Goal: Transaction & Acquisition: Book appointment/travel/reservation

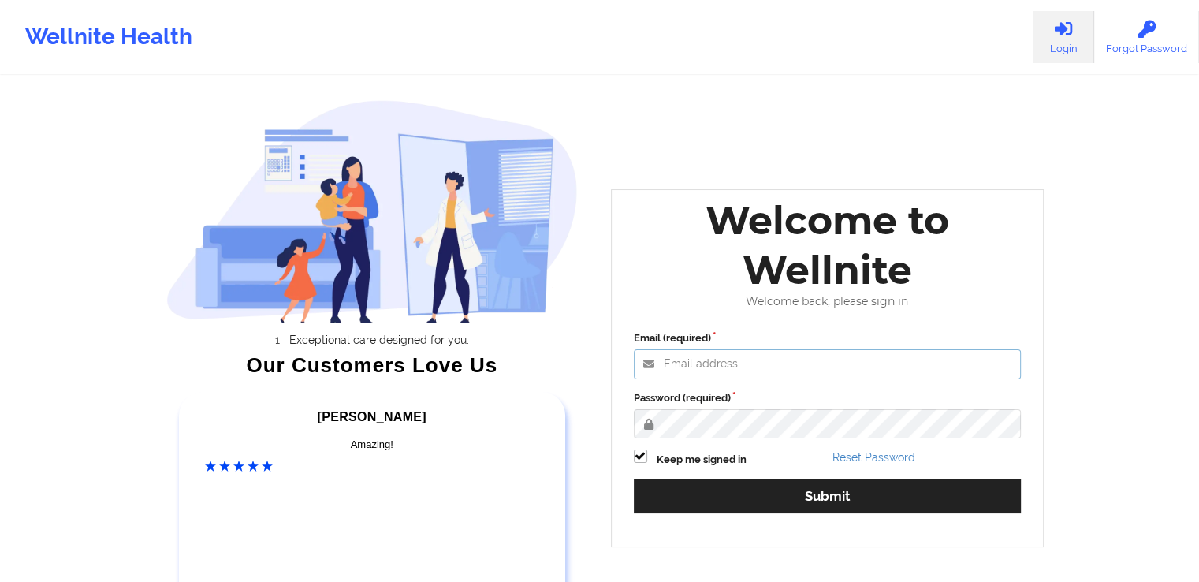
type input "[EMAIL_ADDRESS][DOMAIN_NAME]"
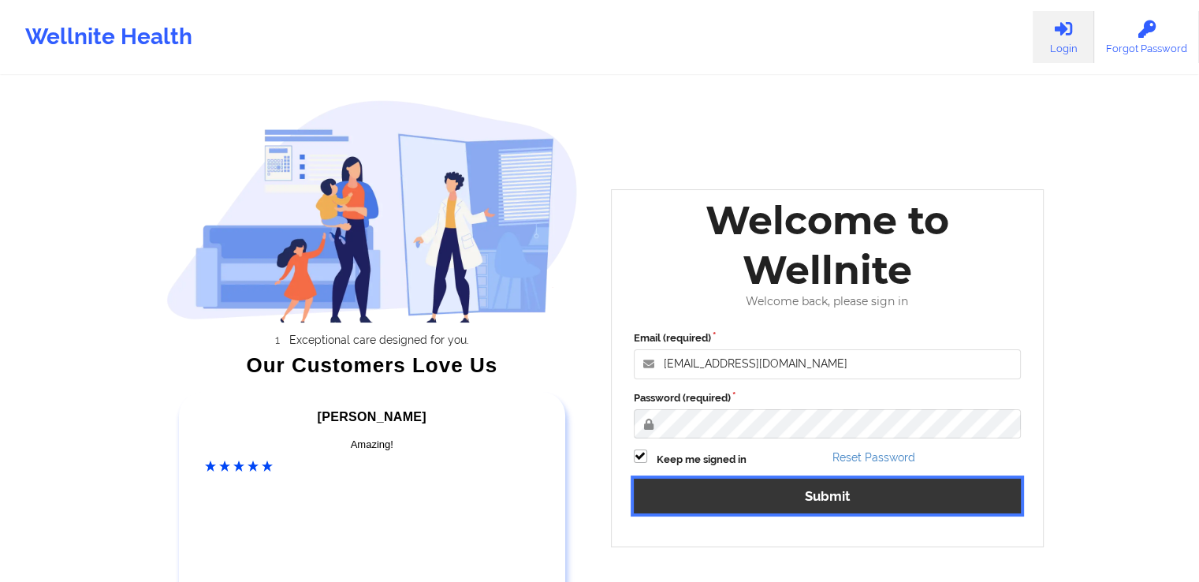
click at [930, 496] on button "Submit" at bounding box center [828, 496] width 388 height 34
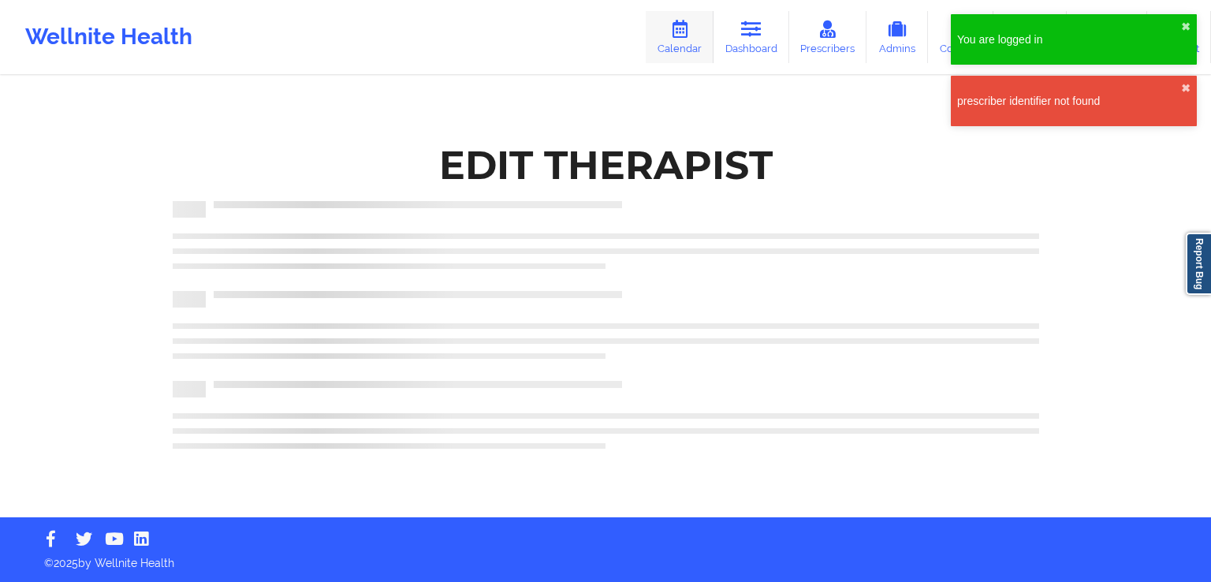
click at [670, 46] on link "Calendar" at bounding box center [680, 37] width 68 height 52
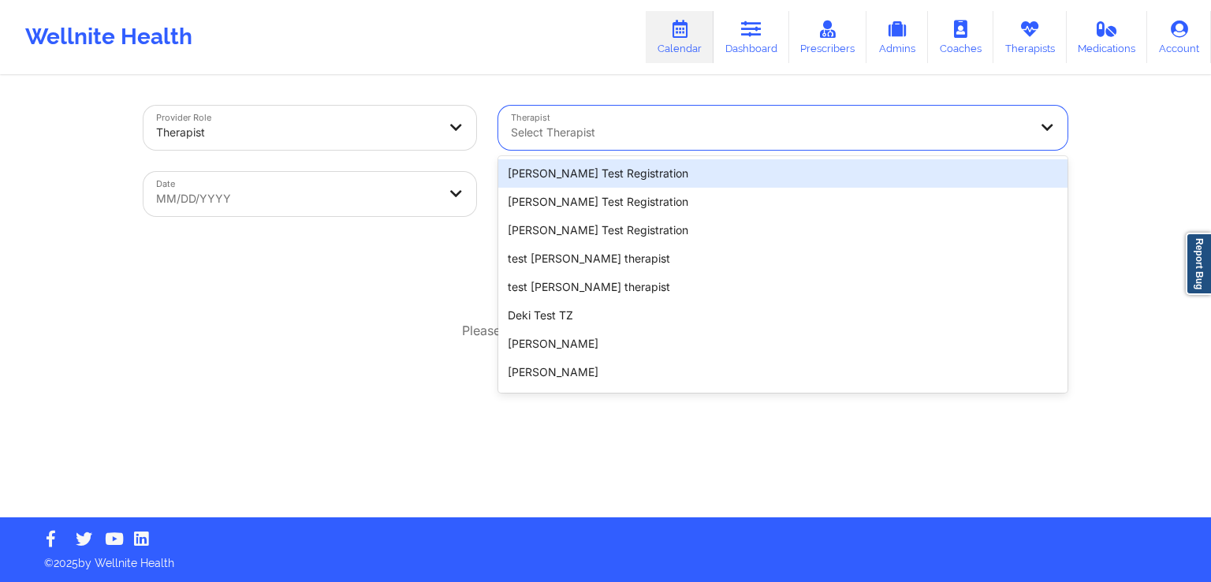
click at [754, 139] on div at bounding box center [769, 132] width 517 height 19
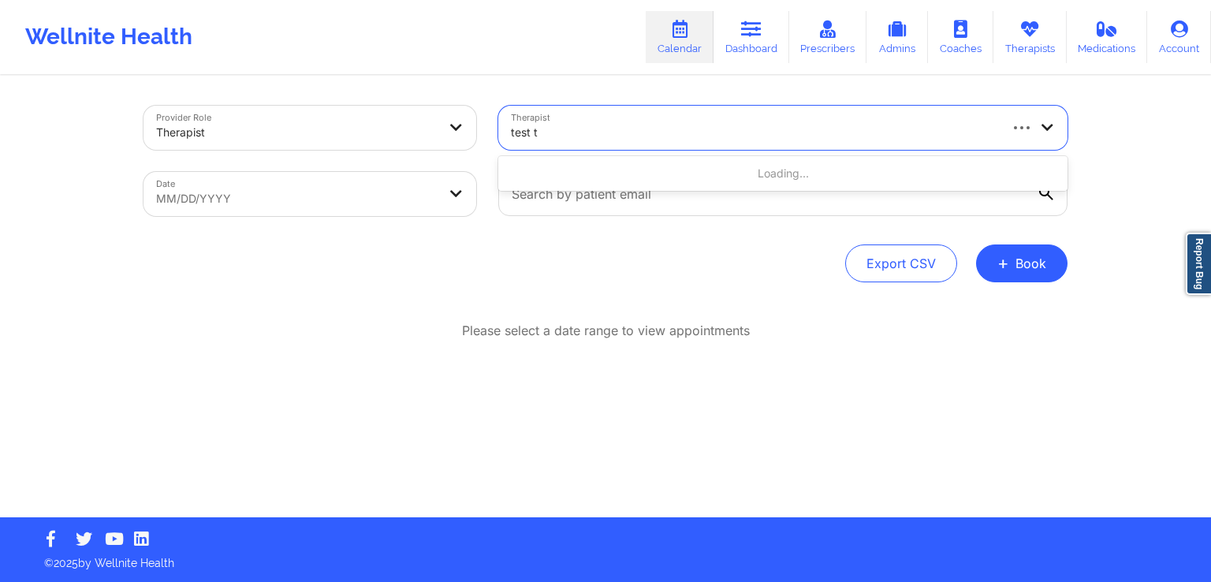
type input "test th"
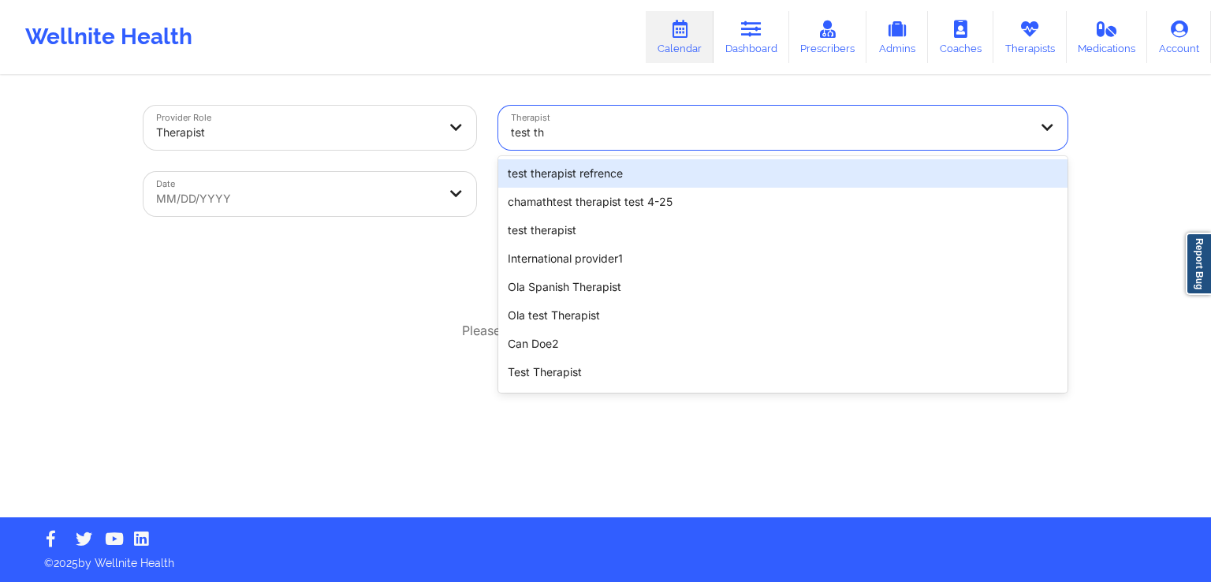
click at [653, 177] on div "test therapist refrence" at bounding box center [782, 173] width 569 height 28
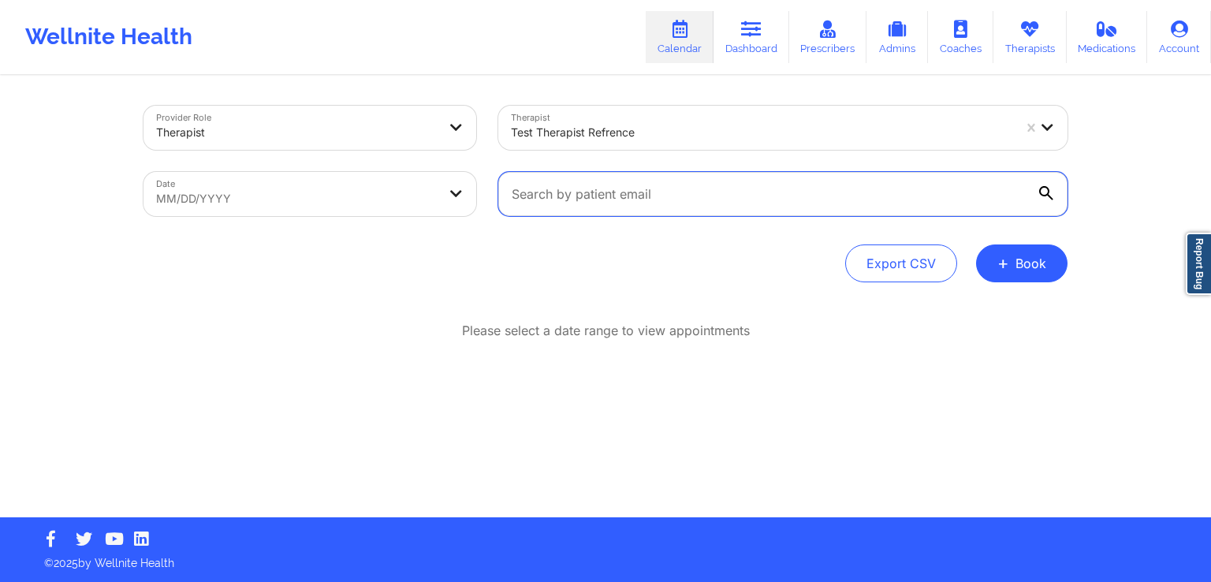
click at [666, 203] on input "text" at bounding box center [782, 194] width 569 height 44
type input "[EMAIL_ADDRESS][DOMAIN_NAME]"
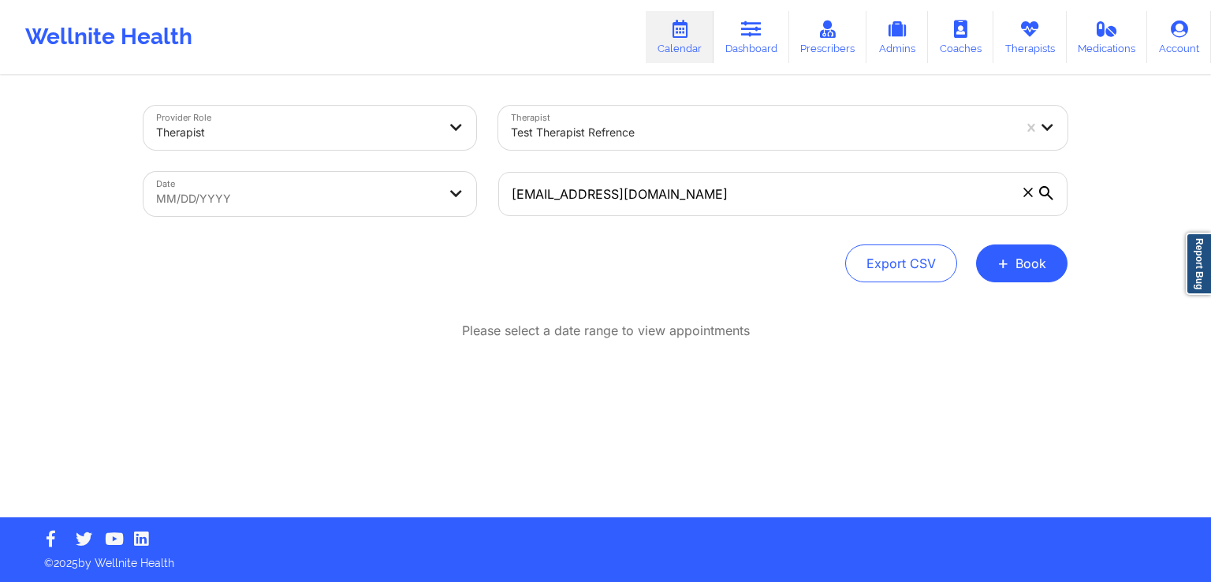
select select "2025-7"
select select "2025-8"
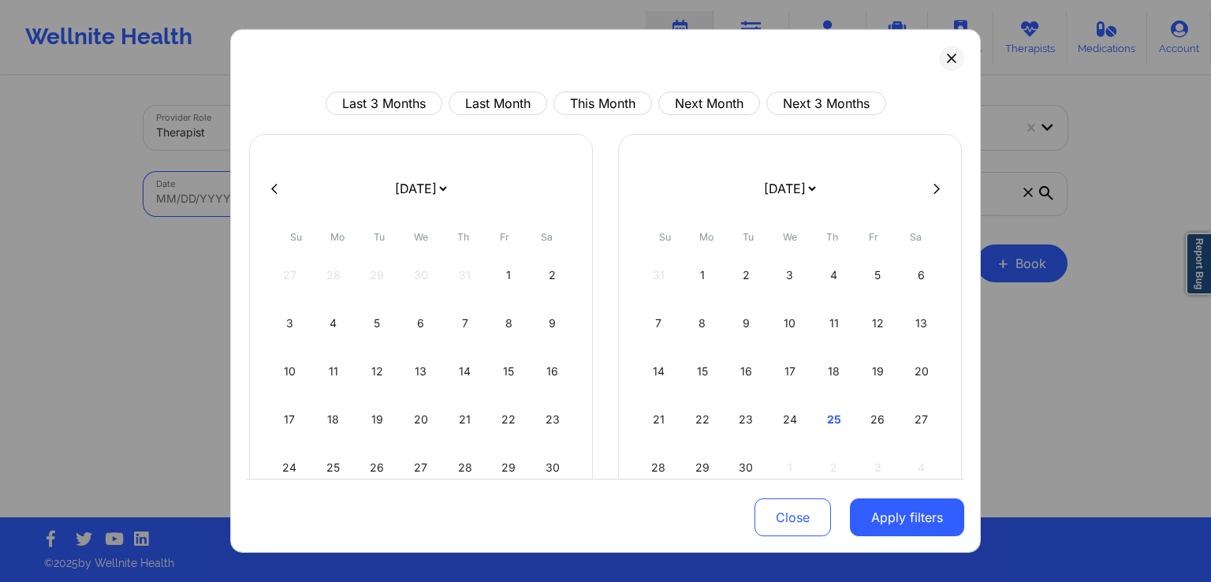
click at [420, 199] on body "Wellnite Health Calendar Dashboard Prescribers Admins Coaches Therapists Medica…" at bounding box center [605, 291] width 1211 height 582
click at [375, 427] on div "19" at bounding box center [377, 419] width 40 height 44
select select "2025-7"
select select "2025-8"
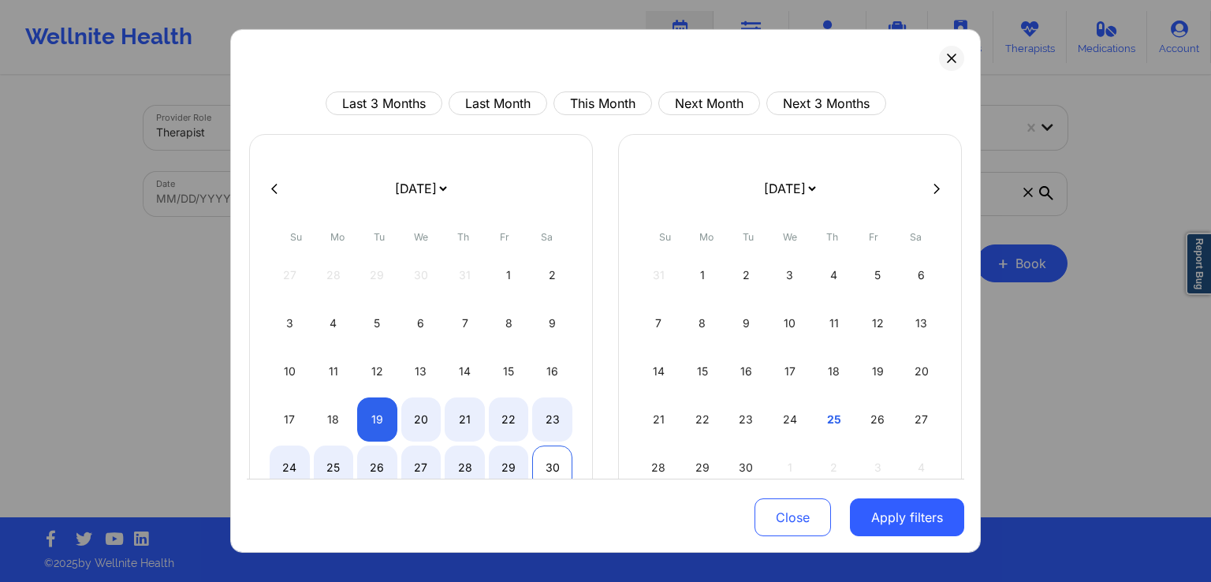
select select "2025-7"
select select "2025-8"
click at [545, 474] on div "30" at bounding box center [552, 468] width 40 height 44
select select "2025-7"
select select "2025-8"
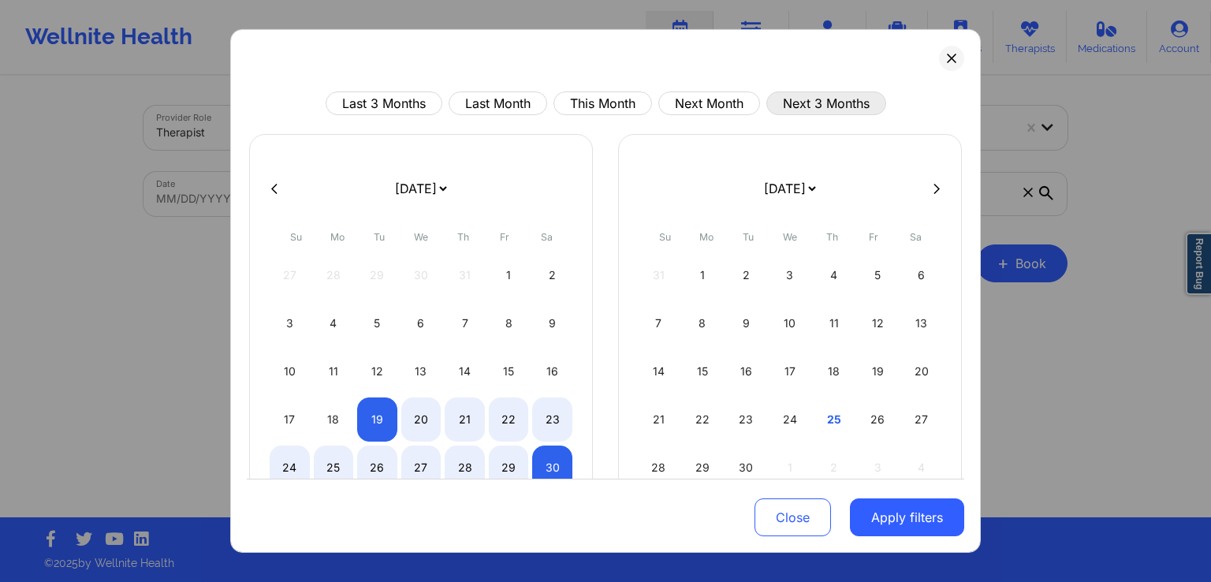
click at [812, 93] on button "Next 3 Months" at bounding box center [826, 103] width 120 height 24
select select "2025-9"
select select "2025-10"
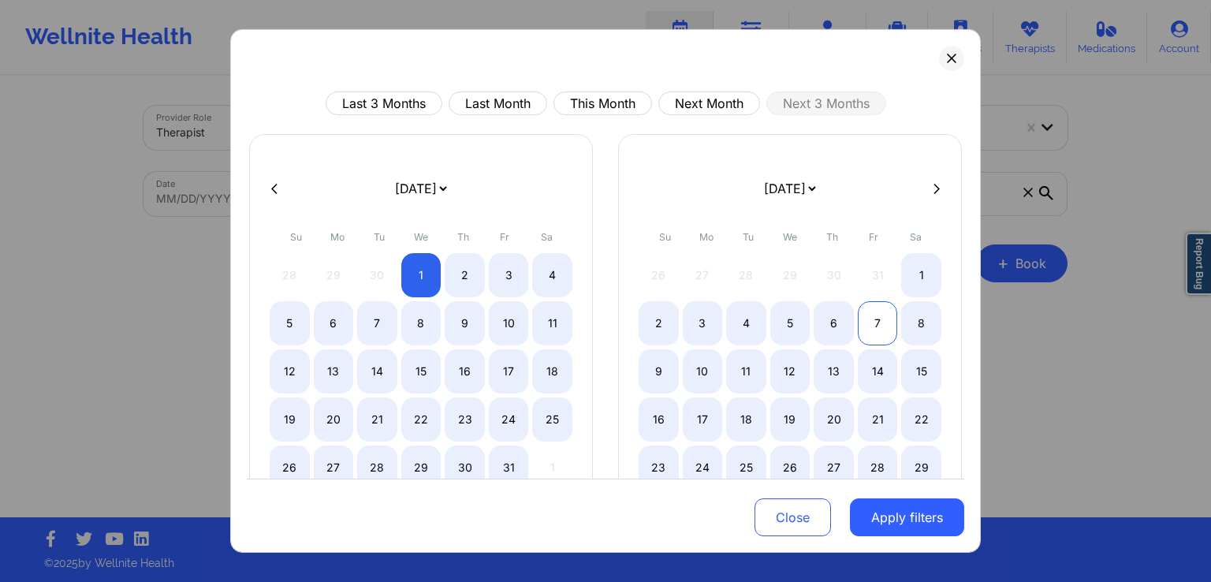
click at [868, 330] on div "7" at bounding box center [878, 323] width 40 height 44
select select "2025-10"
select select "2025-11"
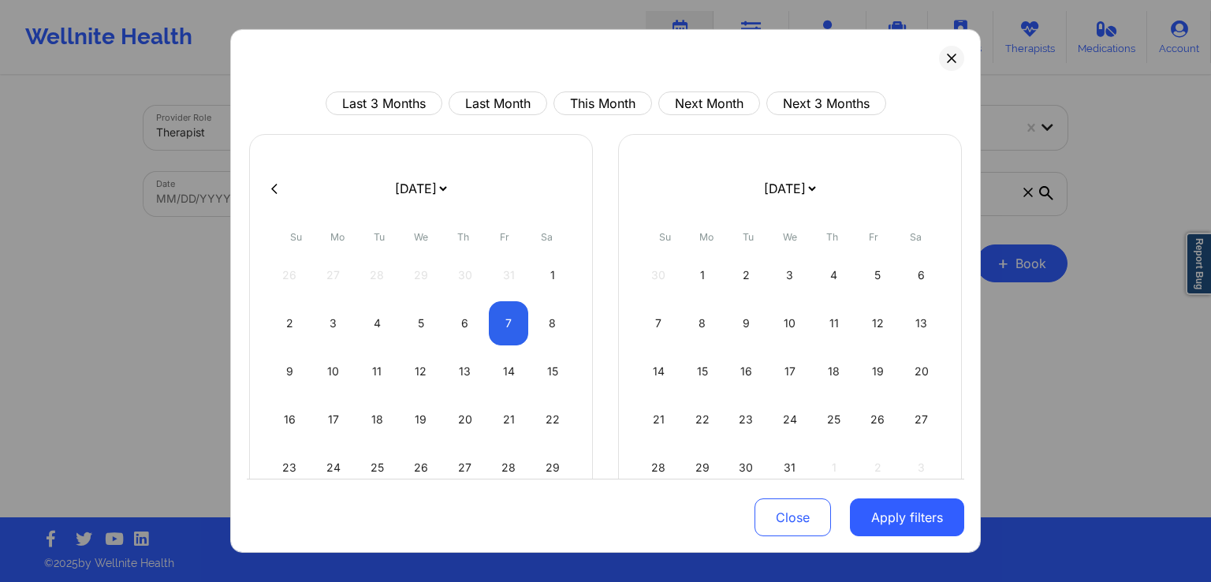
select select "2025-10"
select select "2025-11"
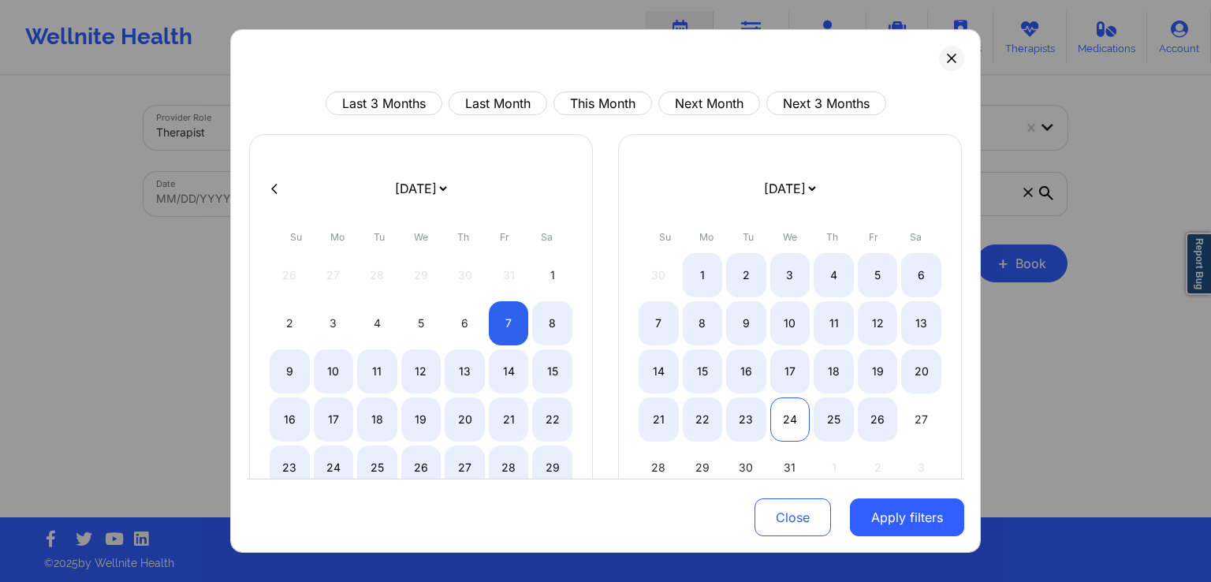
select select "2025-10"
select select "2025-11"
click at [770, 430] on div "24" at bounding box center [790, 419] width 40 height 44
select select "2025-10"
select select "2025-11"
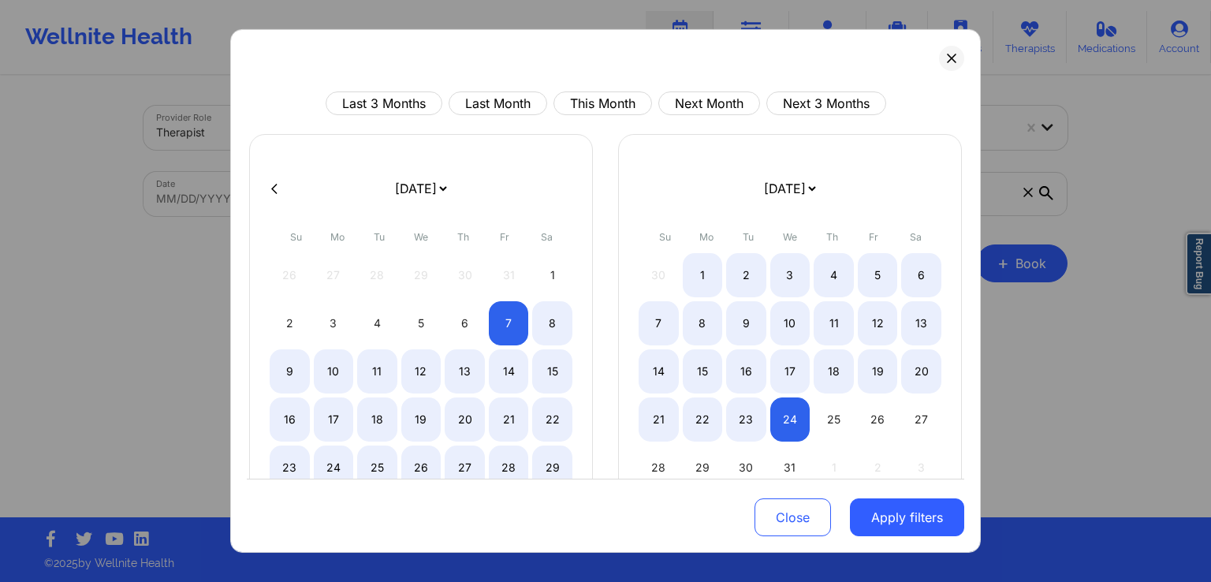
click at [969, 524] on div "Last 3 Months Last Month This Month Next Month Next 3 Months [DATE] [DATE] [DAT…" at bounding box center [605, 291] width 751 height 524
click at [918, 520] on button "Apply filters" at bounding box center [907, 517] width 114 height 38
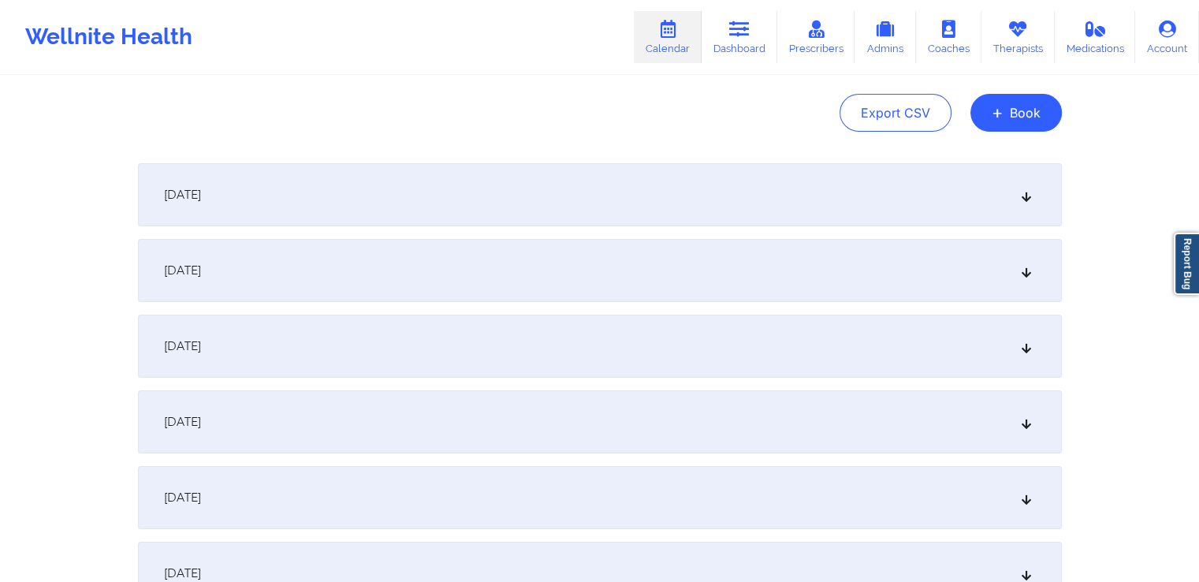
scroll to position [151, 0]
click at [872, 206] on div "[DATE]" at bounding box center [600, 193] width 924 height 63
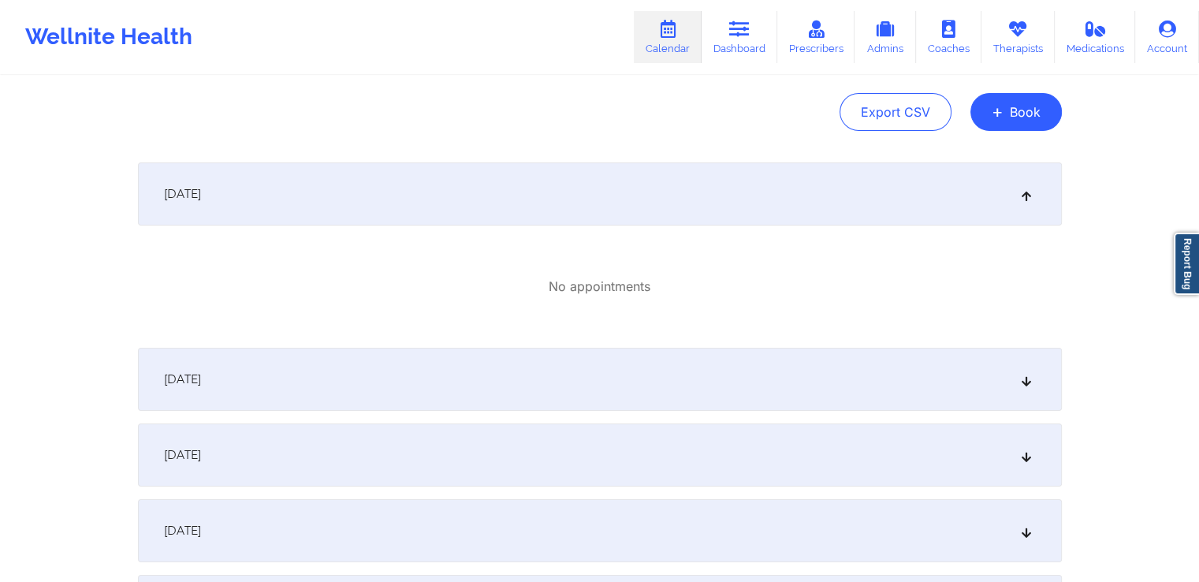
click at [725, 369] on div "[DATE]" at bounding box center [600, 379] width 924 height 63
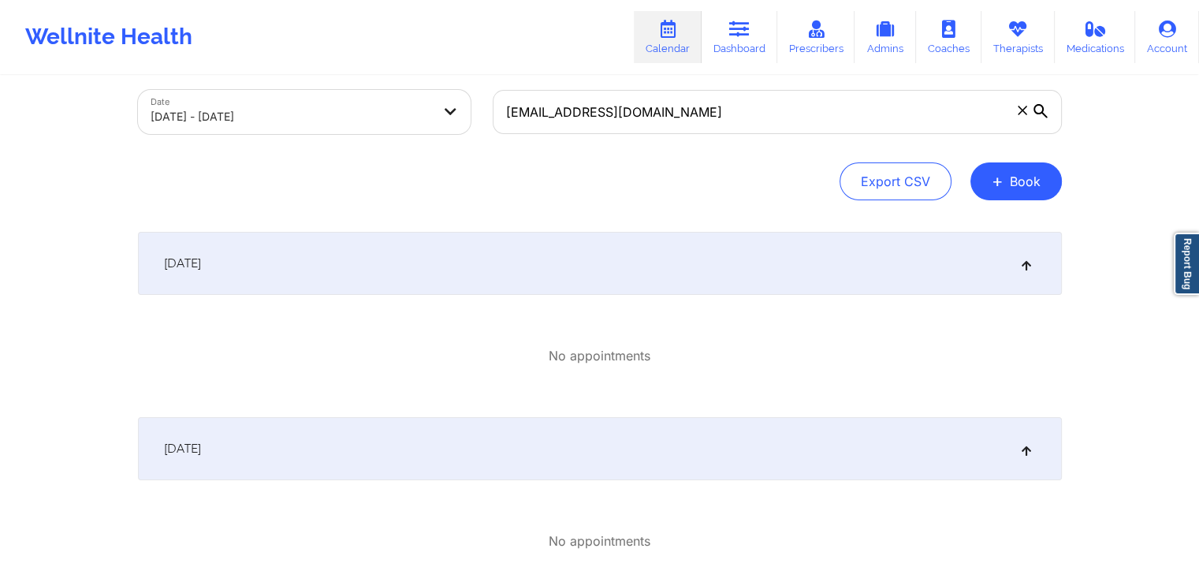
scroll to position [0, 0]
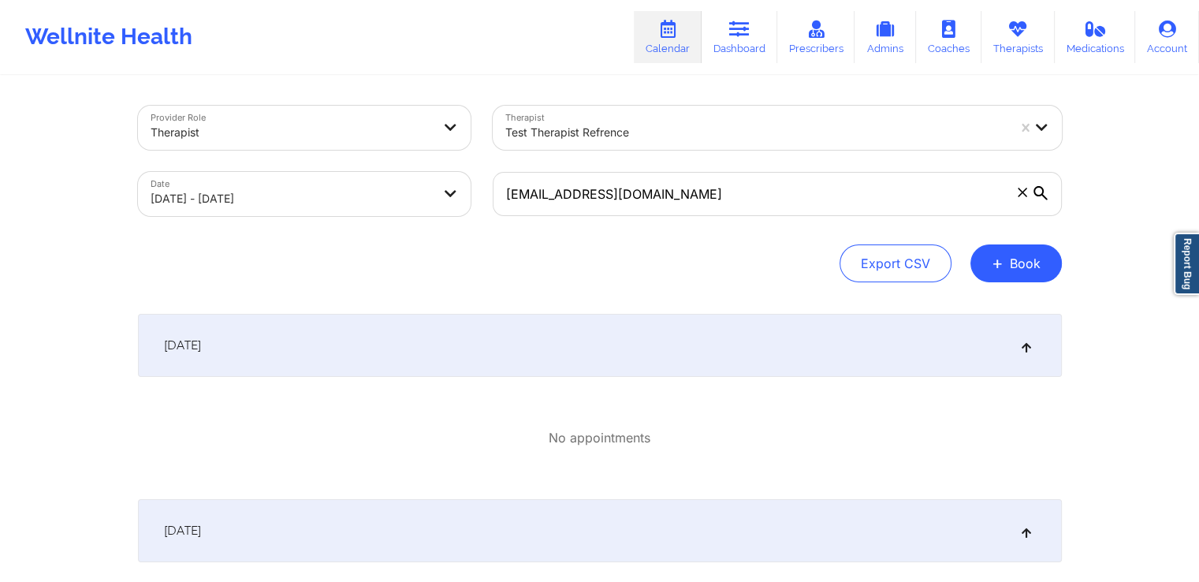
select select "2025-10"
select select "2025-11"
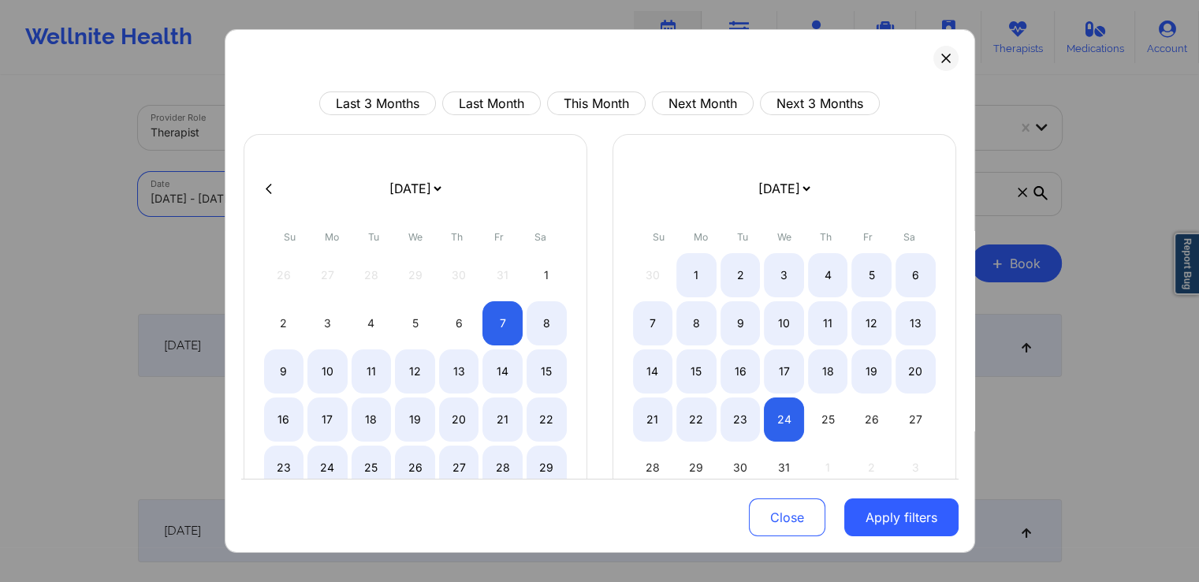
click at [382, 186] on body "Wellnite Health Calendar Dashboard Prescribers Admins Coaches Therapists Medica…" at bounding box center [599, 291] width 1199 height 582
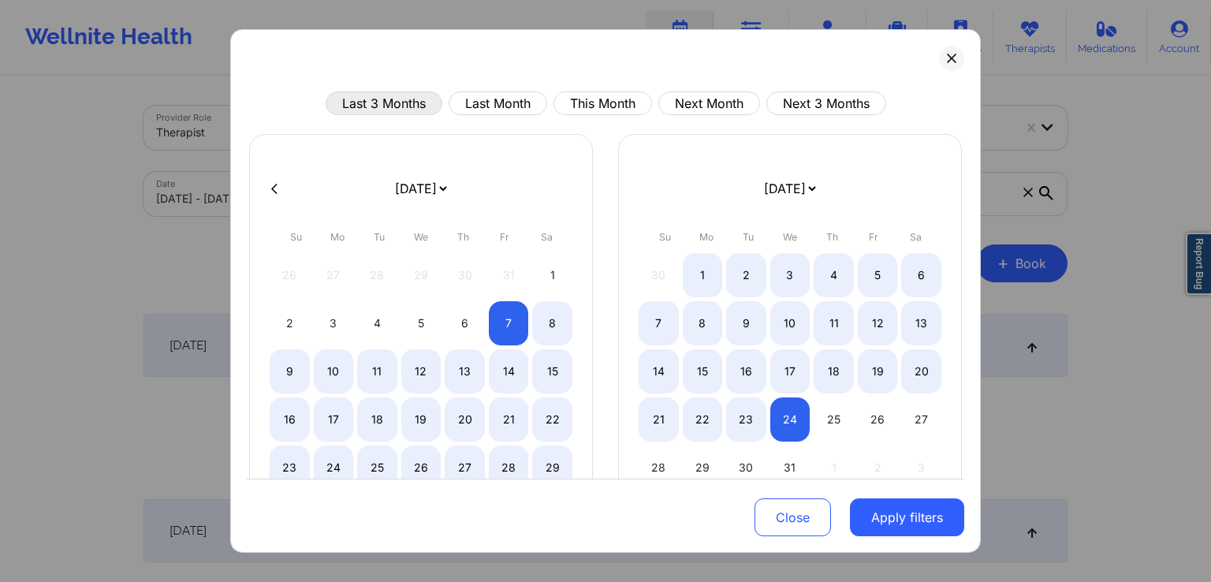
click at [367, 102] on button "Last 3 Months" at bounding box center [384, 103] width 117 height 24
select select "2025-5"
select select "2025-6"
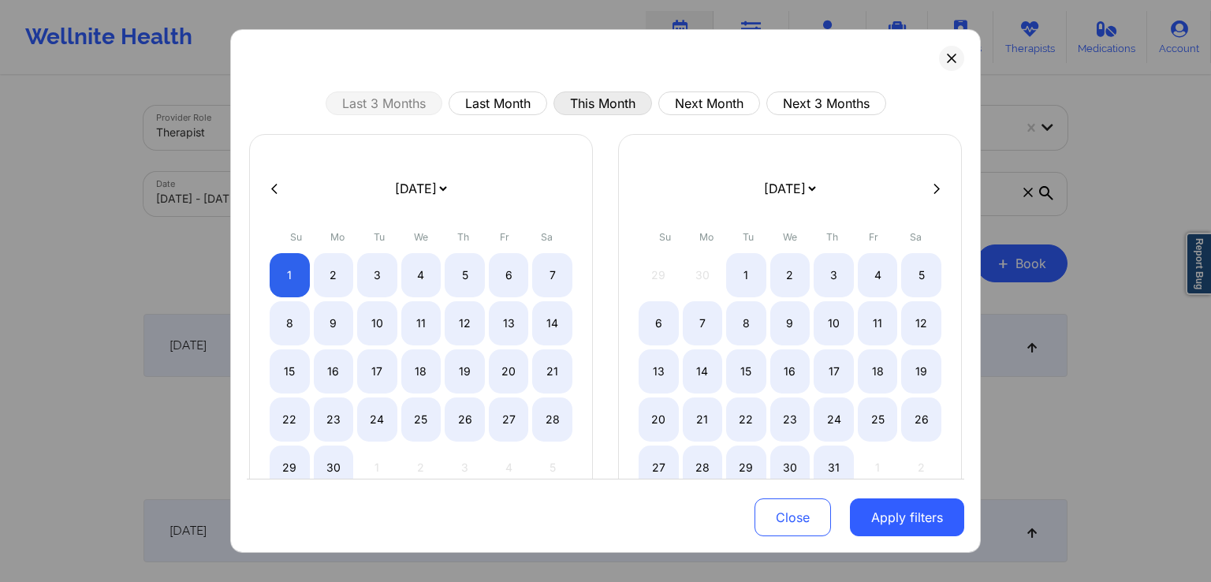
click at [610, 106] on button "This Month" at bounding box center [603, 103] width 99 height 24
select select "2025-8"
select select "2025-9"
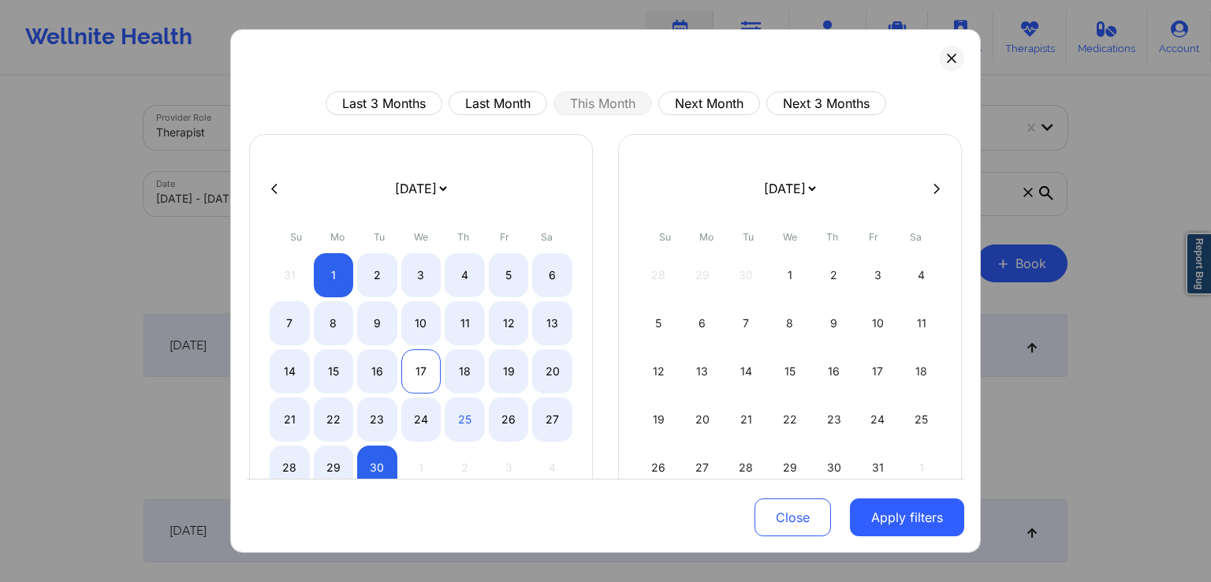
click at [417, 386] on div "17" at bounding box center [421, 371] width 40 height 44
select select "2025-8"
select select "2025-9"
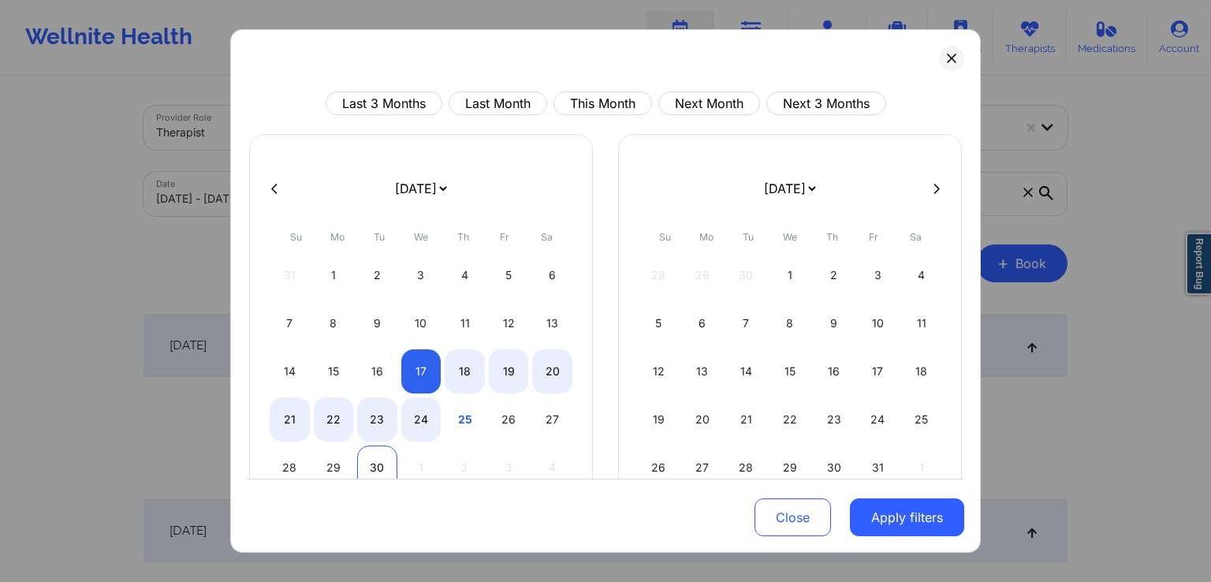
select select "2025-8"
select select "2025-9"
click at [379, 468] on div "30" at bounding box center [377, 468] width 40 height 44
select select "2025-8"
select select "2025-9"
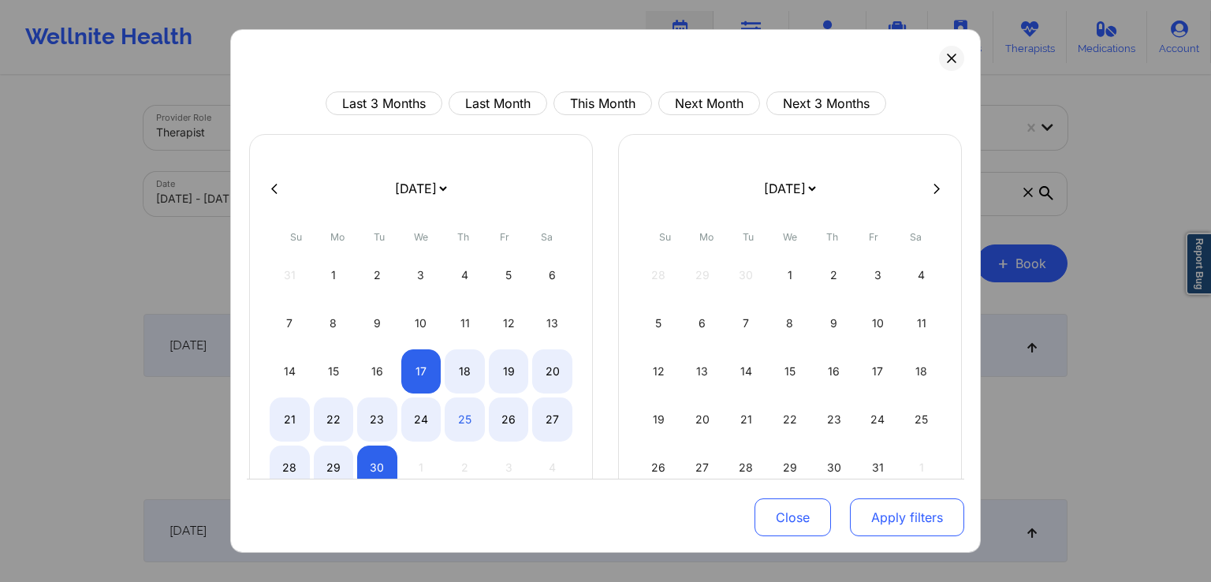
click at [883, 515] on button "Apply filters" at bounding box center [907, 517] width 114 height 38
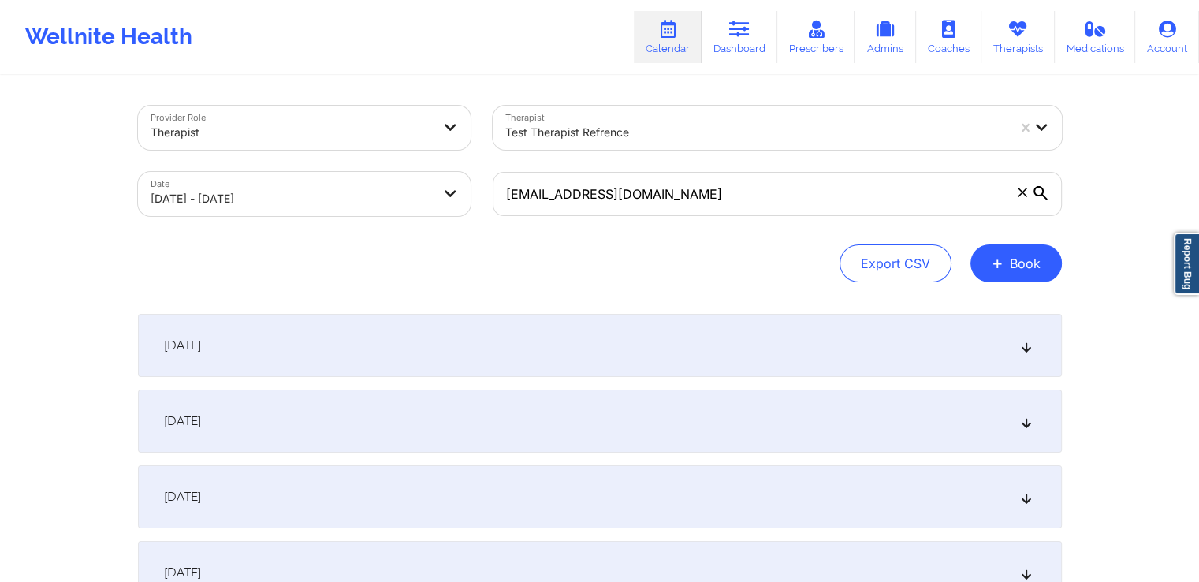
scroll to position [50, 0]
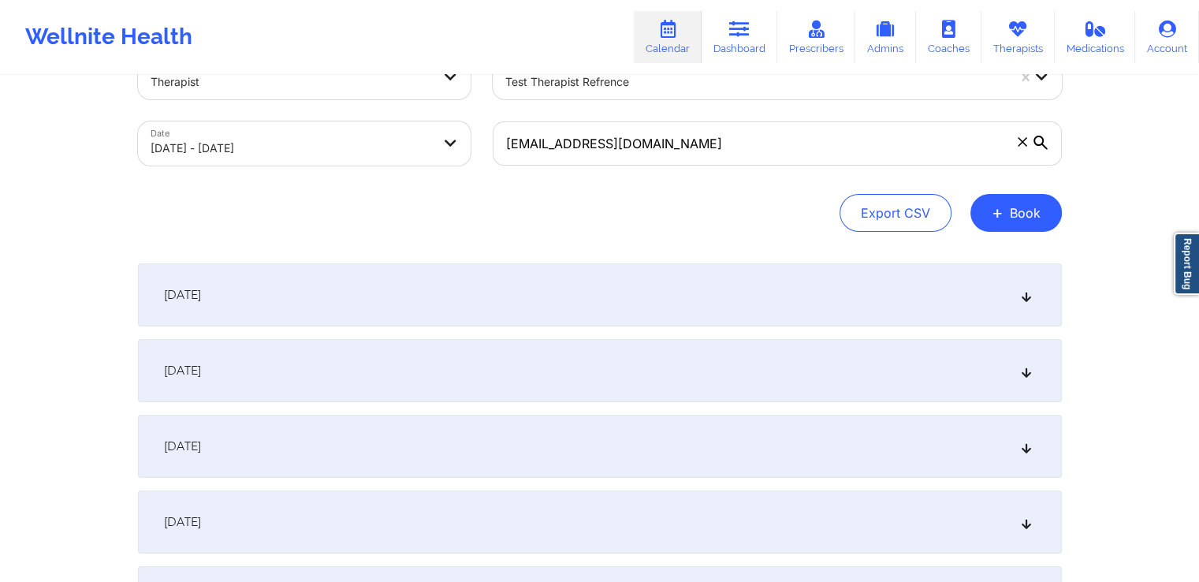
click at [744, 291] on div "[DATE]" at bounding box center [600, 294] width 924 height 63
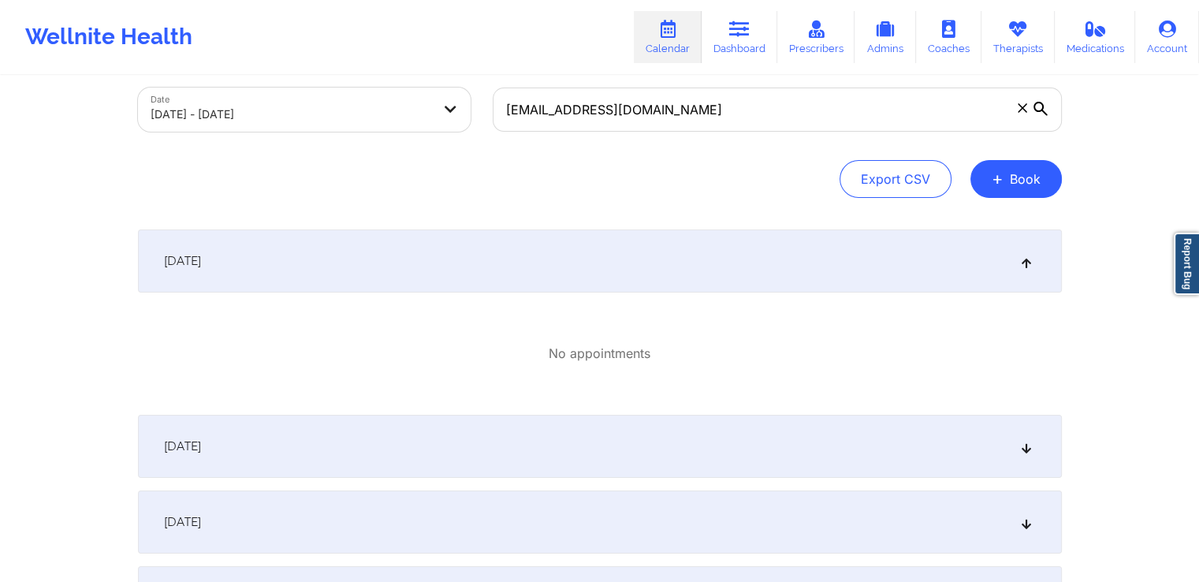
scroll to position [135, 0]
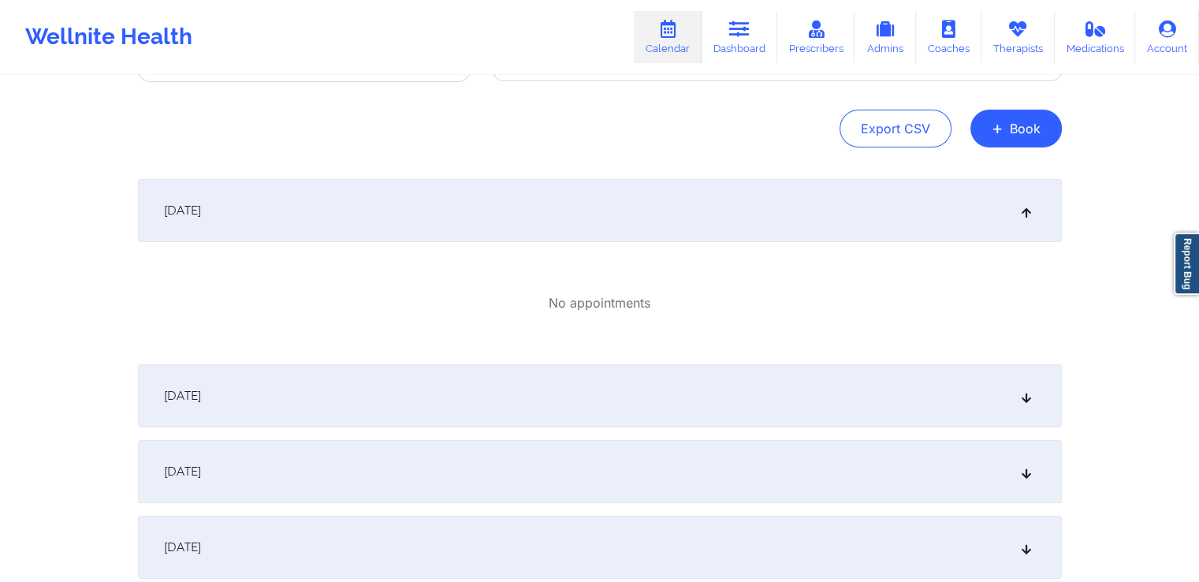
click at [671, 405] on div "[DATE]" at bounding box center [600, 395] width 924 height 63
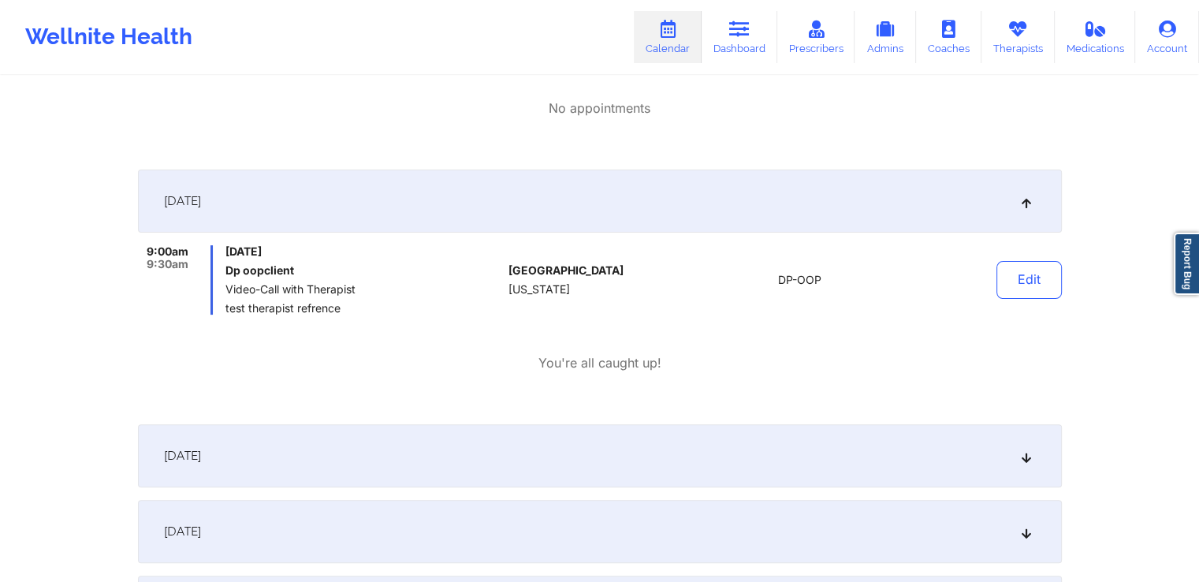
scroll to position [340, 0]
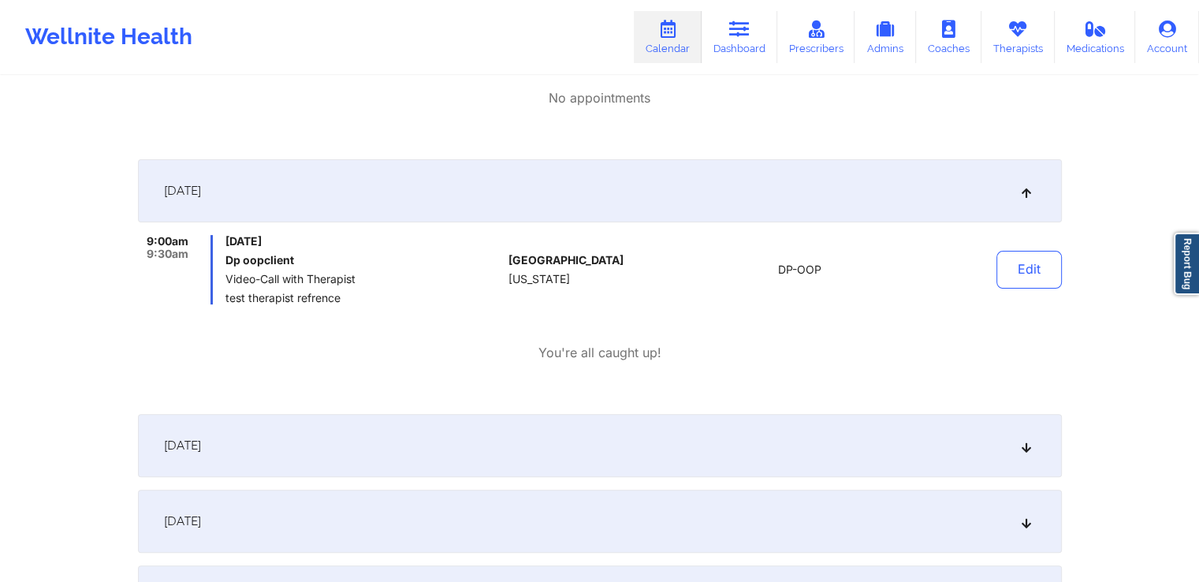
click at [693, 431] on div "[DATE]" at bounding box center [600, 445] width 924 height 63
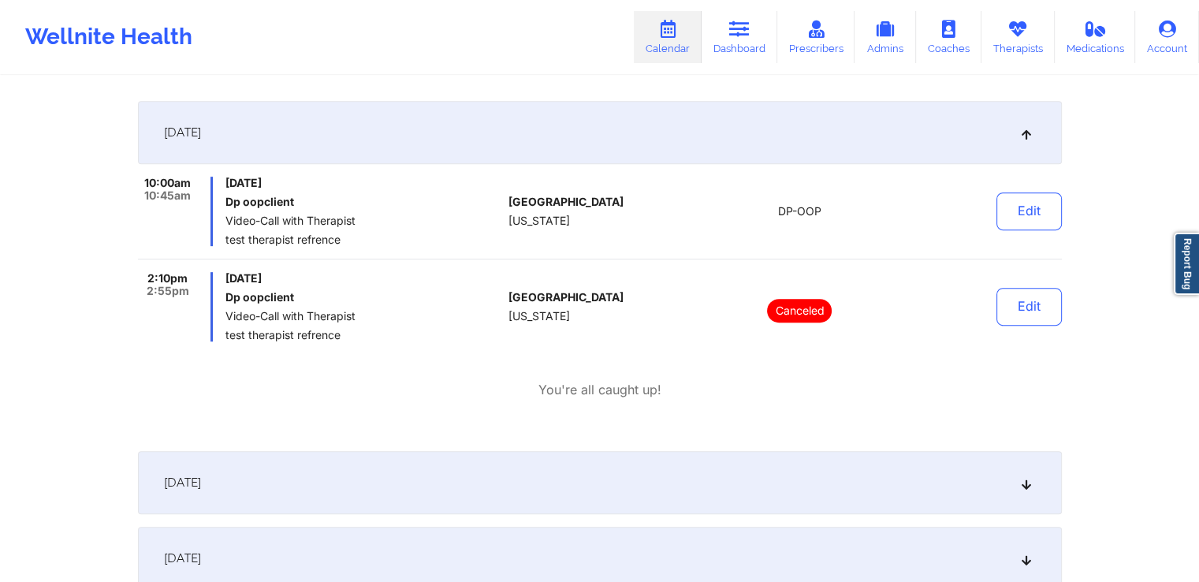
scroll to position [653, 0]
click at [640, 483] on div "[DATE]" at bounding box center [600, 482] width 924 height 63
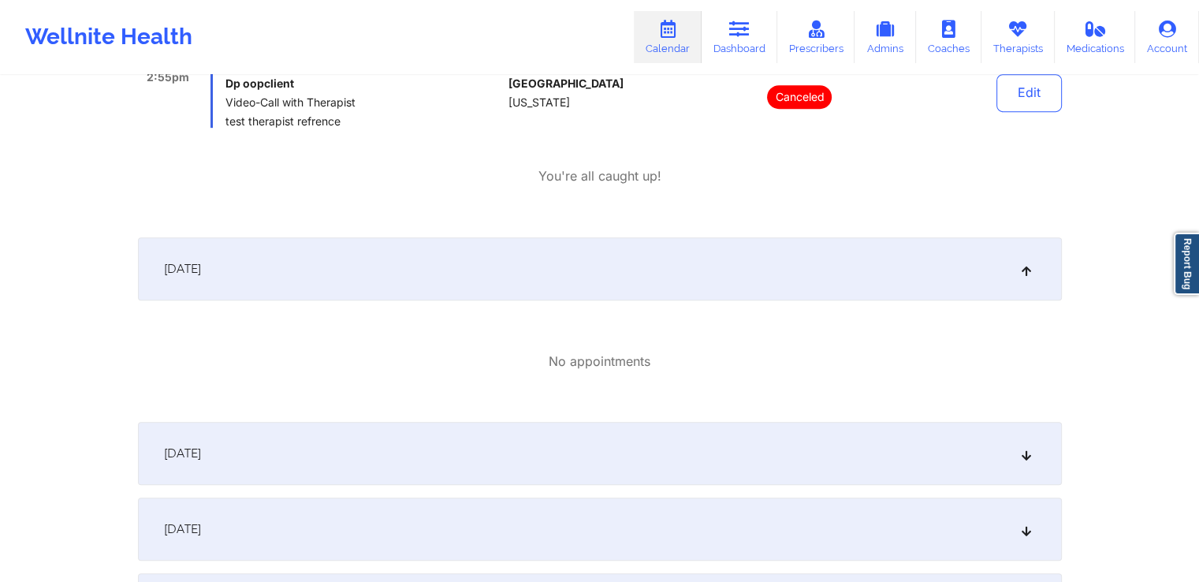
scroll to position [867, 0]
click at [652, 418] on div "[DATE] No appointments [DATE] 9:00am 9:30am [DATE] Dp oopclient Video-Call with…" at bounding box center [600, 305] width 924 height 1719
click at [642, 457] on div "[DATE]" at bounding box center [600, 452] width 924 height 63
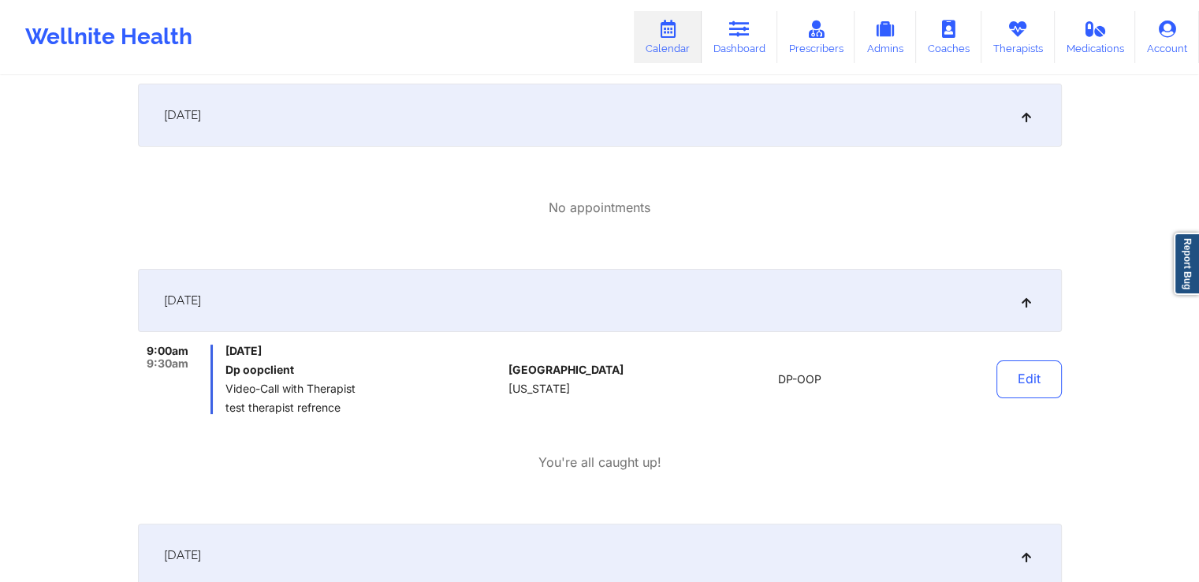
scroll to position [0, 0]
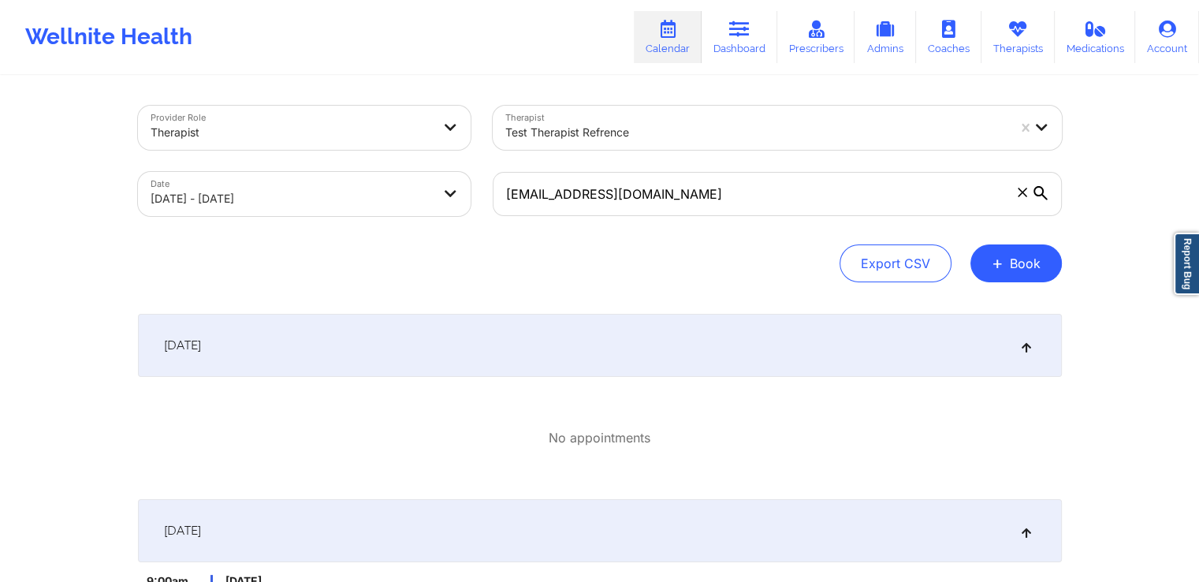
click at [1024, 196] on icon at bounding box center [1022, 192] width 9 height 9
click at [1024, 196] on input "[EMAIL_ADDRESS][DOMAIN_NAME]" at bounding box center [777, 194] width 569 height 44
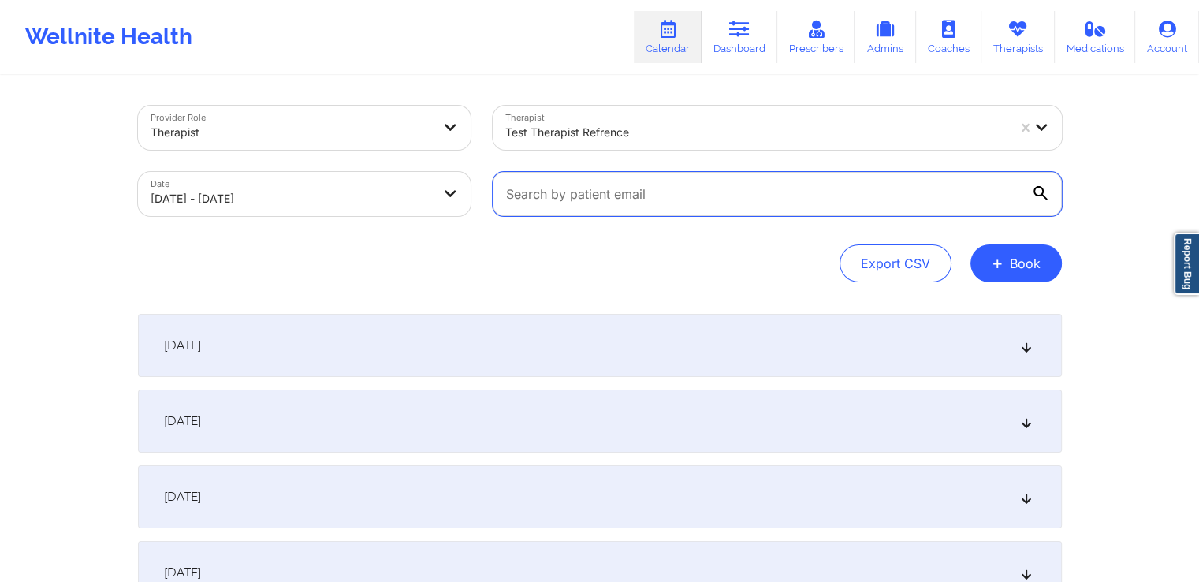
click at [875, 208] on input "text" at bounding box center [777, 194] width 569 height 44
click at [941, 192] on input "text" at bounding box center [777, 194] width 569 height 44
type input "[EMAIL_ADDRESS][DOMAIN_NAME]"
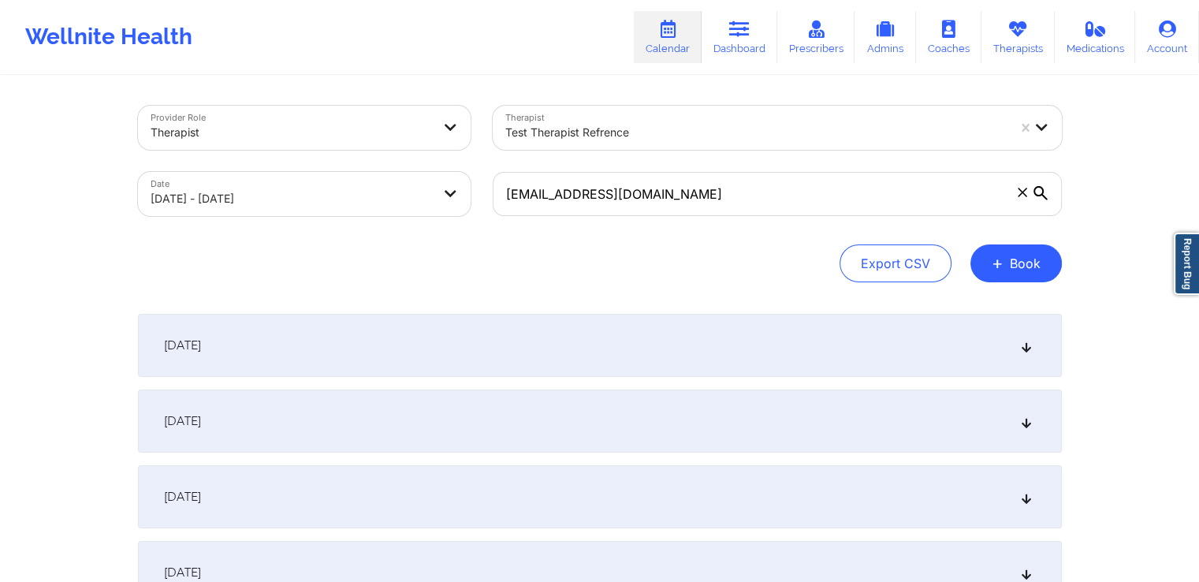
click at [1031, 196] on input "[EMAIL_ADDRESS][DOMAIN_NAME]" at bounding box center [777, 194] width 569 height 44
click at [1041, 188] on icon at bounding box center [1041, 193] width 14 height 14
click at [1041, 188] on input "[EMAIL_ADDRESS][DOMAIN_NAME]" at bounding box center [777, 194] width 569 height 44
select select "2025-8"
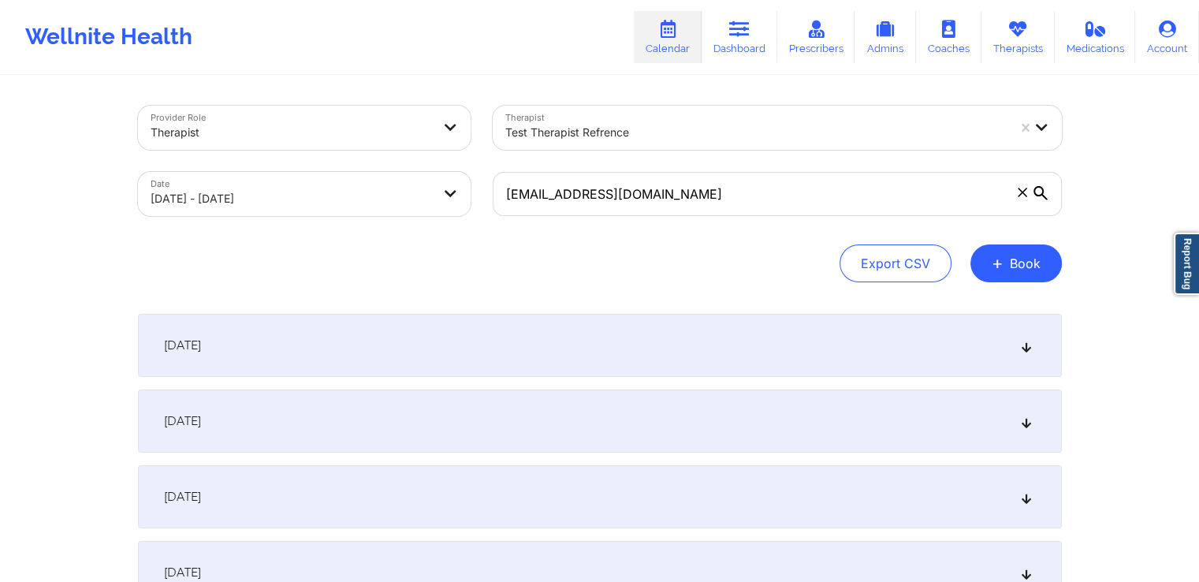
select select "2025-9"
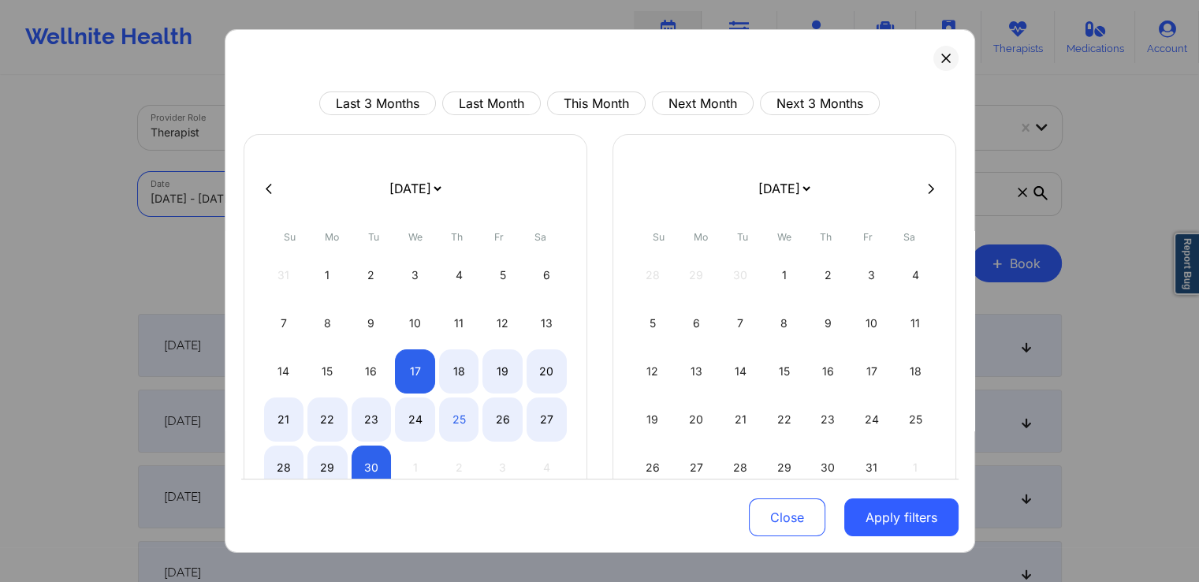
click at [391, 197] on body "Wellnite Health Calendar Dashboard Prescribers Admins Coaches Therapists Medica…" at bounding box center [599, 291] width 1199 height 582
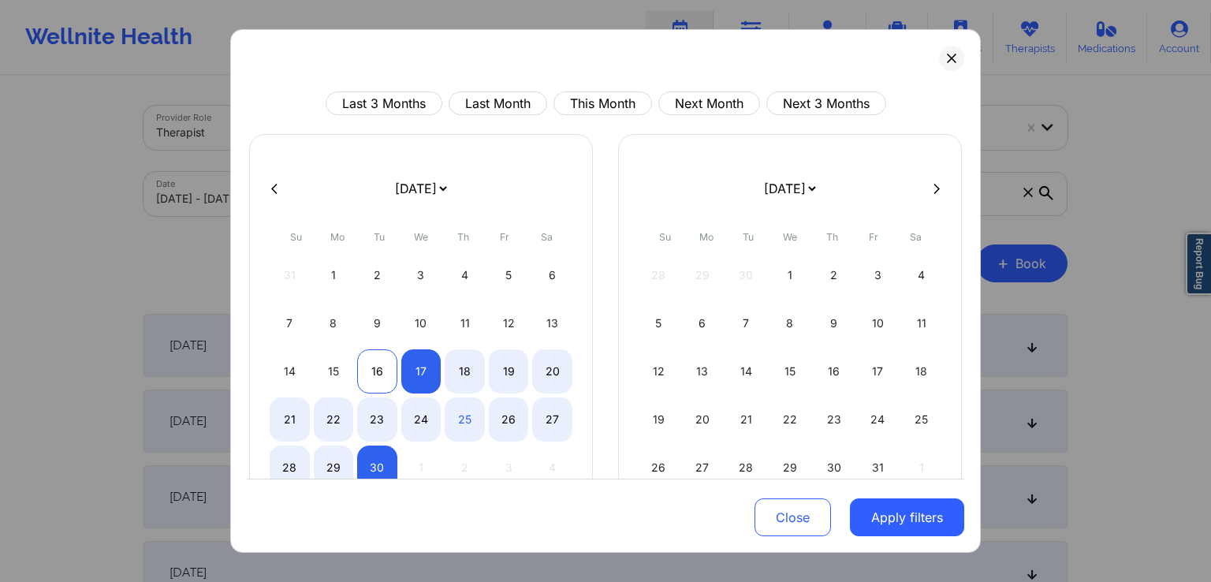
click at [370, 360] on div "16" at bounding box center [377, 371] width 40 height 44
select select "2025-8"
select select "2025-9"
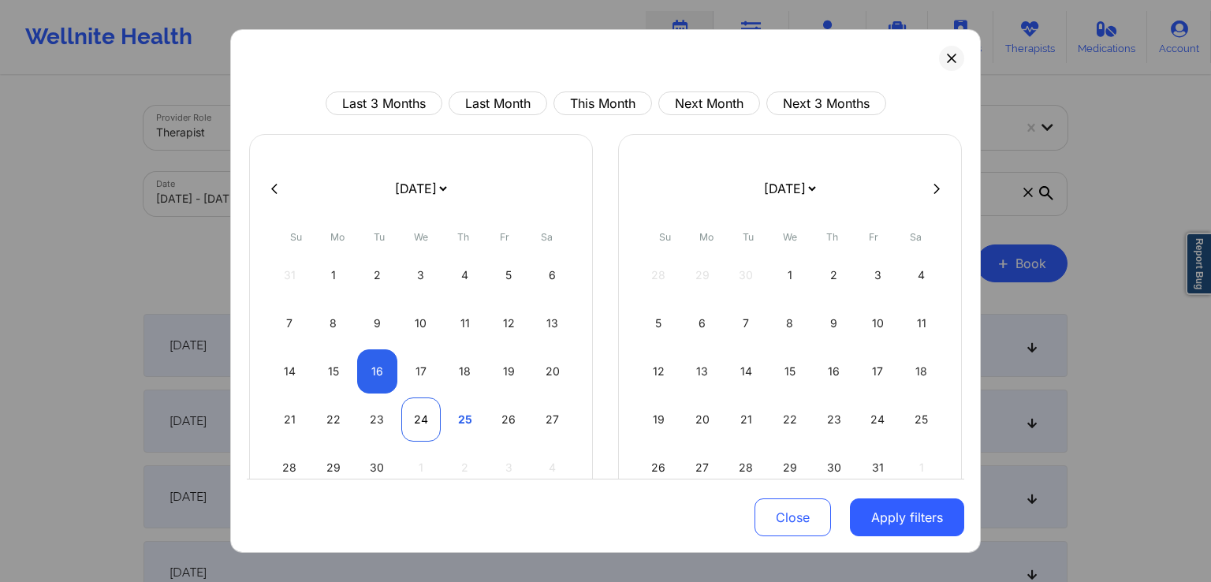
select select "2025-8"
select select "2025-9"
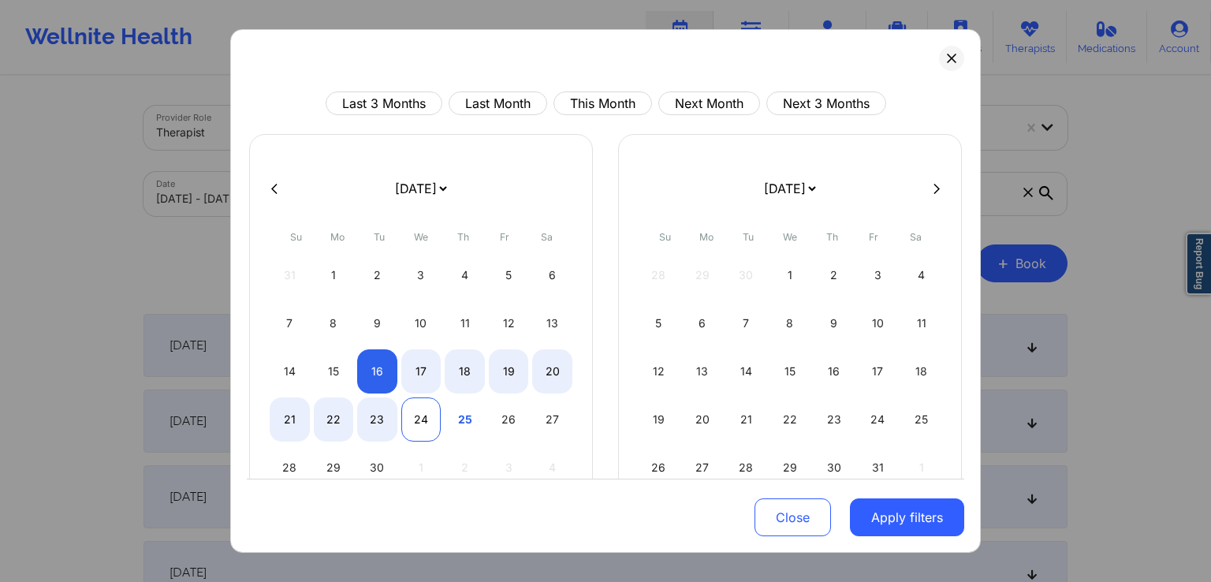
click at [423, 423] on div "24" at bounding box center [421, 419] width 40 height 44
select select "2025-8"
select select "2025-9"
click at [891, 505] on button "Apply filters" at bounding box center [907, 517] width 114 height 38
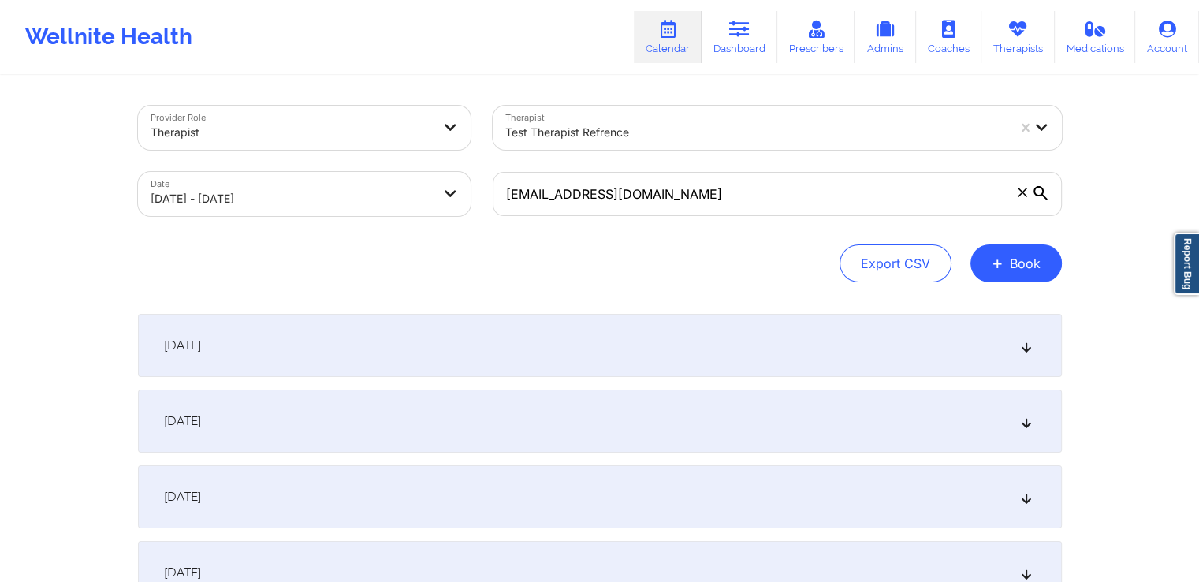
click at [1103, 218] on div "Provider Role Therapist Therapist test therapist refrence Date [DATE] - [DATE] …" at bounding box center [599, 523] width 1199 height 1046
click at [1105, 196] on div "Provider Role Therapist Therapist test therapist refrence Date [DATE] - [DATE] …" at bounding box center [599, 523] width 1199 height 1046
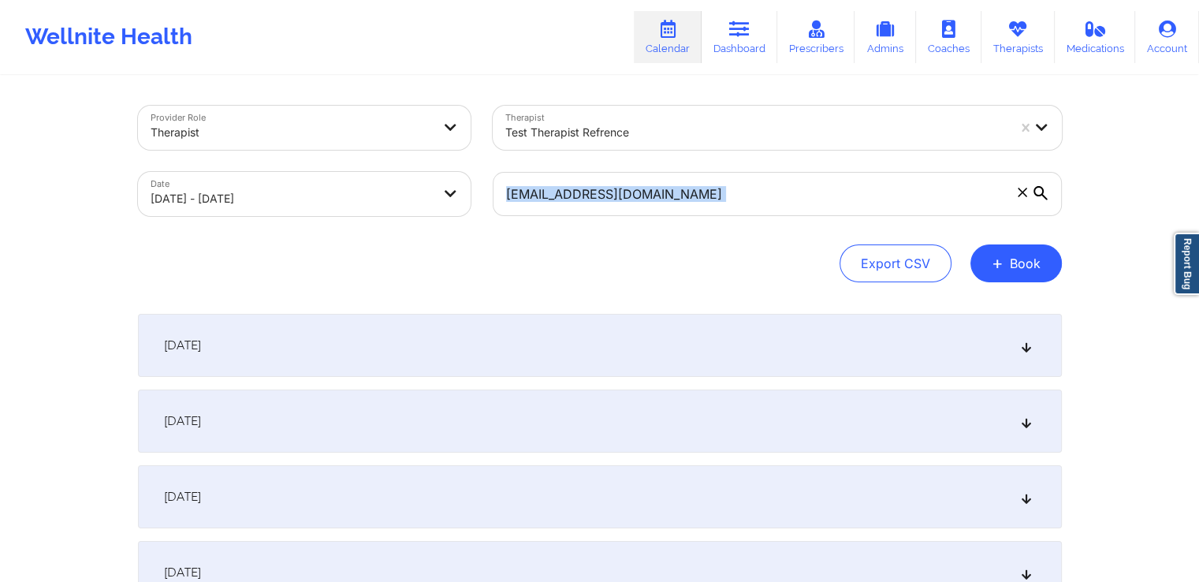
click at [1019, 198] on span at bounding box center [1023, 193] width 16 height 16
click at [1019, 198] on input "[EMAIL_ADDRESS][DOMAIN_NAME]" at bounding box center [777, 194] width 569 height 44
select select "2025-8"
select select "2025-9"
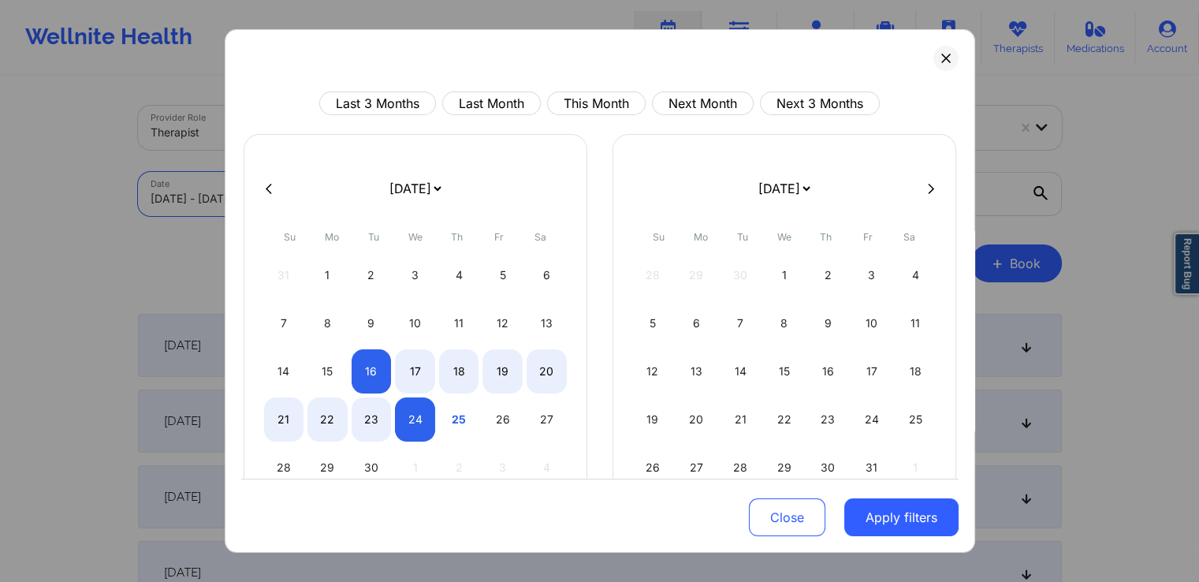
click at [435, 196] on body "Wellnite Health Calendar Dashboard Prescribers Admins Coaches Therapists Medica…" at bounding box center [599, 291] width 1199 height 582
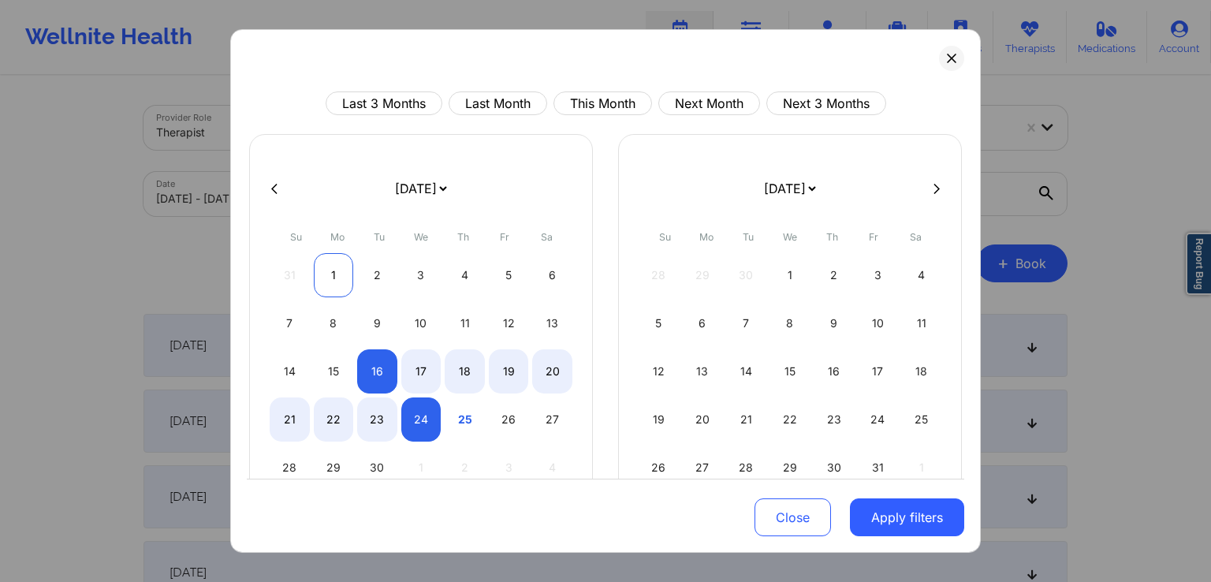
click at [322, 287] on div "1" at bounding box center [334, 275] width 40 height 44
select select "2025-8"
select select "2025-9"
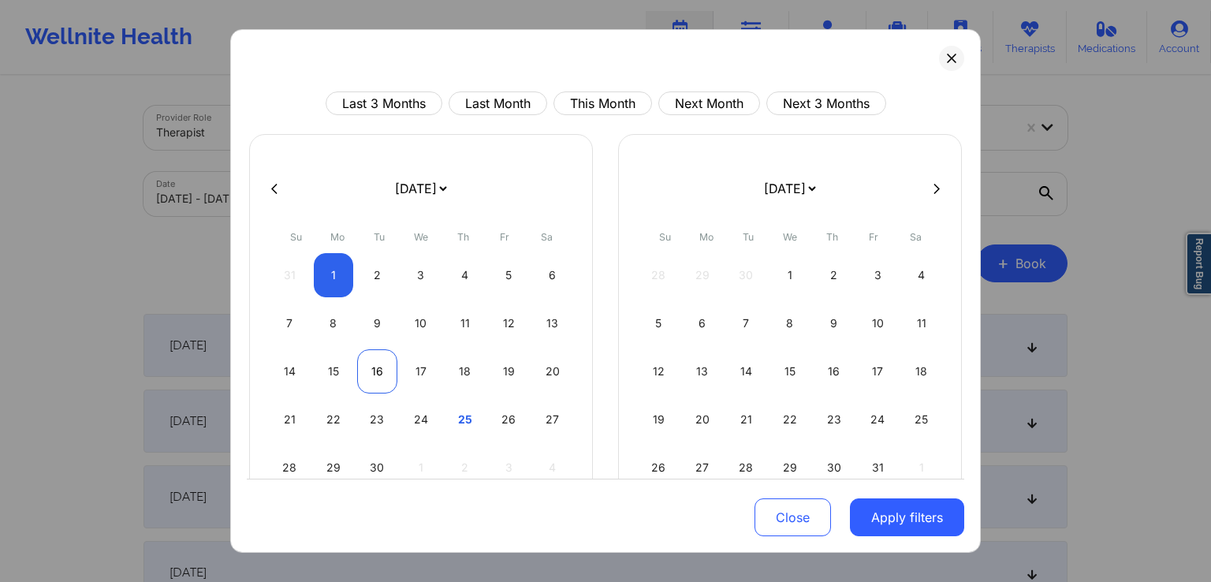
select select "2025-8"
select select "2025-9"
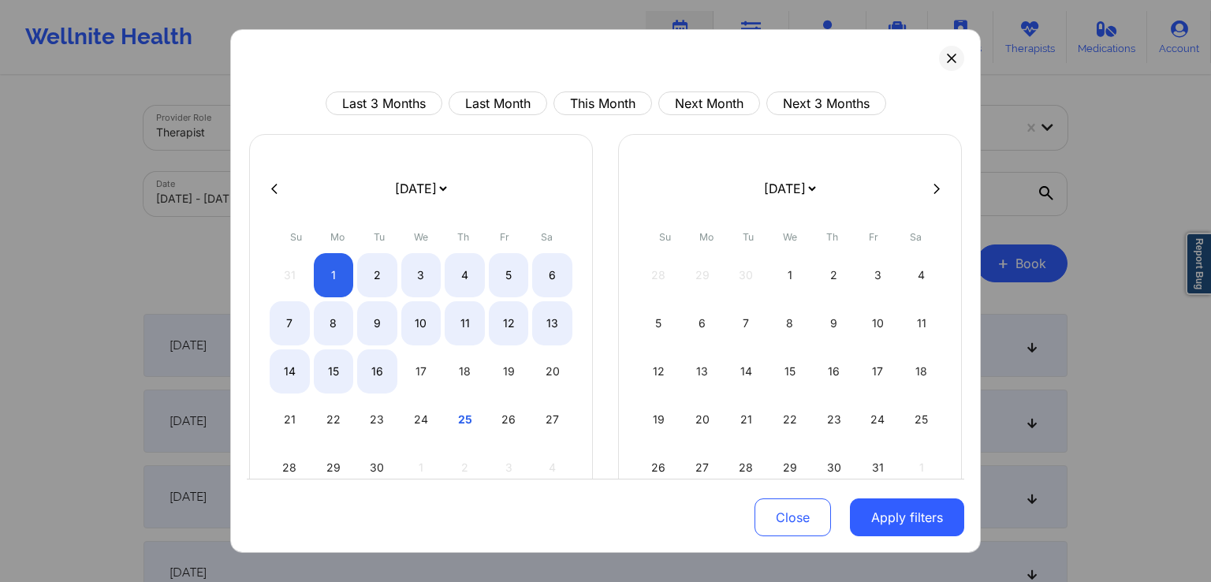
select select "2025-8"
select select "2025-9"
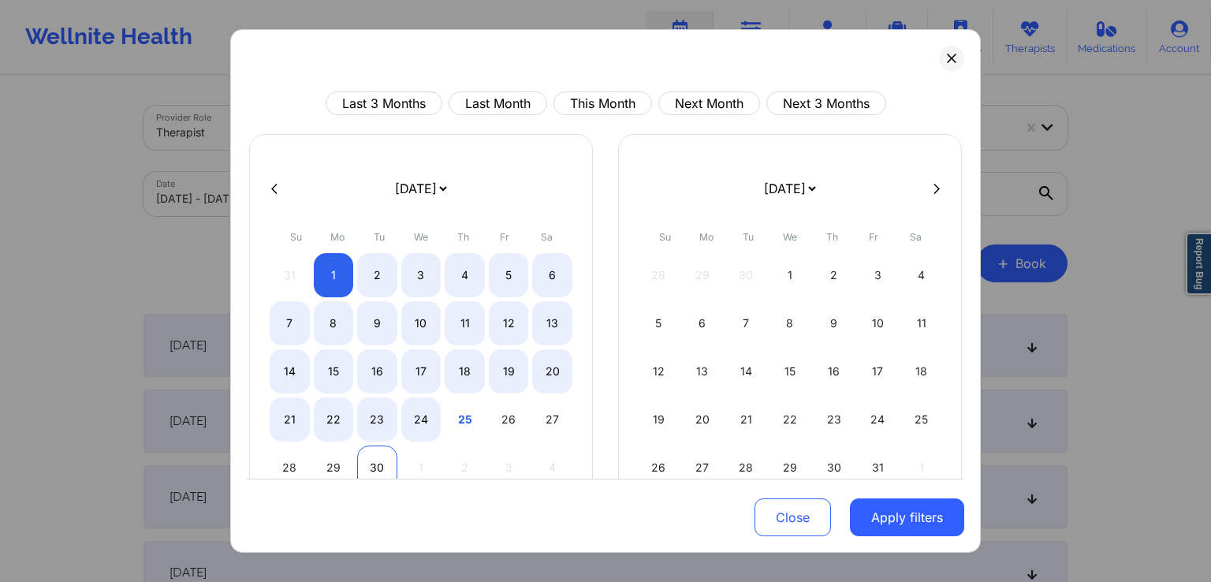
select select "2025-8"
select select "2025-9"
click at [387, 466] on div "30" at bounding box center [377, 468] width 40 height 44
select select "2025-8"
select select "2025-9"
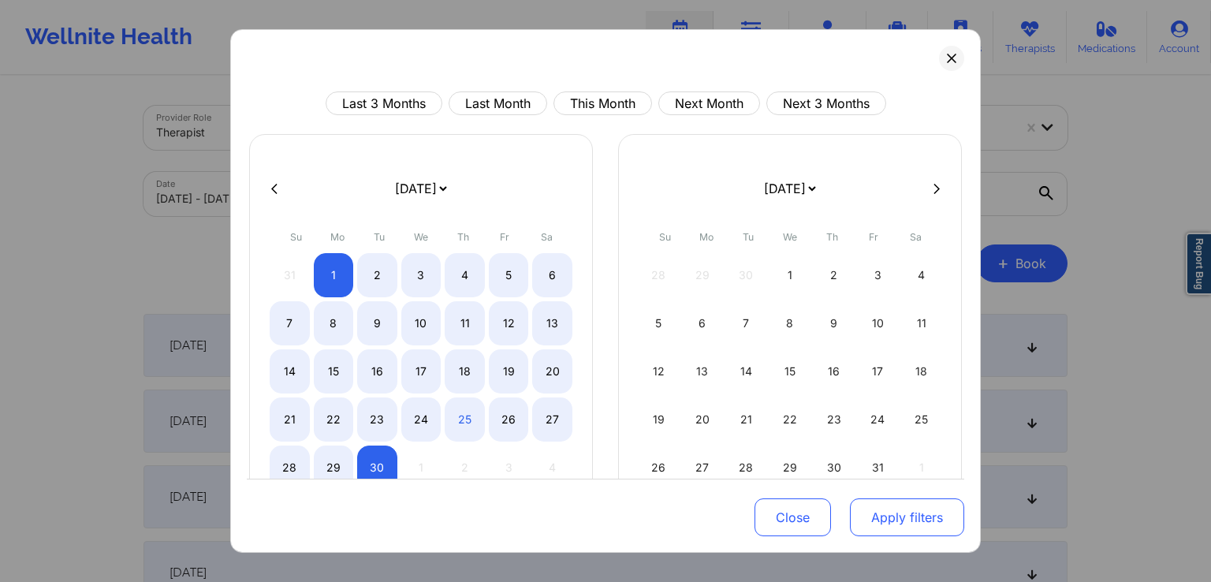
click at [886, 524] on button "Apply filters" at bounding box center [907, 517] width 114 height 38
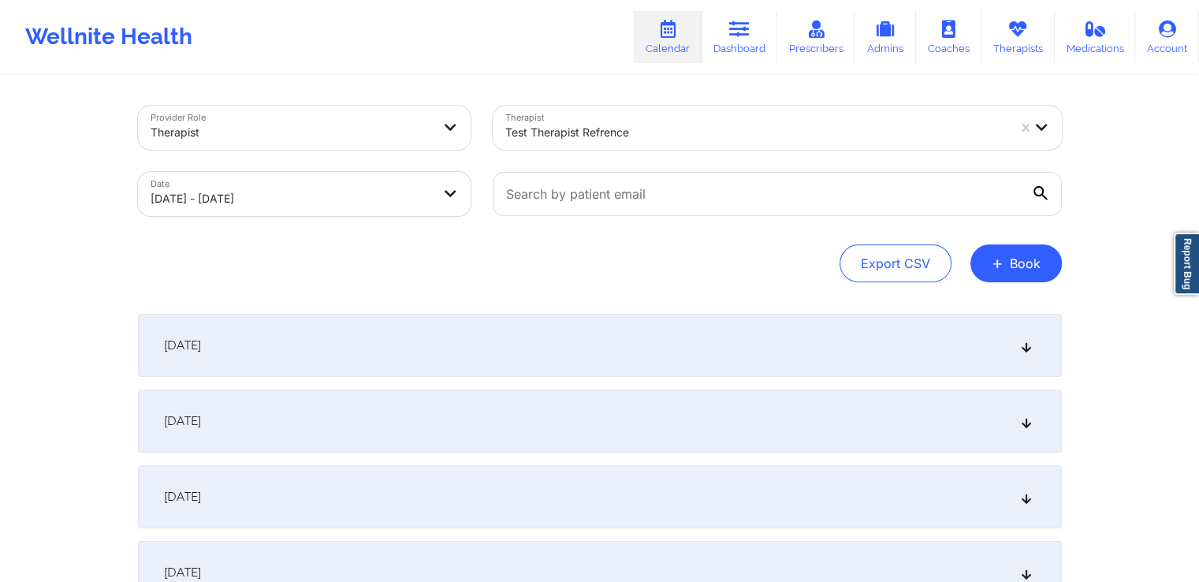
click at [675, 336] on div "[DATE]" at bounding box center [600, 345] width 924 height 63
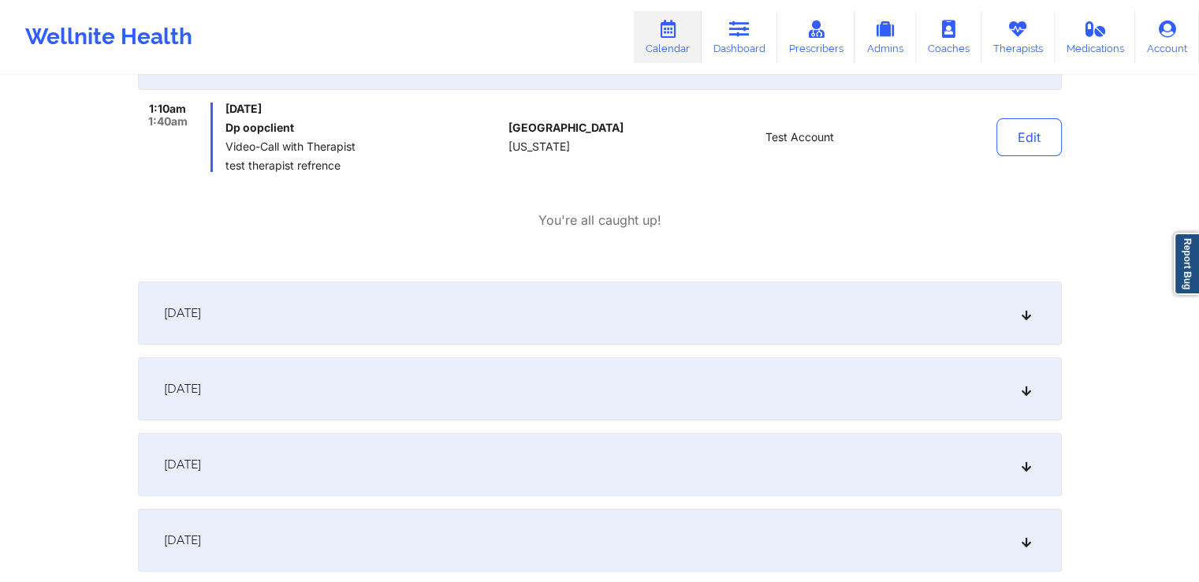
scroll to position [295, 0]
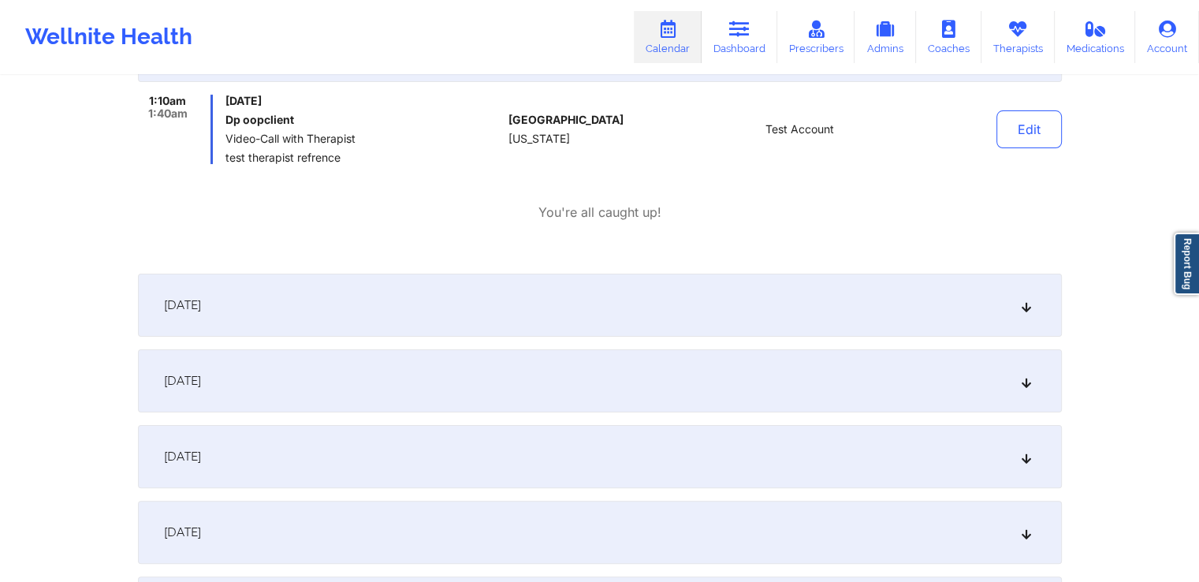
click at [685, 322] on div "[DATE]" at bounding box center [600, 305] width 924 height 63
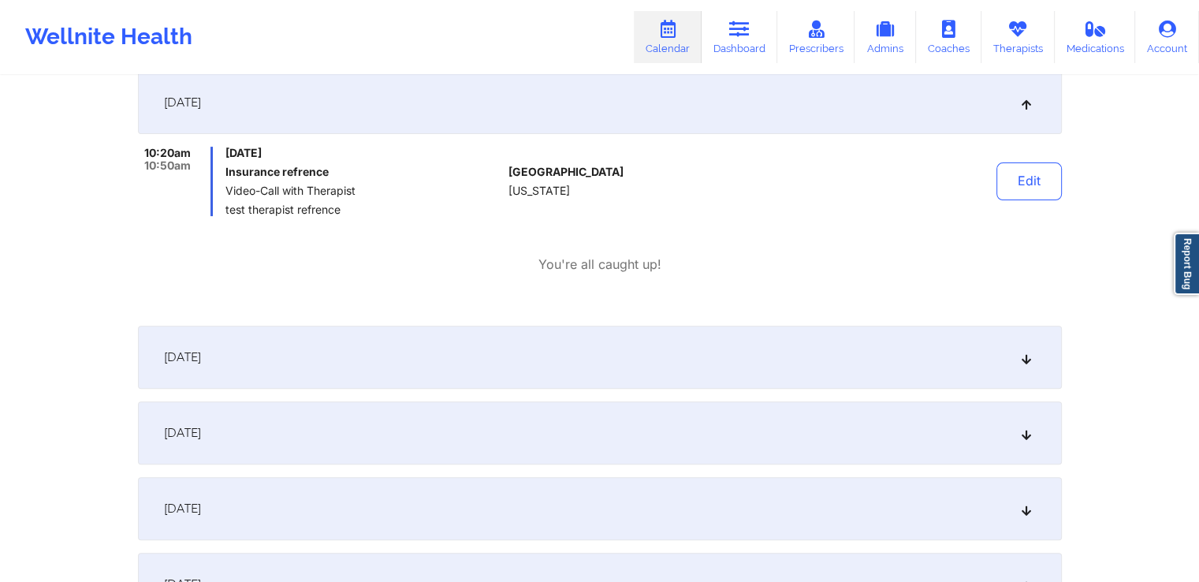
scroll to position [498, 0]
click at [1028, 159] on div "Edit" at bounding box center [989, 180] width 146 height 69
click at [1028, 170] on button "Edit" at bounding box center [1029, 181] width 65 height 38
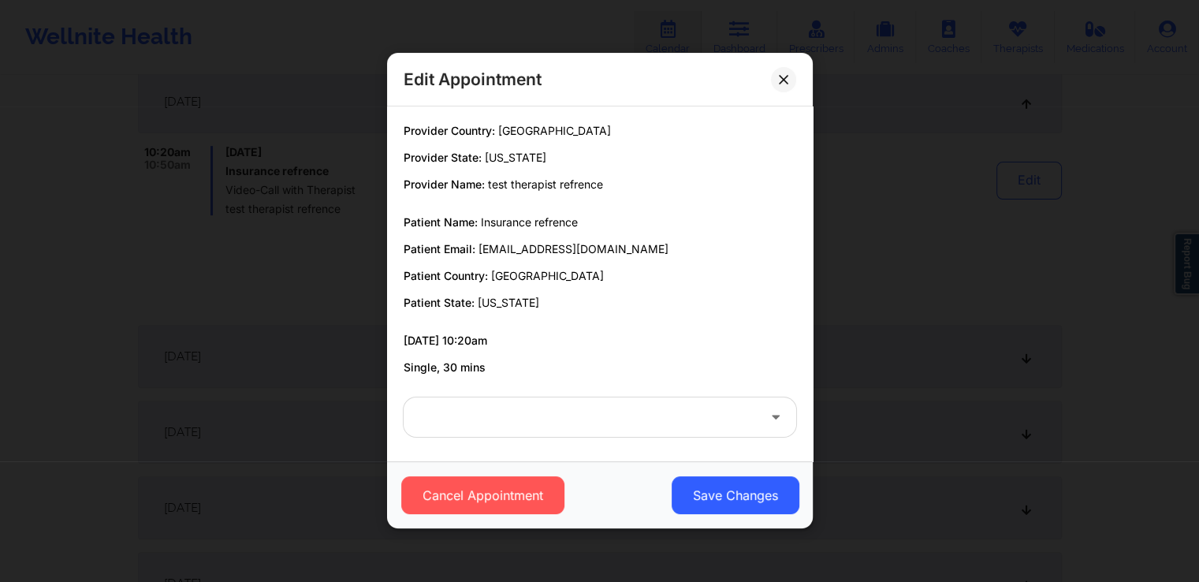
scroll to position [3, 0]
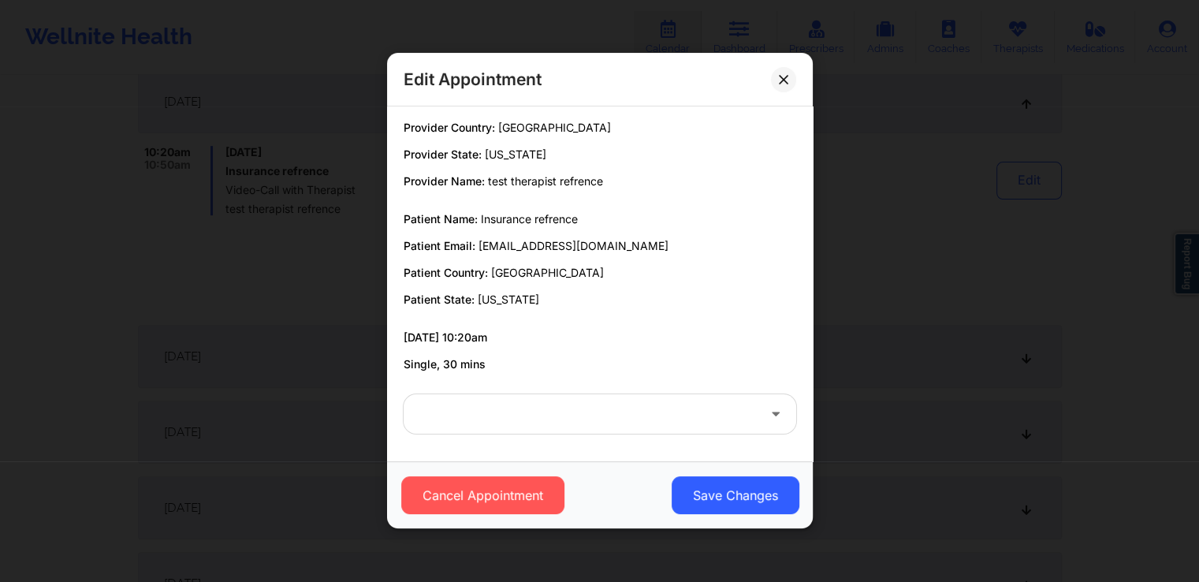
drag, startPoint x: 477, startPoint y: 247, endPoint x: 659, endPoint y: 243, distance: 182.2
click at [659, 243] on p "Patient Email: [EMAIL_ADDRESS][DOMAIN_NAME]" at bounding box center [600, 246] width 393 height 16
copy span "[EMAIL_ADDRESS][DOMAIN_NAME]"
click at [774, 76] on button at bounding box center [783, 79] width 25 height 25
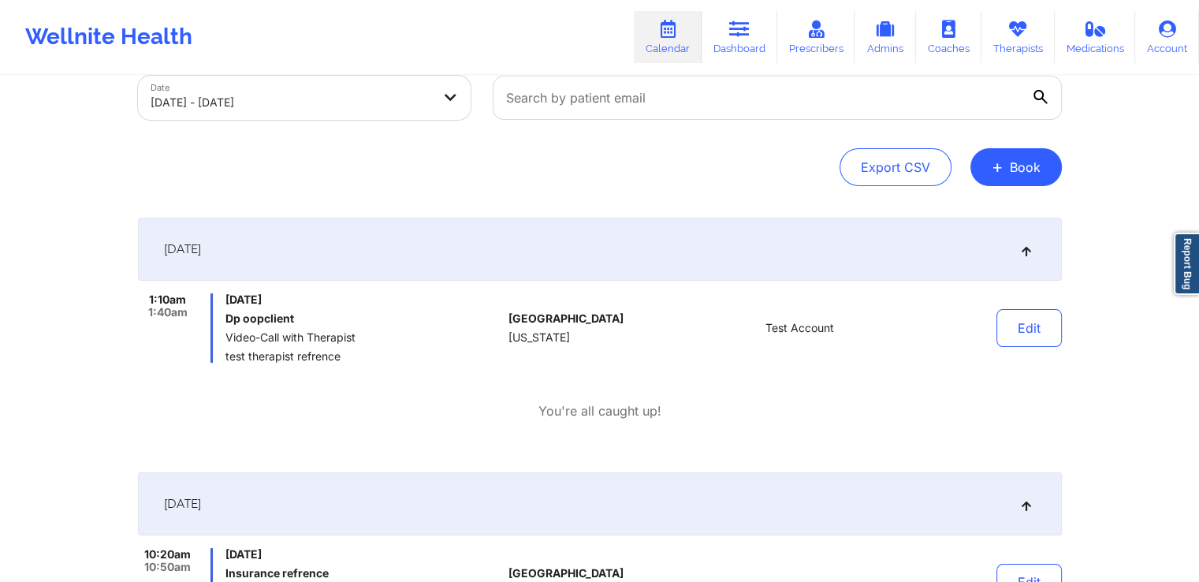
scroll to position [0, 0]
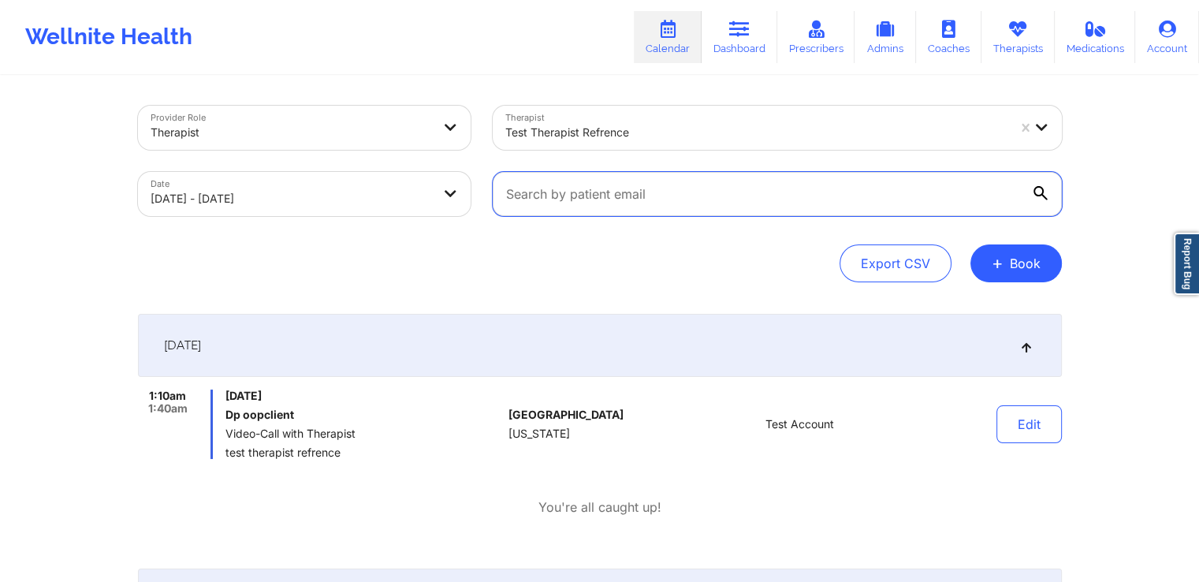
click at [719, 194] on input "text" at bounding box center [777, 194] width 569 height 44
paste input "[EMAIL_ADDRESS][DOMAIN_NAME]"
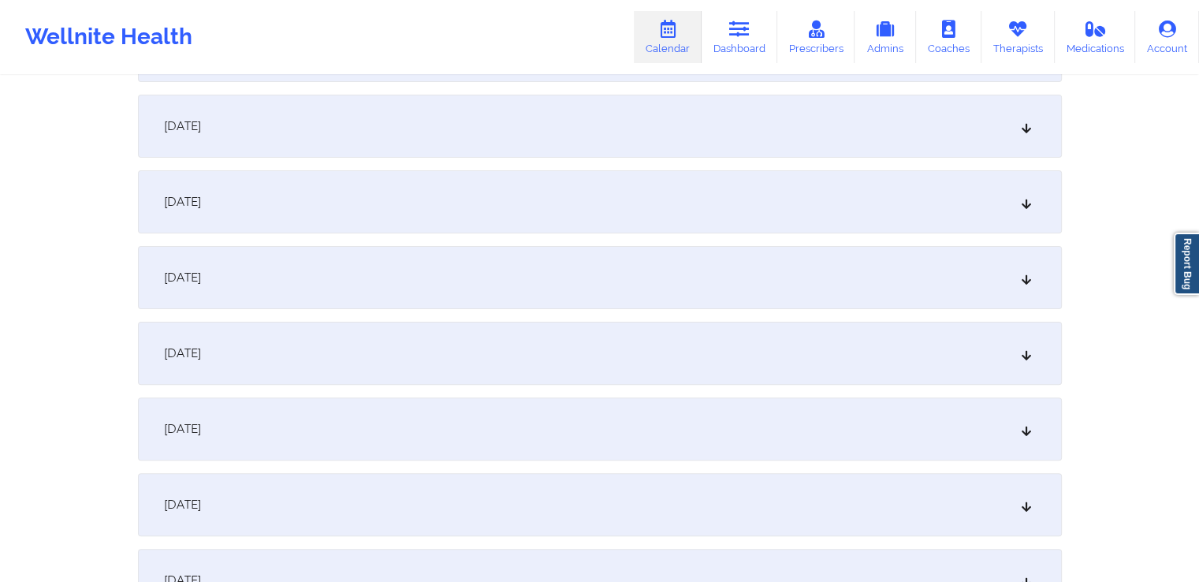
scroll to position [369, 0]
type input "[EMAIL_ADDRESS][DOMAIN_NAME]"
click at [774, 202] on div "[DATE]" at bounding box center [600, 203] width 924 height 63
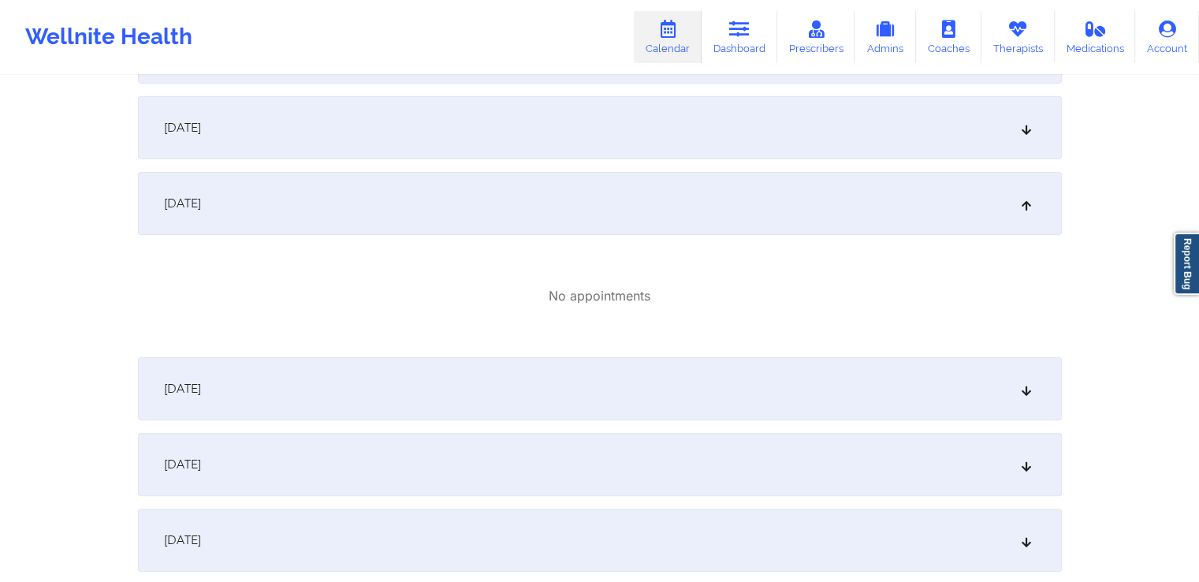
click at [708, 158] on div "[DATE]" at bounding box center [600, 127] width 924 height 63
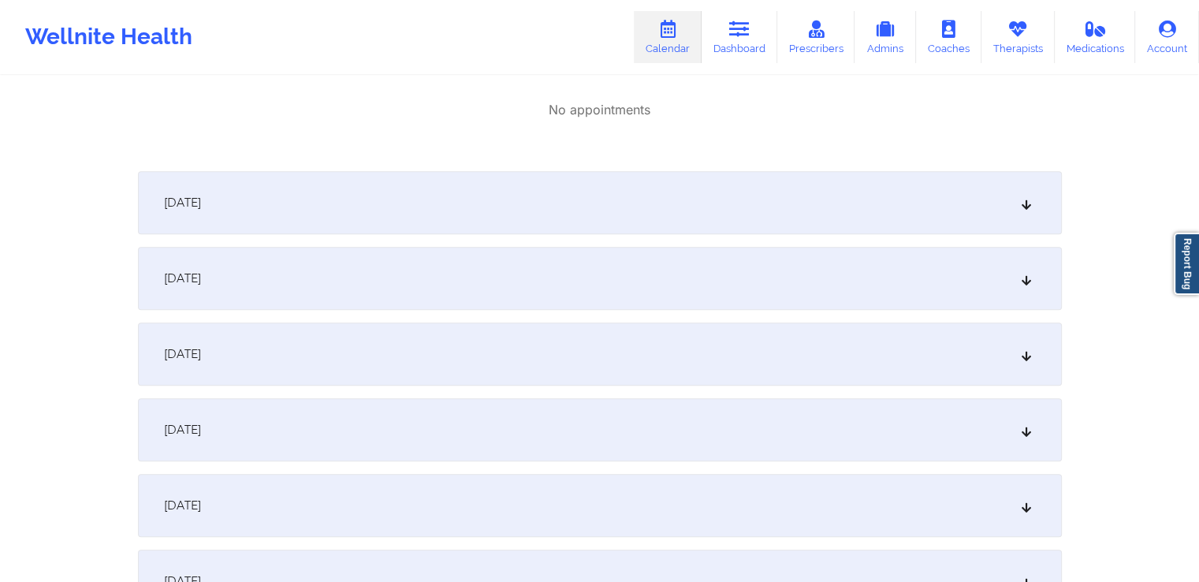
scroll to position [730, 0]
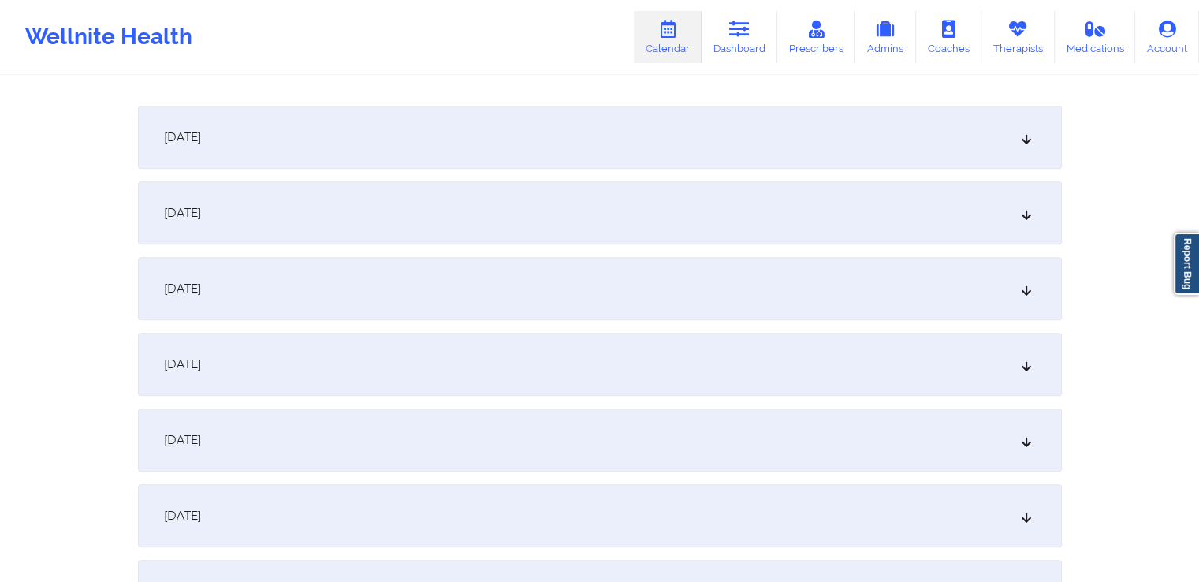
click at [666, 167] on div "[DATE]" at bounding box center [600, 137] width 924 height 63
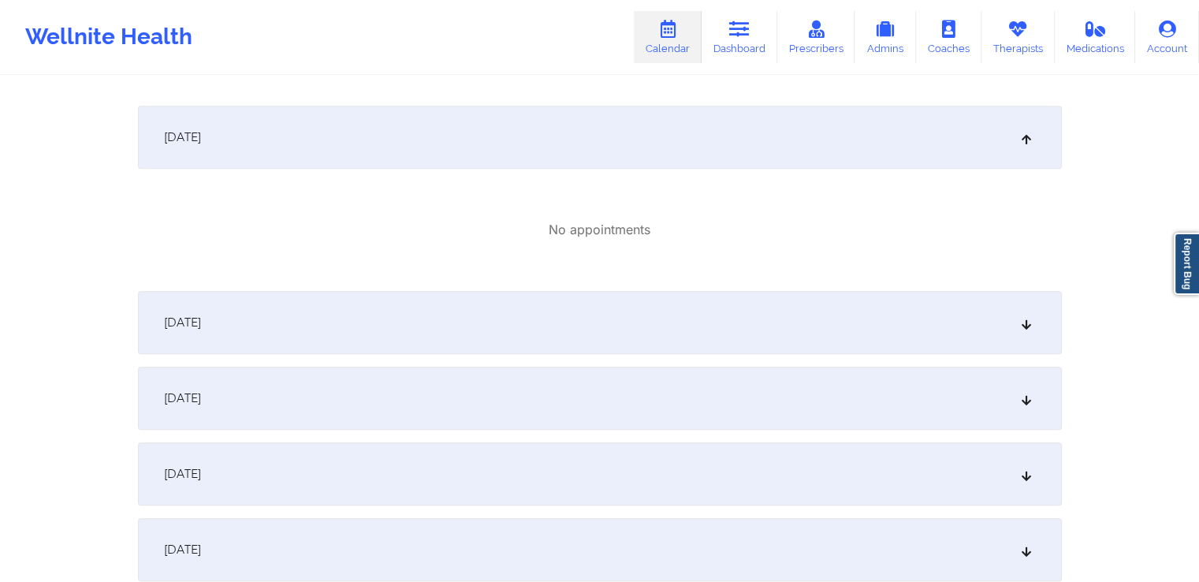
click at [554, 321] on div "[DATE]" at bounding box center [600, 322] width 924 height 63
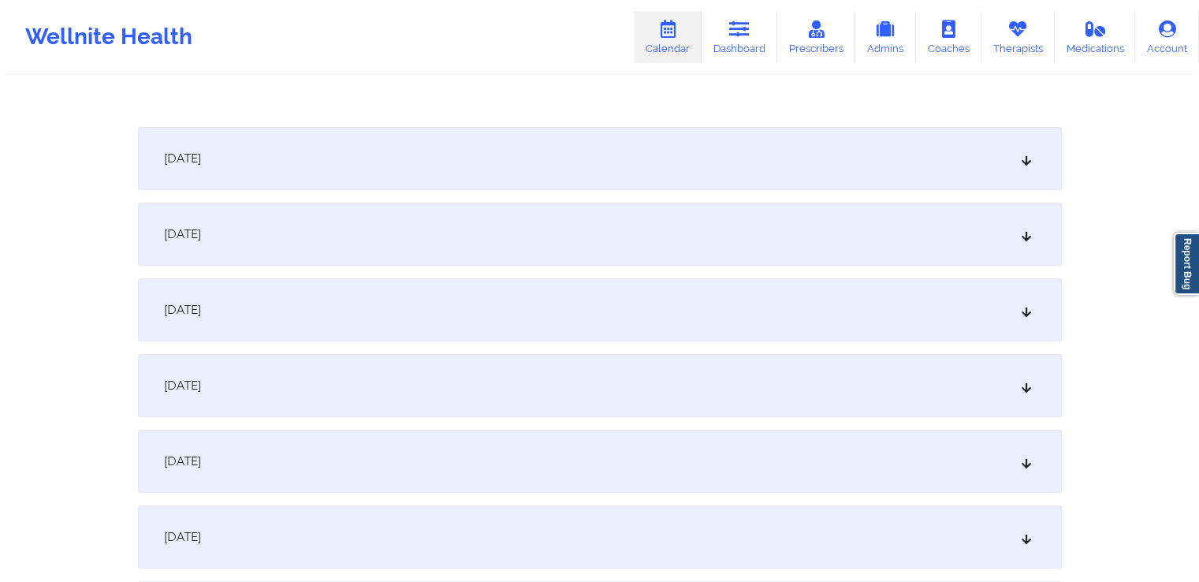
scroll to position [1080, 0]
click at [579, 177] on div "[DATE]" at bounding box center [600, 156] width 924 height 63
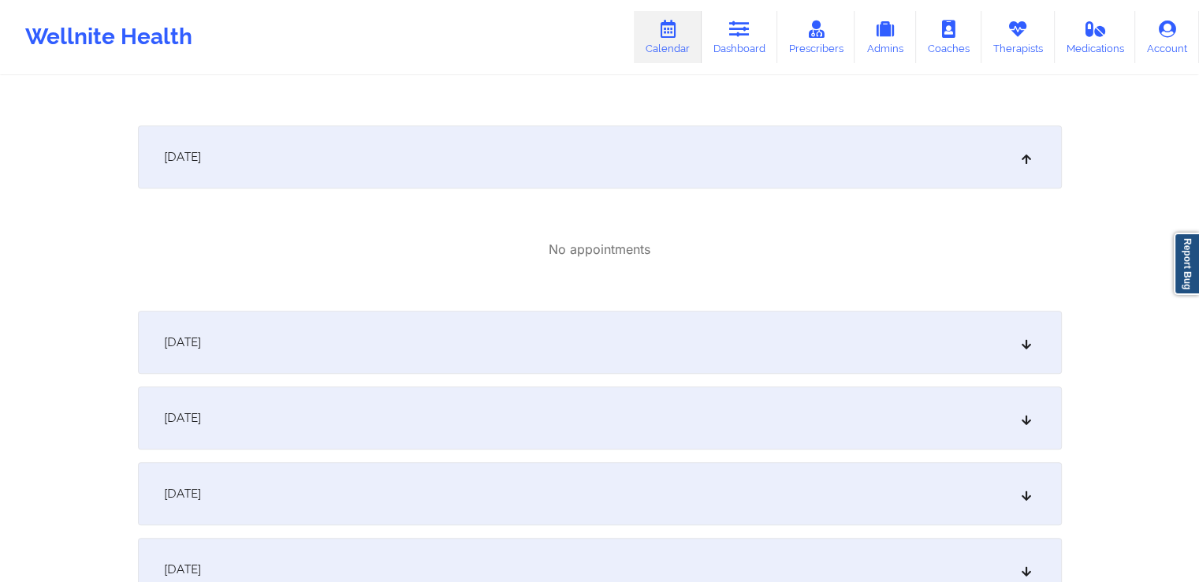
click at [520, 334] on div "[DATE]" at bounding box center [600, 342] width 924 height 63
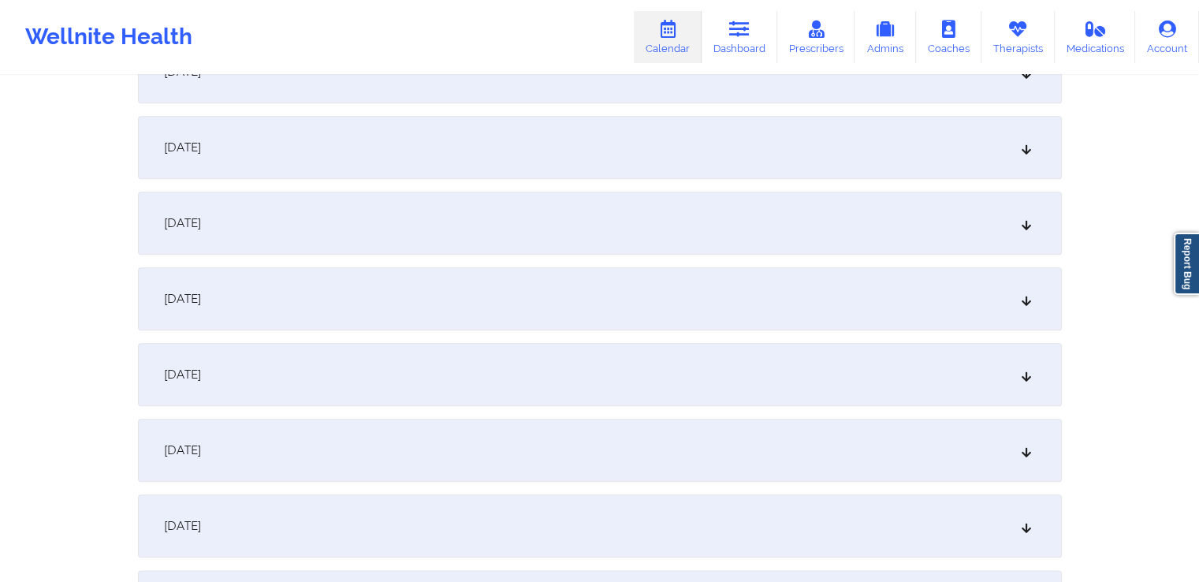
scroll to position [1773, 0]
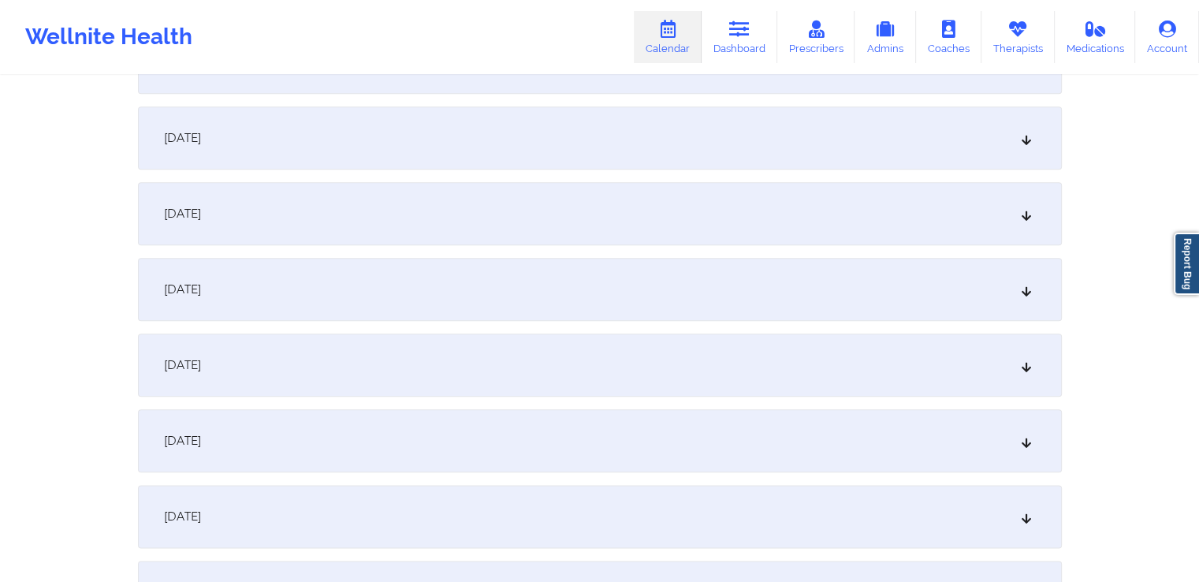
click at [502, 361] on div "[DATE]" at bounding box center [600, 365] width 924 height 63
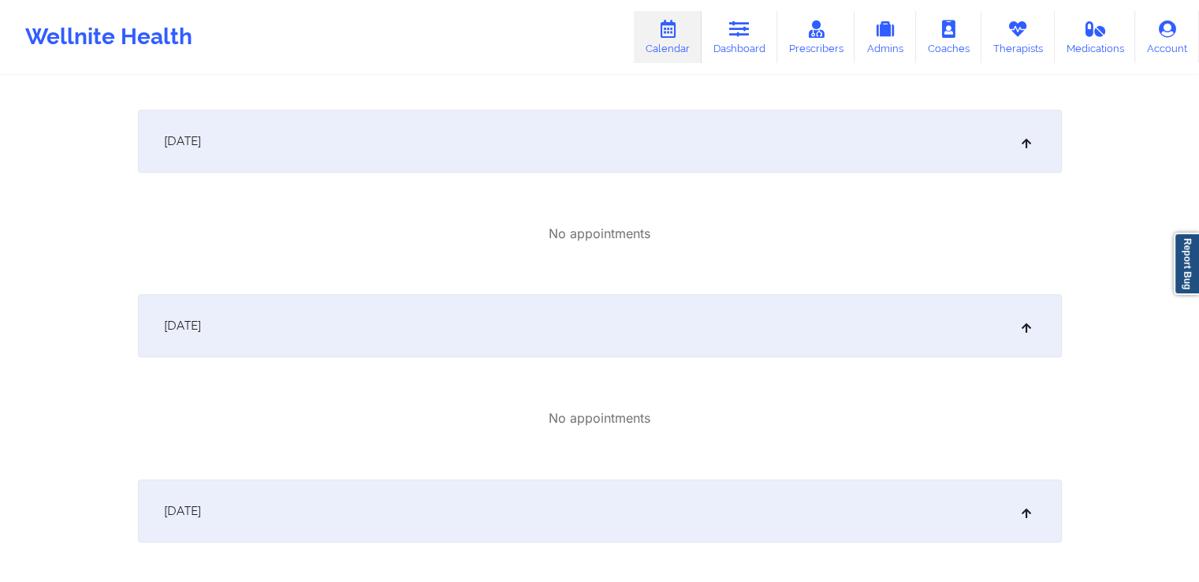
scroll to position [921, 0]
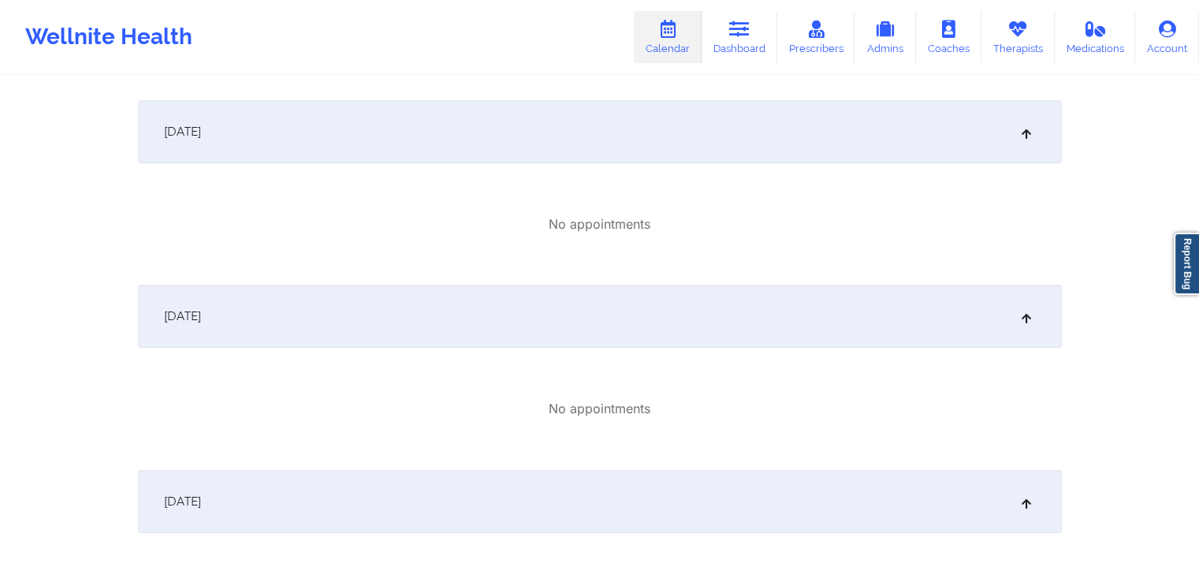
click at [1022, 322] on icon at bounding box center [1026, 316] width 13 height 11
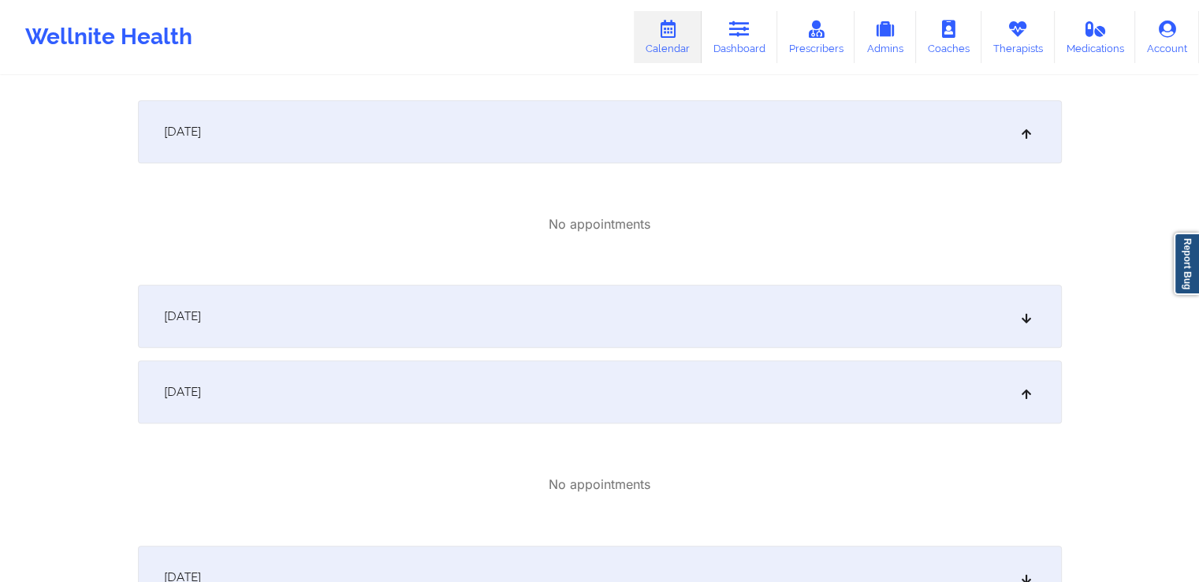
click at [1022, 322] on icon at bounding box center [1026, 316] width 13 height 11
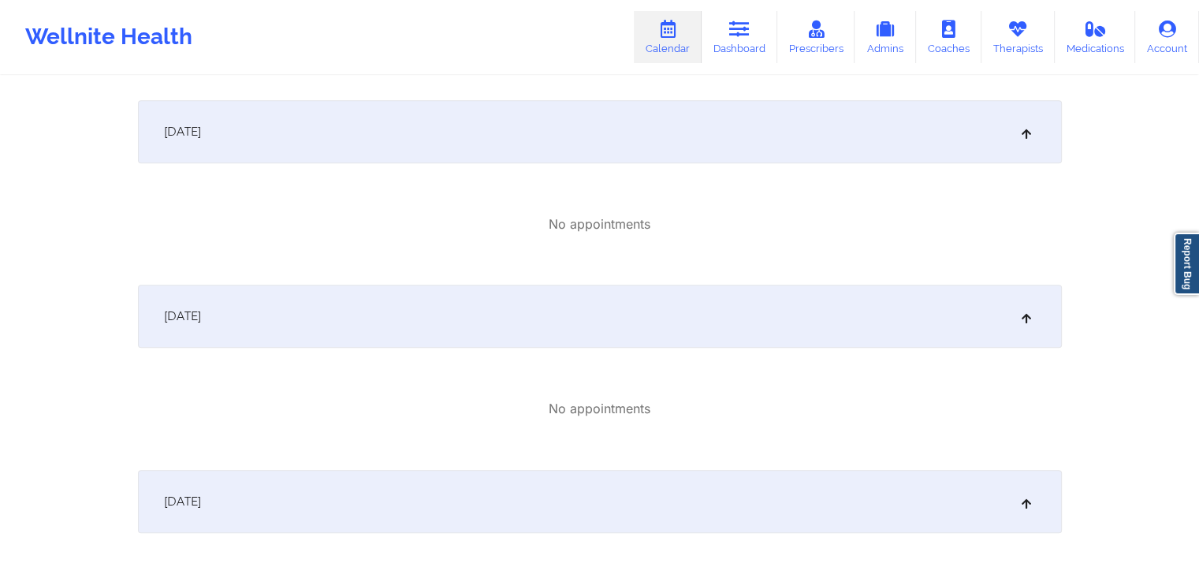
click at [1022, 322] on icon at bounding box center [1026, 316] width 13 height 11
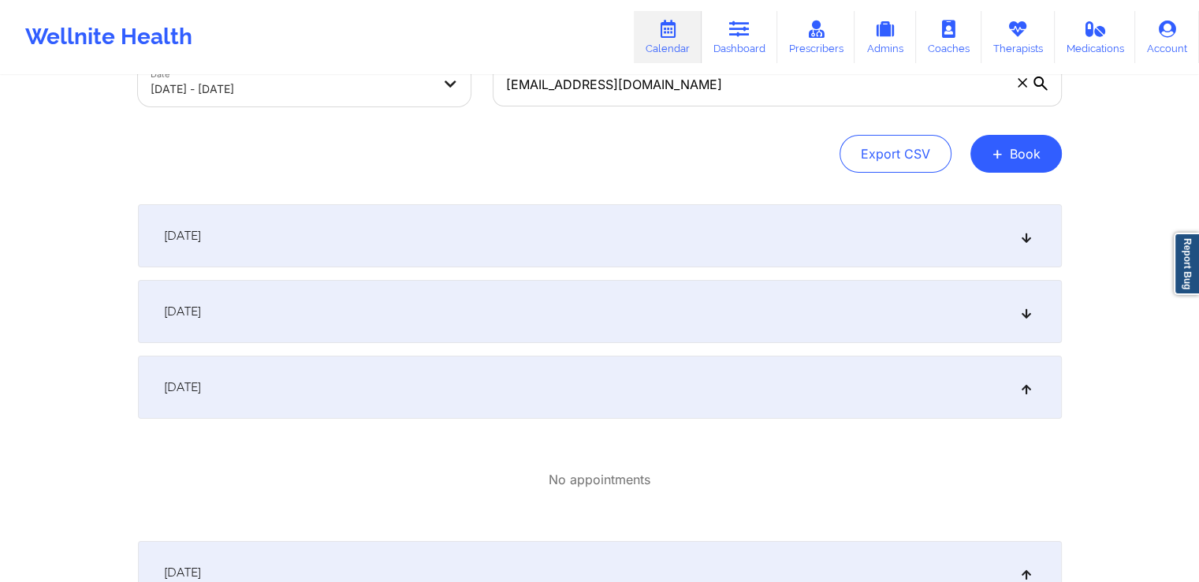
scroll to position [0, 0]
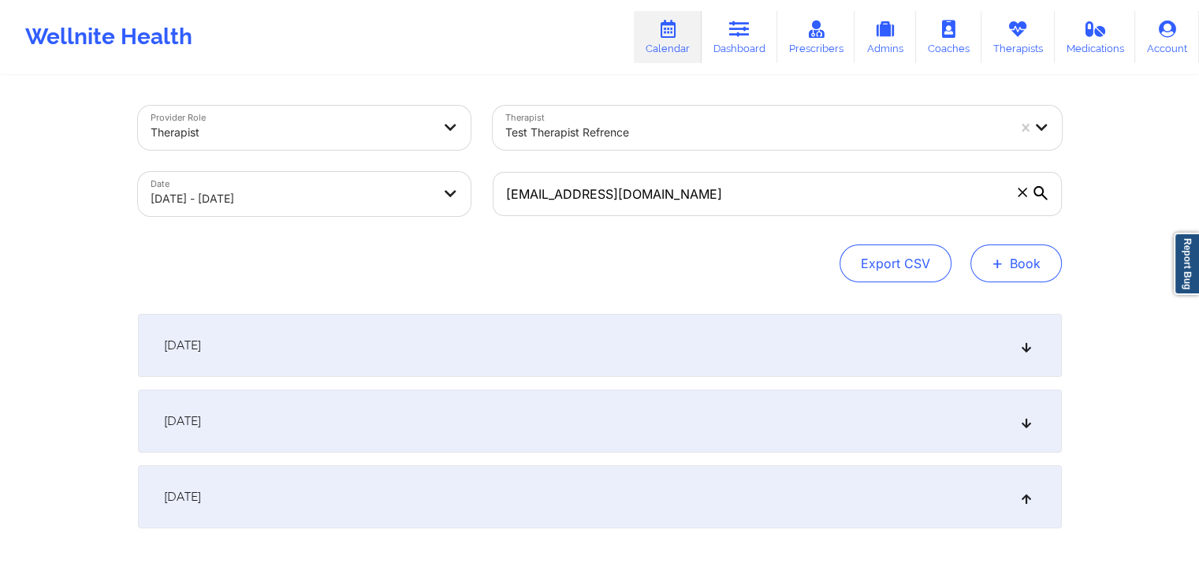
click at [1019, 252] on button "+ Book" at bounding box center [1016, 263] width 91 height 38
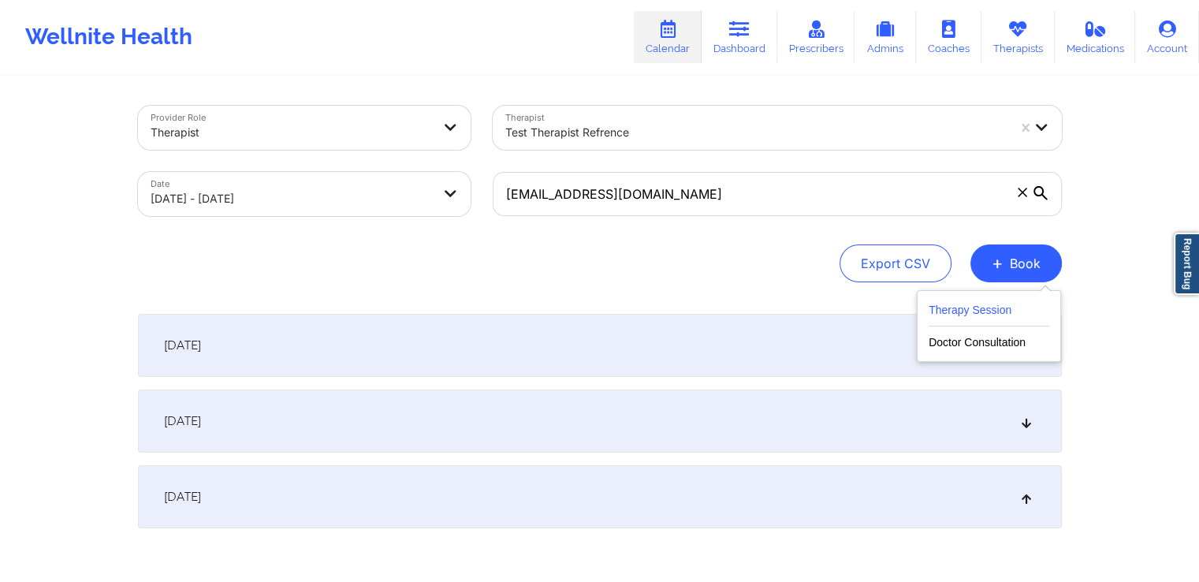
click at [964, 300] on button "Therapy Session" at bounding box center [989, 313] width 121 height 26
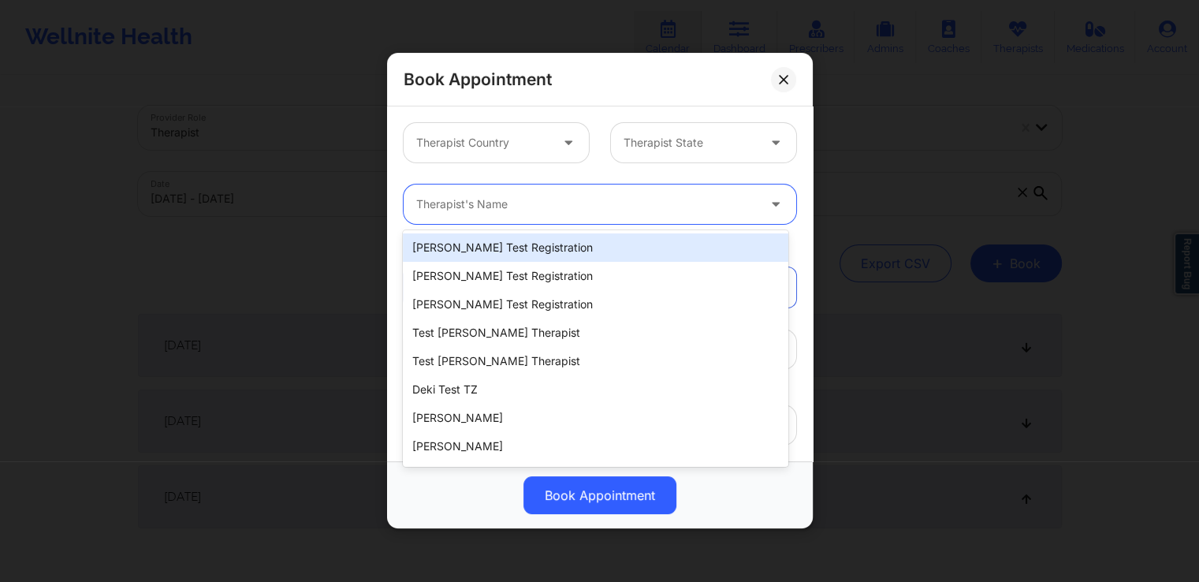
click at [608, 211] on div at bounding box center [586, 205] width 341 height 19
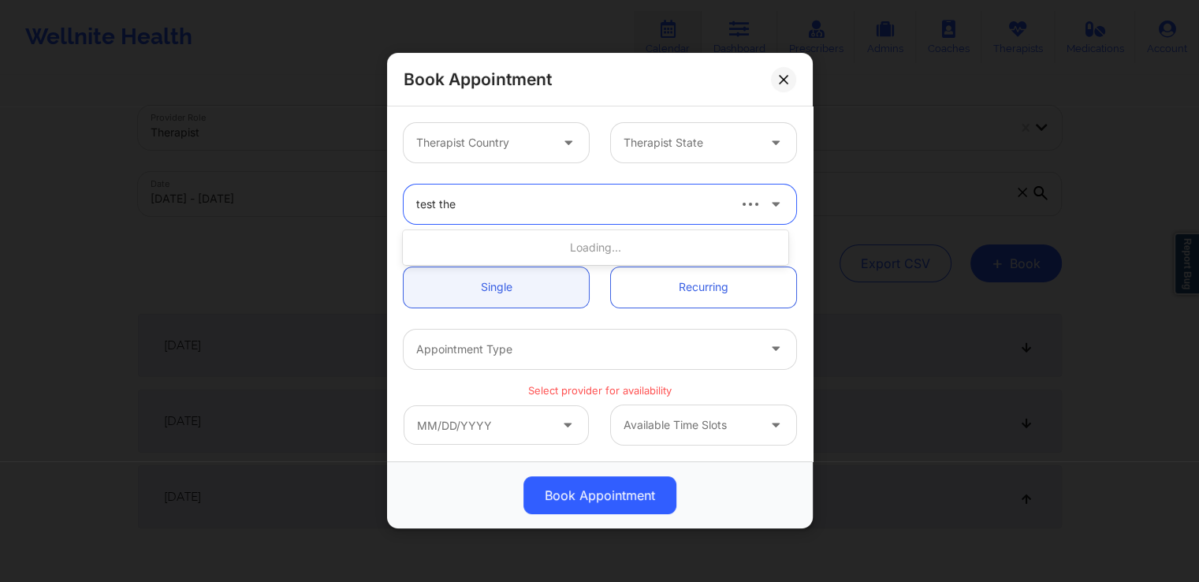
type input "test ther"
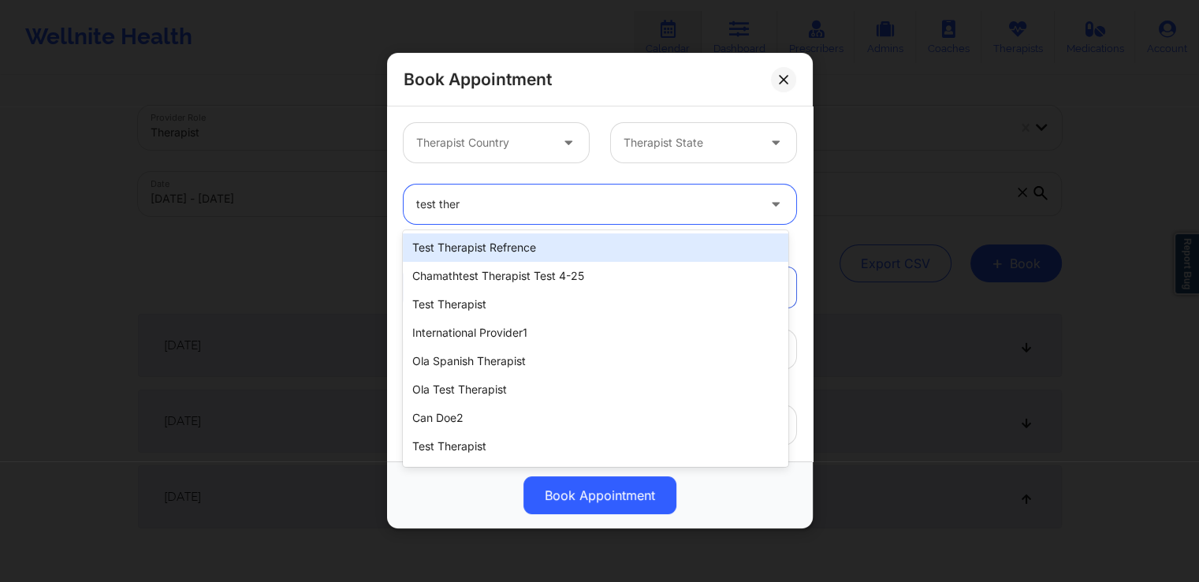
click at [561, 243] on div "test therapist refrence" at bounding box center [595, 247] width 385 height 28
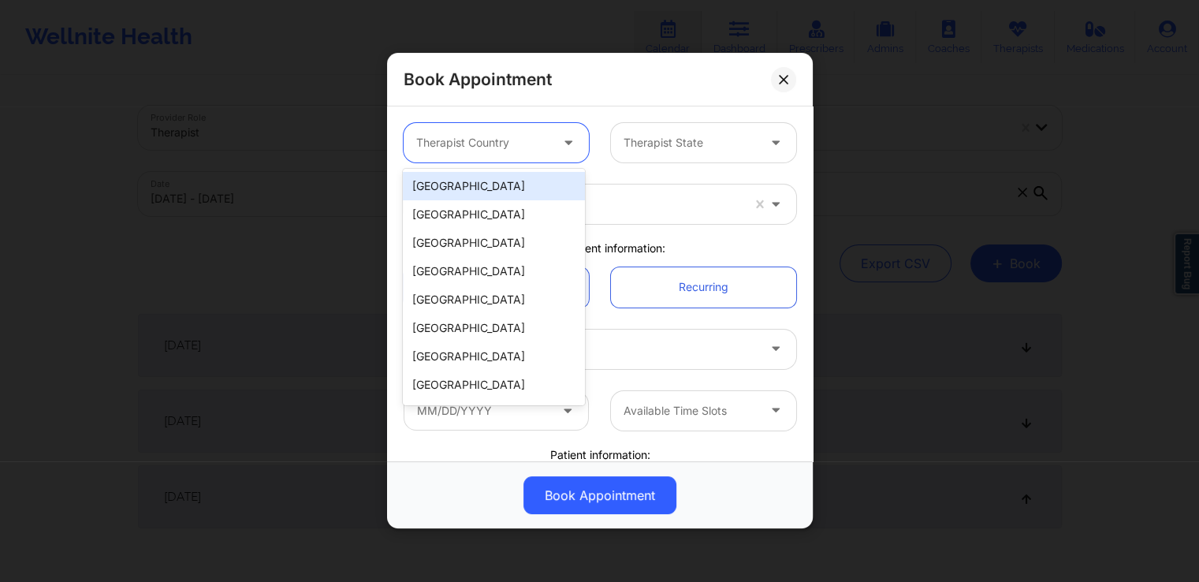
click at [561, 149] on div at bounding box center [570, 143] width 19 height 20
click at [497, 187] on div "[GEOGRAPHIC_DATA]" at bounding box center [493, 186] width 181 height 28
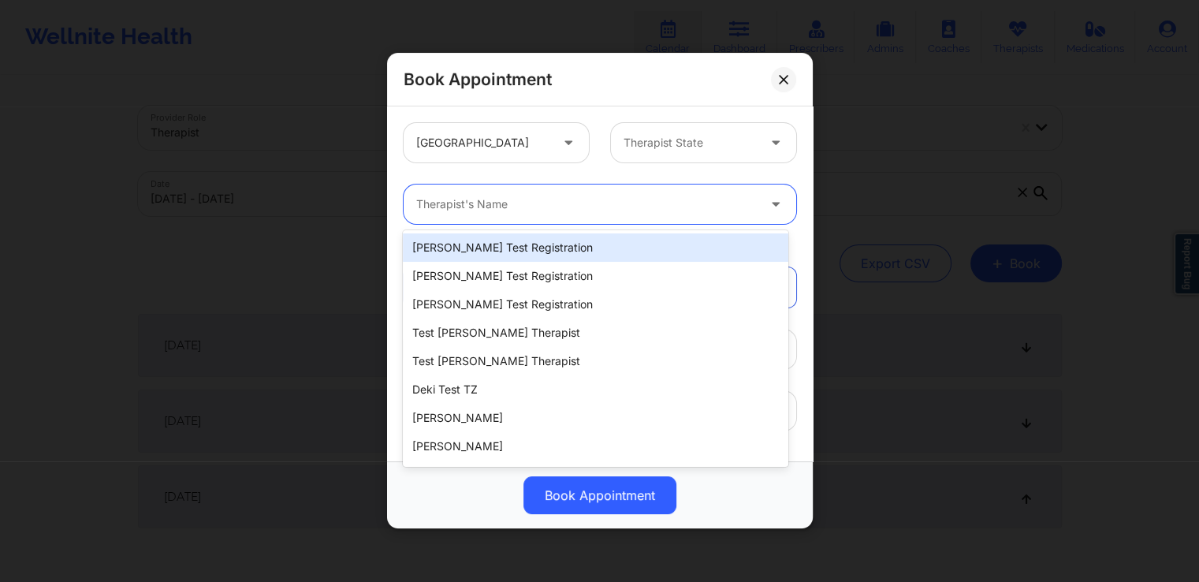
click at [526, 207] on div at bounding box center [586, 205] width 341 height 19
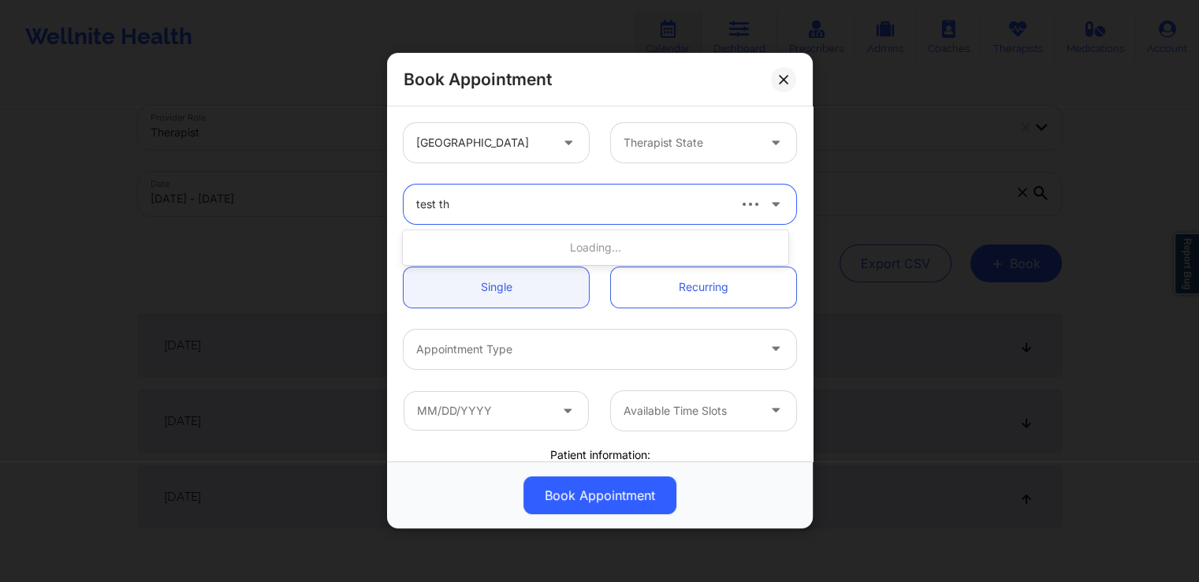
type input "test the"
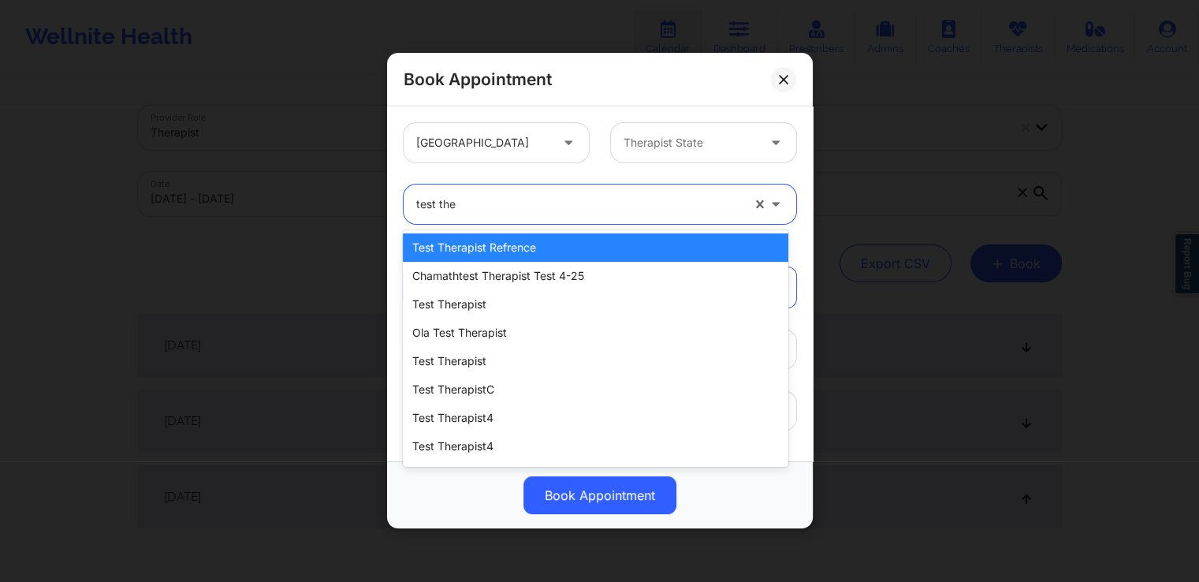
click at [570, 247] on div "test therapist refrence" at bounding box center [595, 247] width 385 height 28
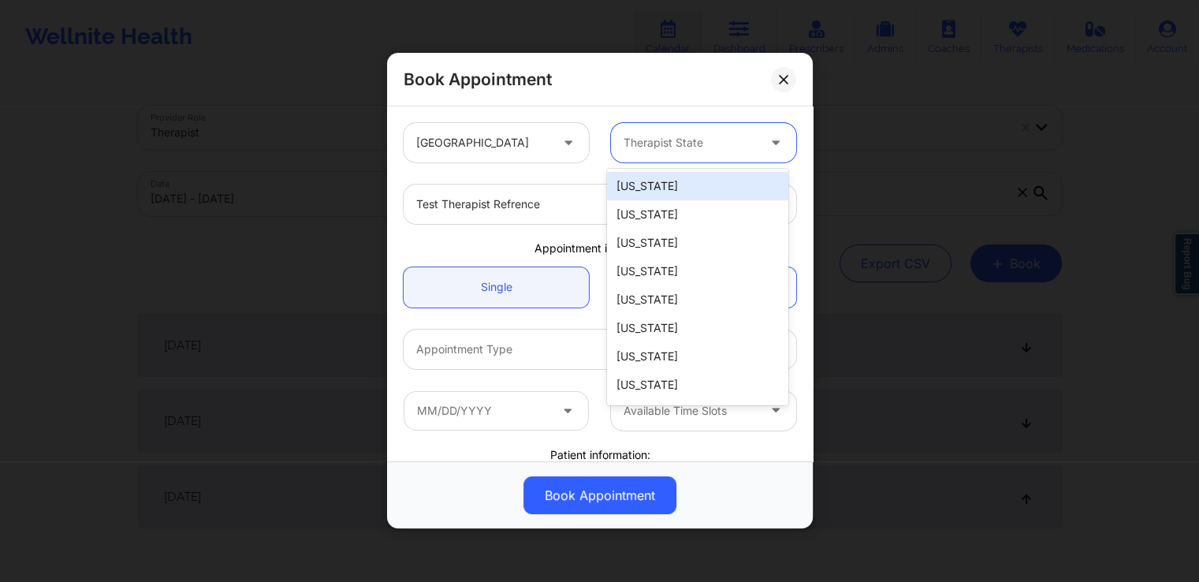
click at [692, 146] on div at bounding box center [690, 143] width 133 height 19
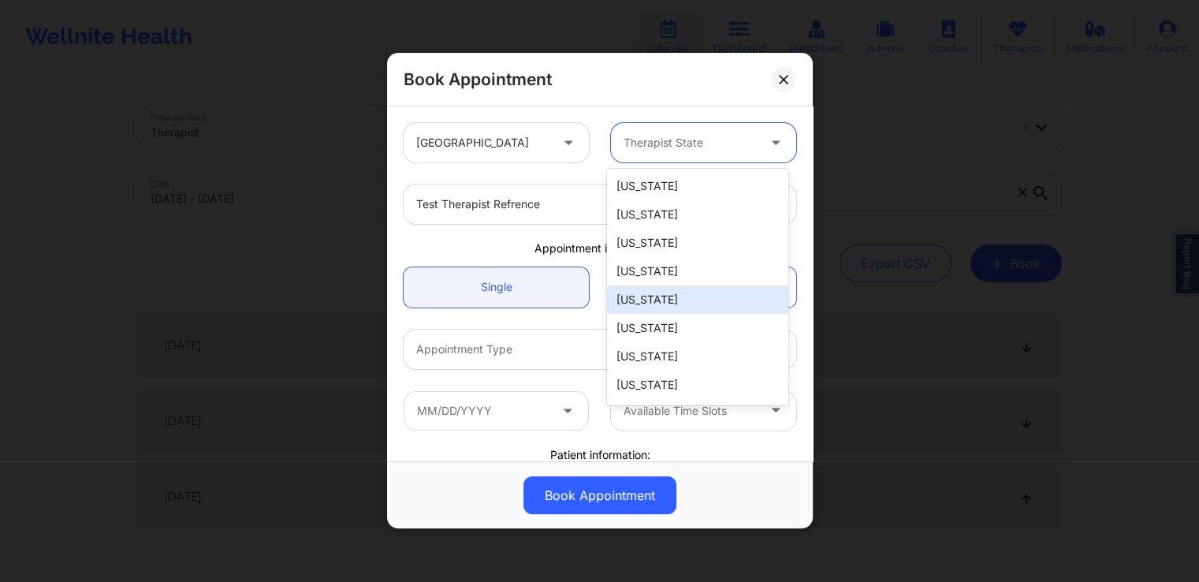
click at [680, 304] on div "[US_STATE]" at bounding box center [697, 299] width 181 height 28
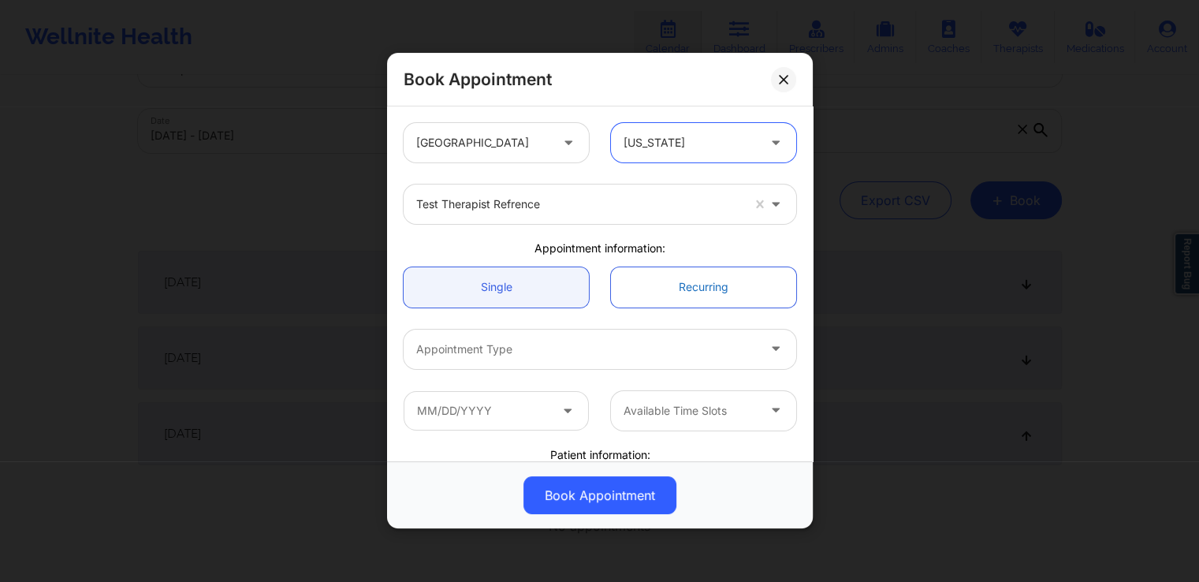
scroll to position [66, 0]
click at [669, 283] on link "Recurring" at bounding box center [703, 287] width 185 height 40
click at [514, 289] on link "Single" at bounding box center [496, 287] width 185 height 40
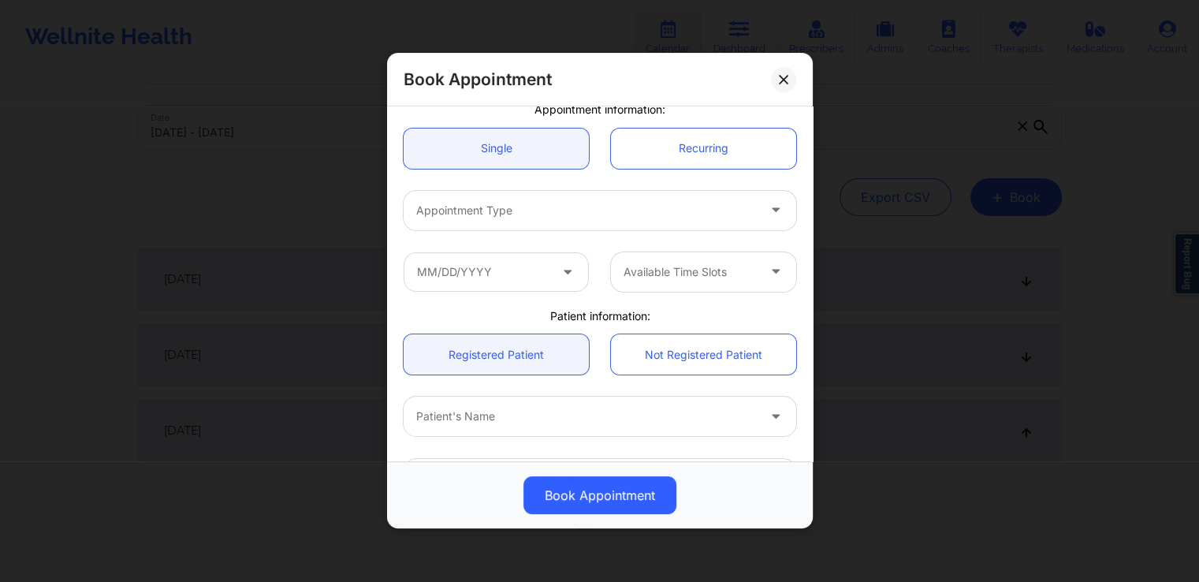
scroll to position [177, 0]
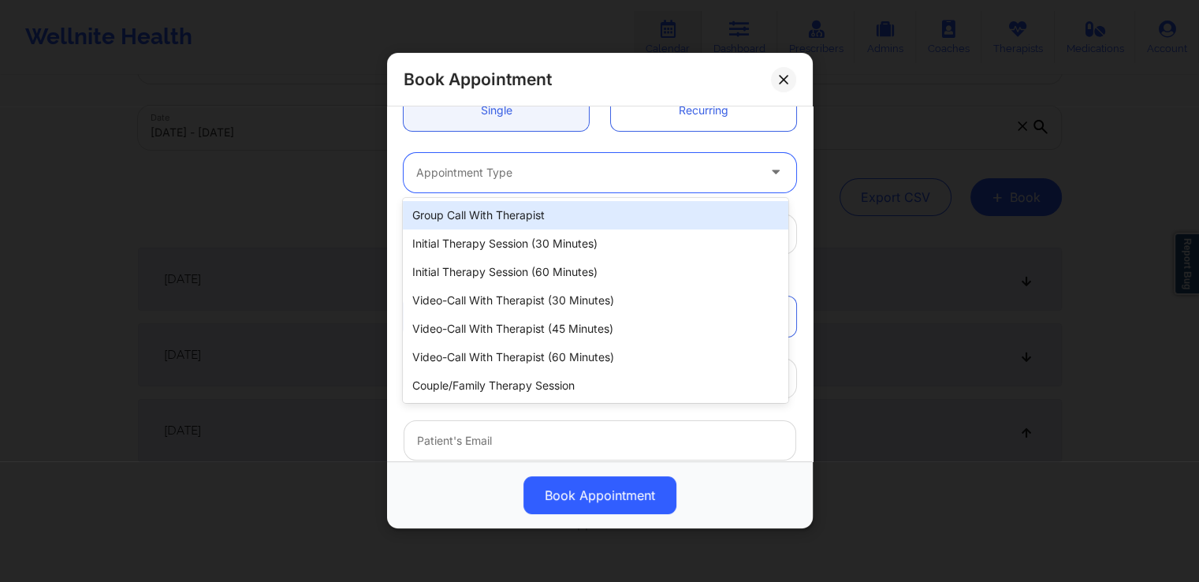
click at [725, 170] on div at bounding box center [586, 172] width 341 height 19
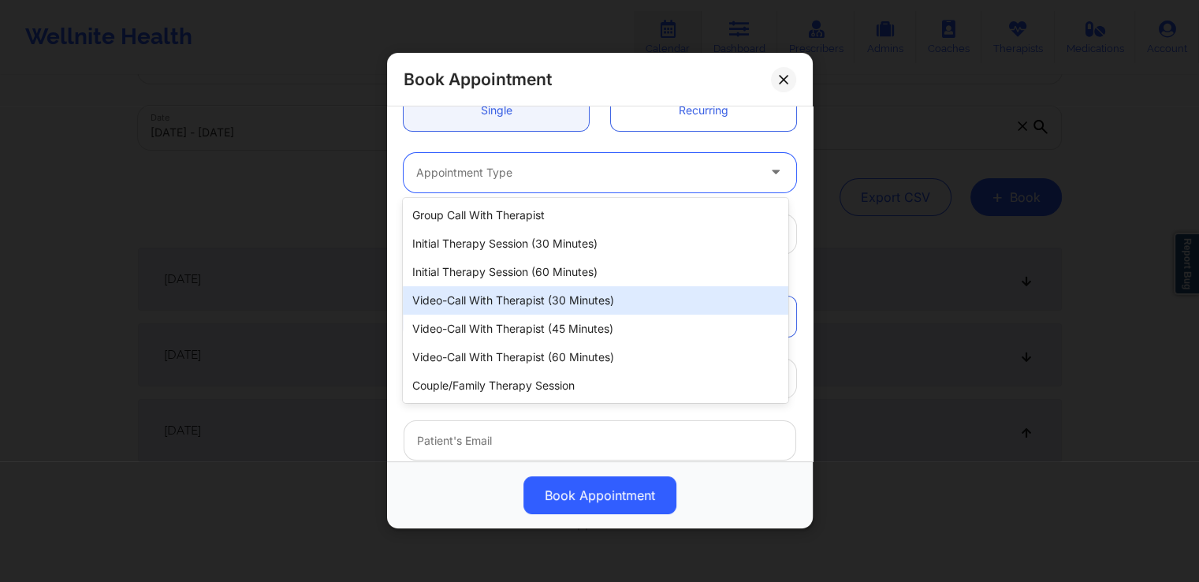
click at [593, 294] on div "Video-Call with Therapist (30 minutes)" at bounding box center [595, 300] width 385 height 28
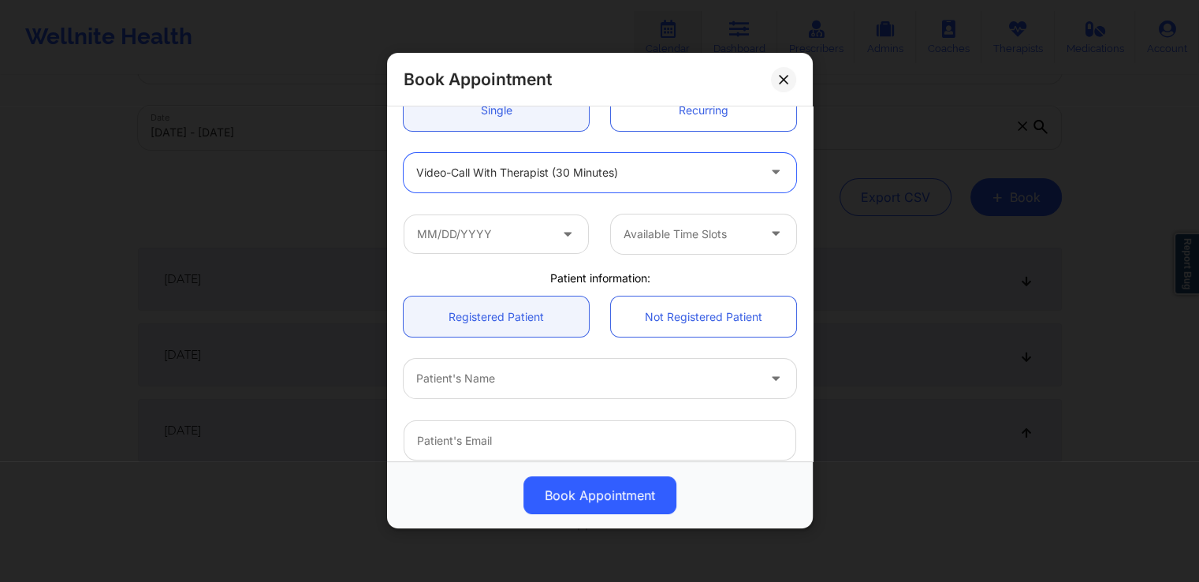
scroll to position [214, 0]
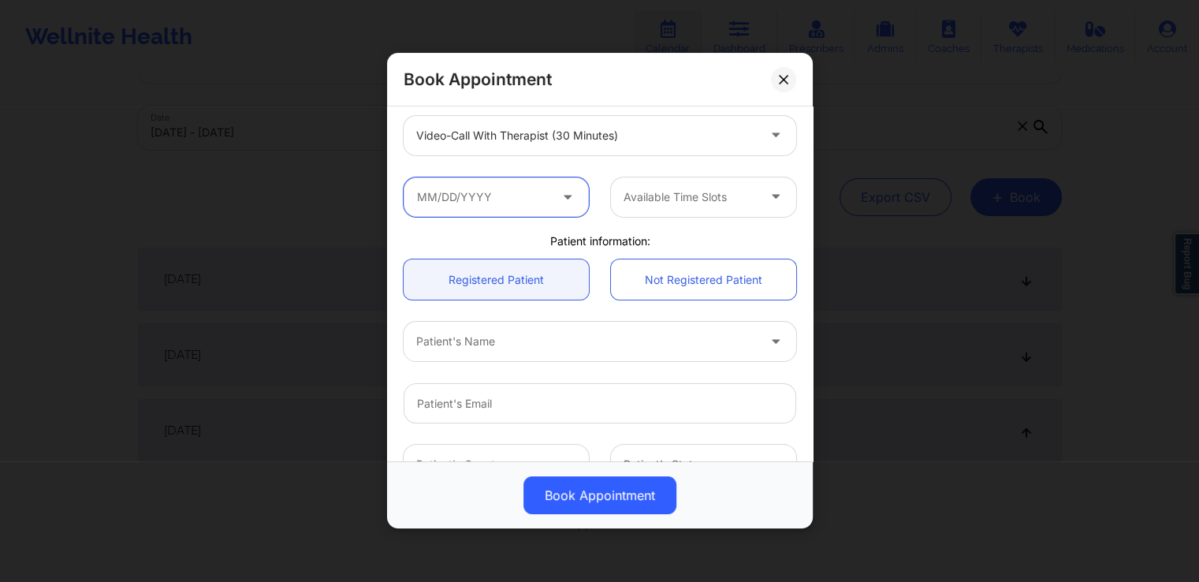
click at [553, 196] on input "text" at bounding box center [496, 196] width 185 height 39
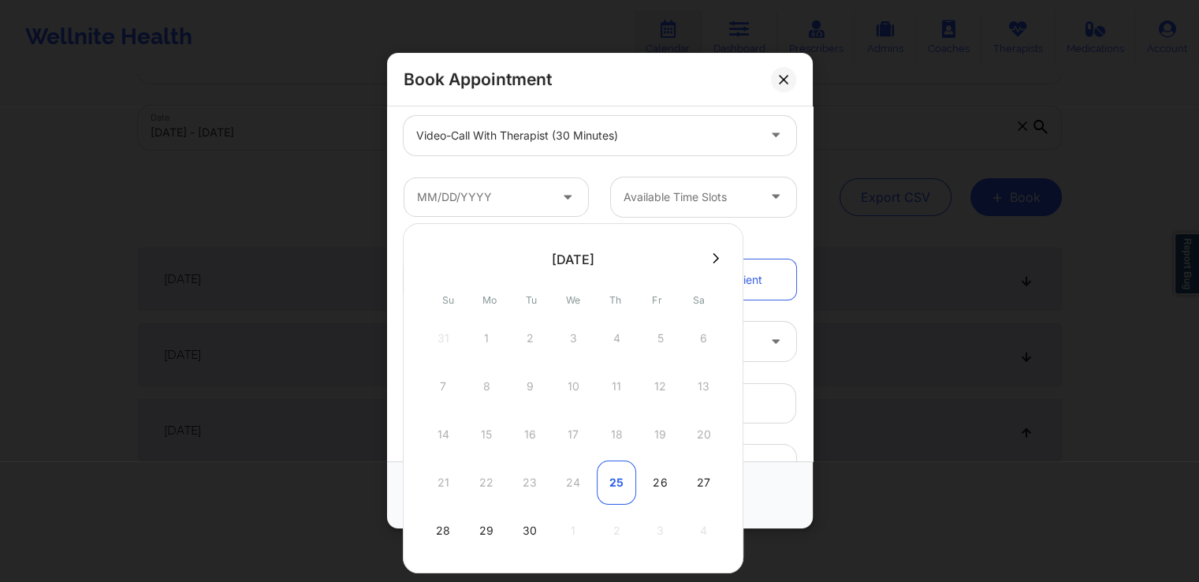
click at [615, 483] on div "25" at bounding box center [616, 483] width 39 height 44
type input "[DATE]"
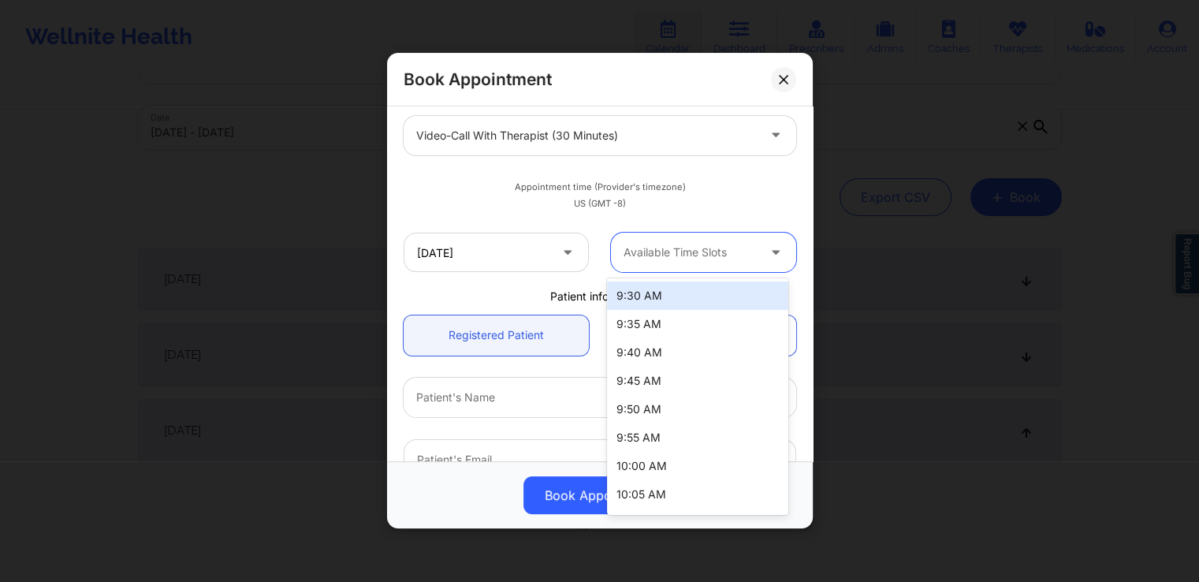
click at [716, 250] on div at bounding box center [690, 253] width 133 height 19
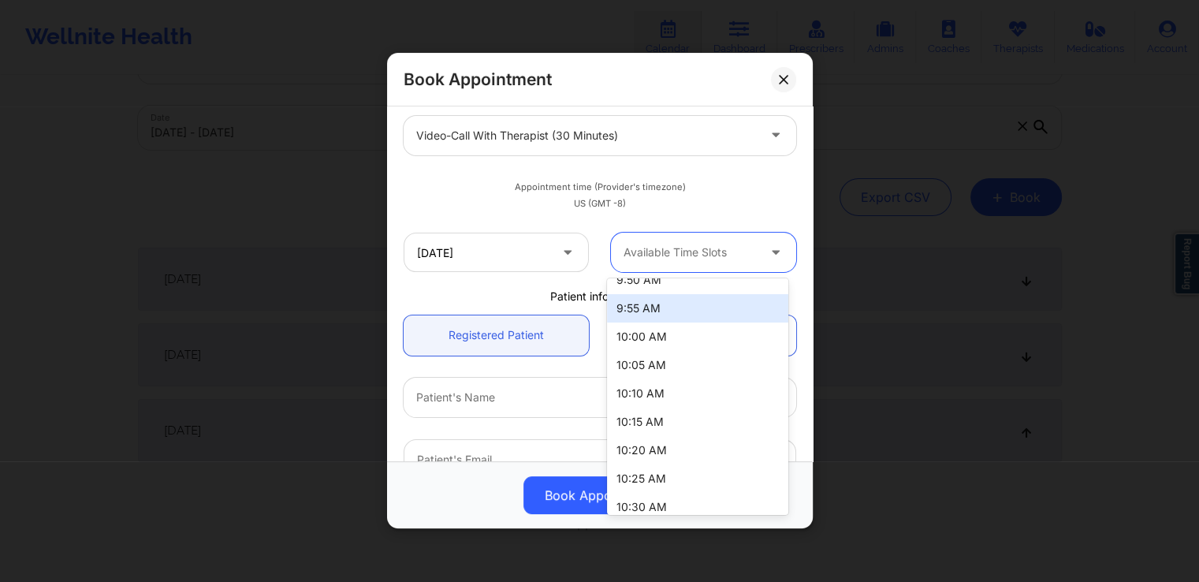
scroll to position [129, 0]
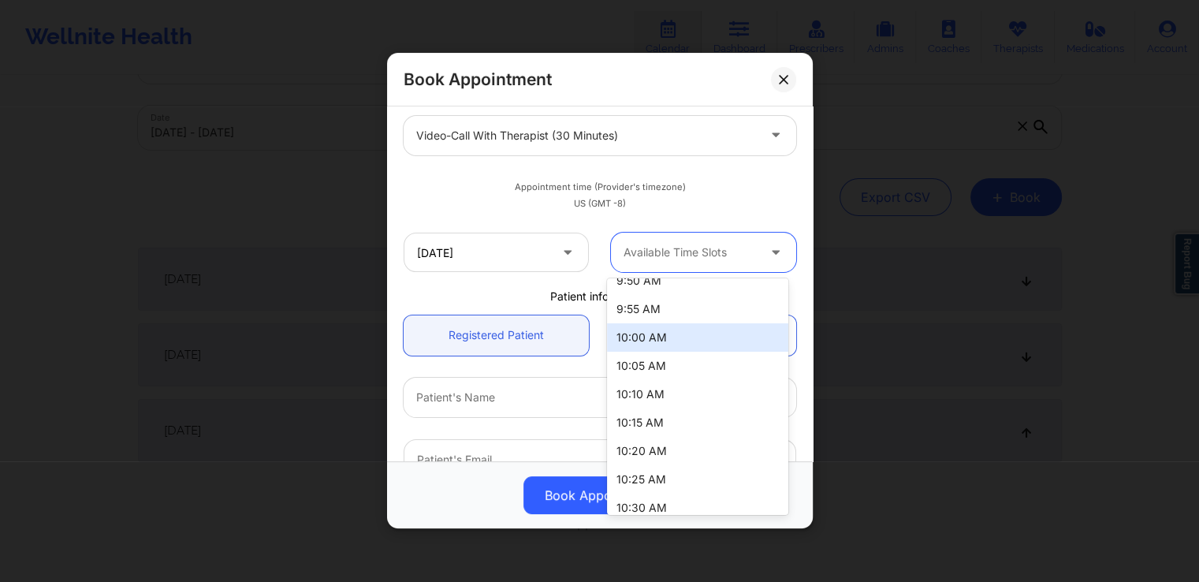
click at [654, 341] on div "10:00 AM" at bounding box center [697, 337] width 181 height 28
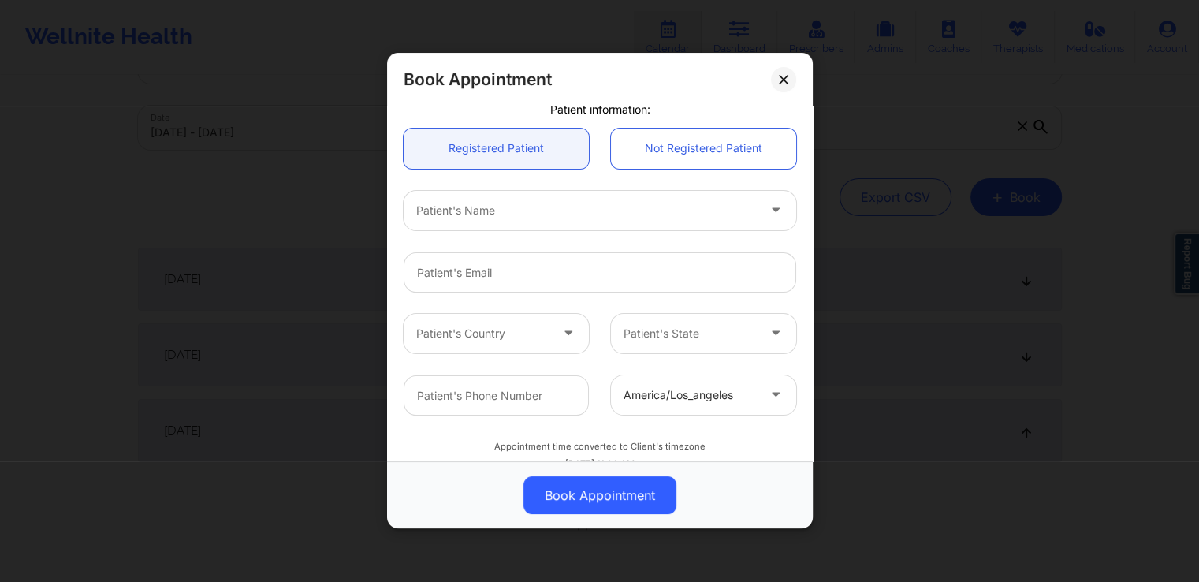
scroll to position [402, 0]
click at [695, 201] on div at bounding box center [586, 209] width 341 height 19
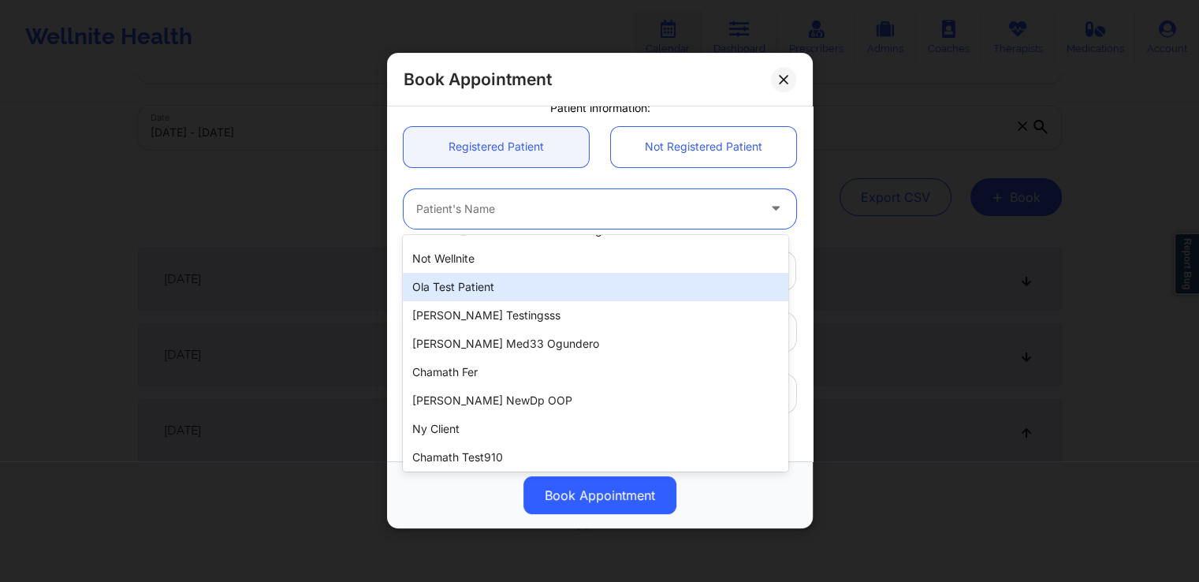
scroll to position [147, 0]
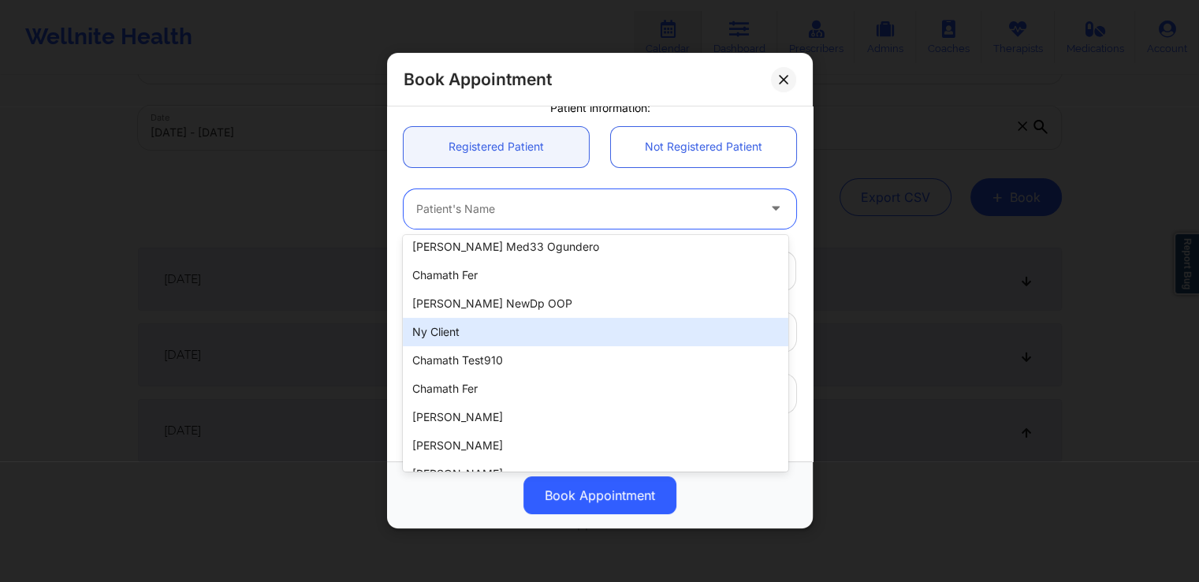
click at [597, 340] on div "ny client" at bounding box center [595, 332] width 385 height 28
type input "[EMAIL_ADDRESS][DOMAIN_NAME]"
type input "[PHONE_NUMBER]"
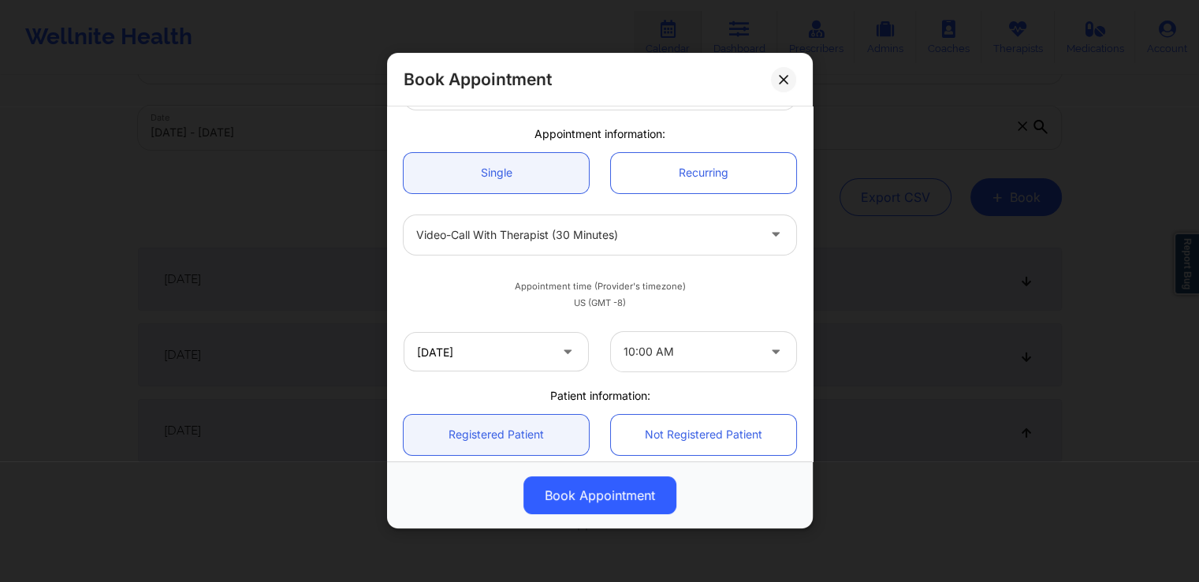
scroll to position [142, 0]
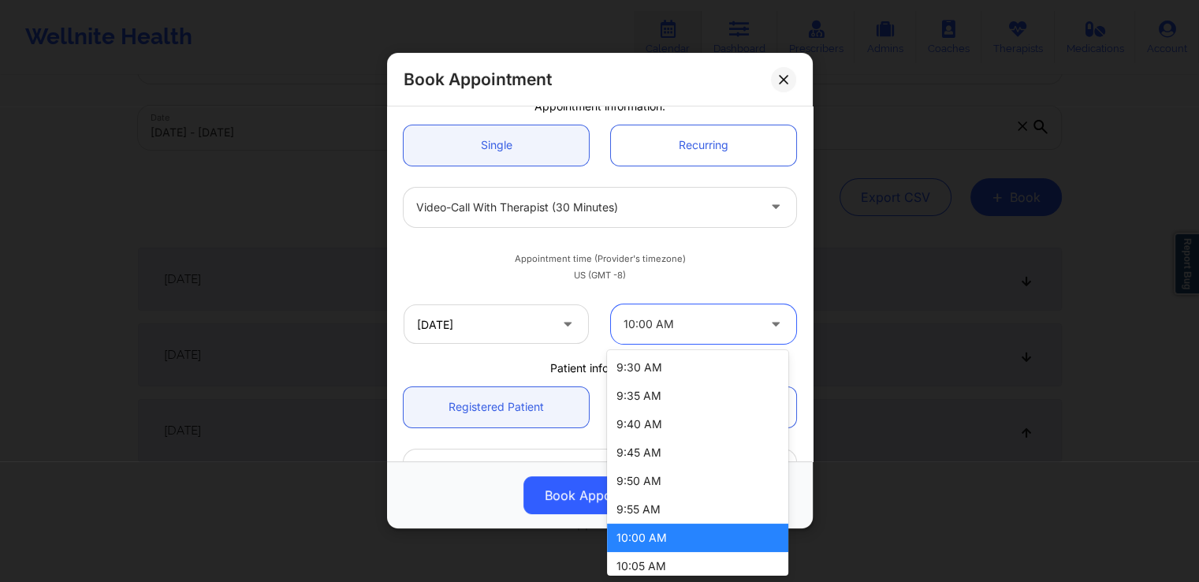
click at [714, 337] on div "10:00 AM" at bounding box center [690, 323] width 133 height 39
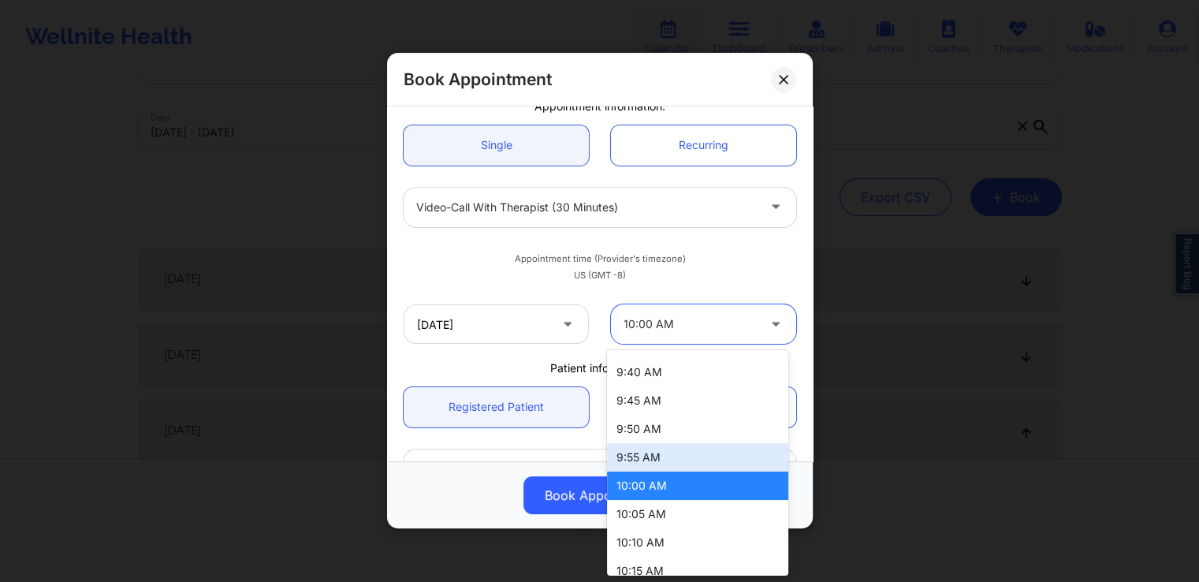
scroll to position [62, 0]
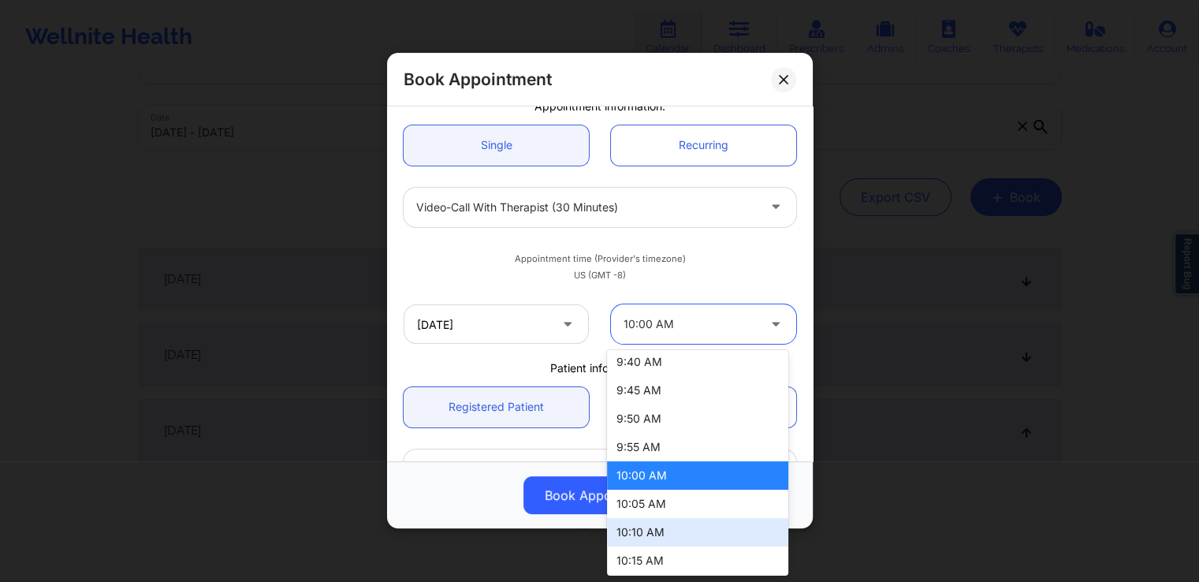
click at [653, 535] on div "10:10 AM" at bounding box center [697, 532] width 181 height 28
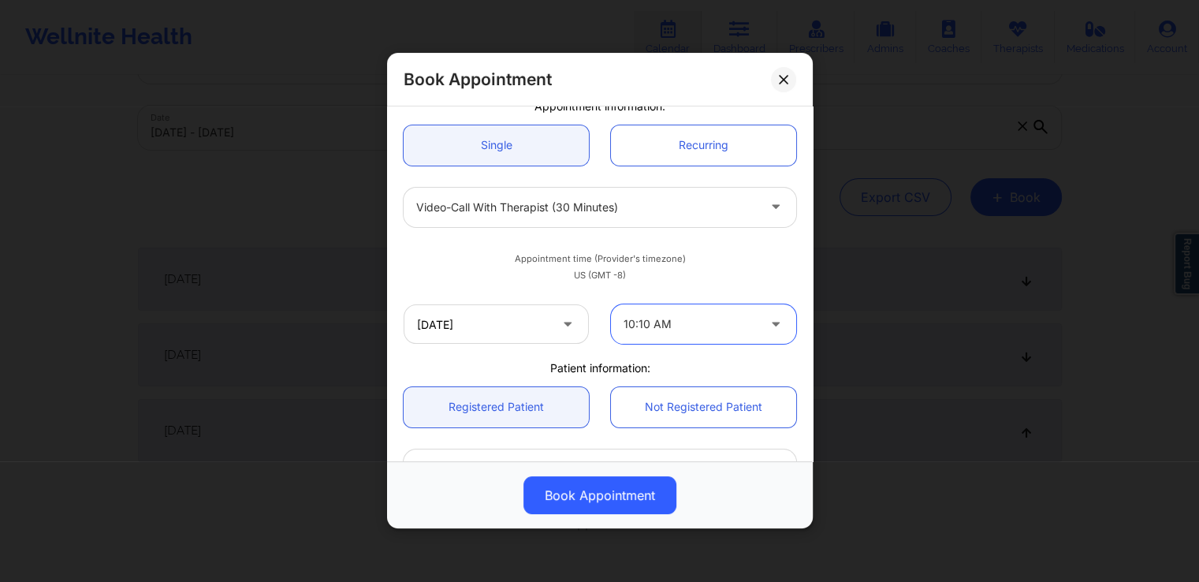
scroll to position [442, 0]
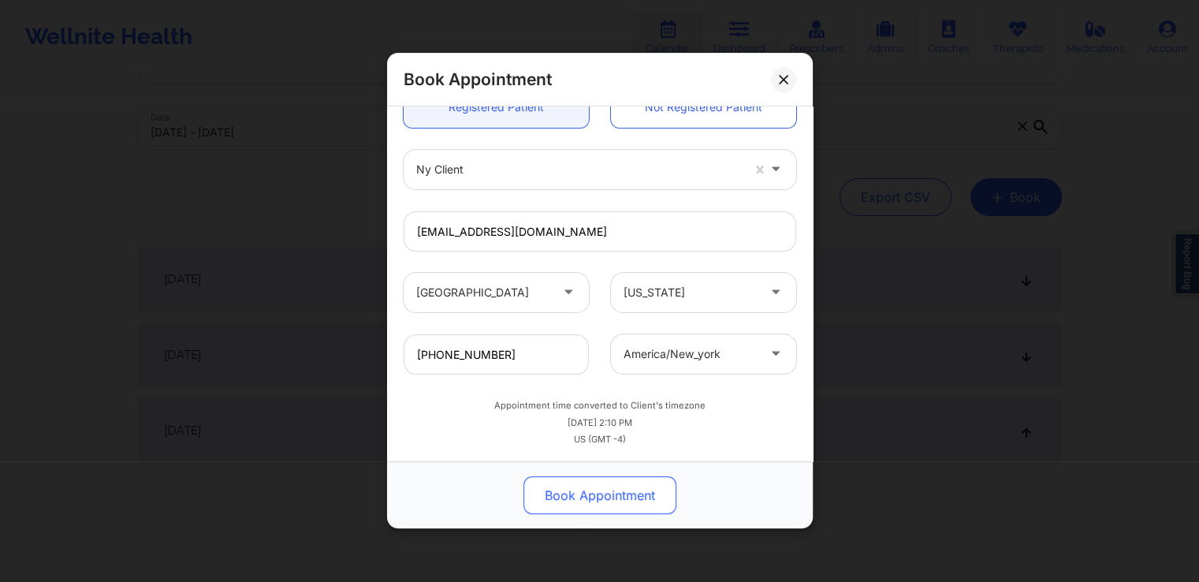
click at [606, 488] on button "Book Appointment" at bounding box center [600, 496] width 153 height 38
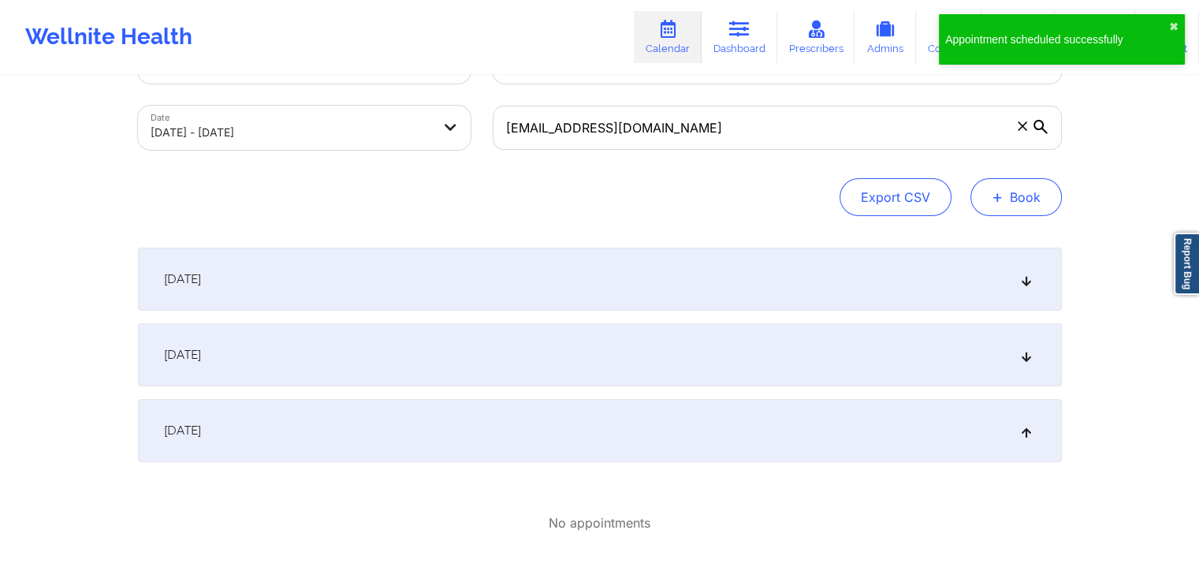
click at [1013, 190] on button "+ Book" at bounding box center [1016, 197] width 91 height 38
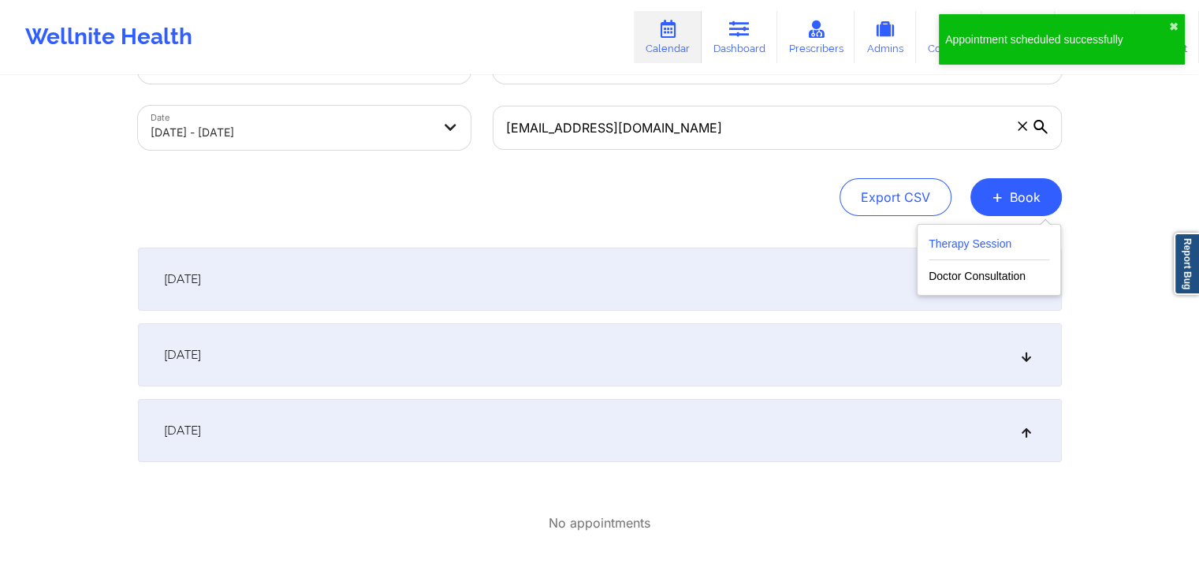
click at [972, 241] on button "Therapy Session" at bounding box center [989, 247] width 121 height 26
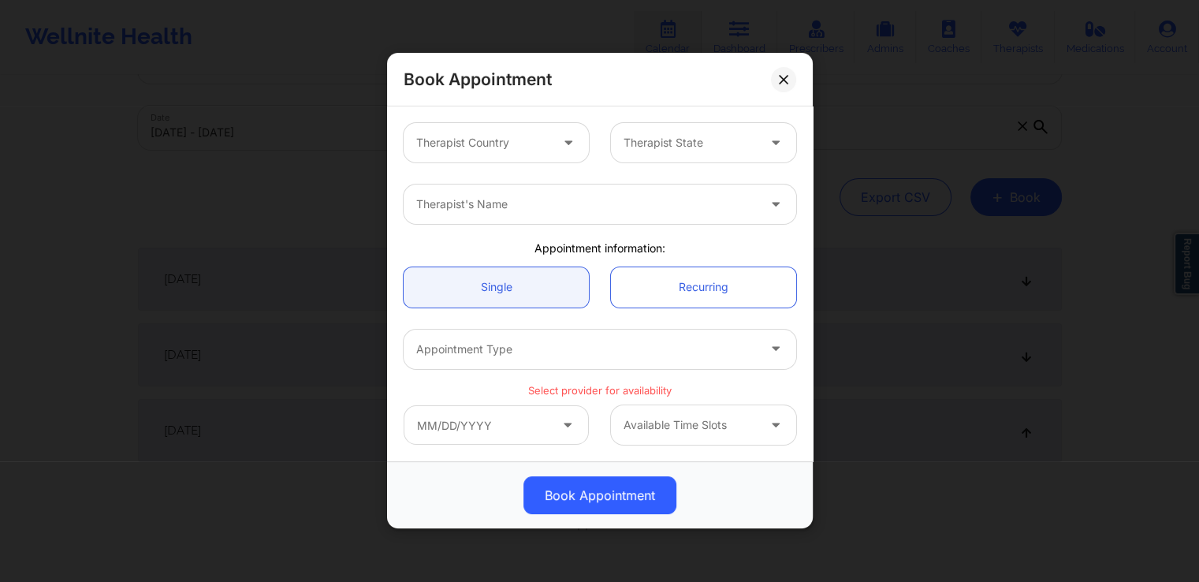
scroll to position [0, 0]
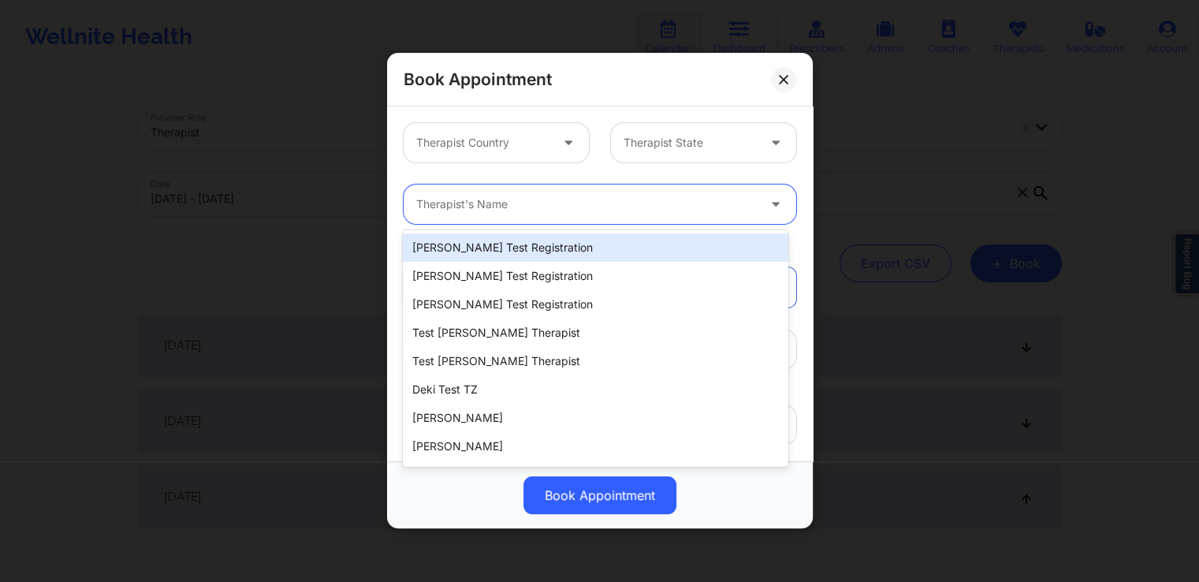
click at [554, 209] on div at bounding box center [586, 205] width 341 height 19
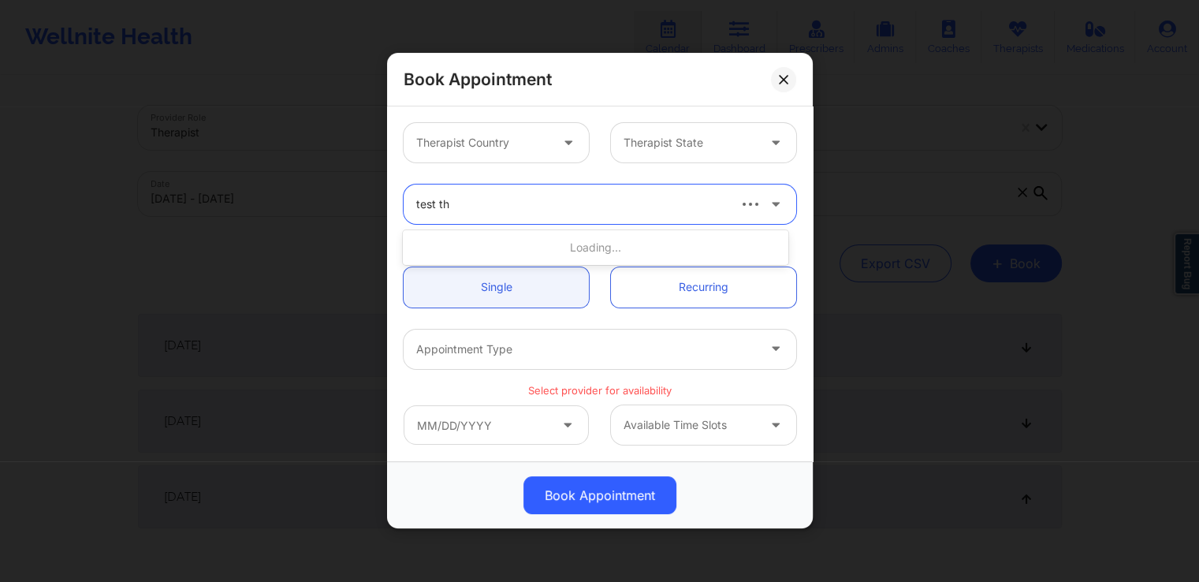
type input "test the"
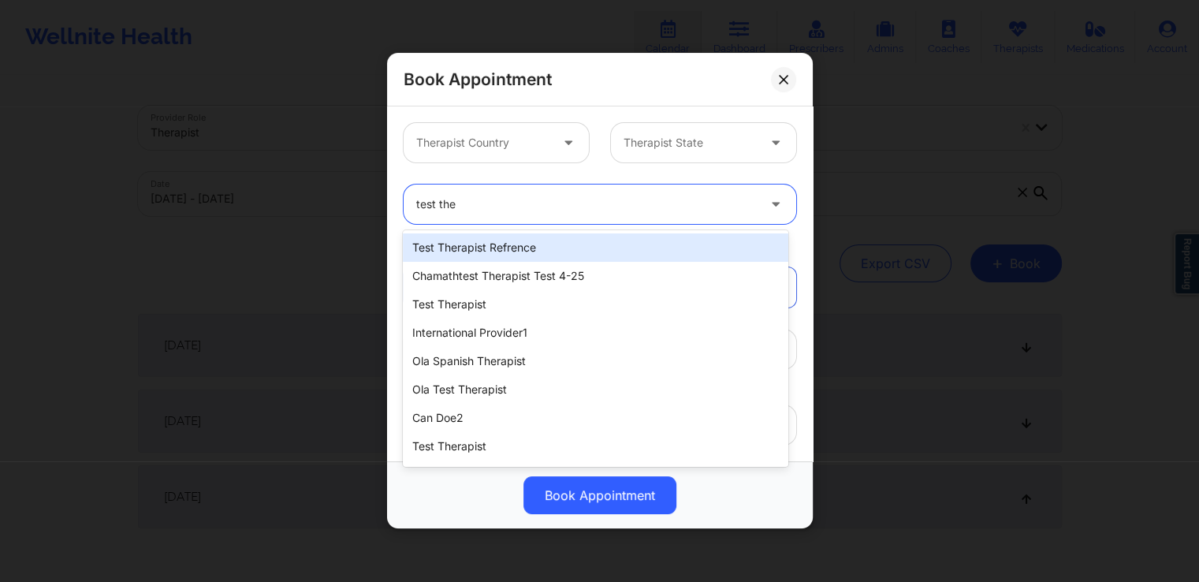
click at [571, 248] on div "test therapist refrence" at bounding box center [595, 247] width 385 height 28
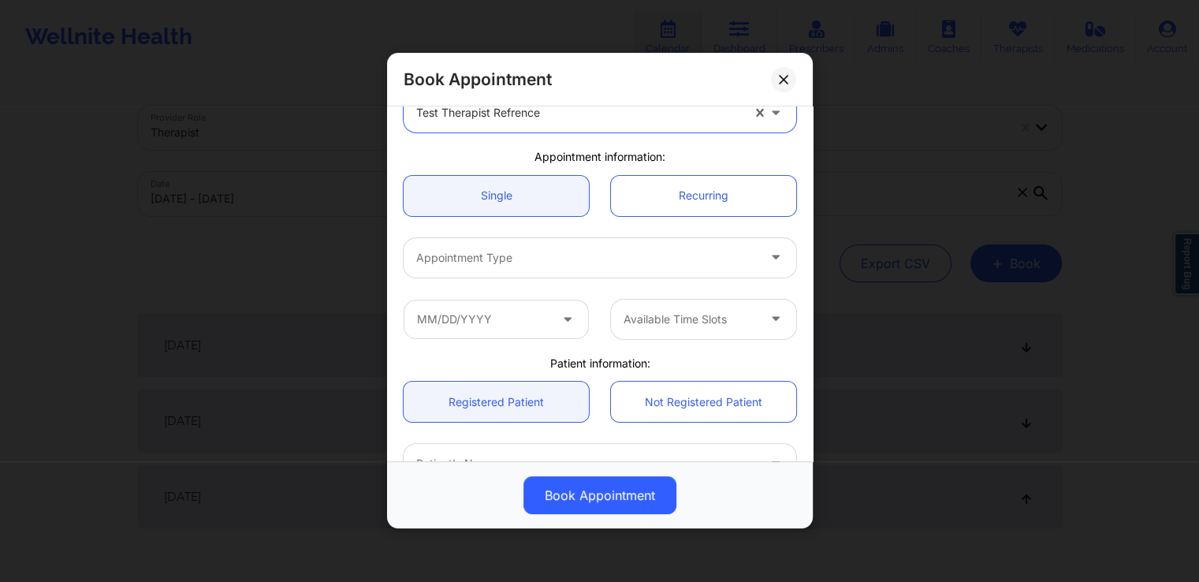
scroll to position [155, 0]
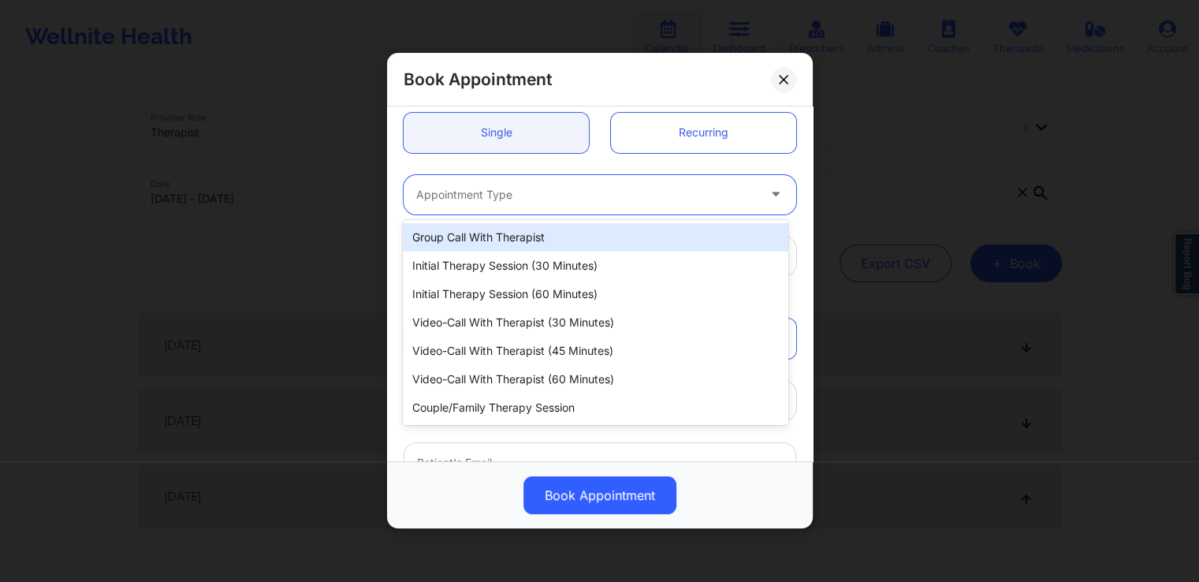
click at [637, 175] on div "Appointment Type" at bounding box center [581, 194] width 355 height 39
click at [587, 239] on div "Group Call with Therapist" at bounding box center [595, 237] width 385 height 28
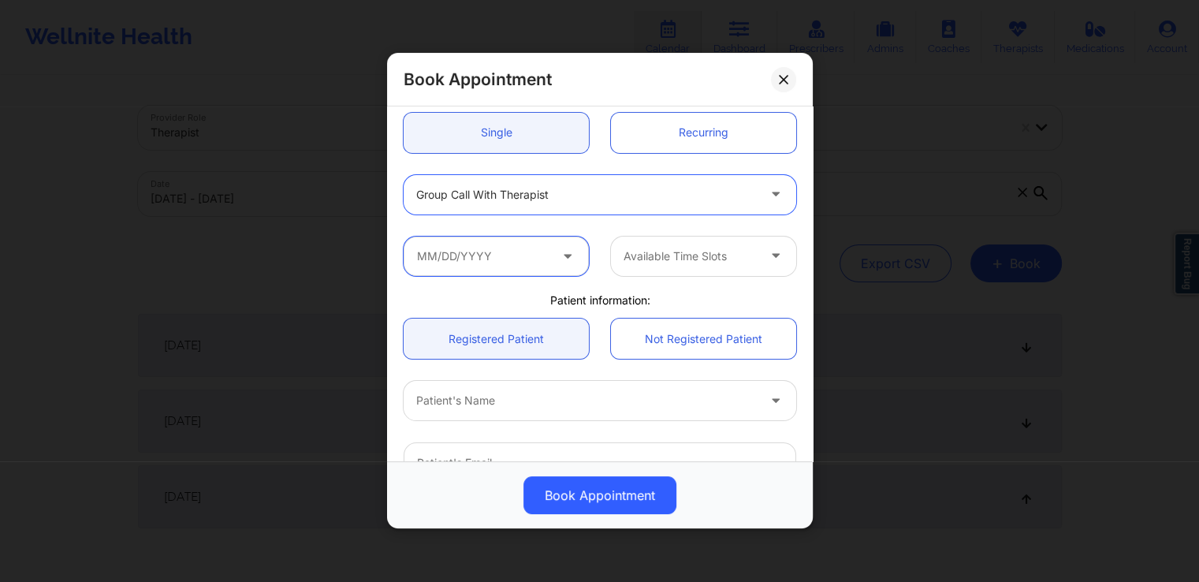
click at [550, 253] on input "text" at bounding box center [496, 256] width 185 height 39
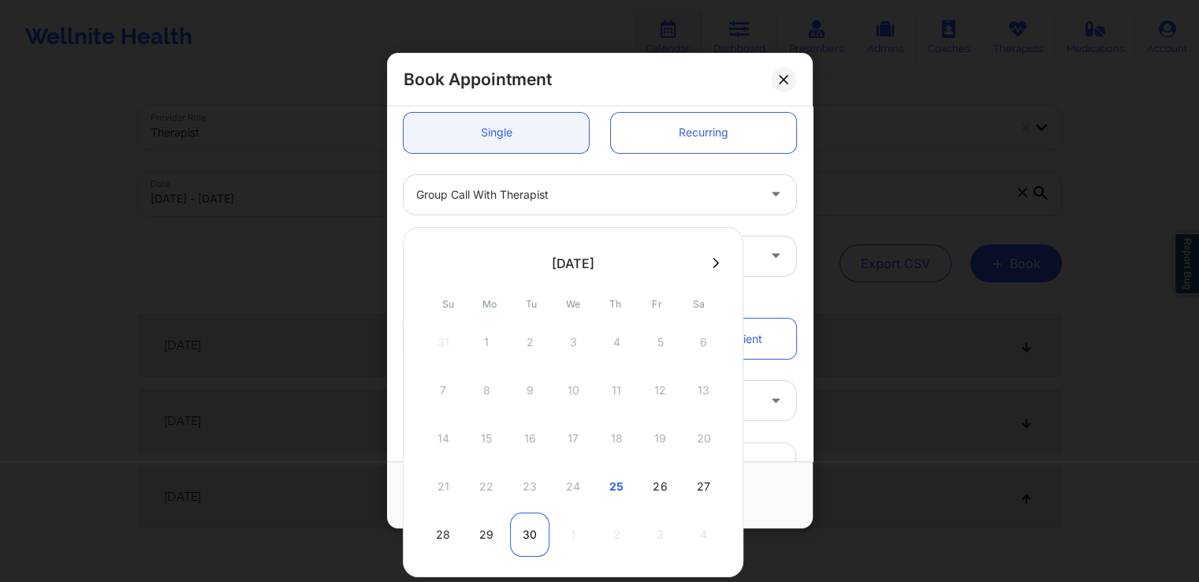
click at [520, 530] on div "30" at bounding box center [529, 535] width 39 height 44
type input "[DATE]"
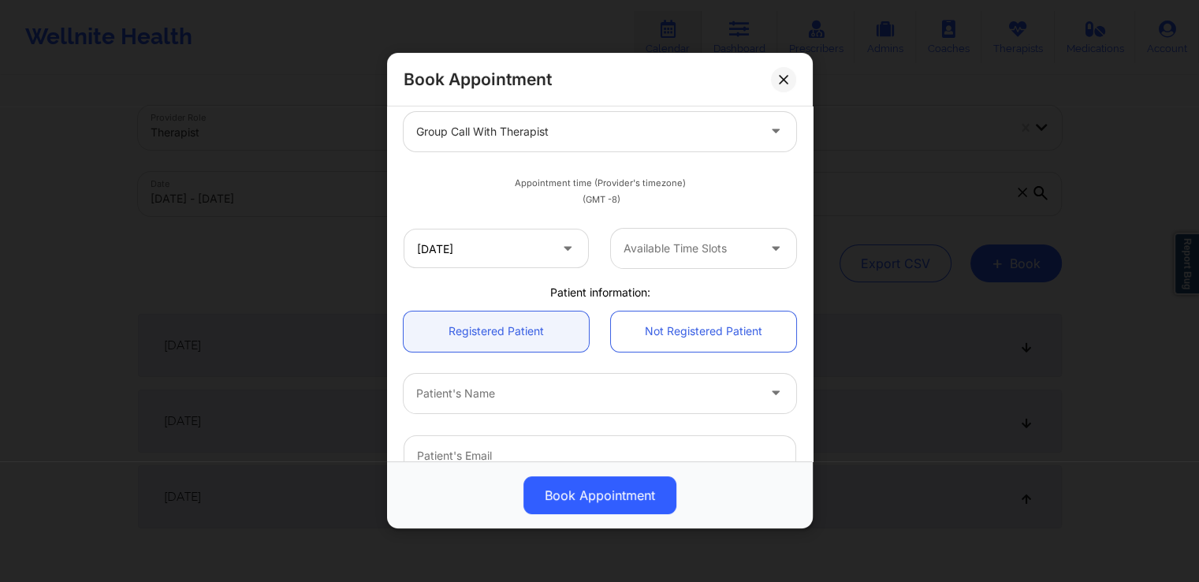
scroll to position [218, 0]
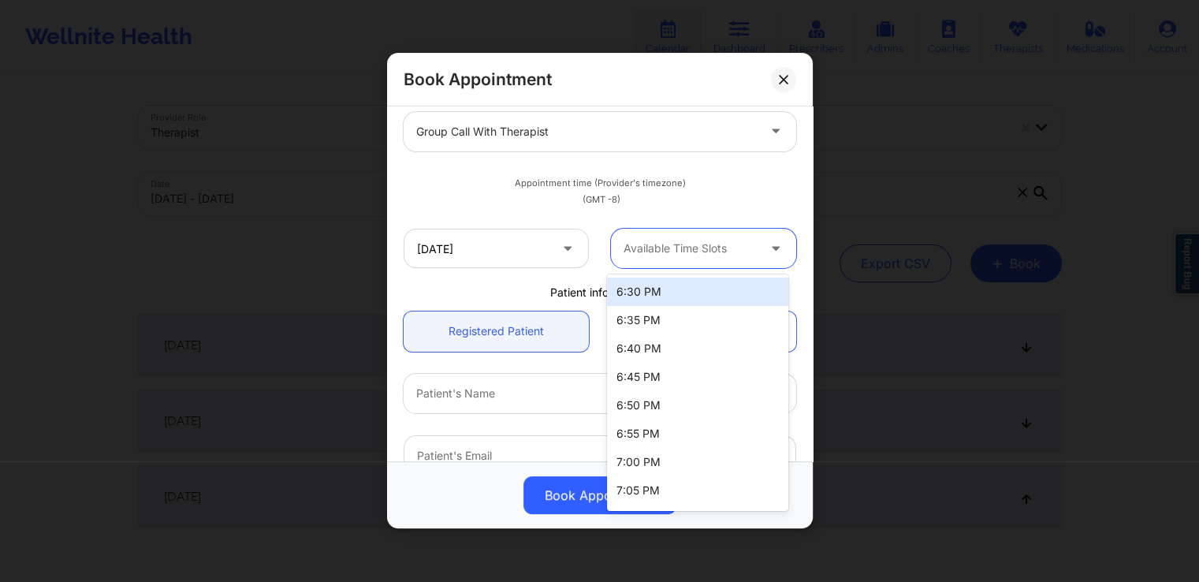
click at [729, 247] on div at bounding box center [690, 249] width 133 height 19
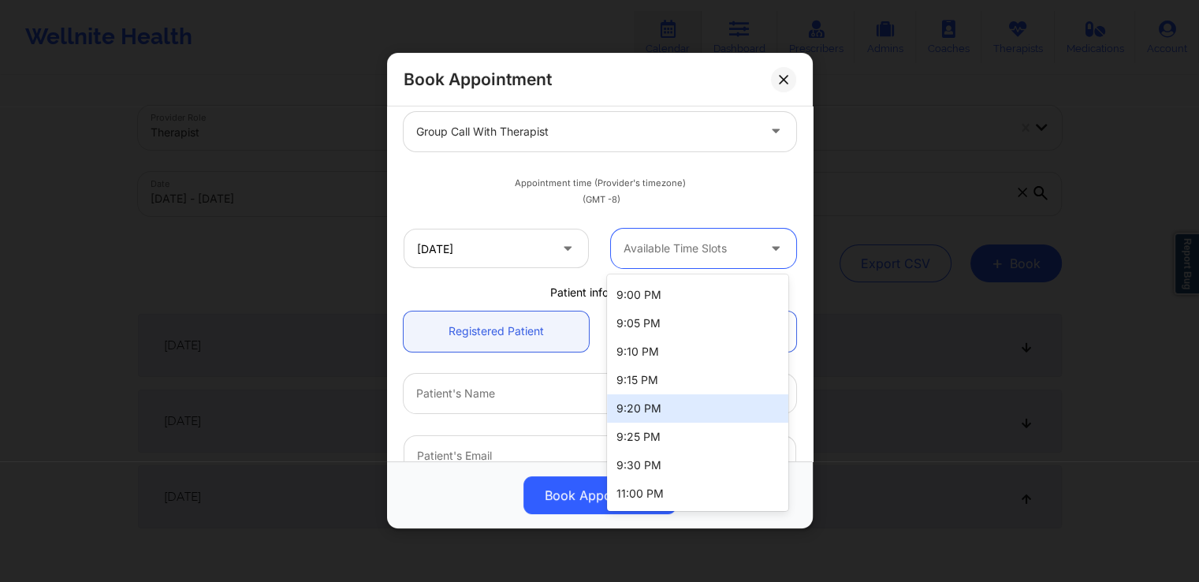
scroll to position [0, 0]
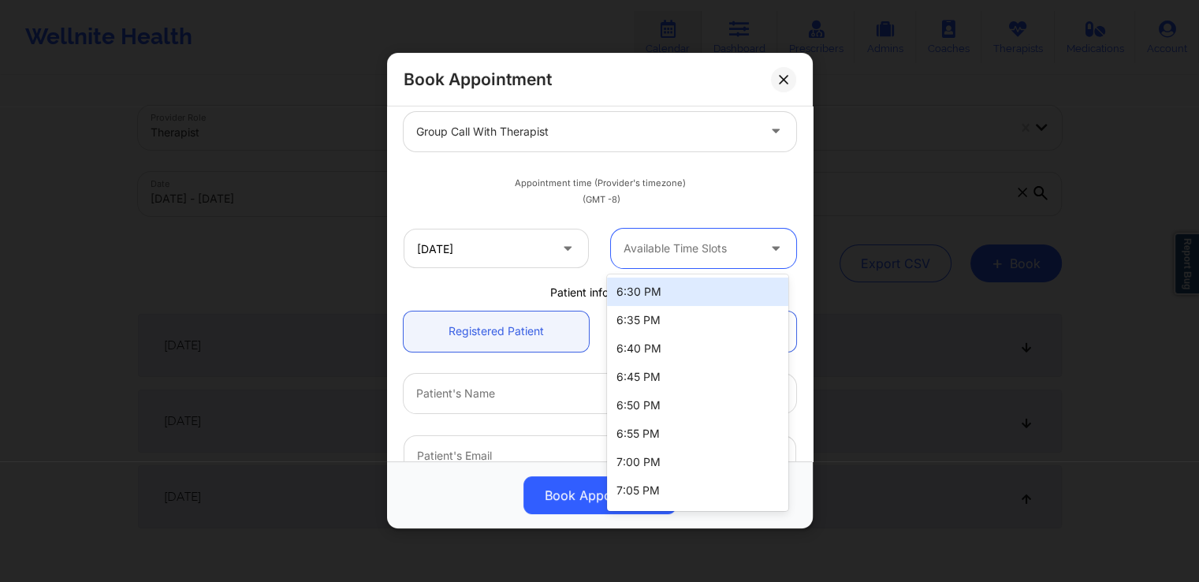
click at [677, 301] on div "6:30 PM" at bounding box center [697, 292] width 181 height 28
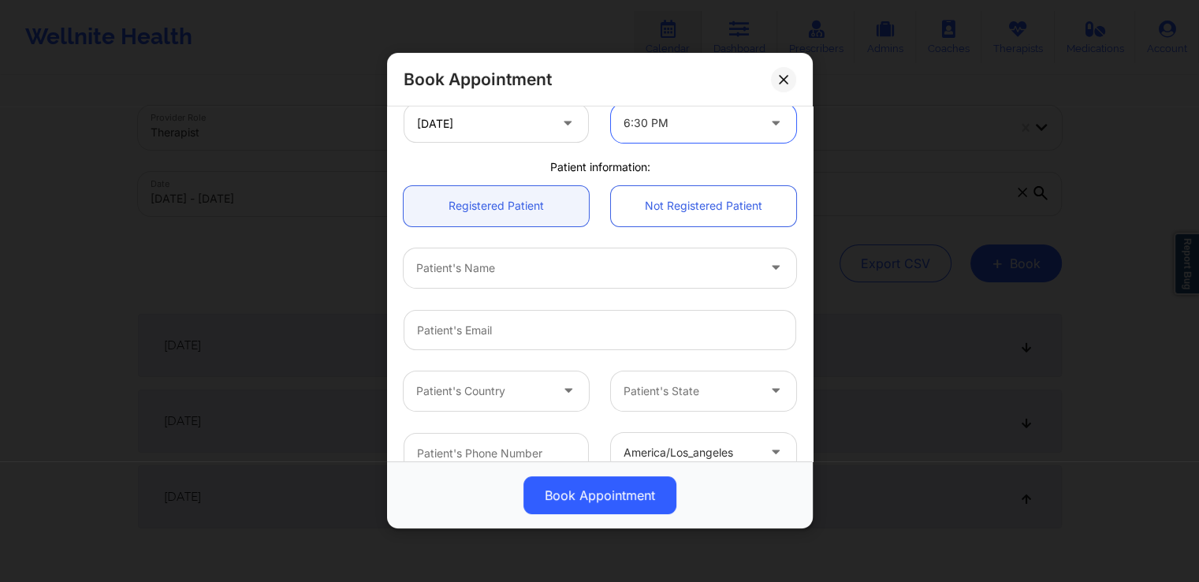
scroll to position [349, 0]
click at [681, 200] on link "Not Registered Patient" at bounding box center [703, 201] width 185 height 40
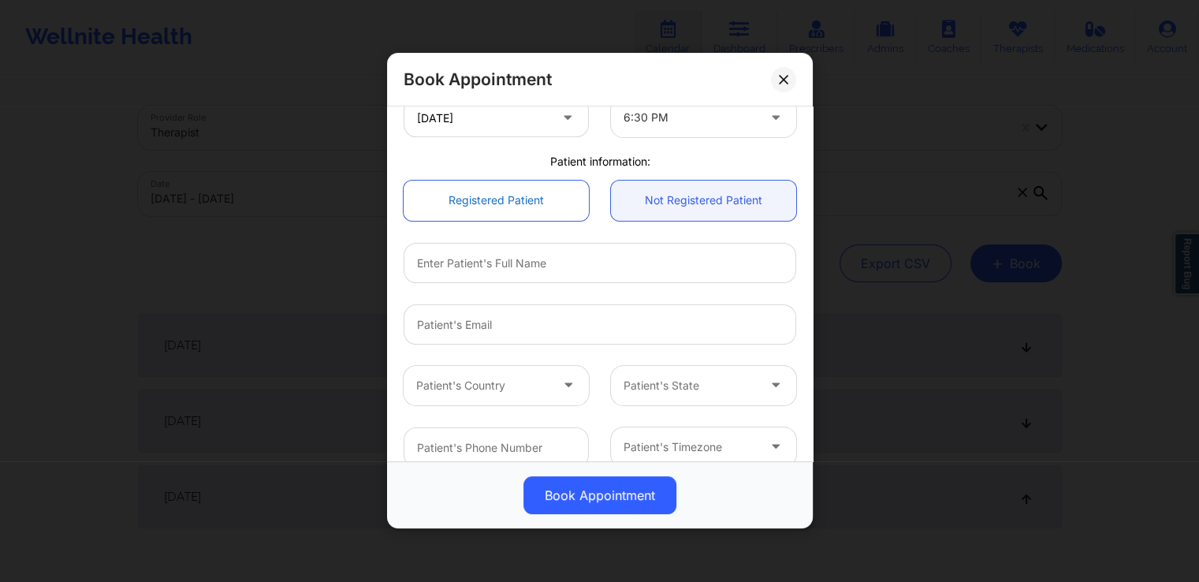
click at [529, 213] on link "Registered Patient" at bounding box center [496, 201] width 185 height 40
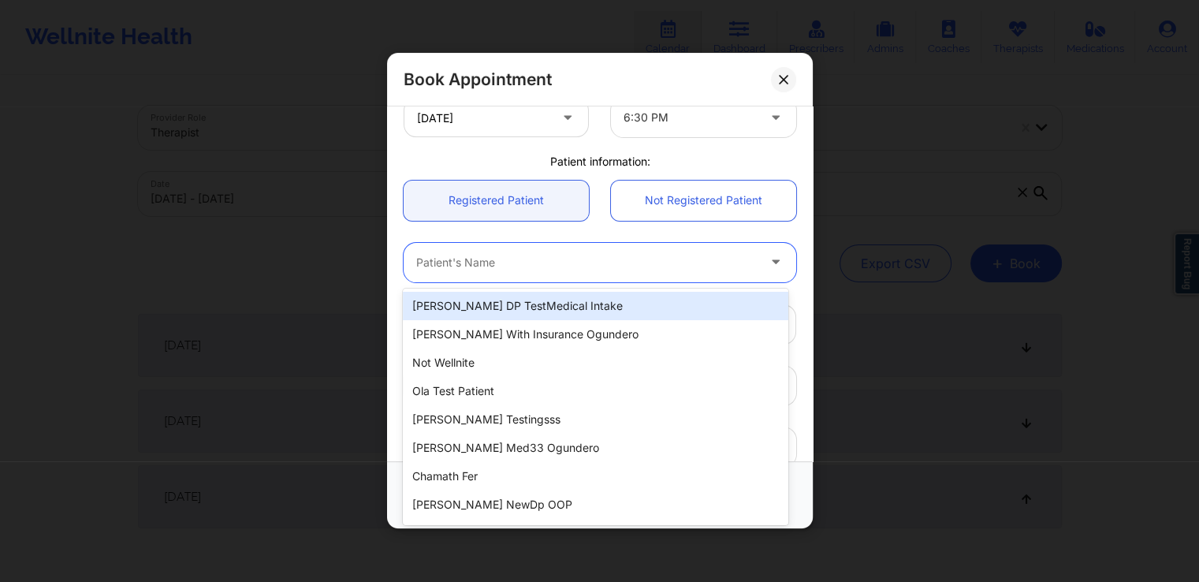
click at [531, 262] on div at bounding box center [586, 262] width 341 height 19
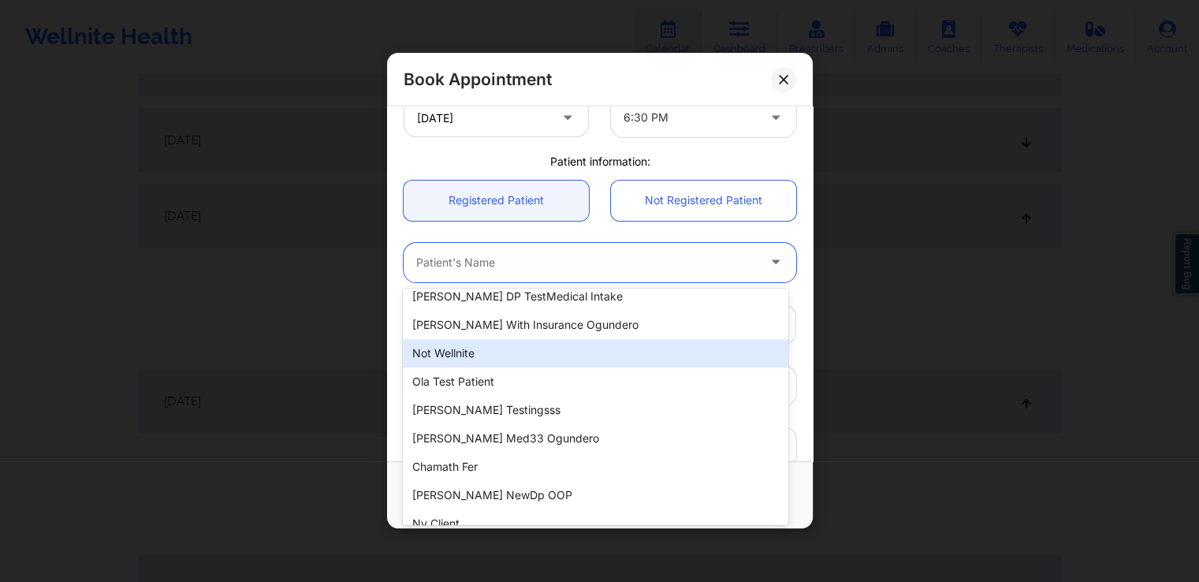
scroll to position [0, 0]
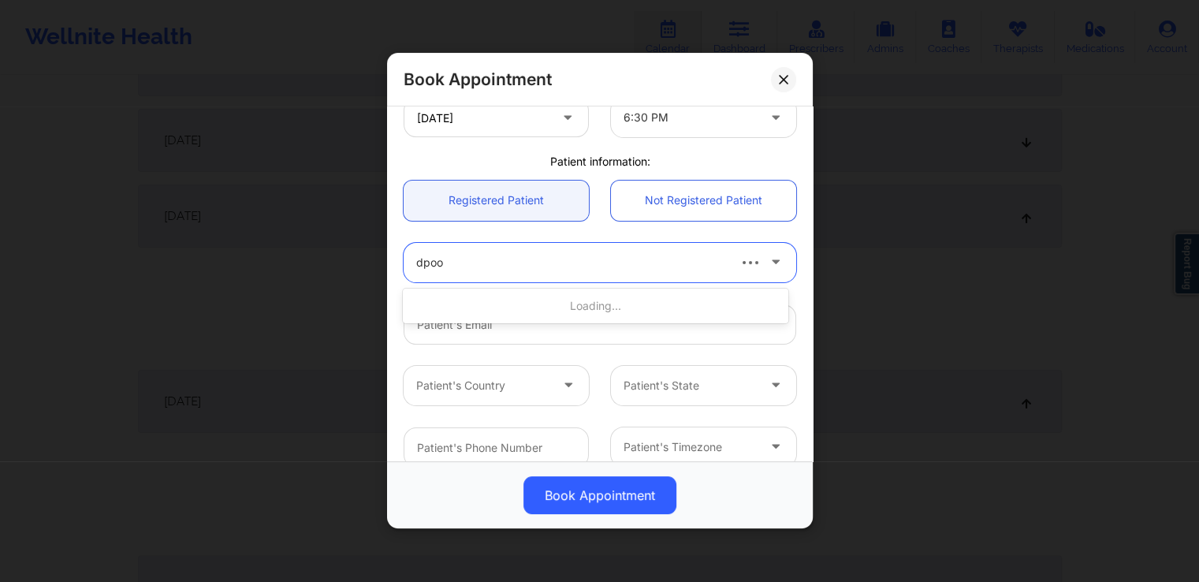
type input "dpoop"
drag, startPoint x: 498, startPoint y: 258, endPoint x: 408, endPoint y: 260, distance: 90.7
click at [408, 260] on div "Patient's Name" at bounding box center [581, 262] width 355 height 39
paste input "[EMAIL_ADDRESS][DOMAIN_NAME]"
type input "[EMAIL_ADDRESS][DOMAIN_NAME]"
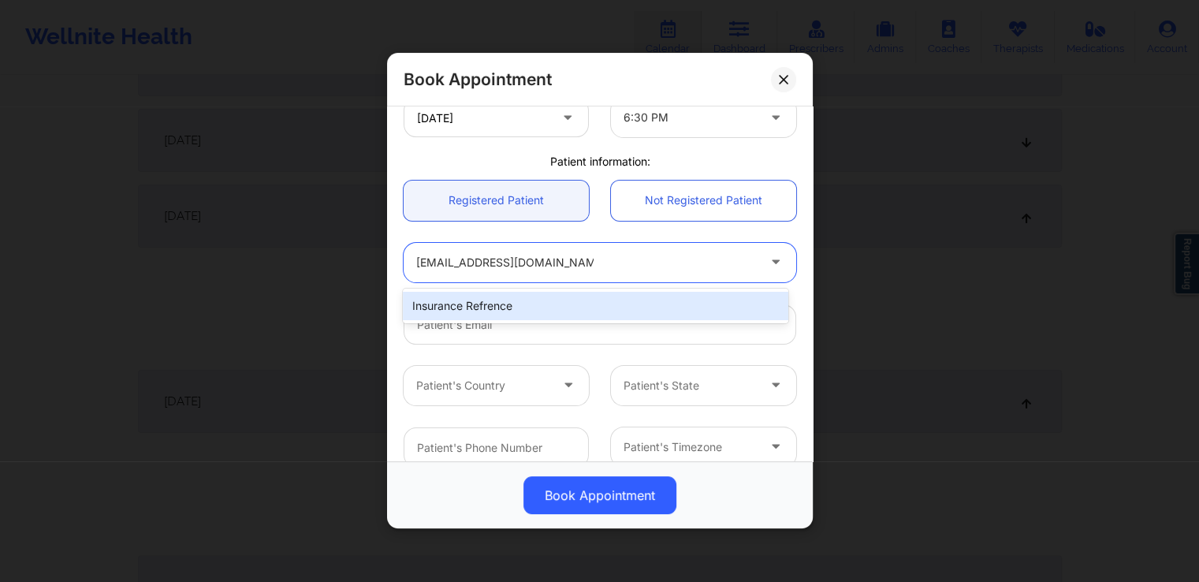
click at [514, 308] on div "Insurance refrence" at bounding box center [595, 306] width 385 height 28
type input "[EMAIL_ADDRESS][DOMAIN_NAME]"
type input "[PHONE_NUMBER]"
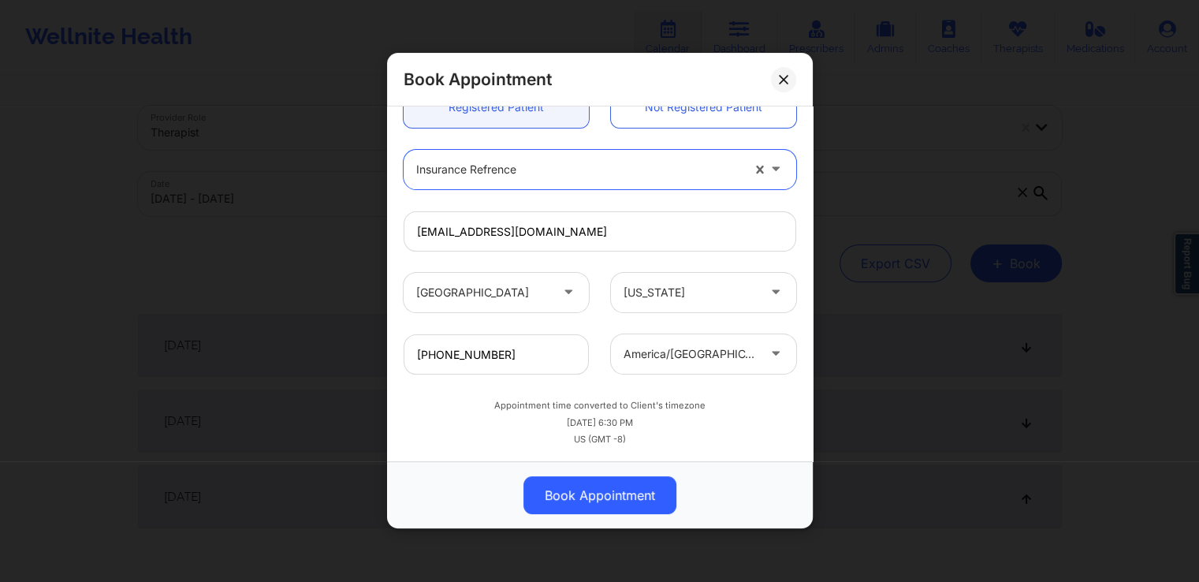
scroll to position [103, 0]
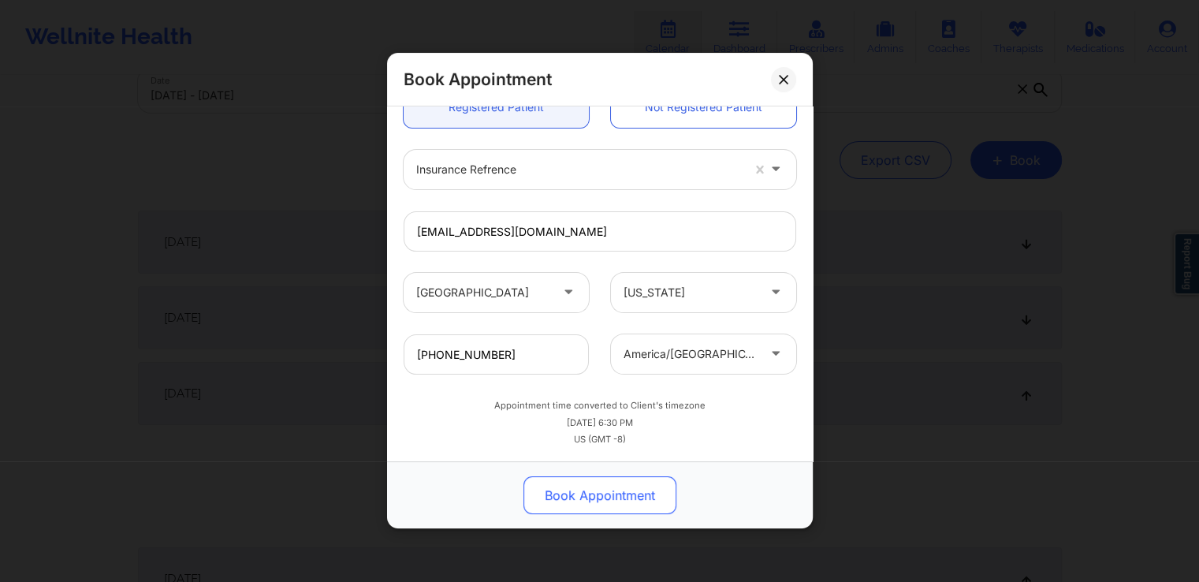
click at [603, 491] on button "Book Appointment" at bounding box center [600, 496] width 153 height 38
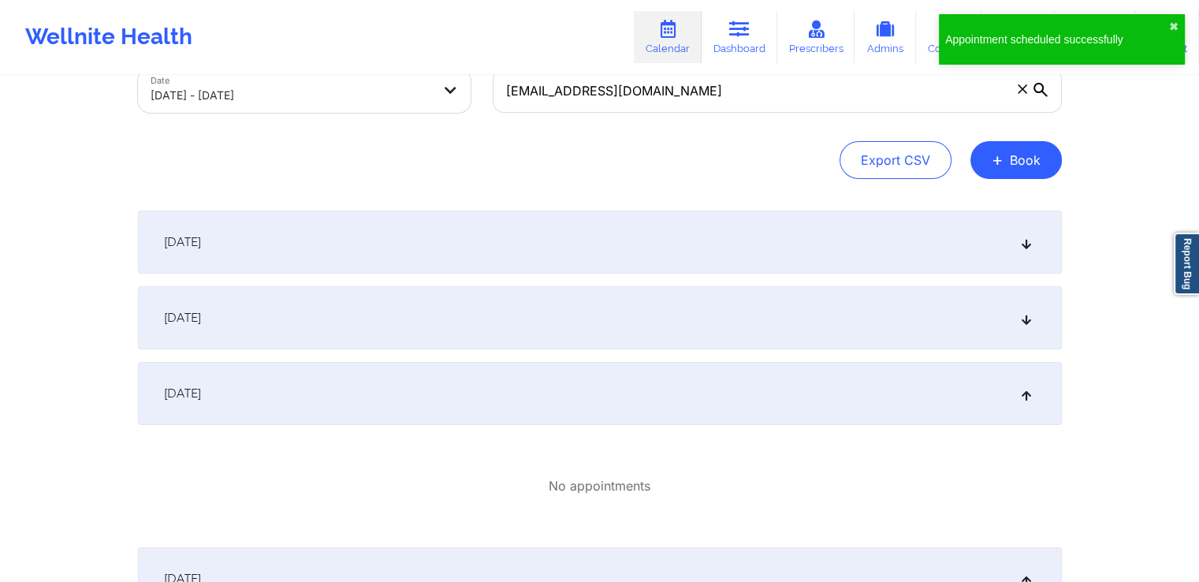
click at [1019, 45] on div "Appointment scheduled successfully" at bounding box center [1057, 40] width 224 height 16
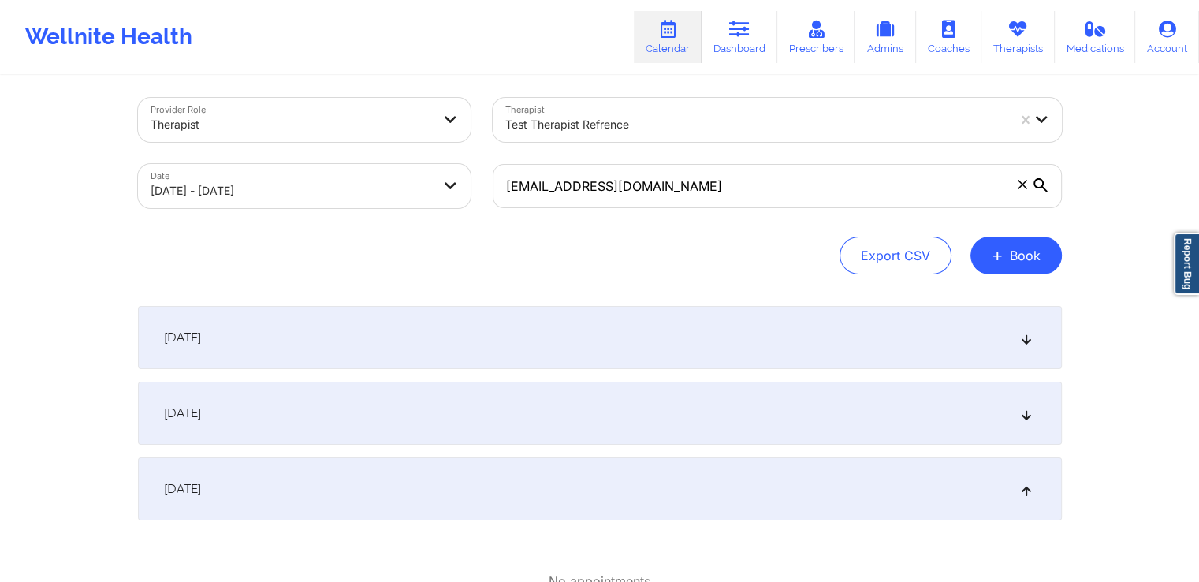
scroll to position [0, 0]
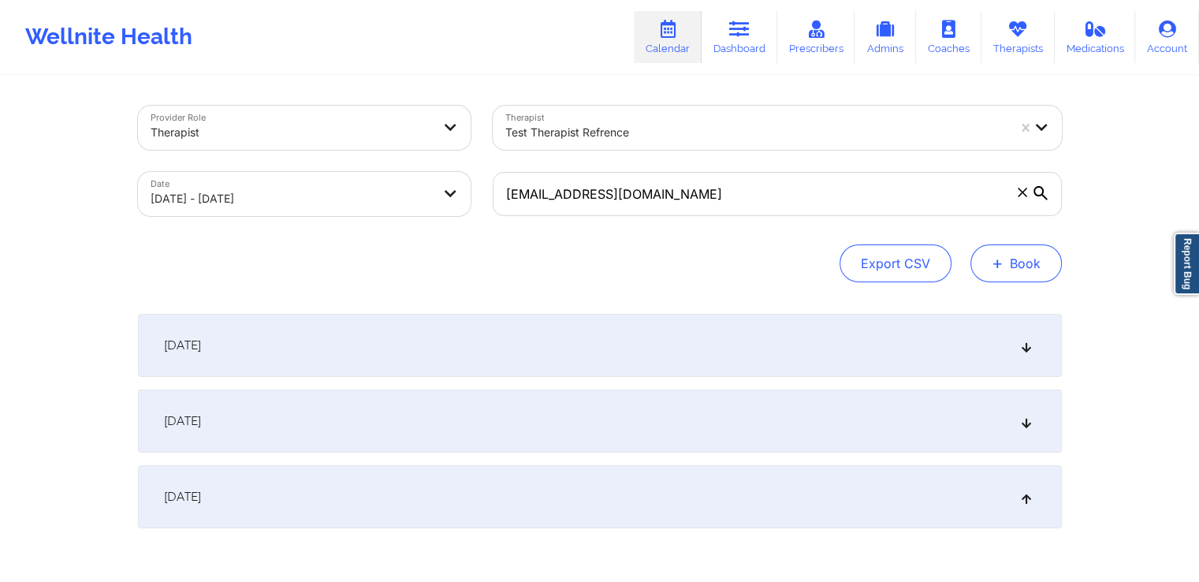
click at [1009, 264] on button "+ Book" at bounding box center [1016, 263] width 91 height 38
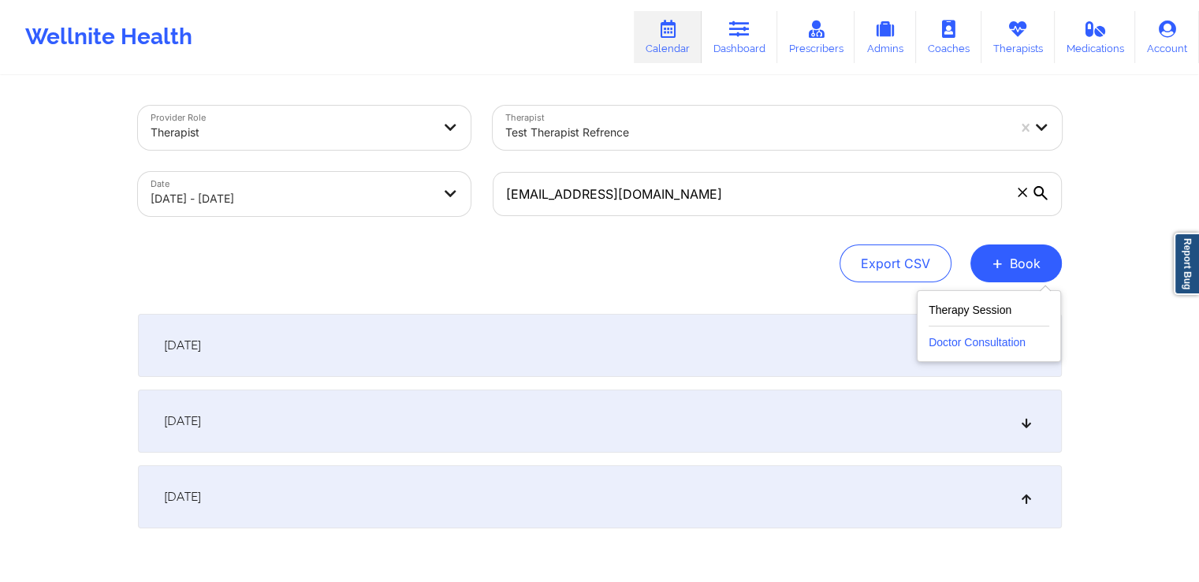
click at [971, 336] on button "Doctor Consultation" at bounding box center [989, 338] width 121 height 25
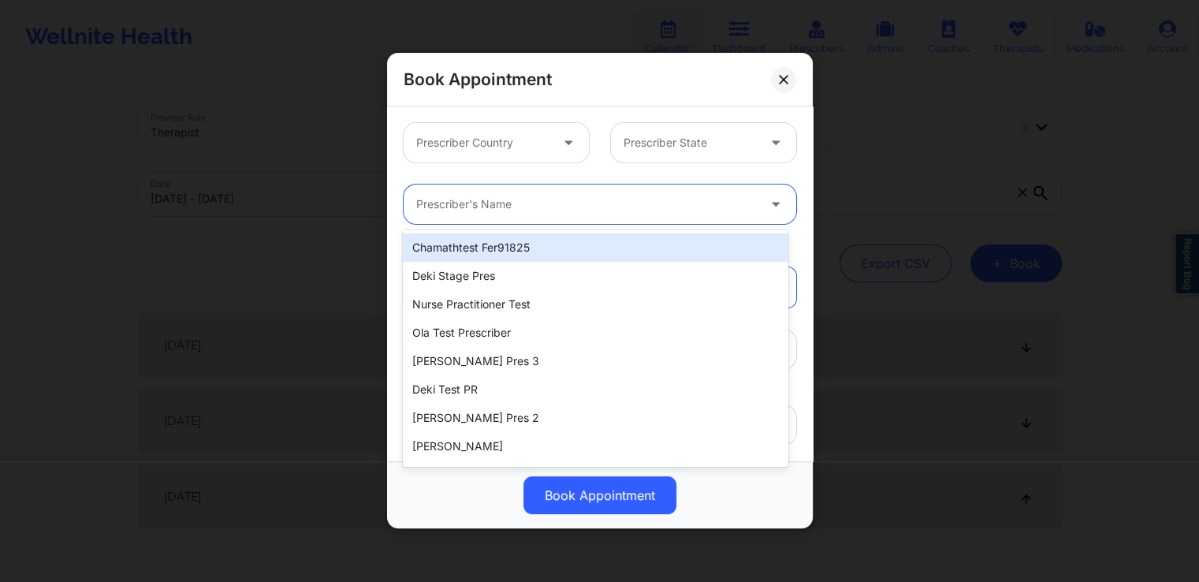
click at [598, 207] on div at bounding box center [586, 205] width 341 height 19
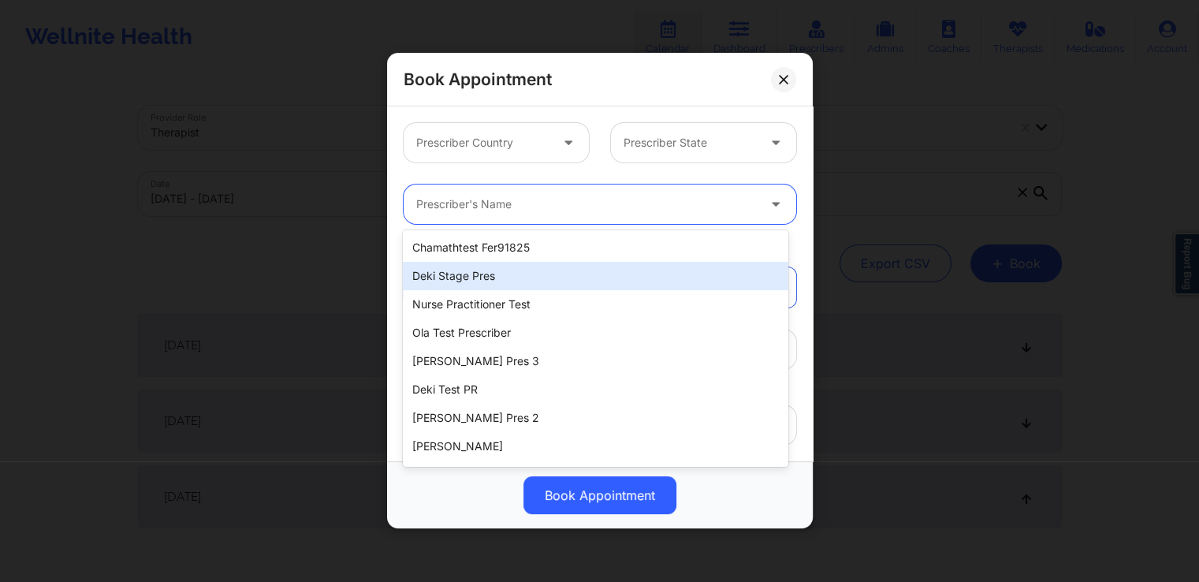
click at [598, 270] on div "Deki Stage Pres" at bounding box center [595, 276] width 385 height 28
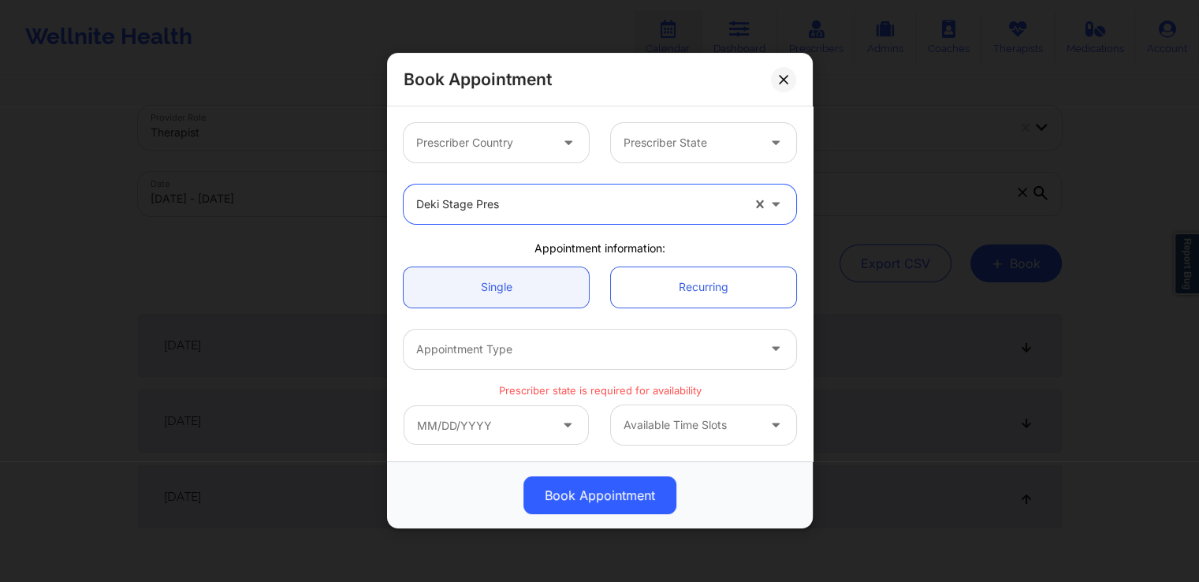
click at [541, 146] on div at bounding box center [482, 143] width 133 height 19
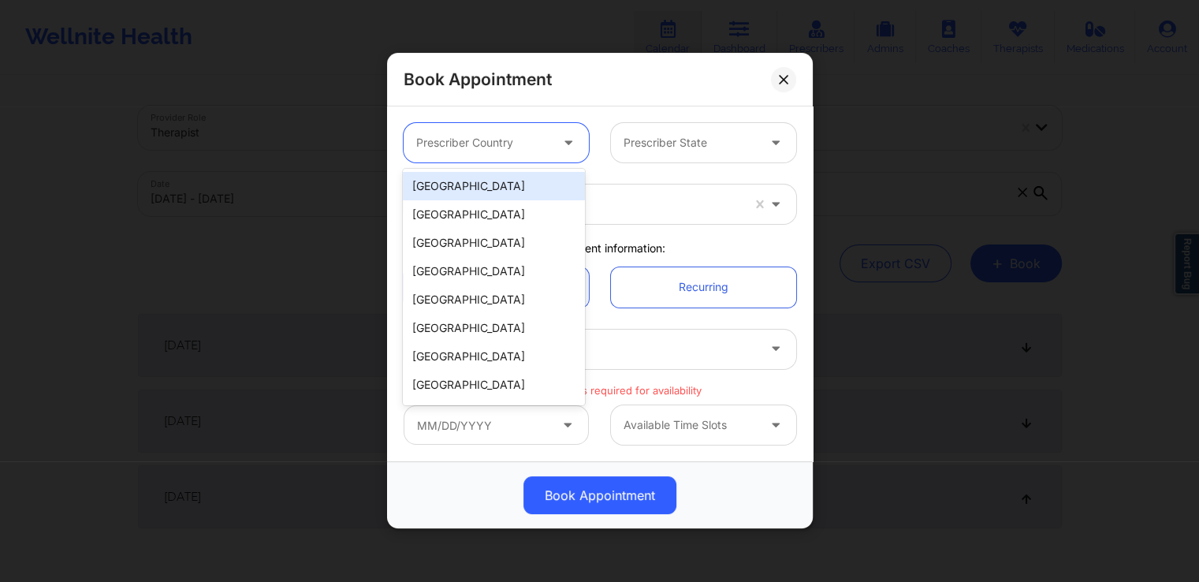
click at [531, 185] on div "[GEOGRAPHIC_DATA]" at bounding box center [493, 186] width 181 height 28
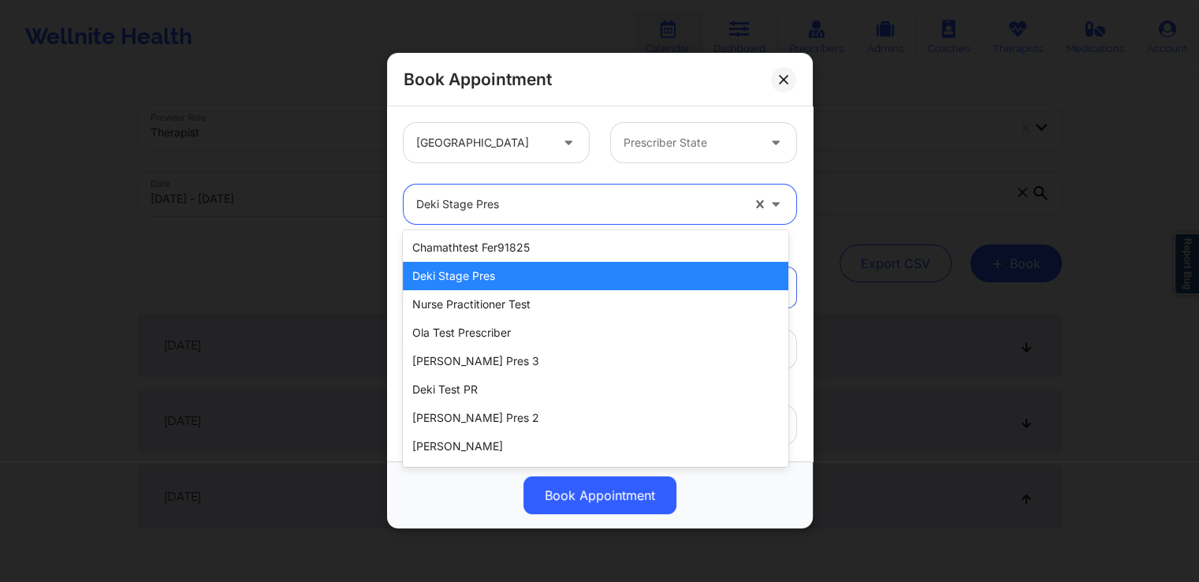
click at [552, 200] on div at bounding box center [578, 205] width 325 height 19
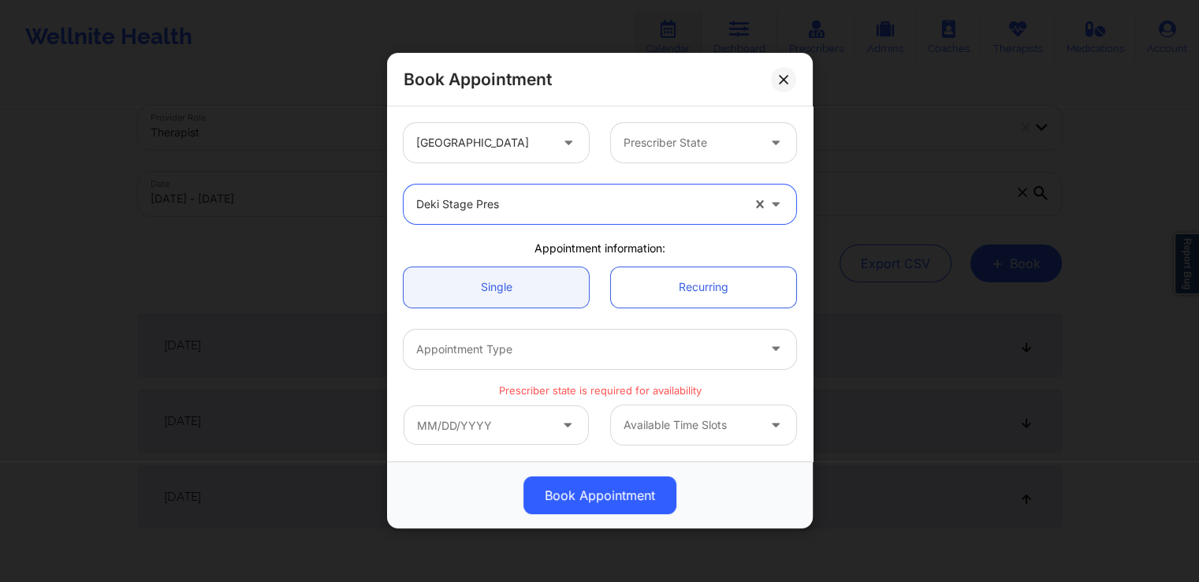
click at [569, 205] on div at bounding box center [578, 205] width 325 height 19
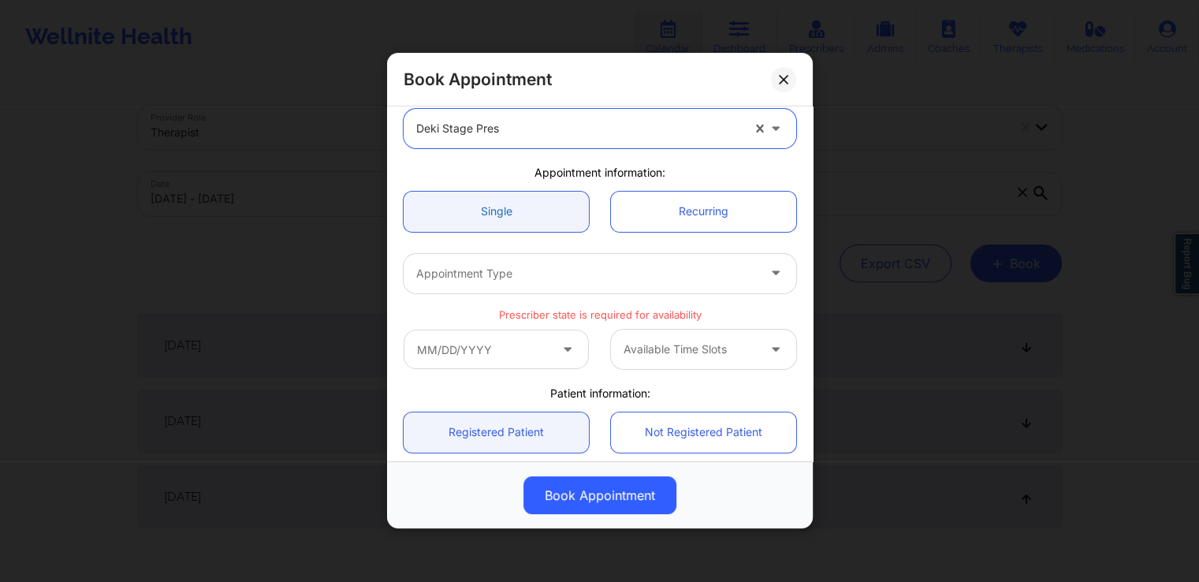
scroll to position [87, 0]
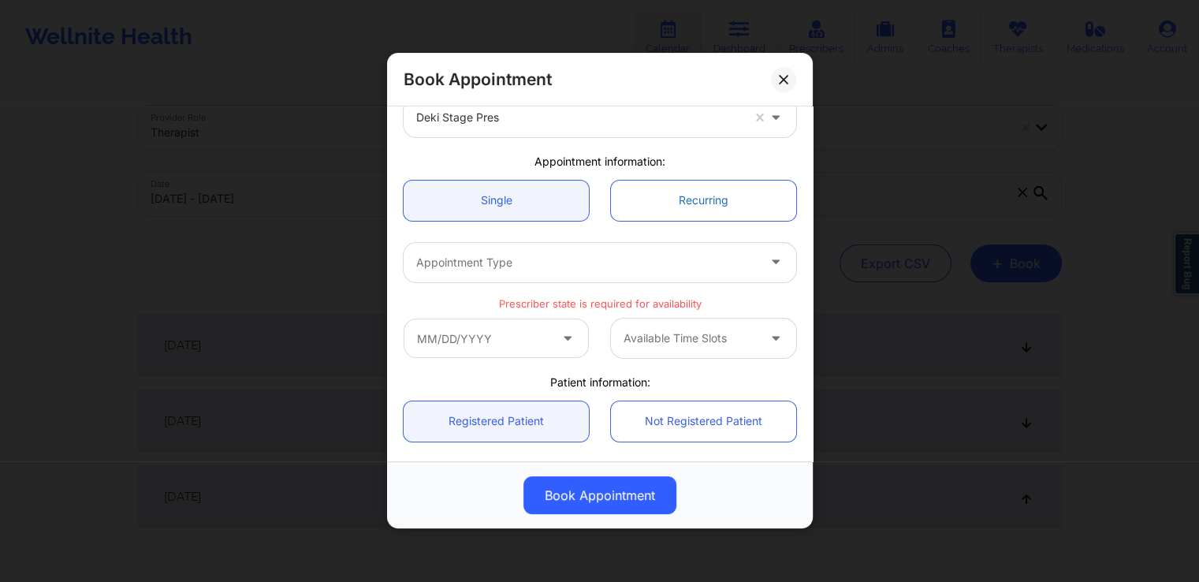
click at [669, 212] on link "Recurring" at bounding box center [703, 201] width 185 height 40
click at [554, 212] on link "Single" at bounding box center [496, 201] width 185 height 40
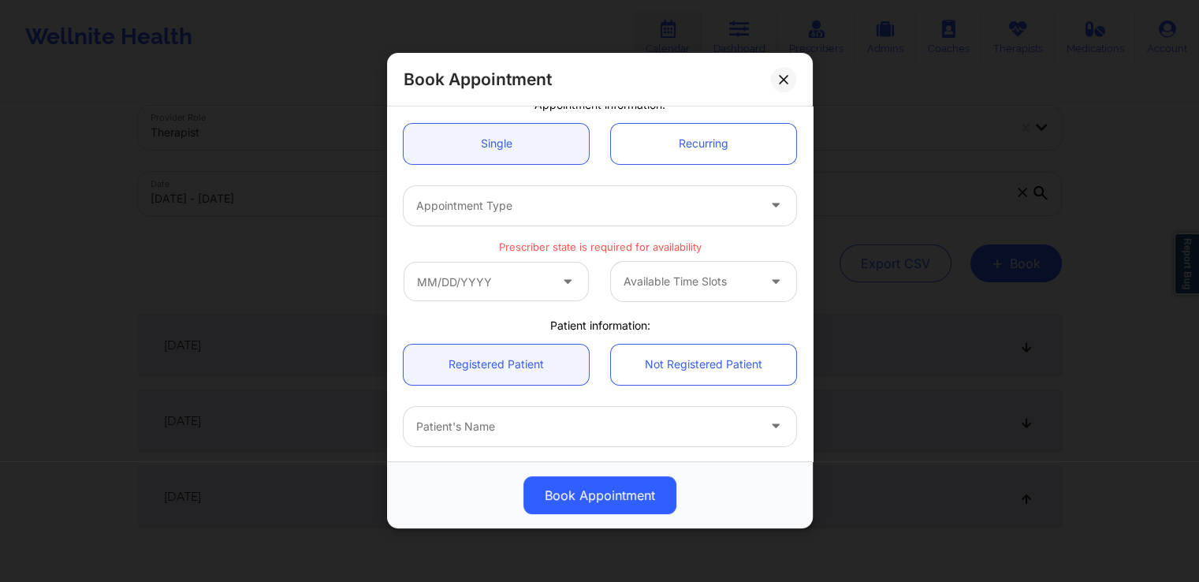
click at [721, 214] on div at bounding box center [586, 205] width 341 height 19
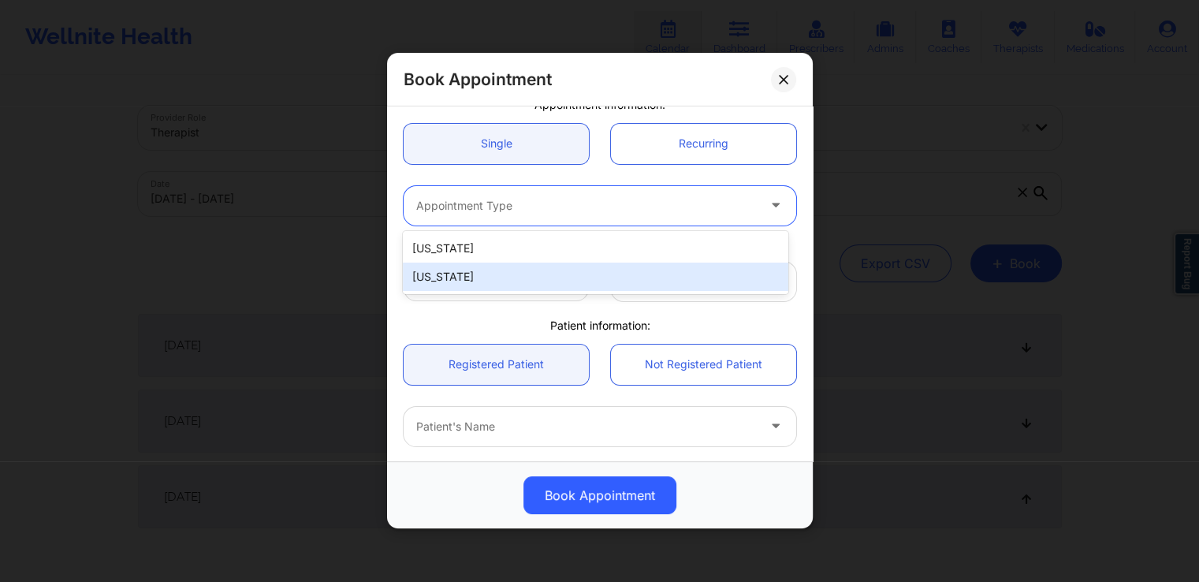
click at [595, 265] on div "[US_STATE]" at bounding box center [595, 277] width 385 height 28
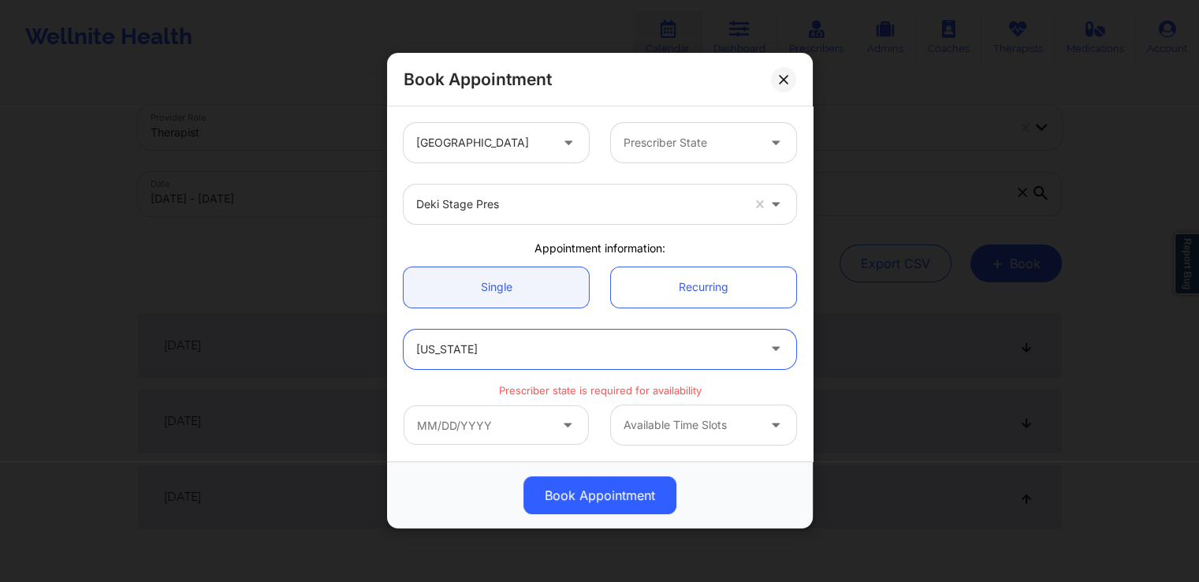
scroll to position [0, 0]
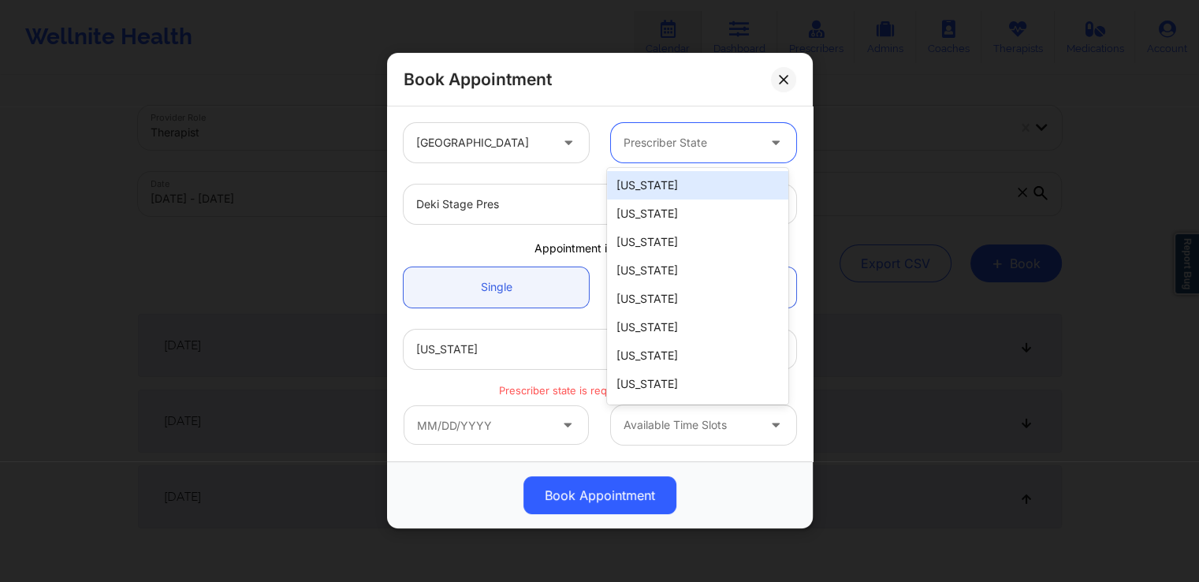
click at [714, 157] on div "Prescriber State" at bounding box center [684, 142] width 147 height 39
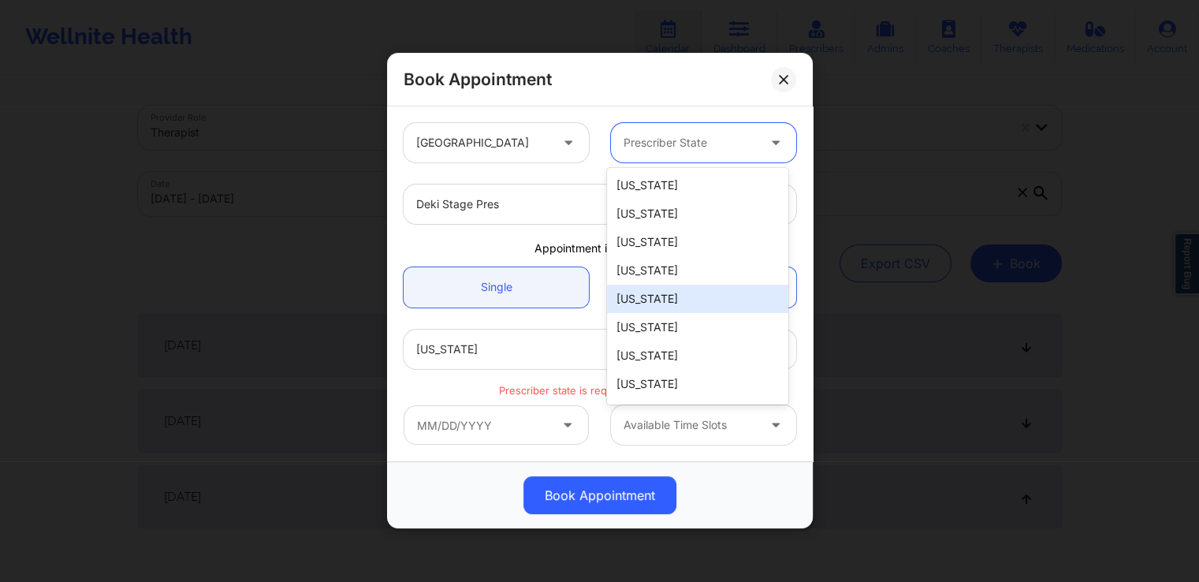
click at [690, 296] on div "[US_STATE]" at bounding box center [697, 299] width 181 height 28
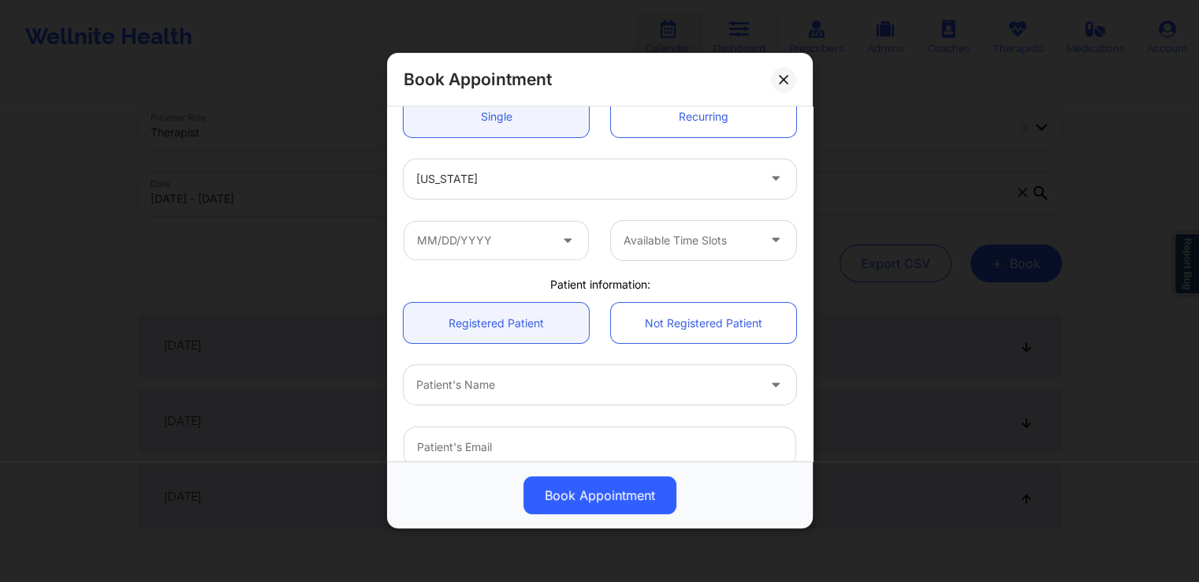
scroll to position [170, 0]
click at [558, 257] on input "text" at bounding box center [496, 240] width 185 height 39
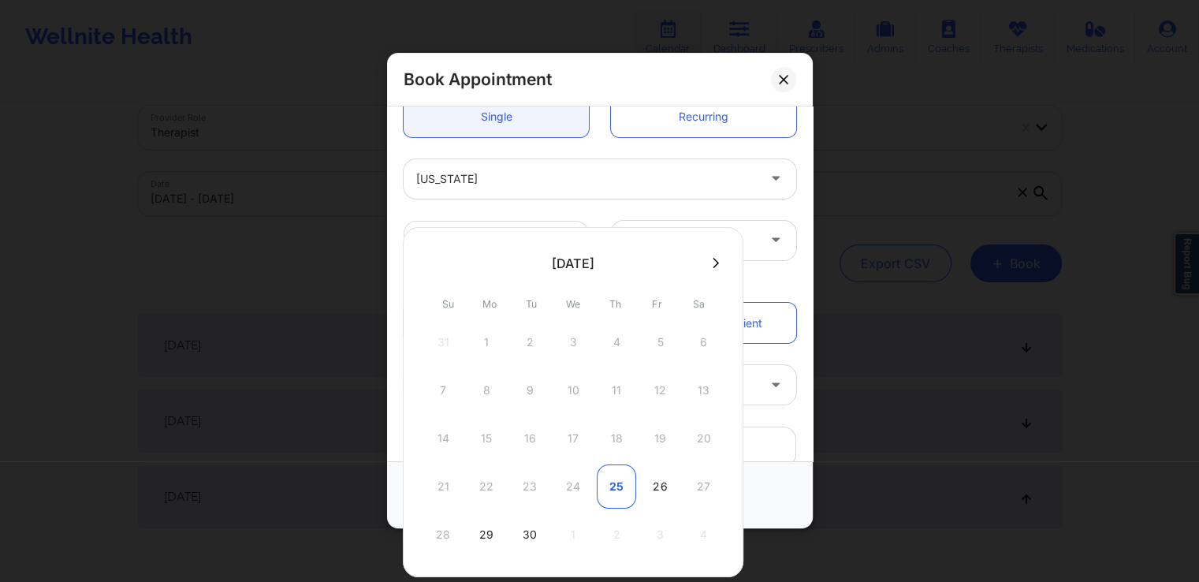
click at [618, 480] on div "25" at bounding box center [616, 486] width 39 height 44
type input "[DATE]"
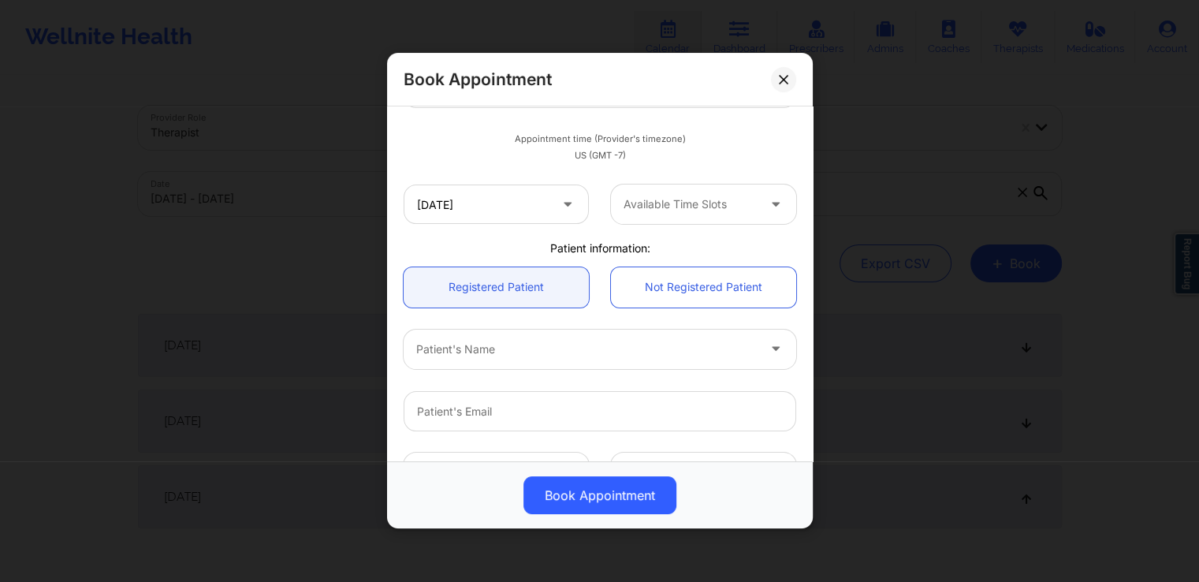
scroll to position [263, 0]
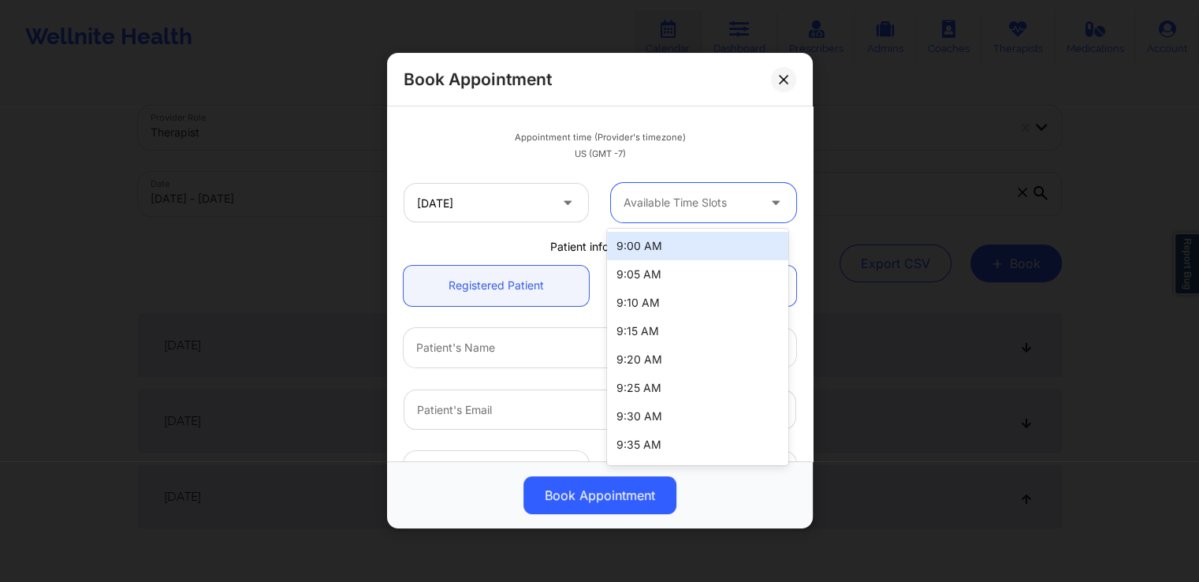
click at [759, 193] on div at bounding box center [778, 202] width 38 height 39
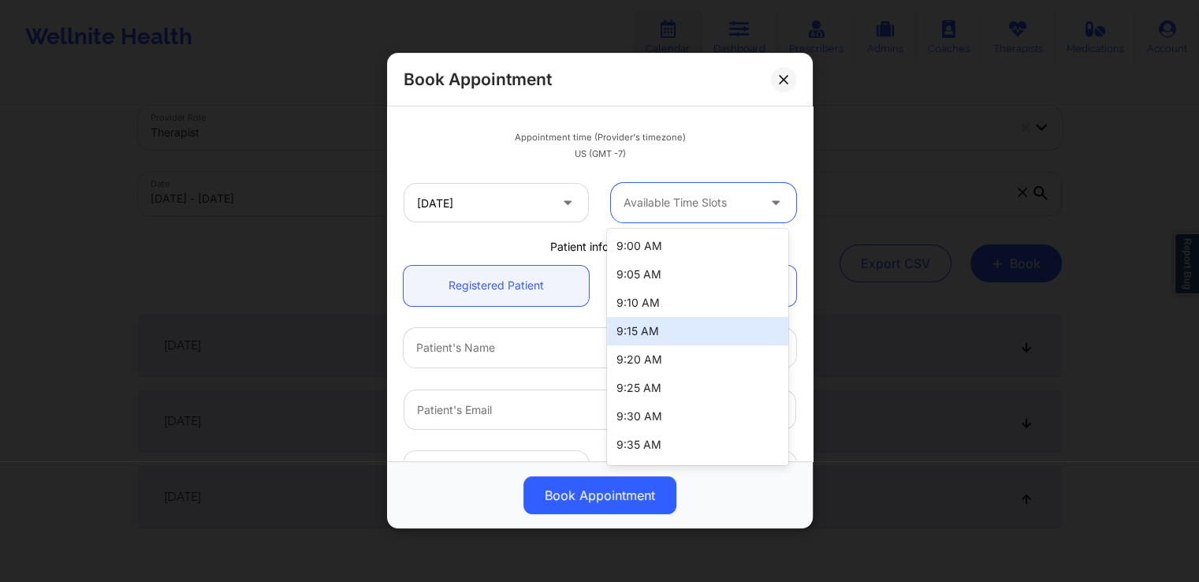
click at [676, 326] on div "9:15 AM" at bounding box center [697, 331] width 181 height 28
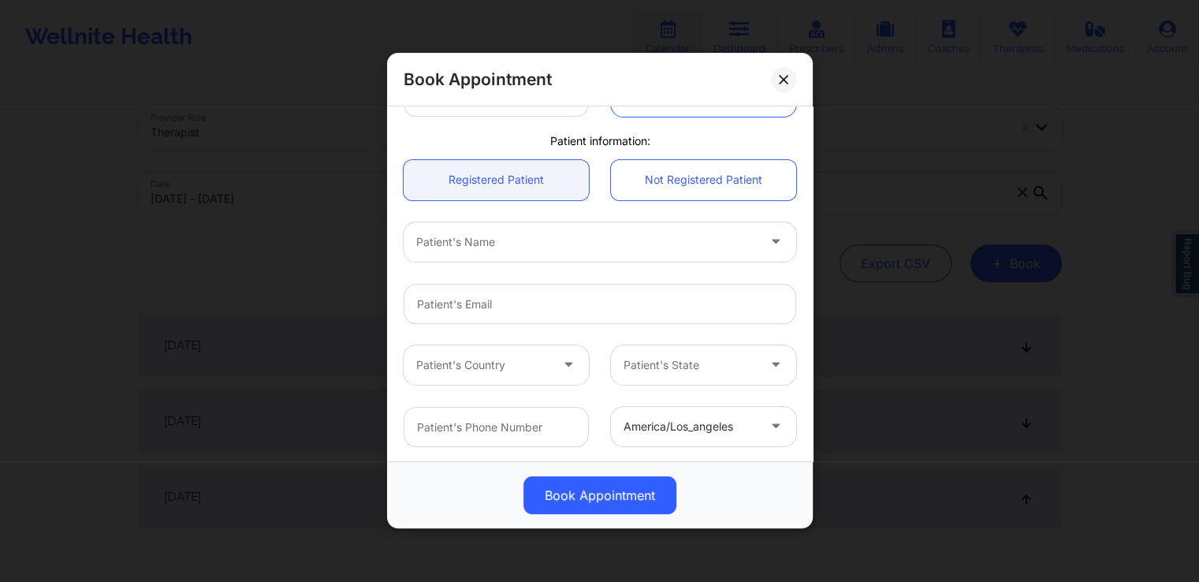
scroll to position [379, 0]
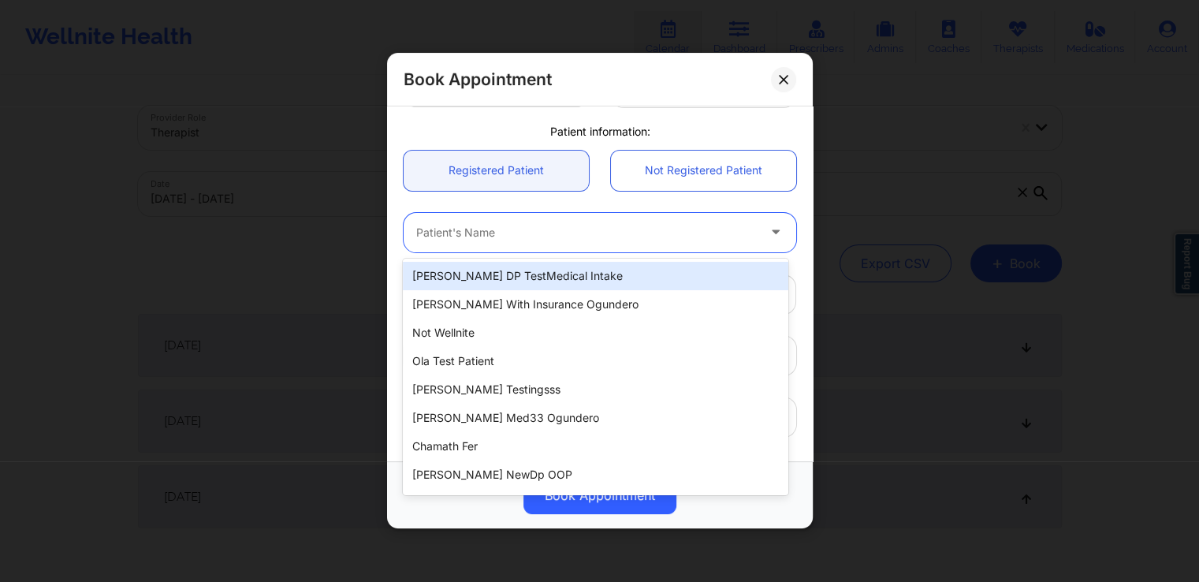
click at [641, 238] on div at bounding box center [586, 232] width 341 height 19
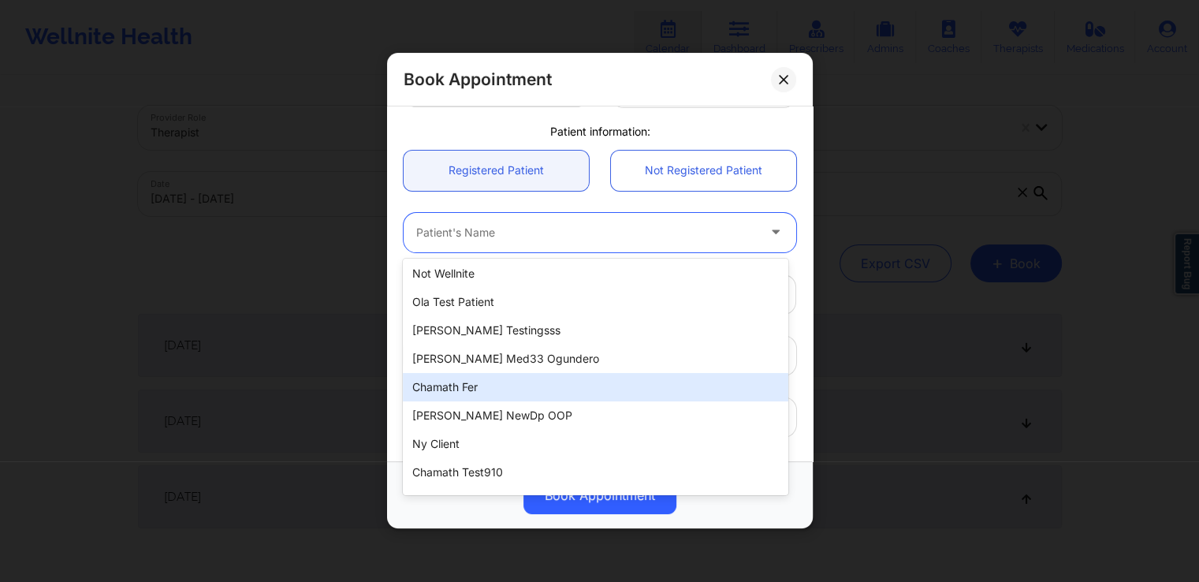
scroll to position [60, 0]
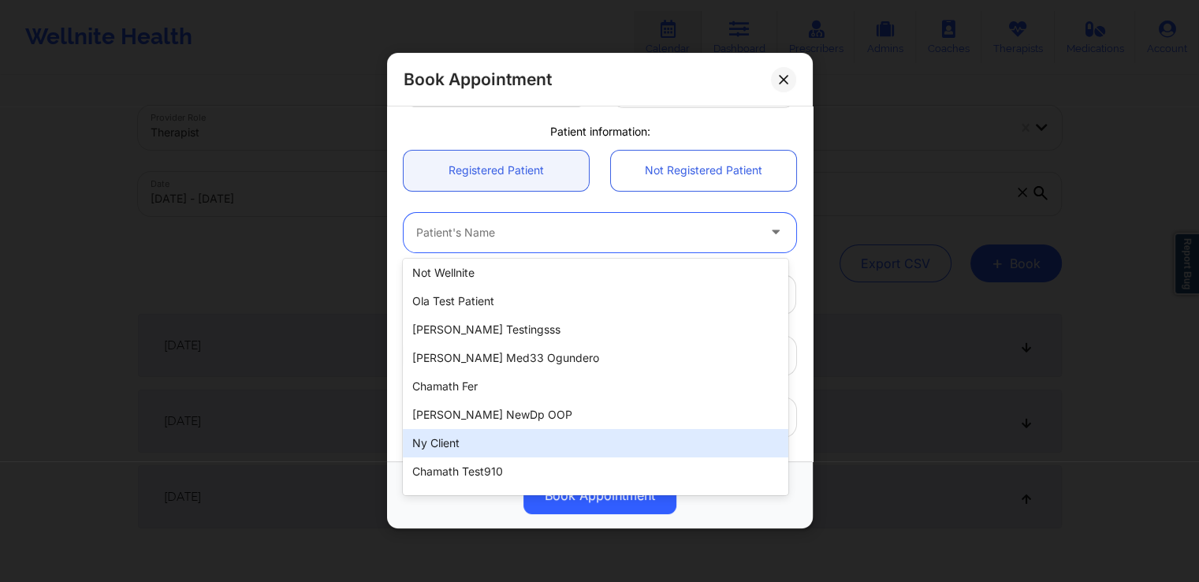
click at [479, 452] on div "ny client" at bounding box center [595, 443] width 385 height 28
type input "[EMAIL_ADDRESS][DOMAIN_NAME]"
type input "[PHONE_NUMBER]"
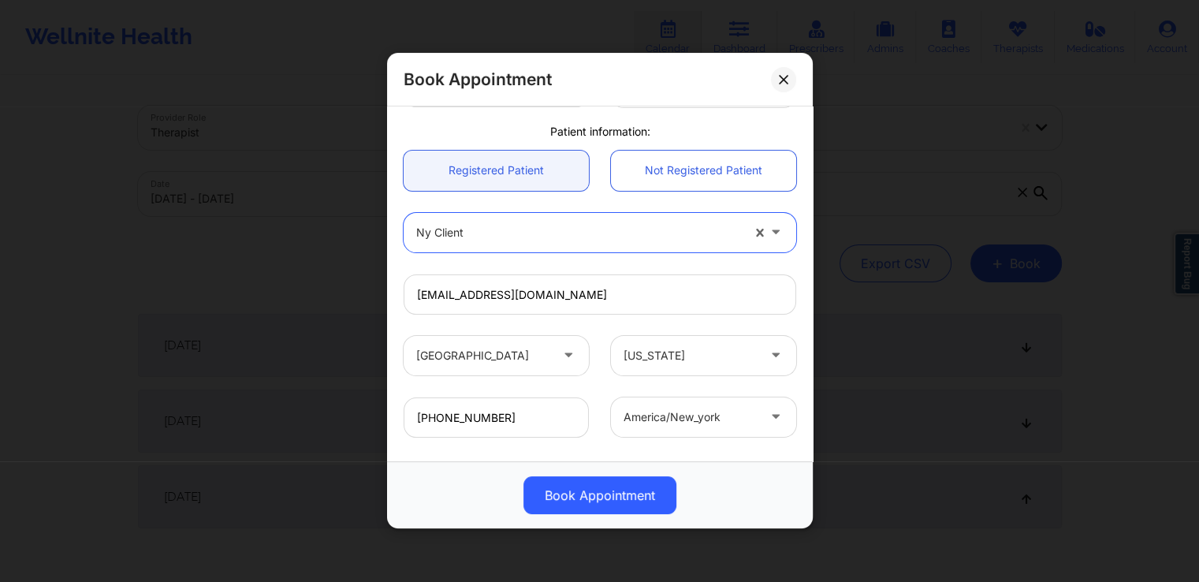
scroll to position [442, 0]
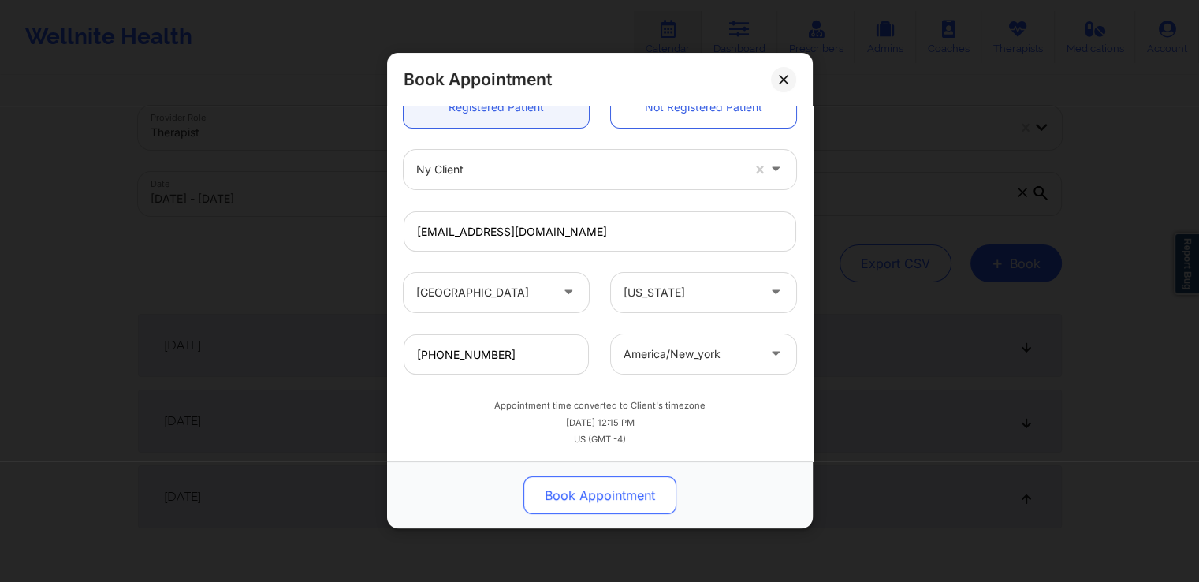
click at [614, 493] on button "Book Appointment" at bounding box center [600, 496] width 153 height 38
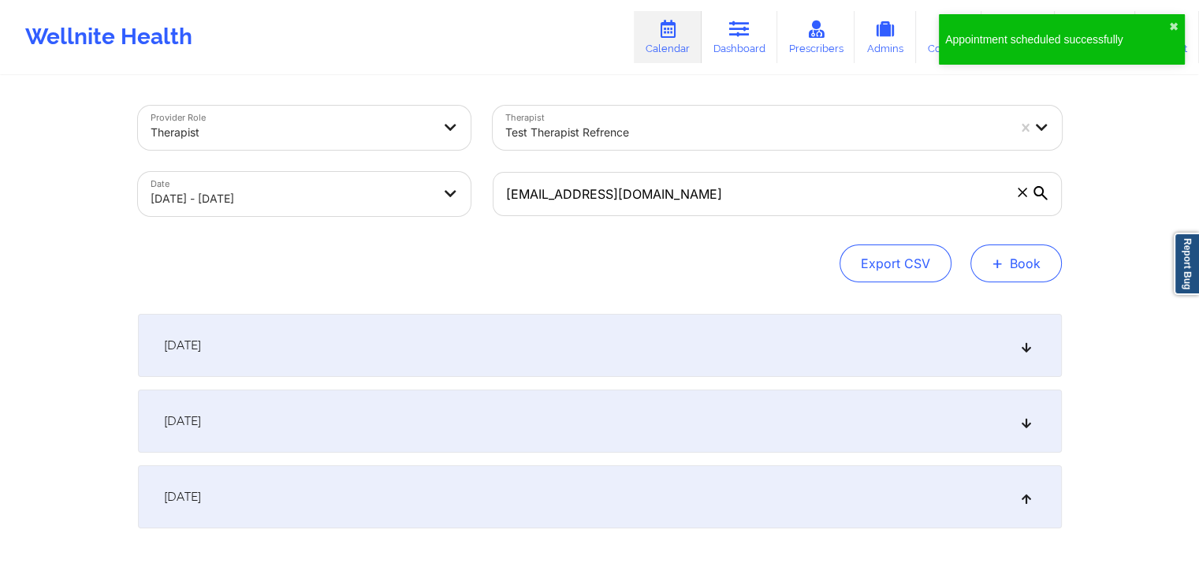
click at [1008, 270] on button "+ Book" at bounding box center [1016, 263] width 91 height 38
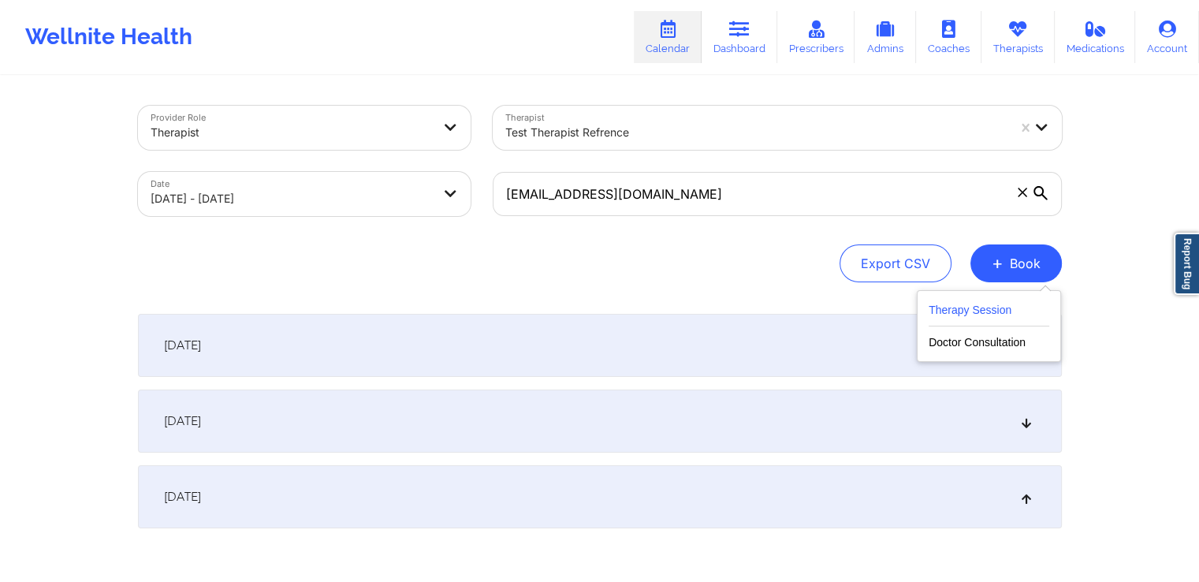
click at [972, 311] on button "Therapy Session" at bounding box center [989, 313] width 121 height 26
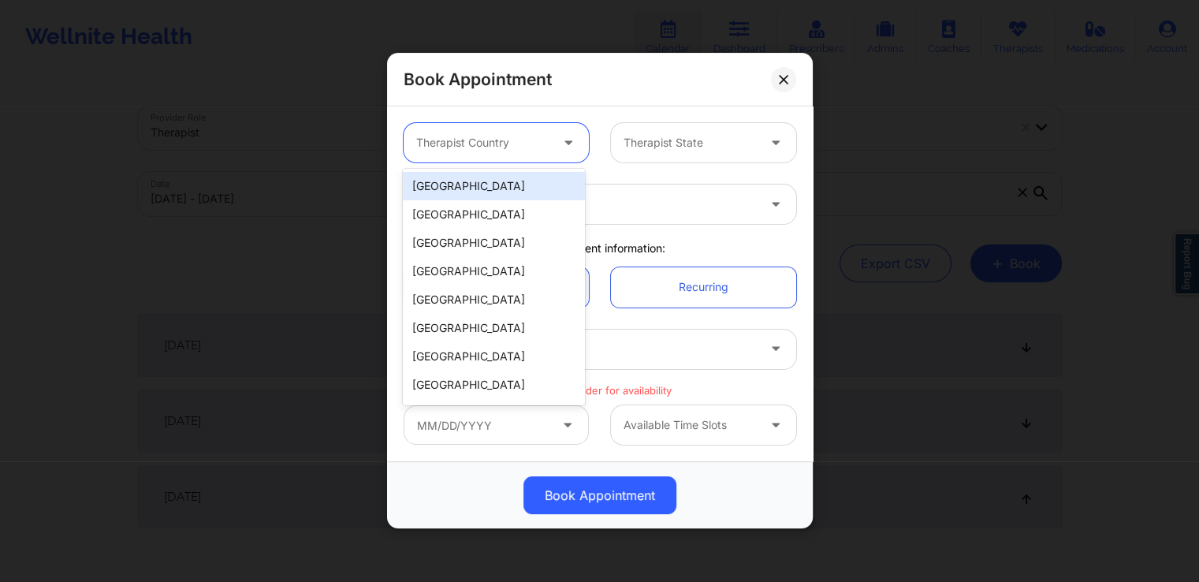
click at [555, 140] on div at bounding box center [570, 142] width 38 height 39
click at [501, 192] on div "[GEOGRAPHIC_DATA]" at bounding box center [493, 186] width 181 height 28
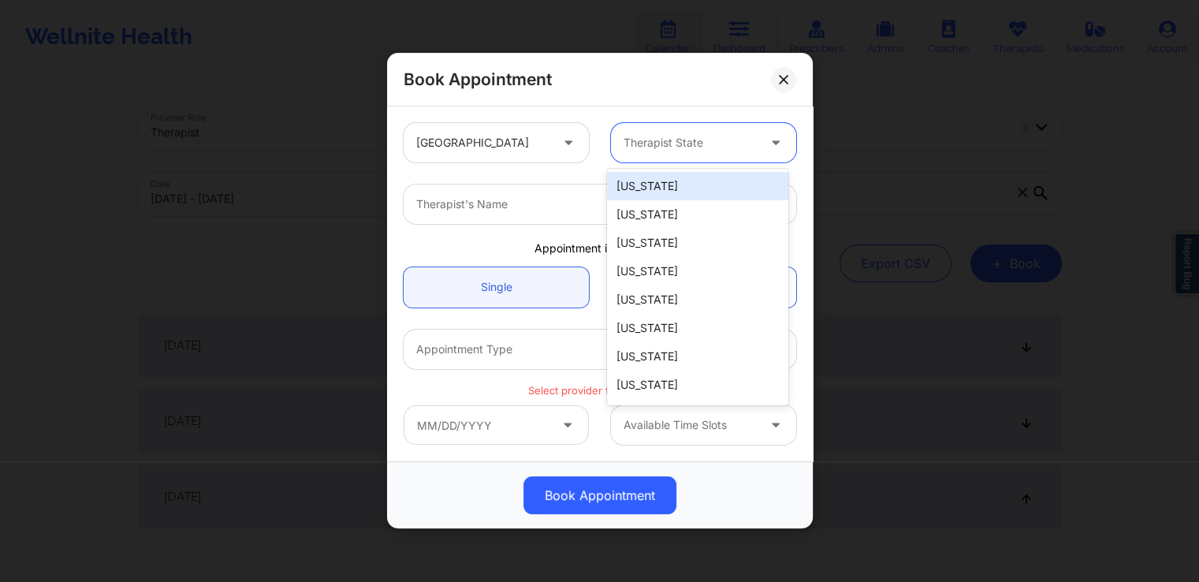
click at [680, 136] on div at bounding box center [690, 143] width 133 height 19
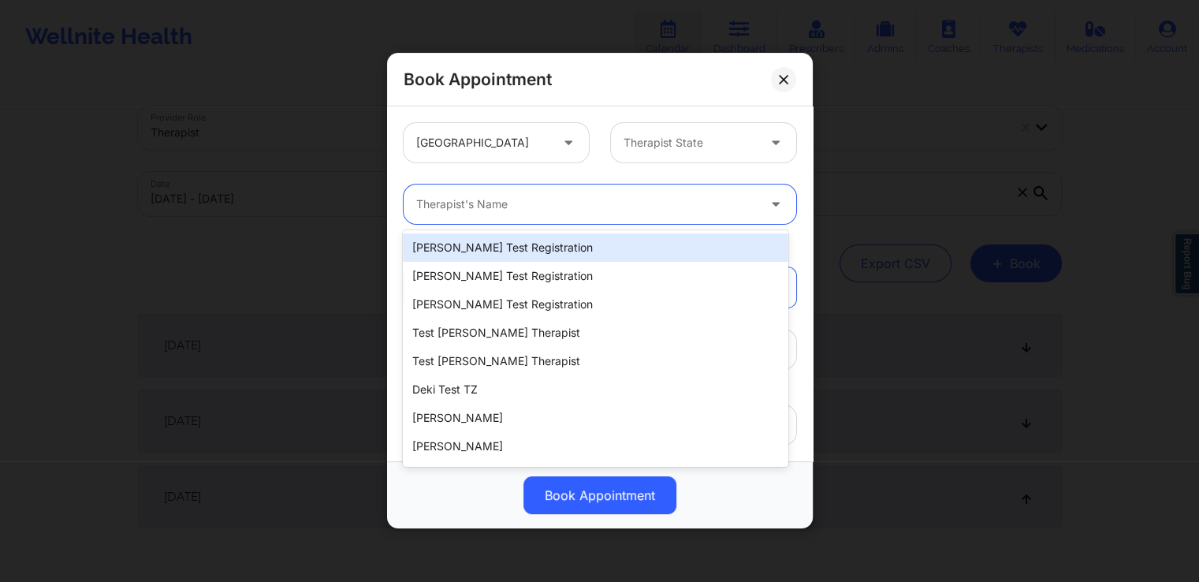
click at [539, 203] on div at bounding box center [586, 205] width 341 height 19
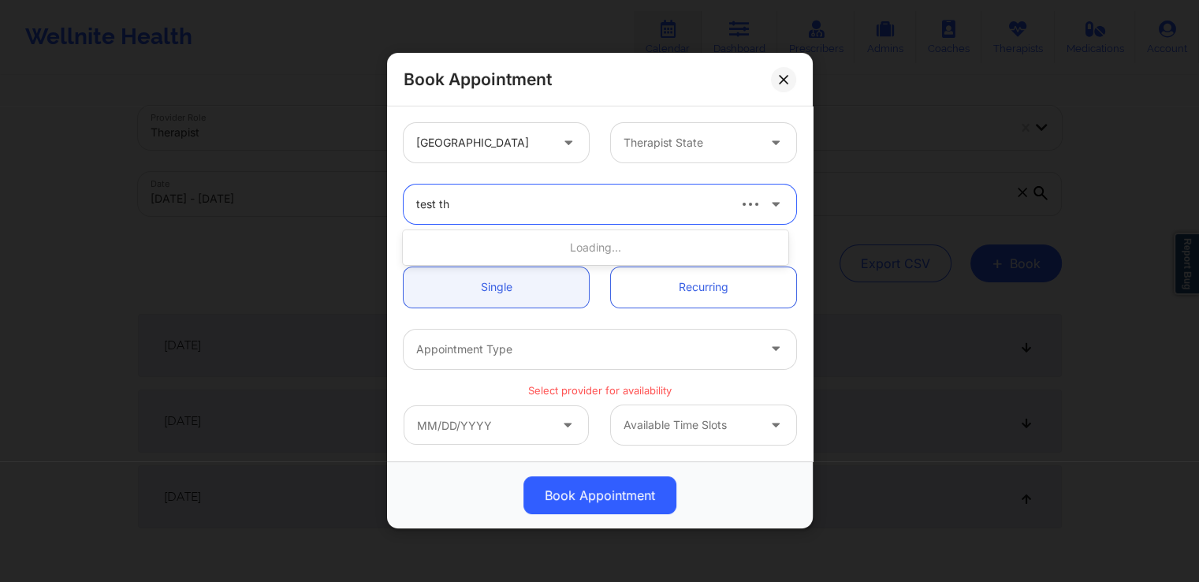
type input "test the"
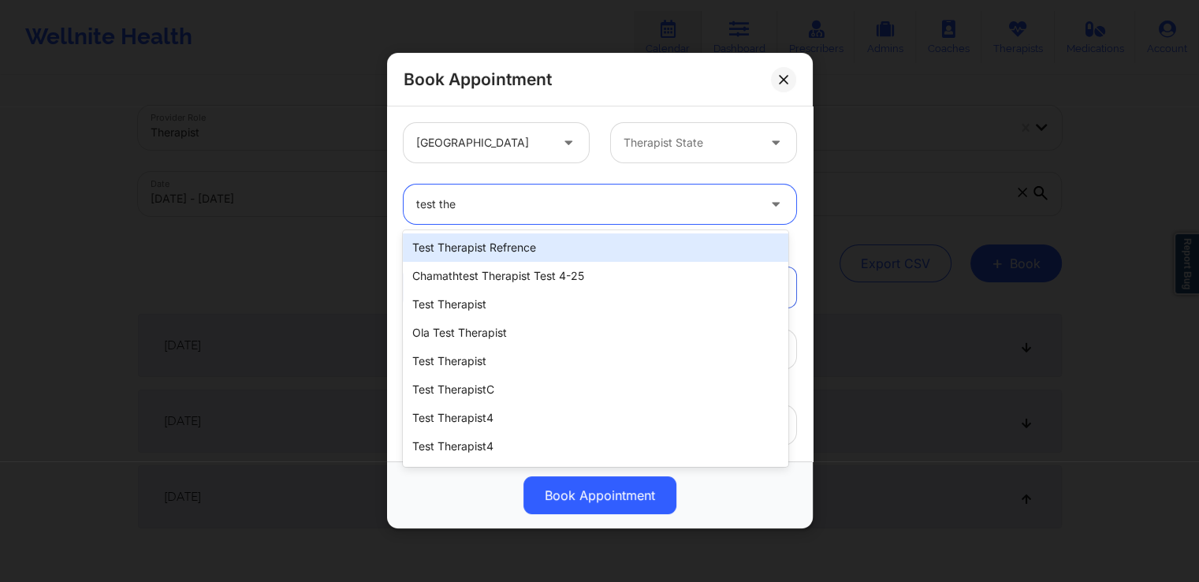
click at [550, 247] on div "test therapist refrence" at bounding box center [595, 247] width 385 height 28
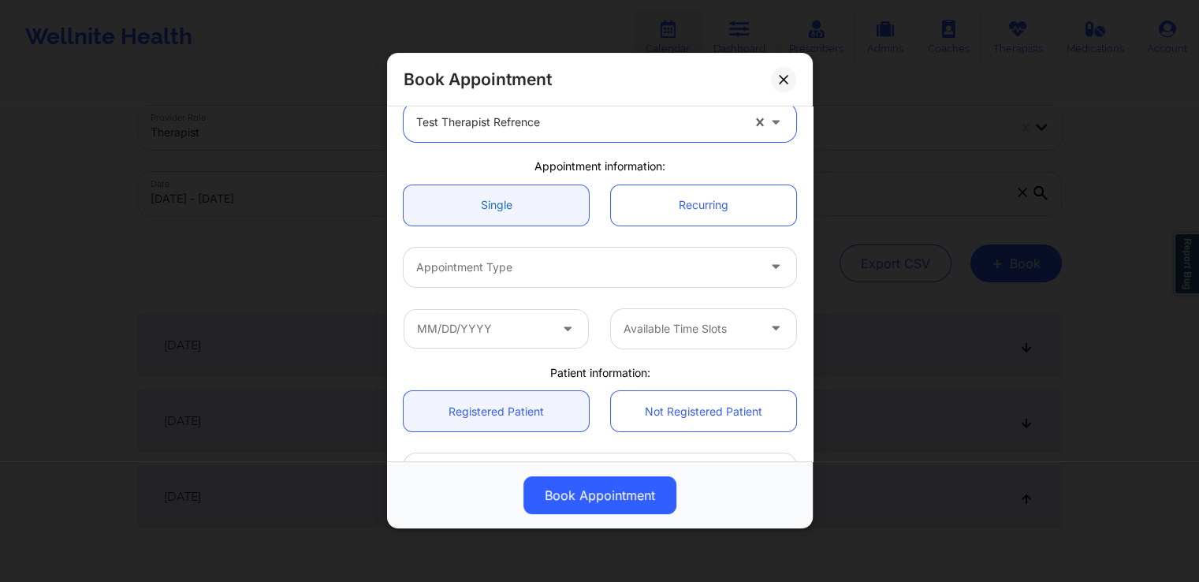
scroll to position [110, 0]
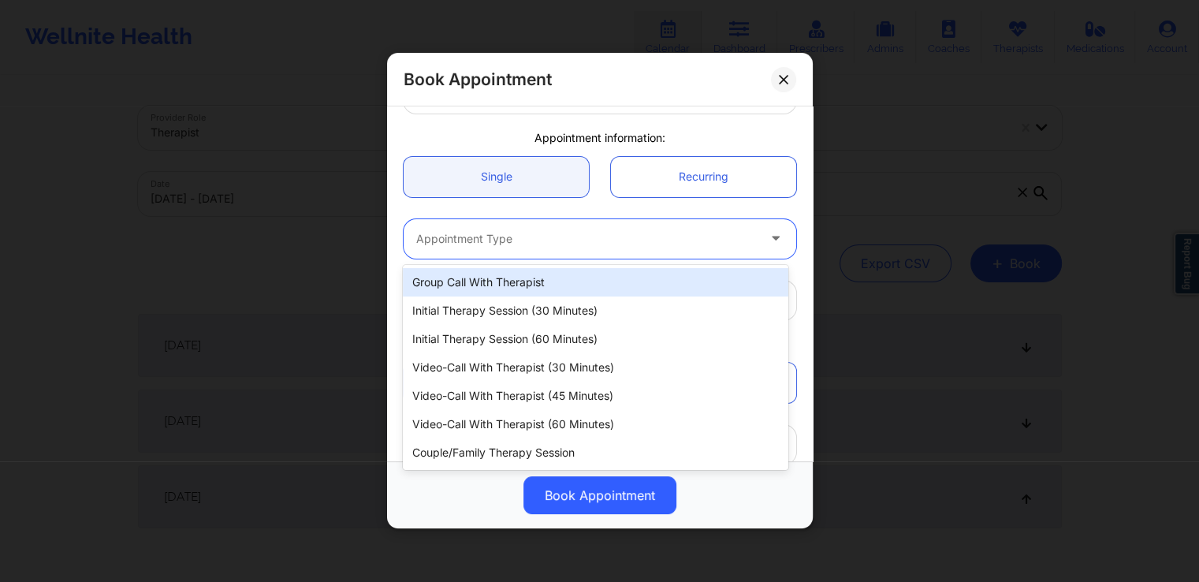
click at [569, 255] on div "Appointment Type" at bounding box center [581, 238] width 355 height 39
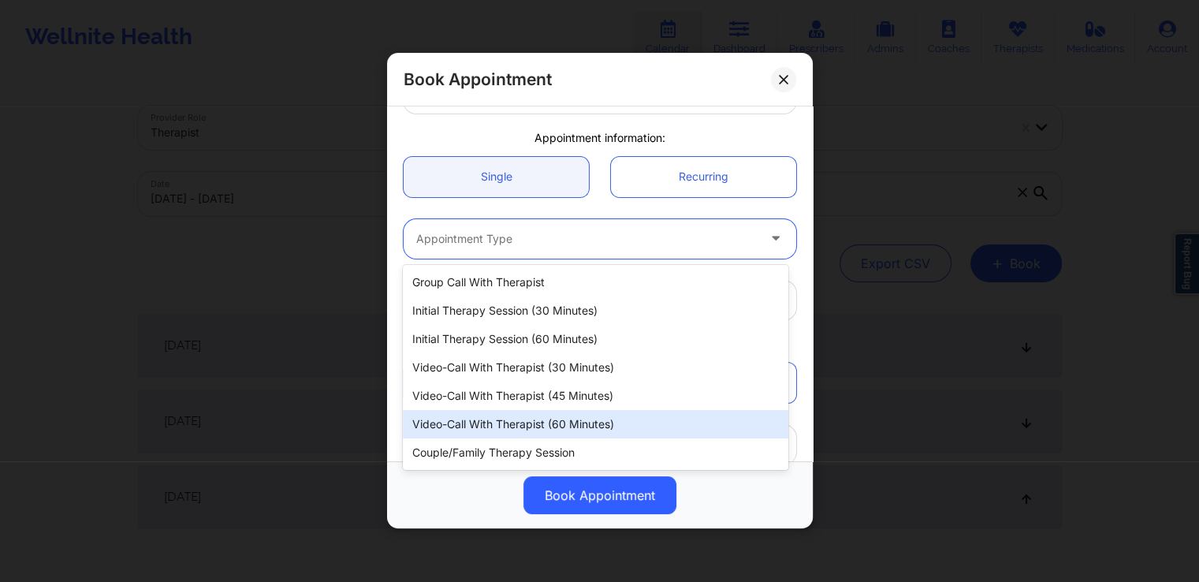
click at [565, 430] on div "Video-Call with Therapist (60 minutes)" at bounding box center [595, 424] width 385 height 28
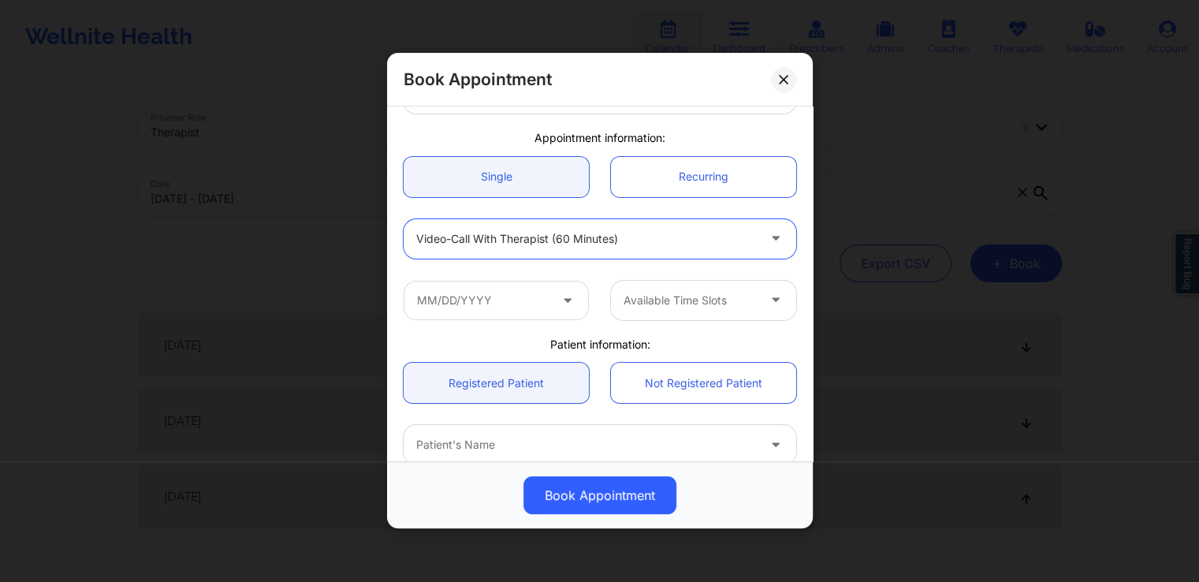
scroll to position [154, 0]
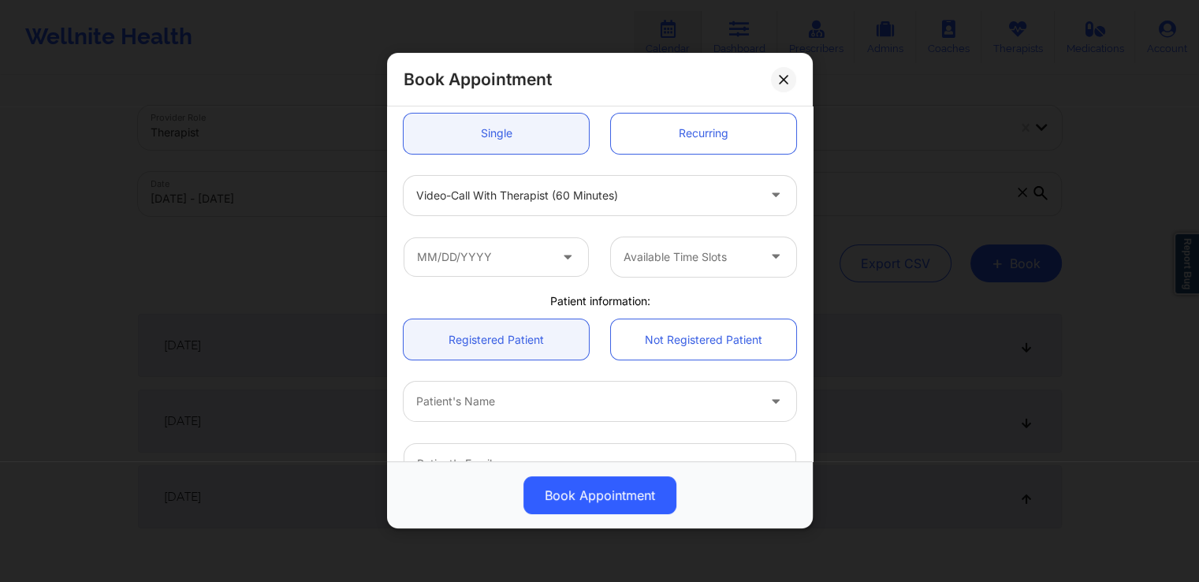
click at [585, 269] on div at bounding box center [496, 256] width 207 height 39
click at [545, 269] on input "text" at bounding box center [496, 256] width 185 height 39
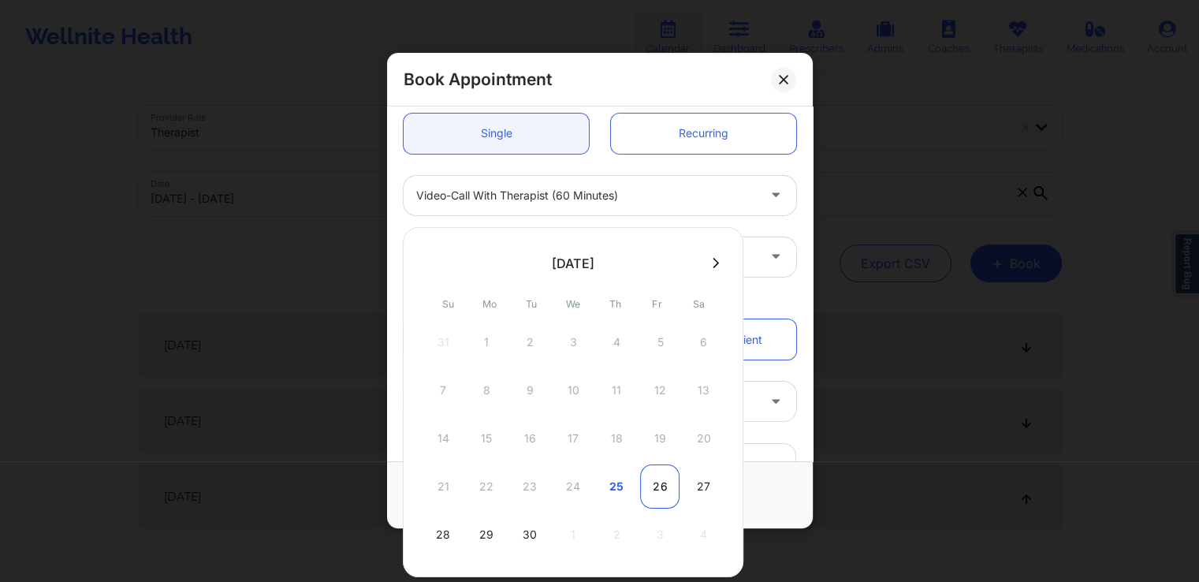
click at [653, 483] on div "26" at bounding box center [659, 486] width 39 height 44
type input "[DATE]"
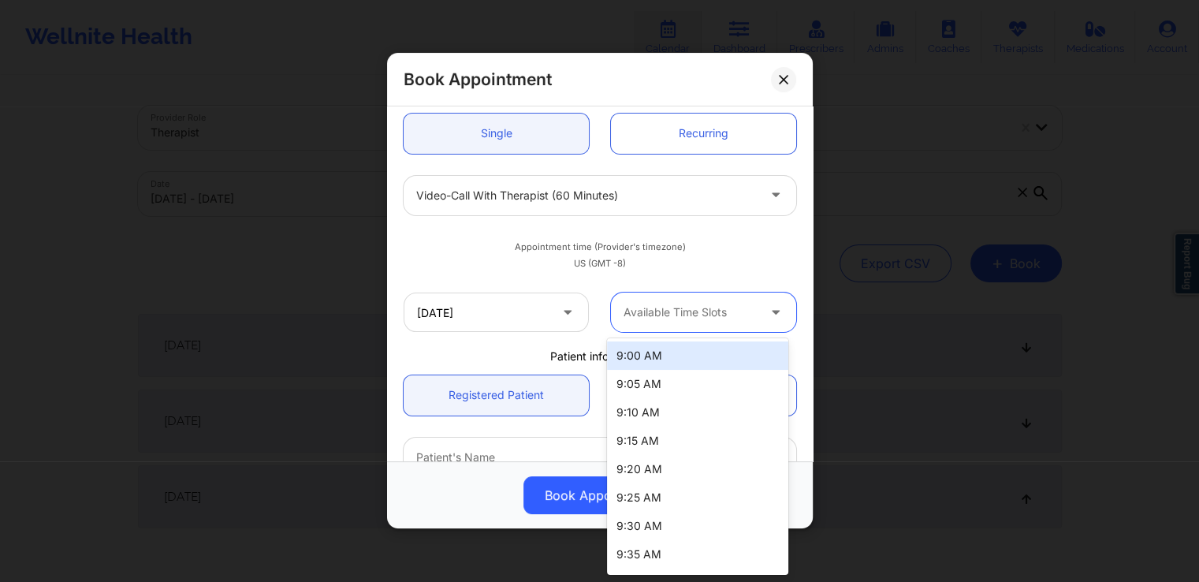
click at [694, 315] on div at bounding box center [690, 313] width 133 height 19
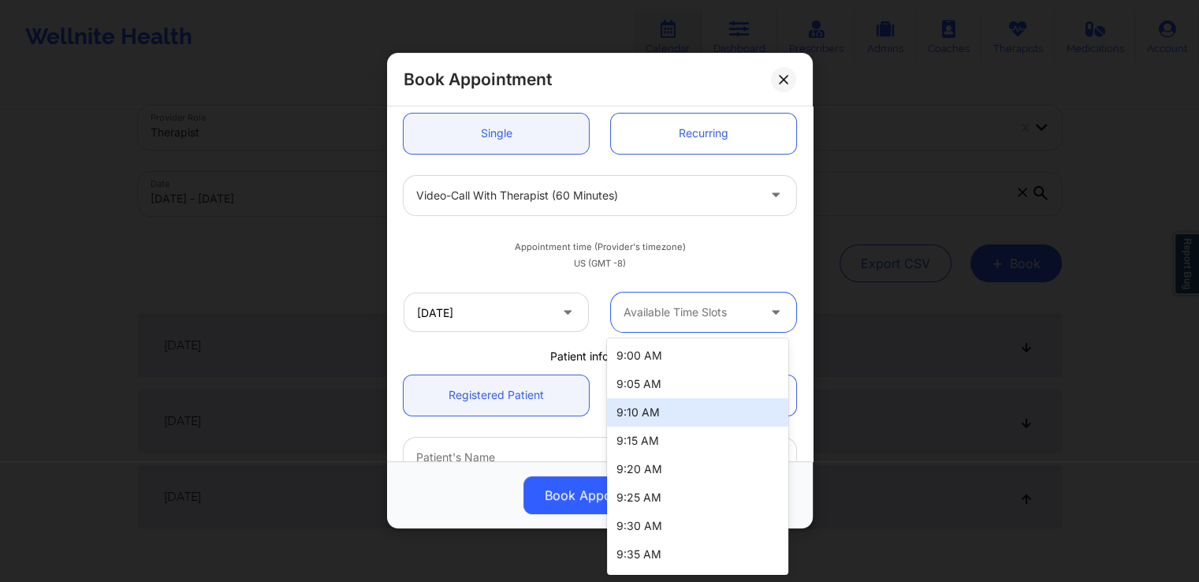
click at [663, 420] on div "9:10 AM" at bounding box center [697, 412] width 181 height 28
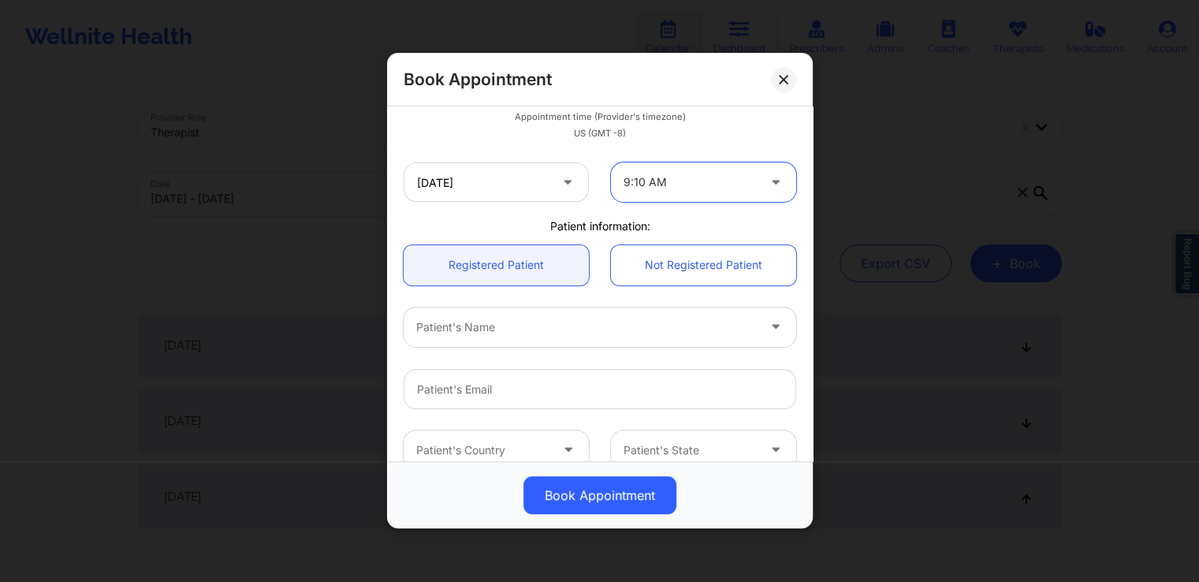
scroll to position [289, 0]
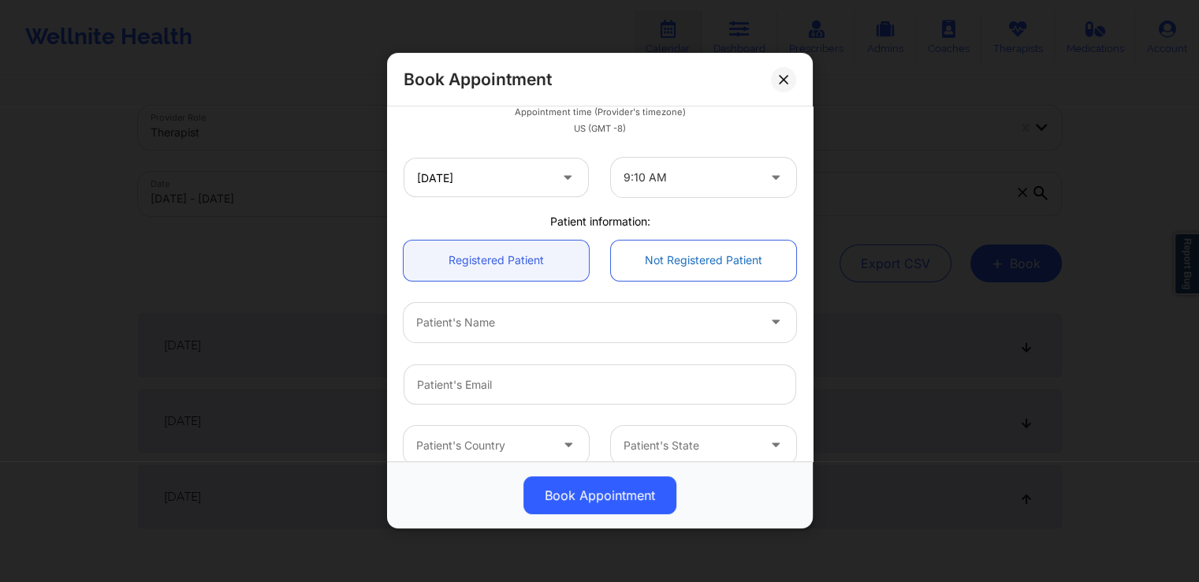
click at [697, 253] on link "Not Registered Patient" at bounding box center [703, 261] width 185 height 40
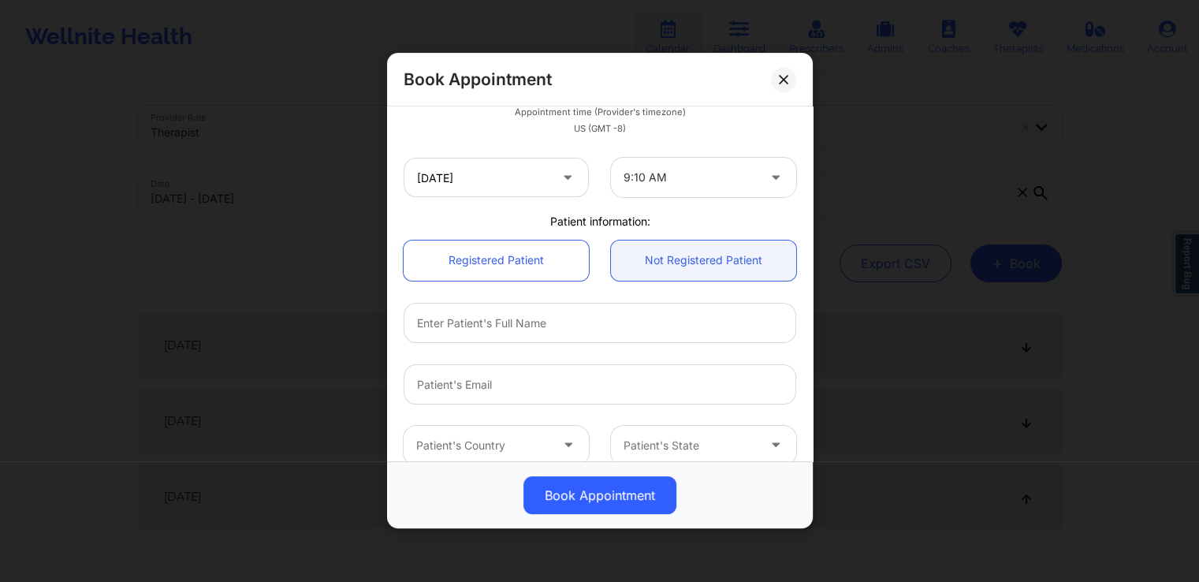
scroll to position [370, 0]
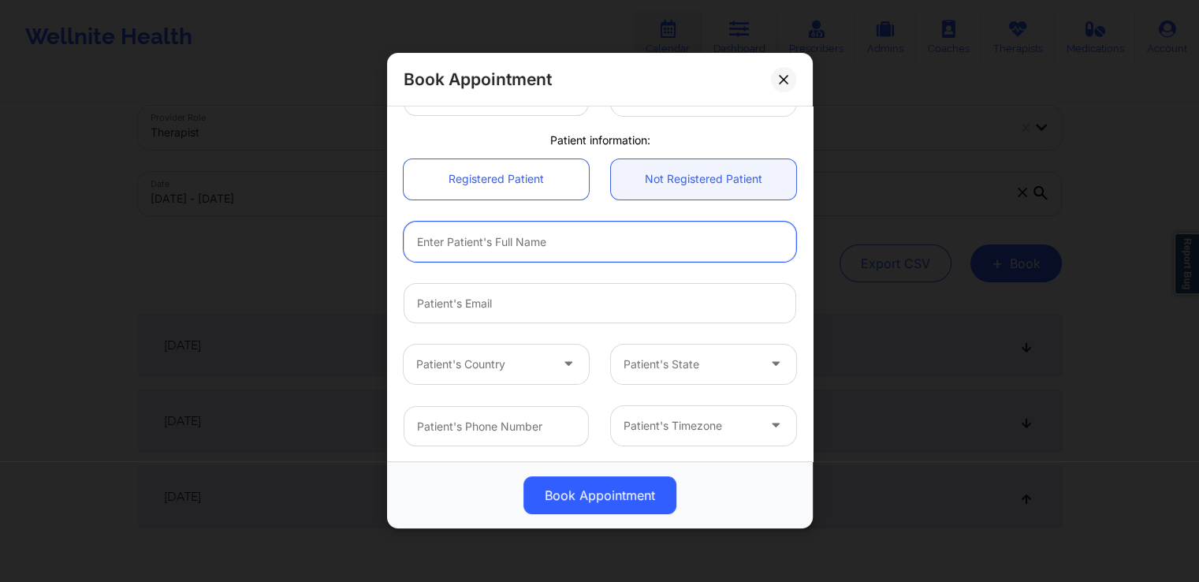
click at [561, 241] on input "text" at bounding box center [600, 242] width 393 height 40
click at [580, 234] on input "text" at bounding box center [600, 242] width 393 height 40
type input "new admin patient"
click at [539, 297] on input "email" at bounding box center [600, 303] width 393 height 40
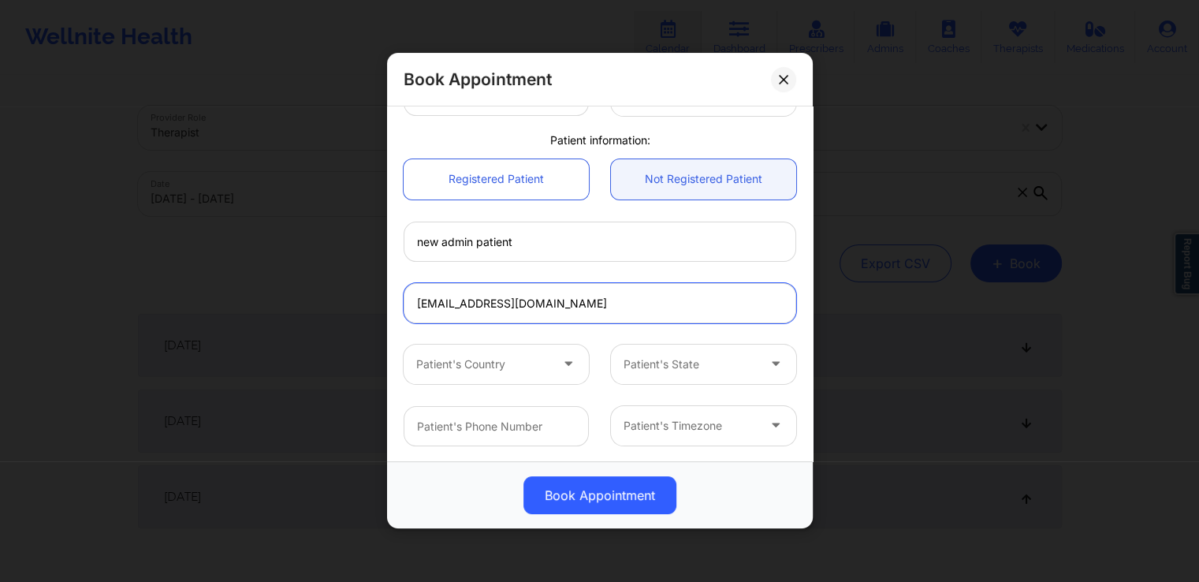
type input "[EMAIL_ADDRESS][DOMAIN_NAME]"
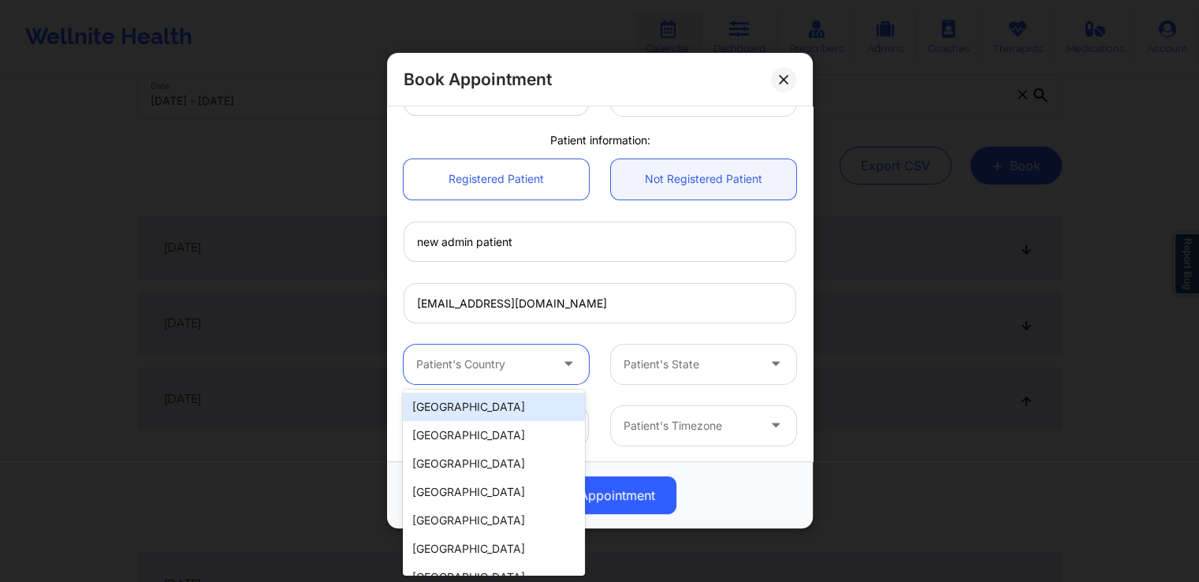
click at [542, 371] on div at bounding box center [482, 364] width 133 height 19
click at [507, 408] on div "[GEOGRAPHIC_DATA]" at bounding box center [493, 407] width 181 height 28
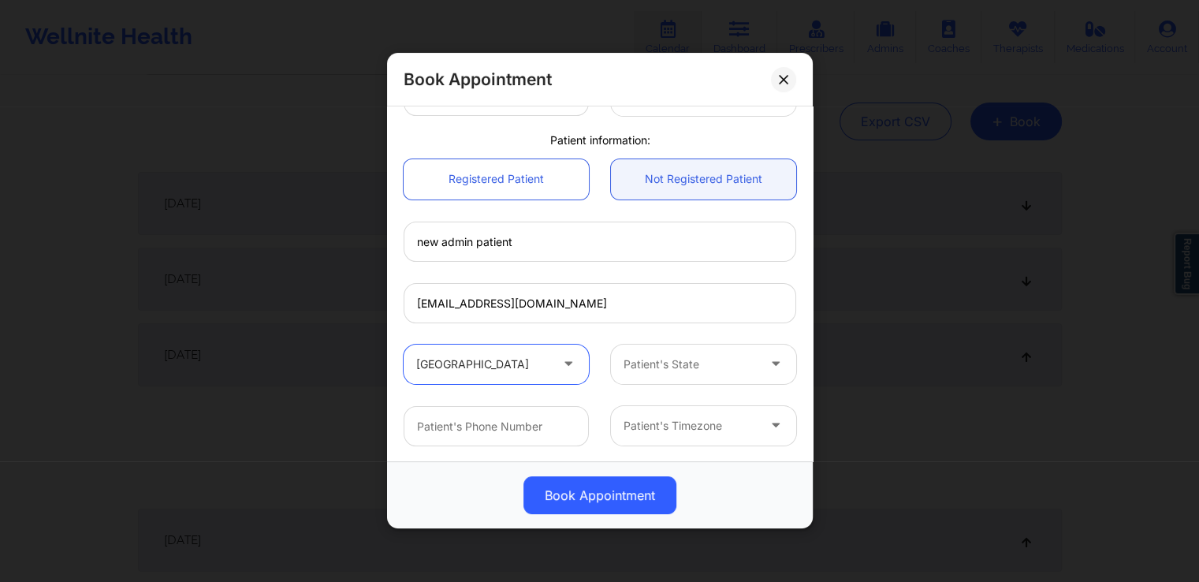
scroll to position [142, 0]
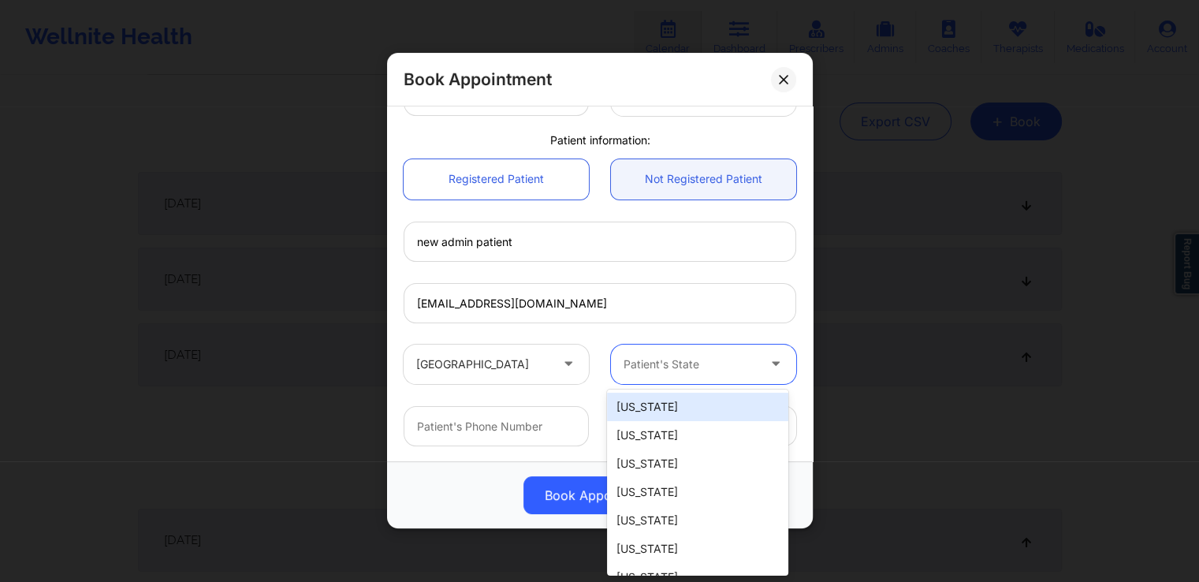
click at [694, 373] on div "Patient's State" at bounding box center [684, 364] width 147 height 39
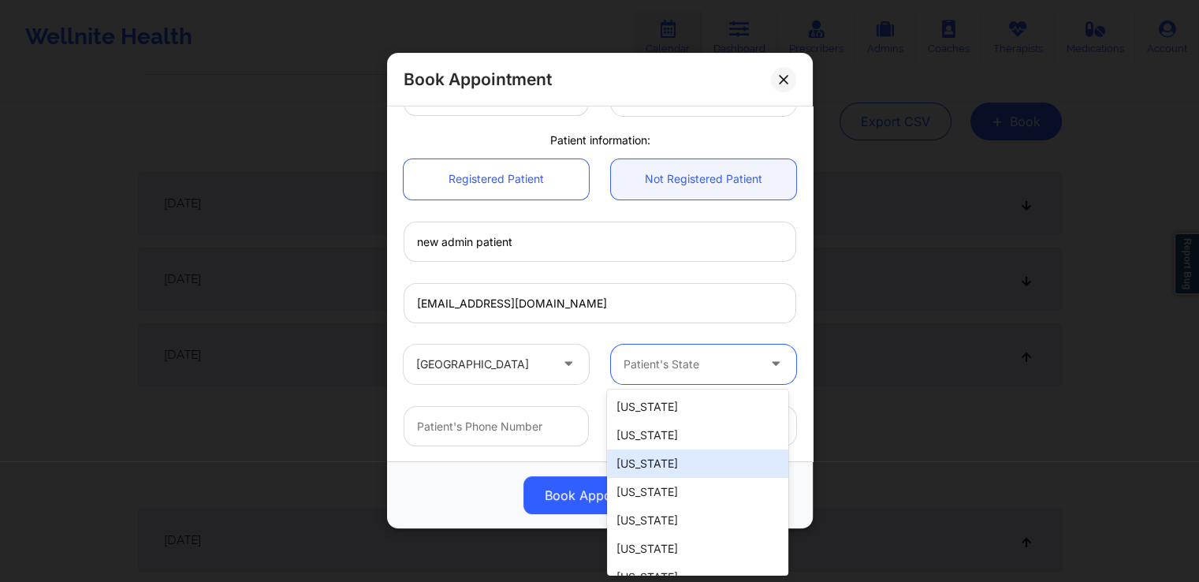
click at [672, 461] on div "[US_STATE]" at bounding box center [697, 463] width 181 height 28
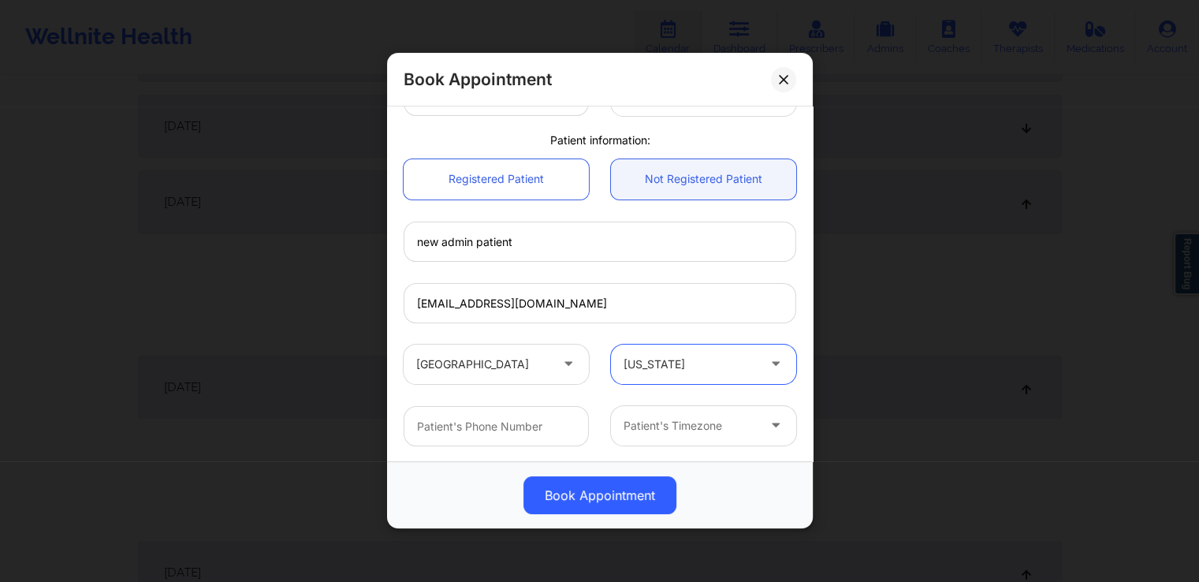
scroll to position [296, 0]
click at [554, 419] on input "text" at bounding box center [496, 426] width 185 height 40
type input "[PHONE_NUMBER]"
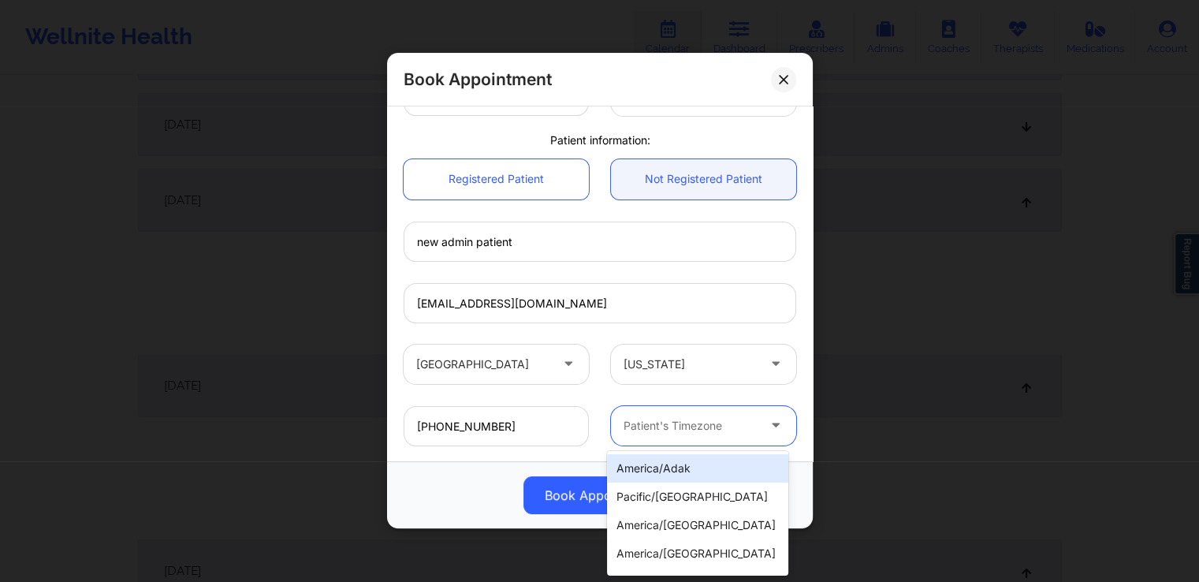
click at [697, 423] on div at bounding box center [690, 425] width 133 height 19
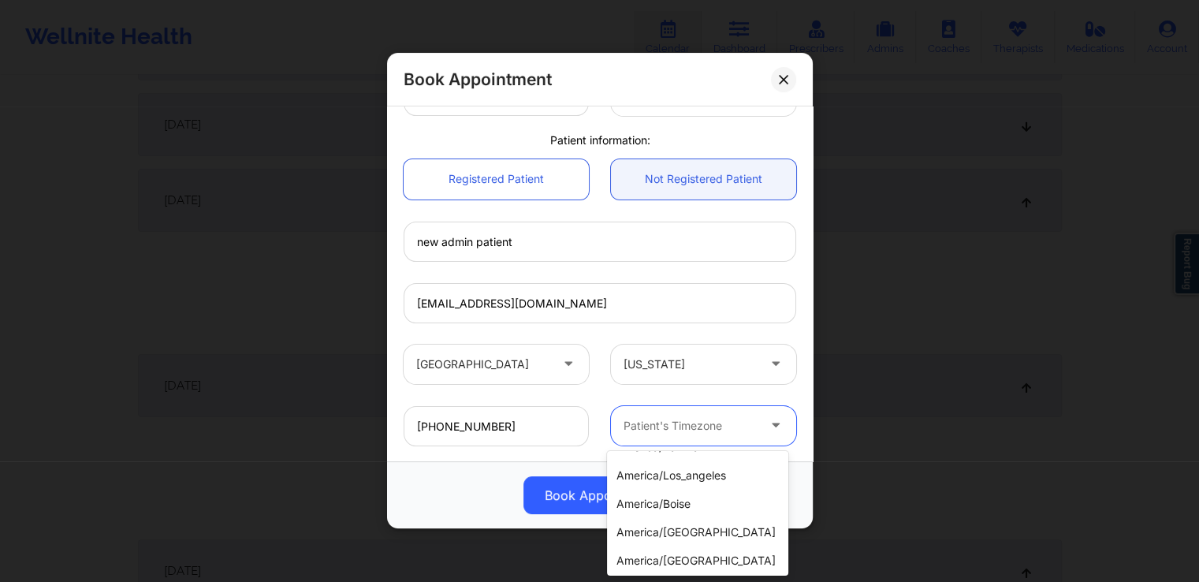
scroll to position [221, 0]
click at [705, 474] on div "america/los_angeles" at bounding box center [697, 475] width 181 height 28
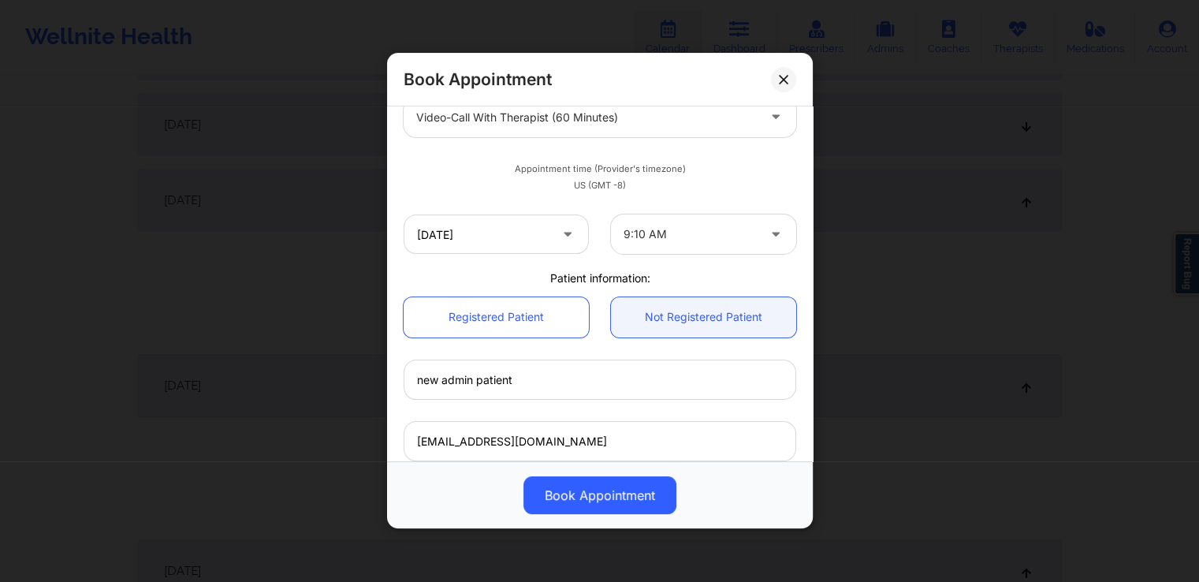
scroll to position [442, 0]
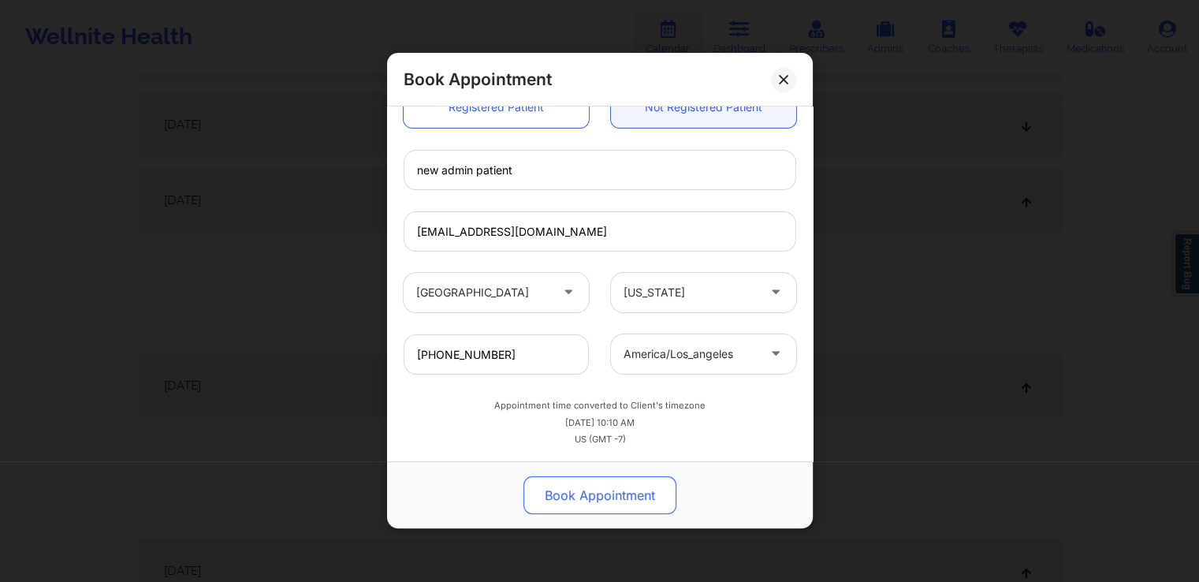
click at [608, 498] on button "Book Appointment" at bounding box center [600, 496] width 153 height 38
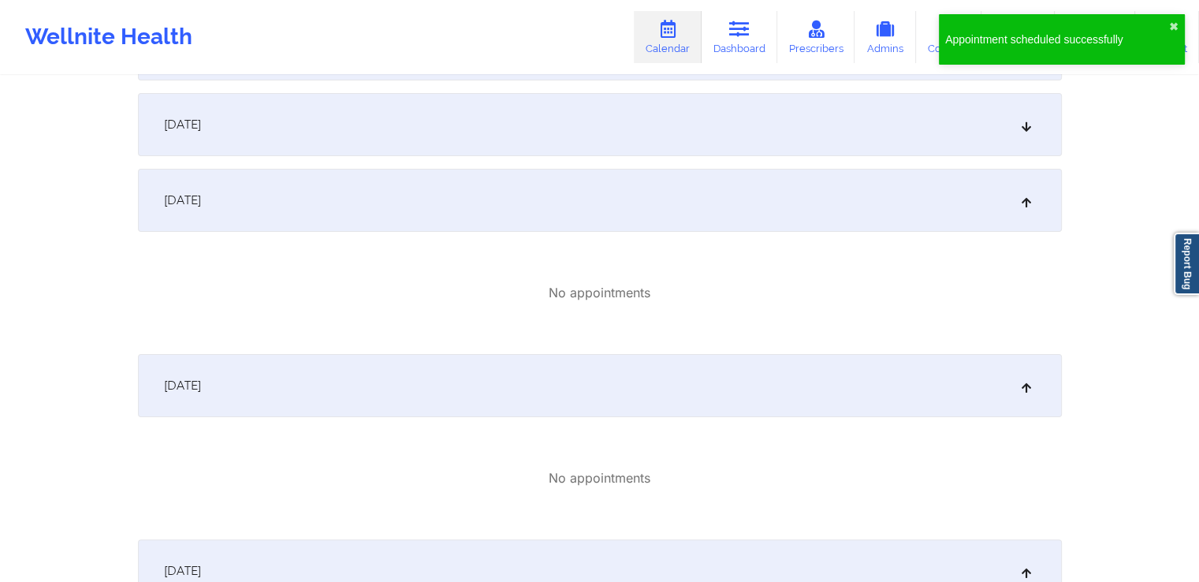
scroll to position [0, 0]
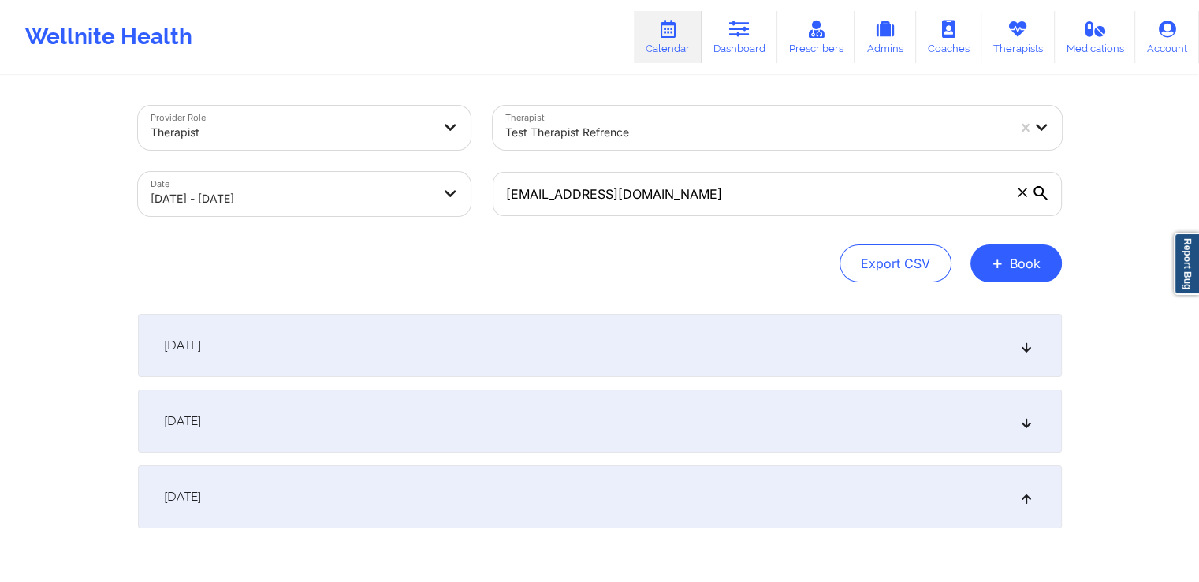
click at [1016, 193] on span at bounding box center [1023, 193] width 16 height 16
click at [1016, 193] on input "[EMAIL_ADDRESS][DOMAIN_NAME]" at bounding box center [777, 194] width 569 height 44
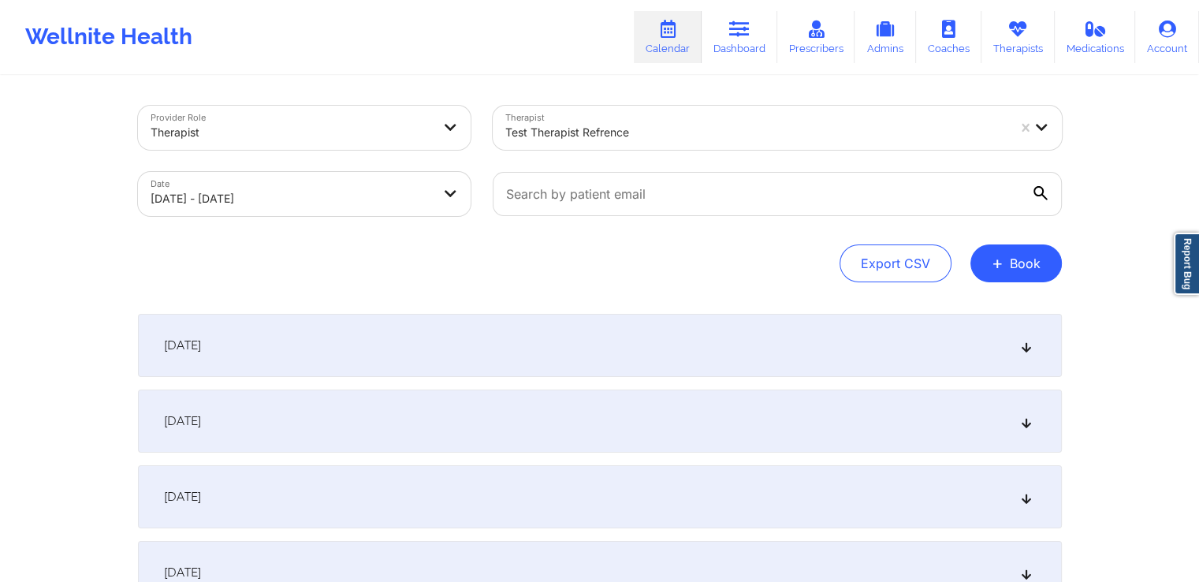
select select "2025-8"
select select "2025-9"
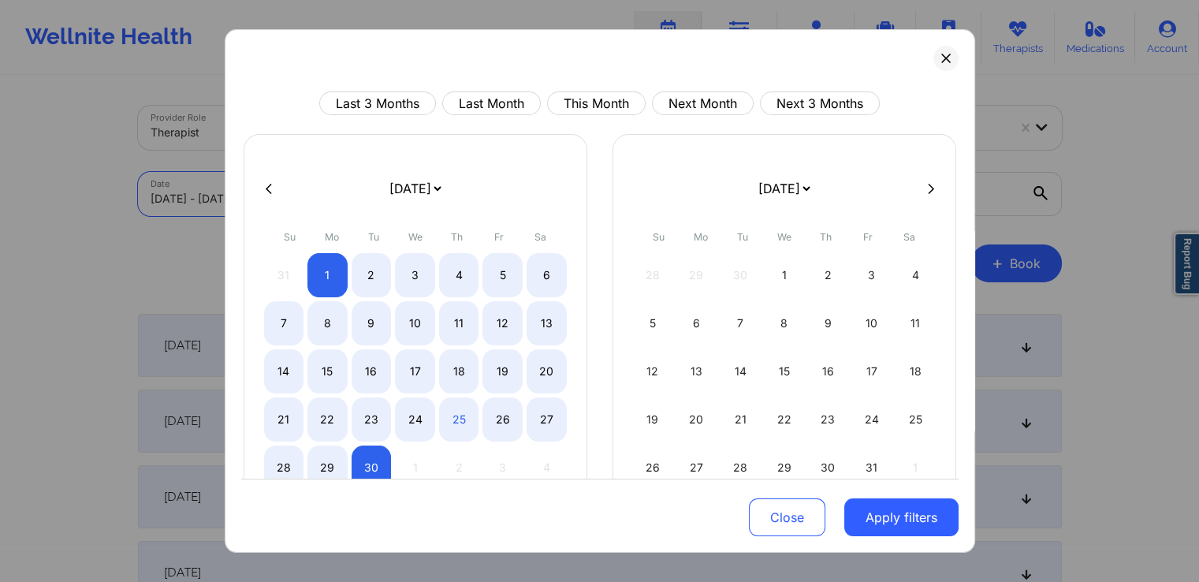
click at [321, 192] on body "Wellnite Health Calendar Dashboard Prescribers Admins Coaches Therapists Medica…" at bounding box center [599, 291] width 1199 height 582
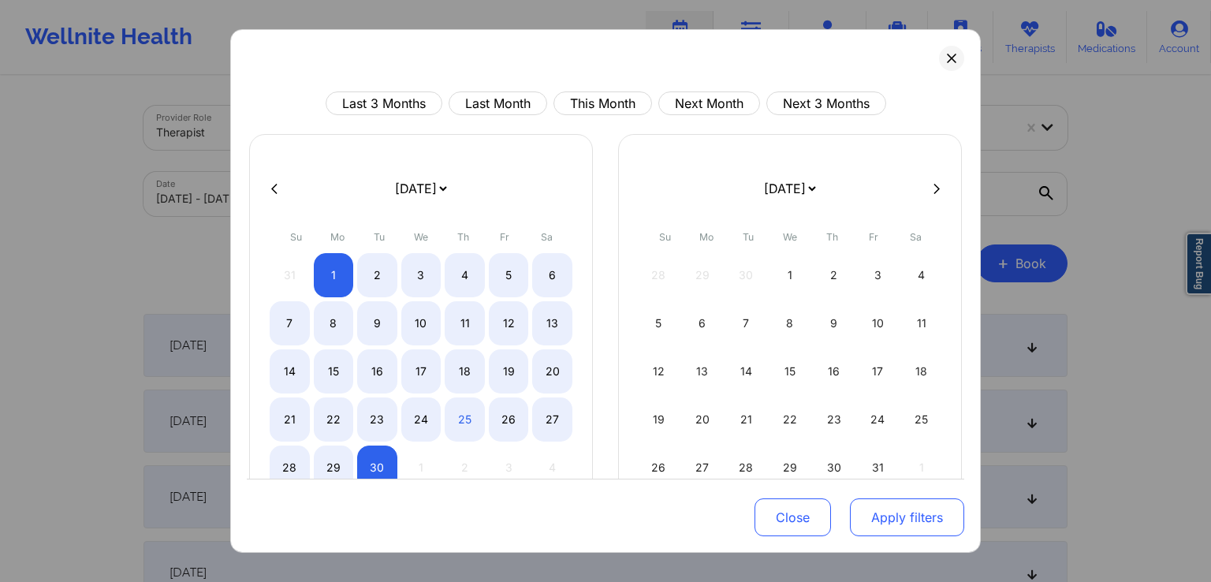
click at [886, 515] on button "Apply filters" at bounding box center [907, 517] width 114 height 38
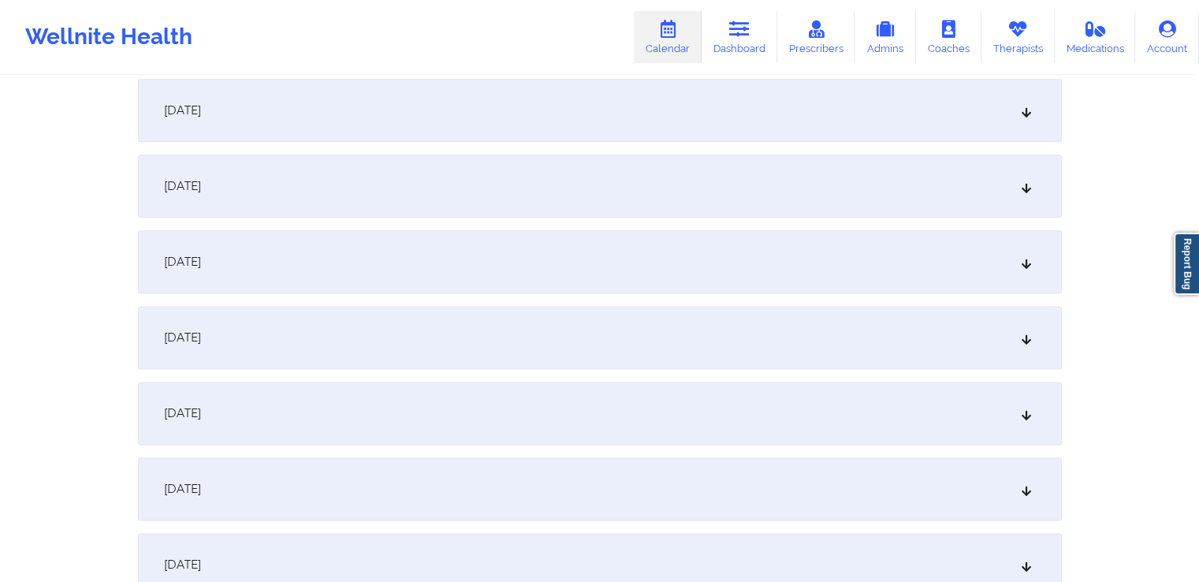
scroll to position [1975, 0]
click at [625, 159] on div "[DATE]" at bounding box center [600, 187] width 924 height 63
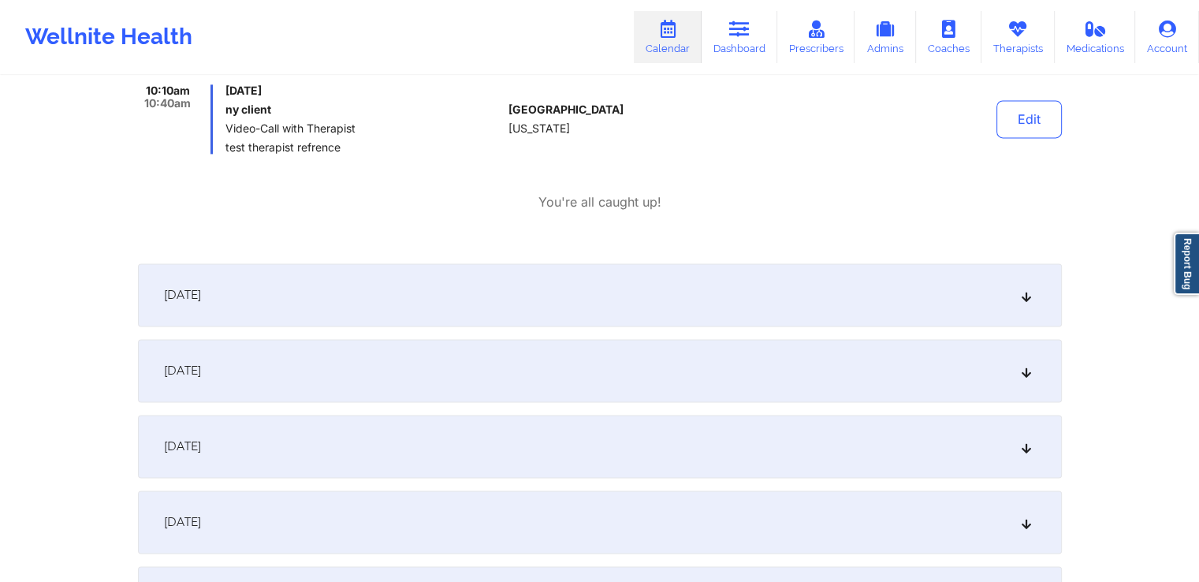
scroll to position [2218, 0]
click at [583, 315] on div "[DATE]" at bounding box center [600, 294] width 924 height 63
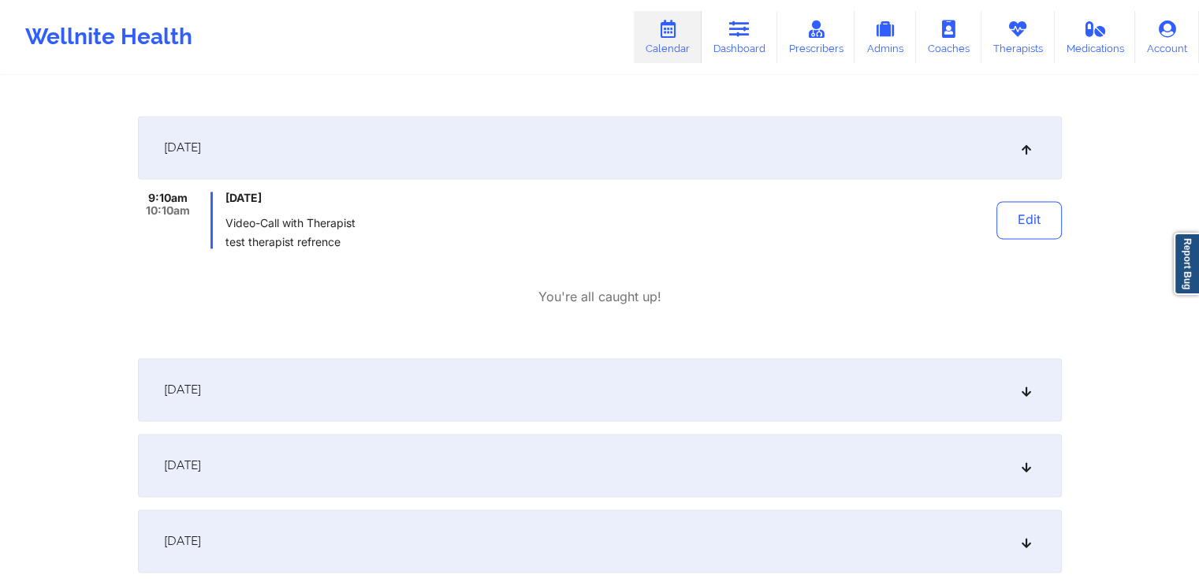
scroll to position [2366, 0]
click at [505, 379] on div "[DATE]" at bounding box center [600, 388] width 924 height 63
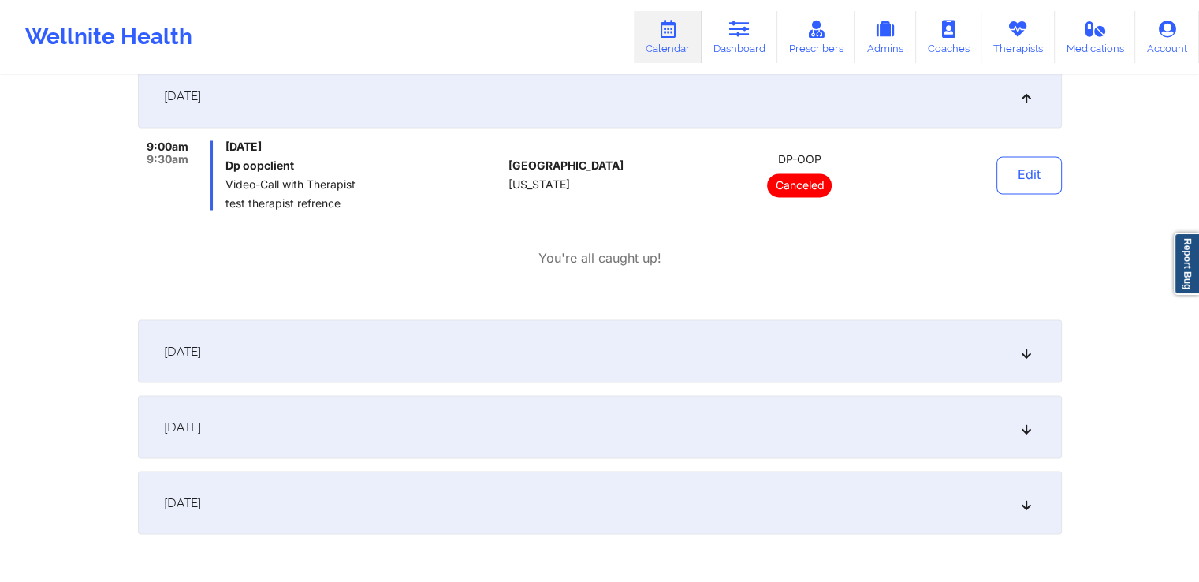
scroll to position [2659, 0]
click at [500, 358] on div "[DATE]" at bounding box center [600, 350] width 924 height 63
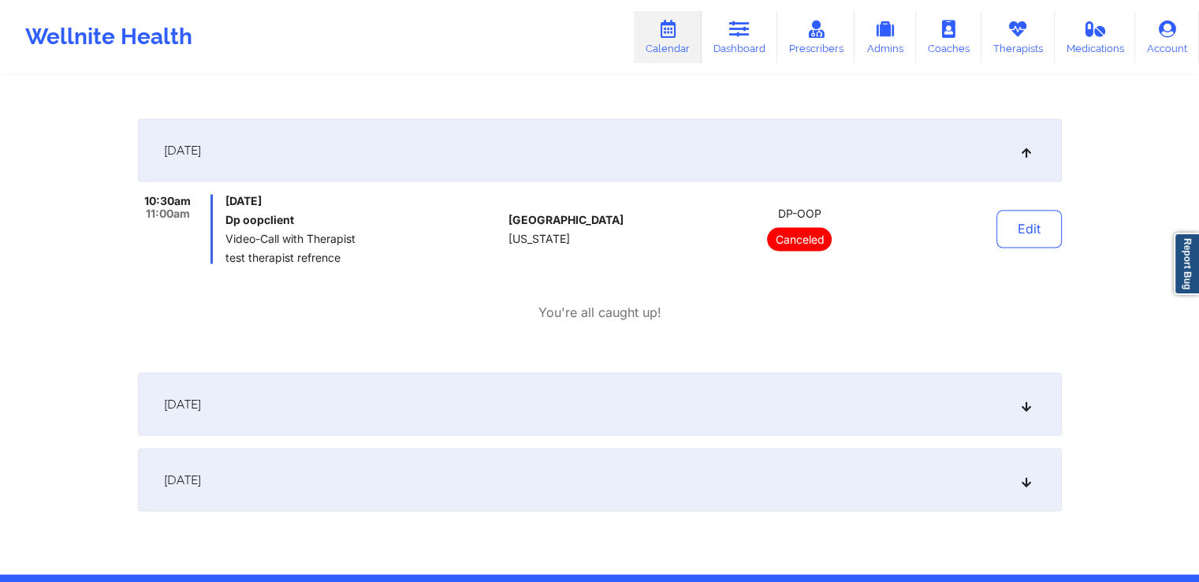
scroll to position [2916, 0]
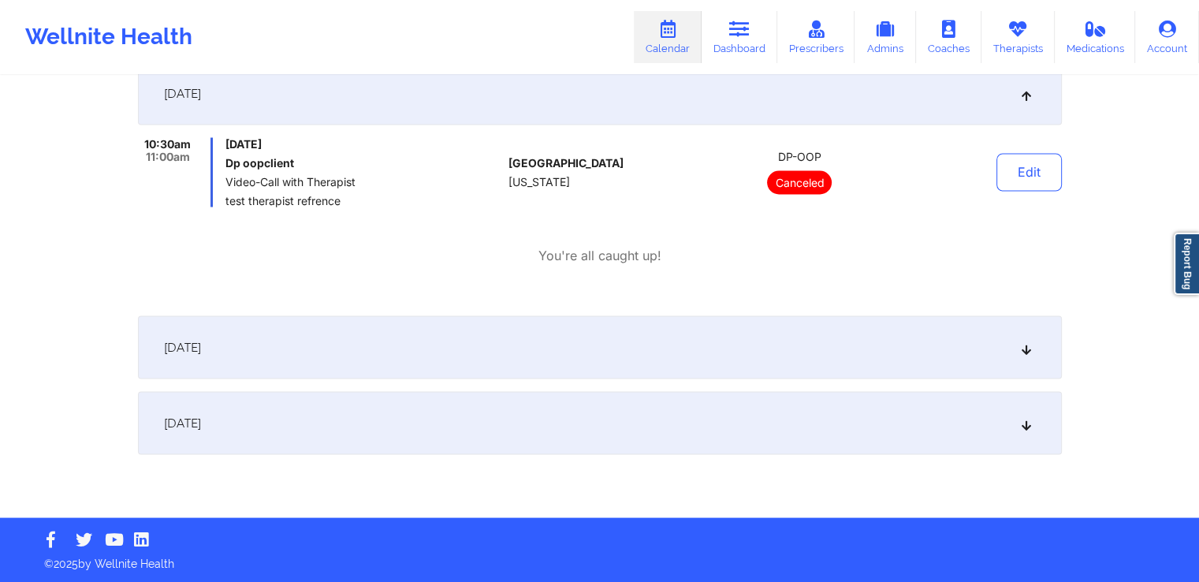
click at [470, 343] on div "[DATE]" at bounding box center [600, 346] width 924 height 63
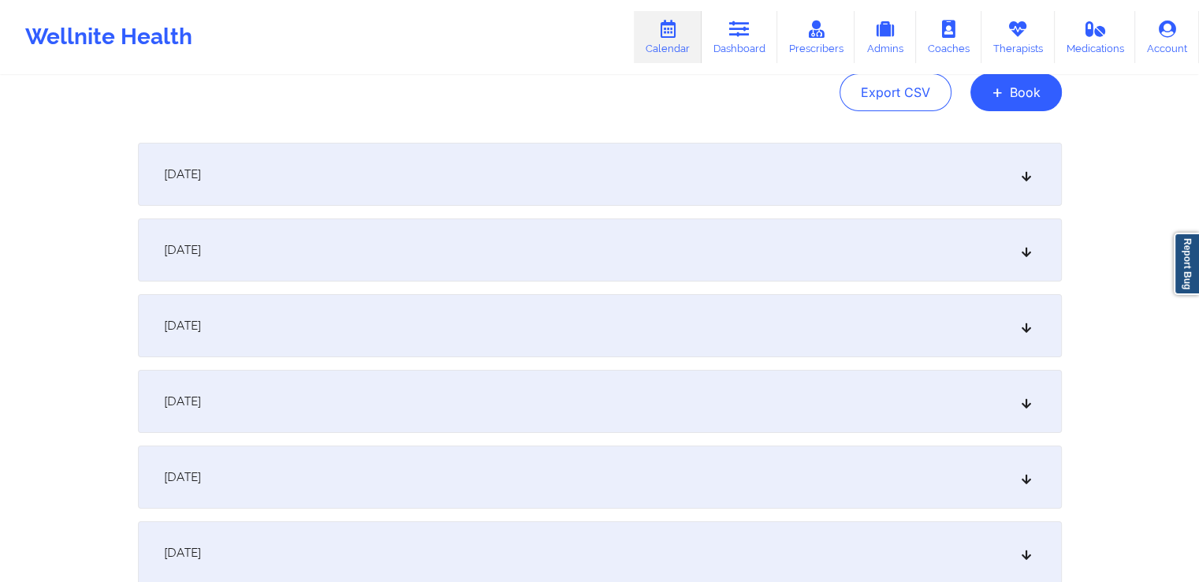
scroll to position [0, 0]
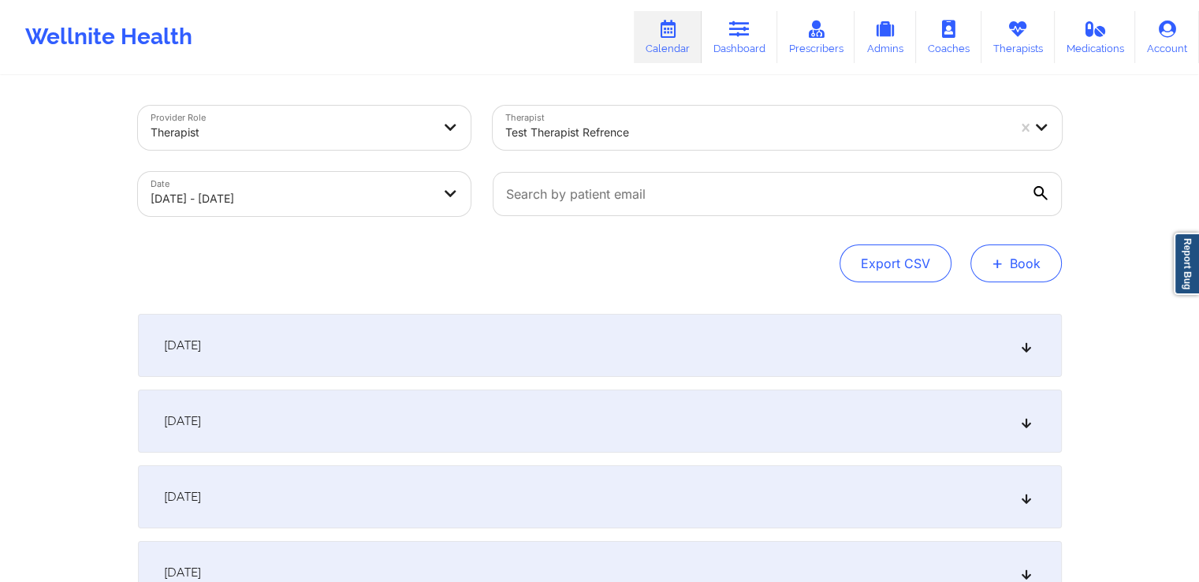
click at [1035, 252] on button "+ Book" at bounding box center [1016, 263] width 91 height 38
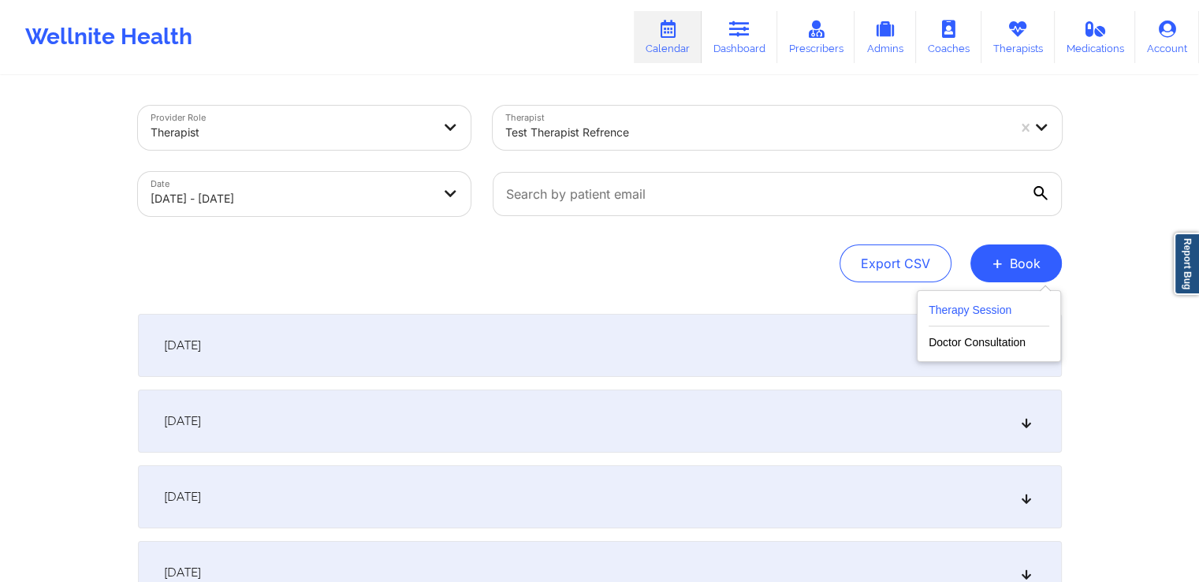
click at [980, 308] on button "Therapy Session" at bounding box center [989, 313] width 121 height 26
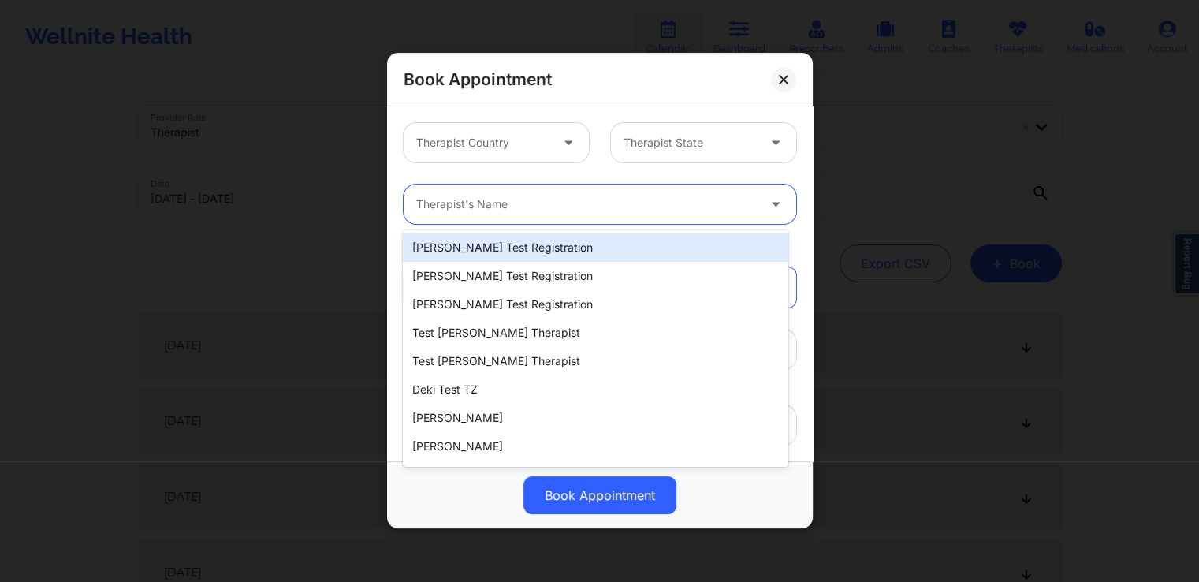
click at [568, 203] on div at bounding box center [586, 205] width 341 height 19
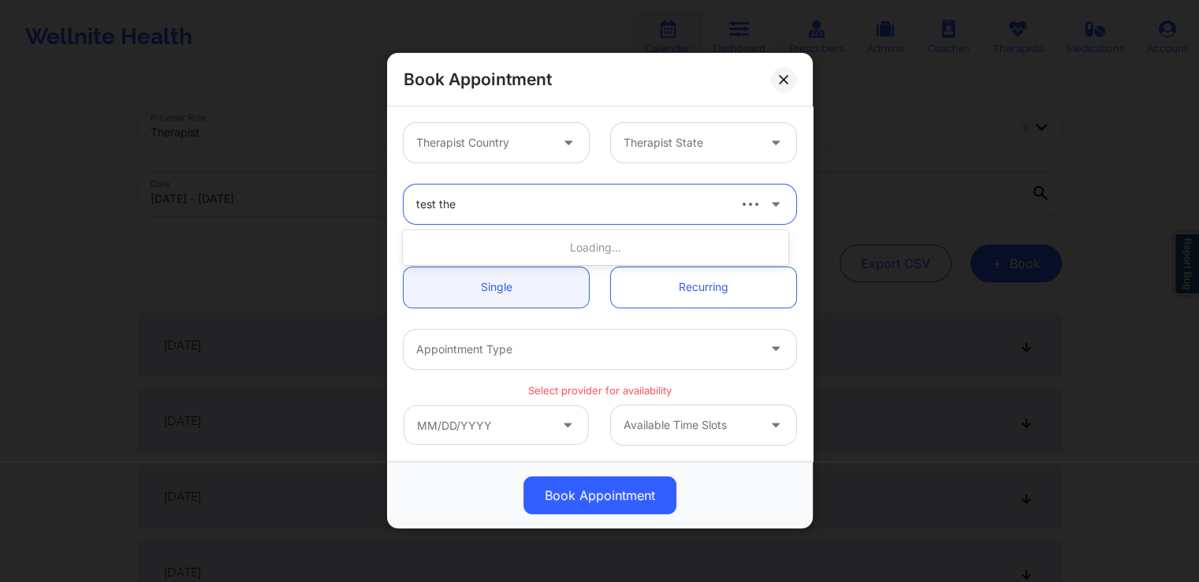
type input "test ther"
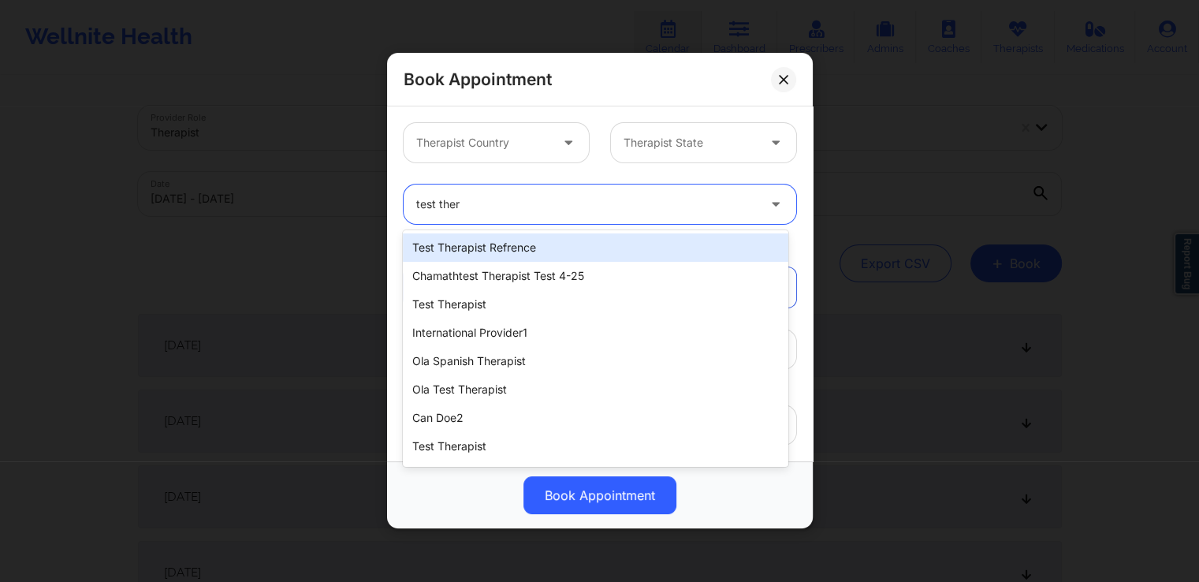
click at [558, 235] on div "test therapist refrence" at bounding box center [595, 247] width 385 height 28
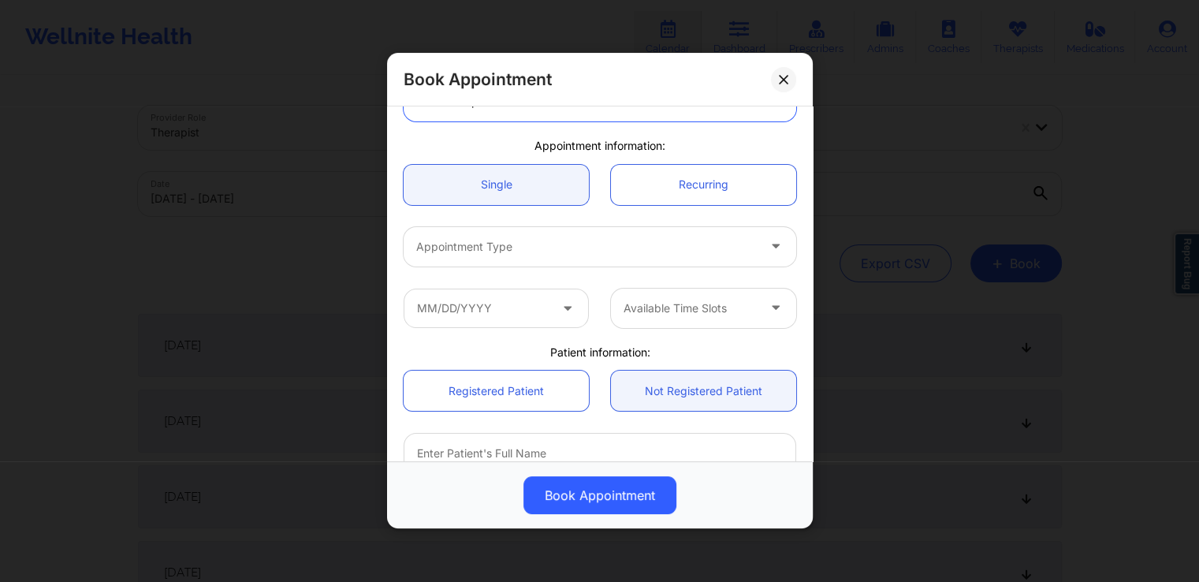
scroll to position [104, 0]
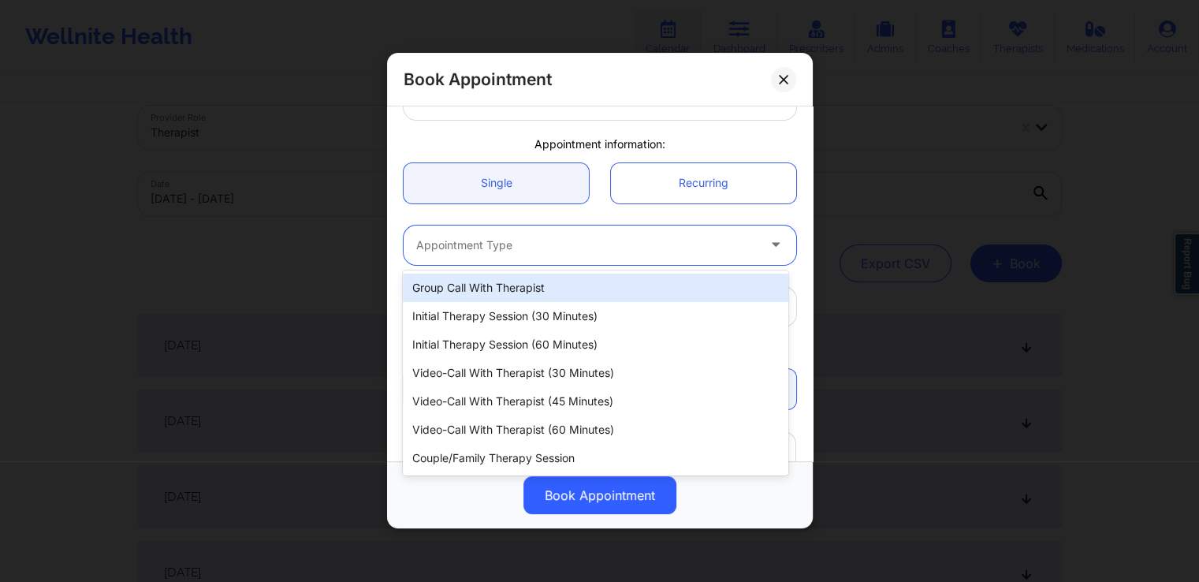
click at [581, 250] on div at bounding box center [586, 245] width 341 height 19
click at [520, 298] on div "Group Call with Therapist" at bounding box center [595, 288] width 385 height 28
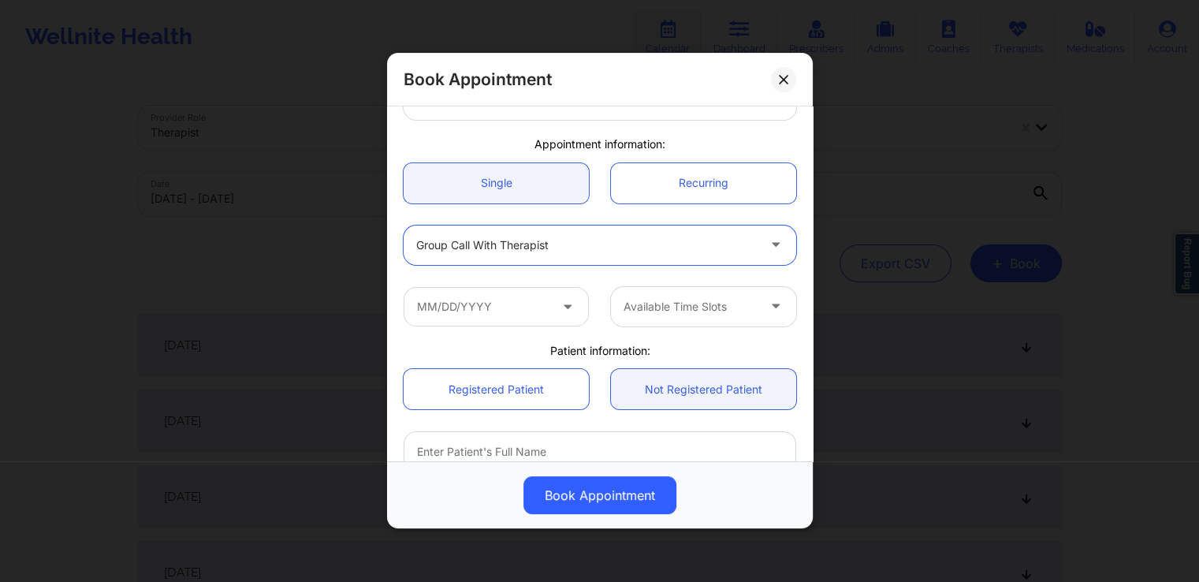
scroll to position [192, 0]
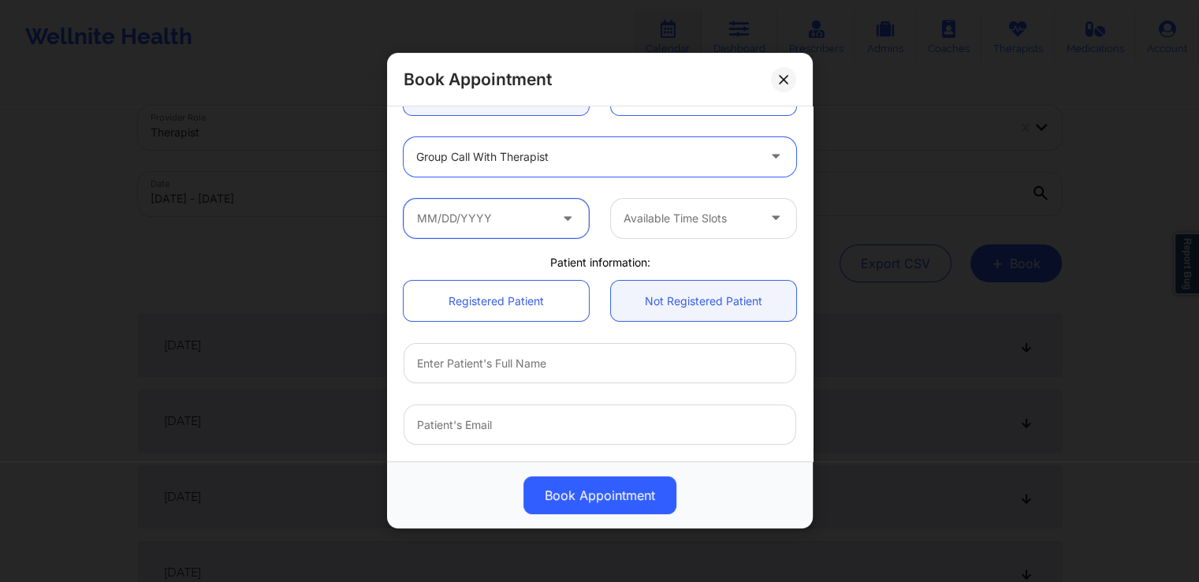
click at [543, 210] on input "text" at bounding box center [496, 218] width 185 height 39
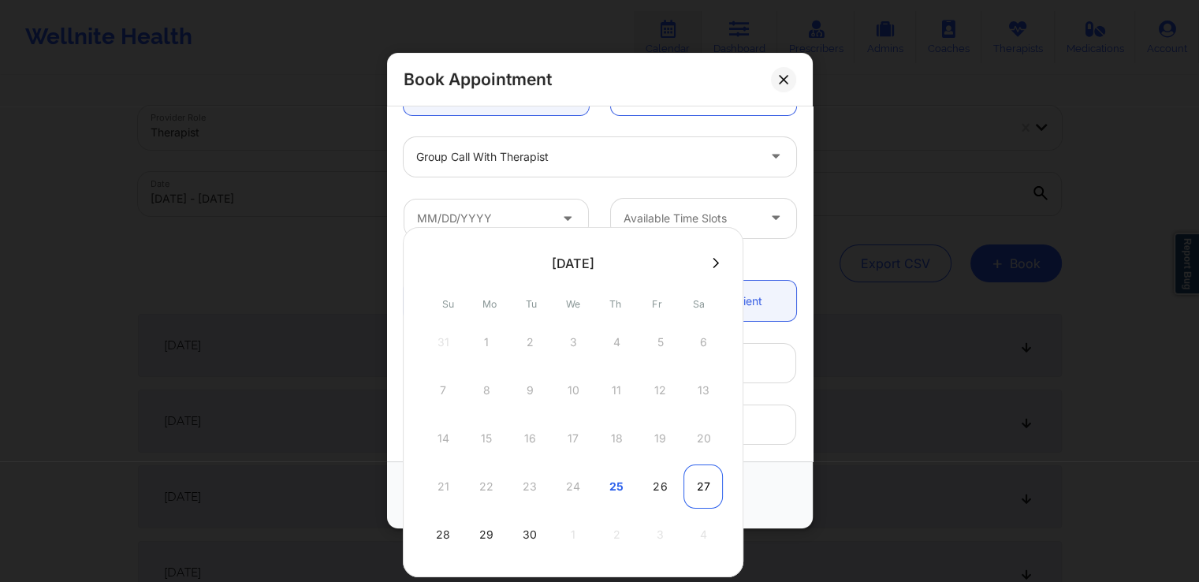
click at [695, 487] on div "27" at bounding box center [703, 486] width 39 height 44
type input "[DATE]"
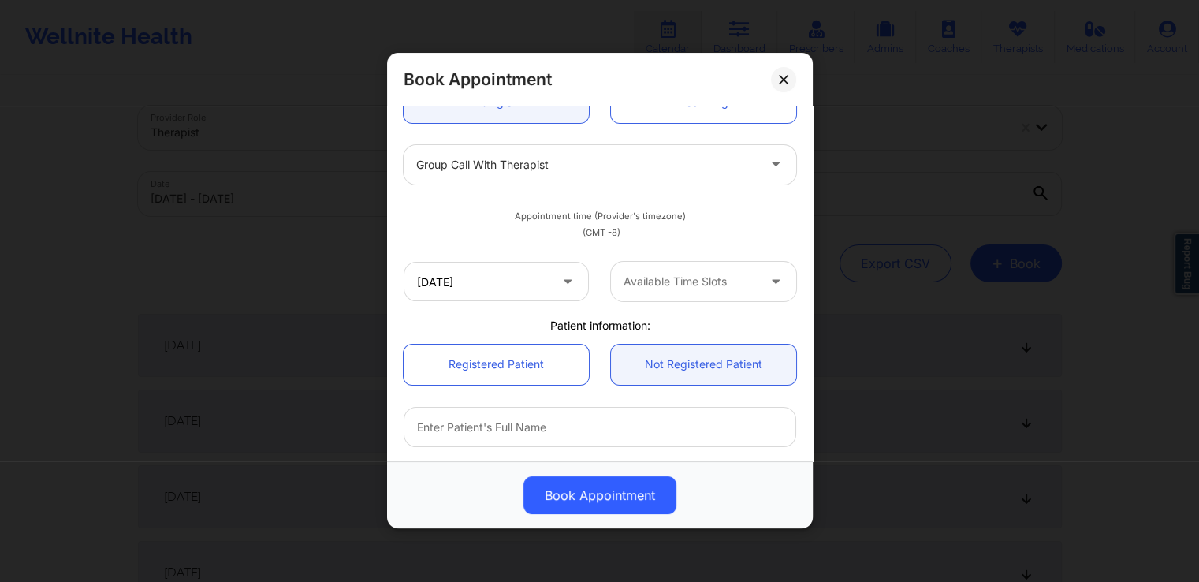
scroll to position [186, 0]
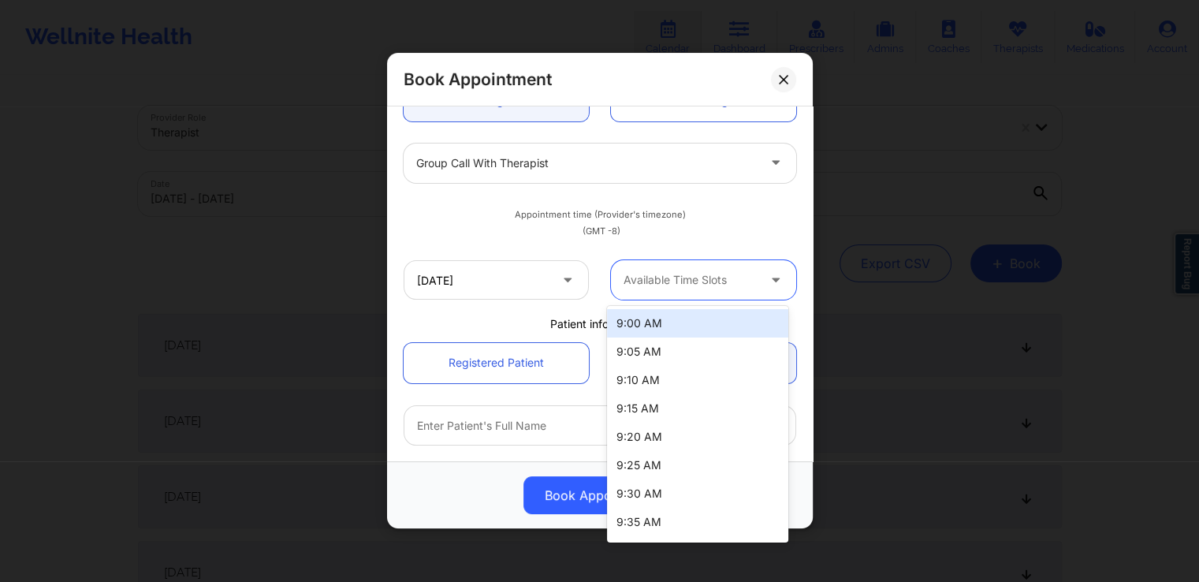
click at [673, 285] on div at bounding box center [690, 280] width 133 height 19
click at [672, 329] on div "9:00 AM" at bounding box center [697, 323] width 181 height 28
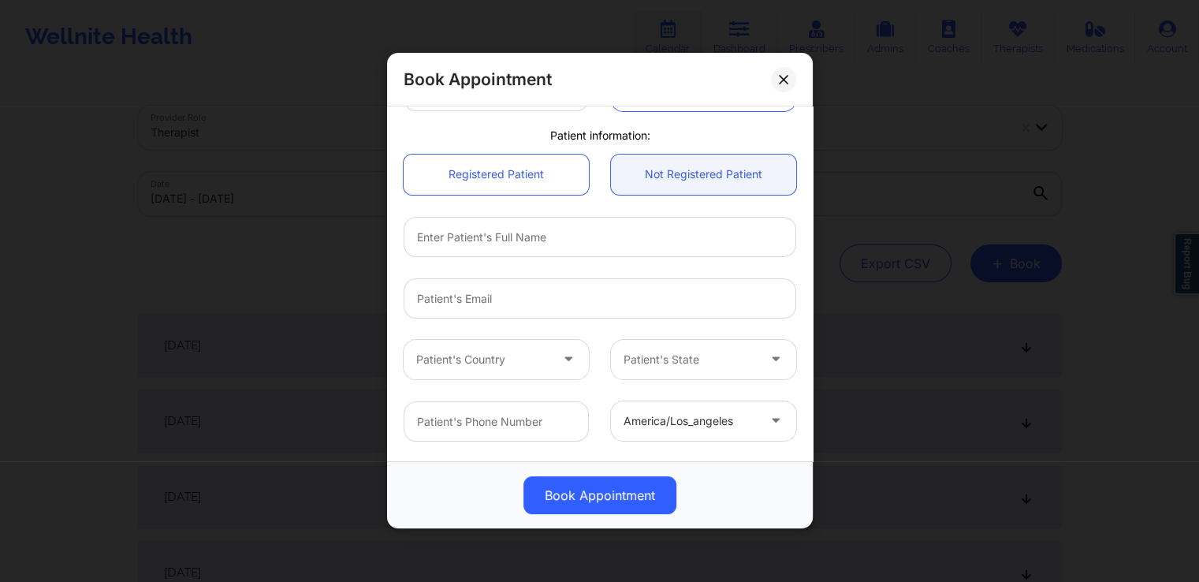
scroll to position [375, 0]
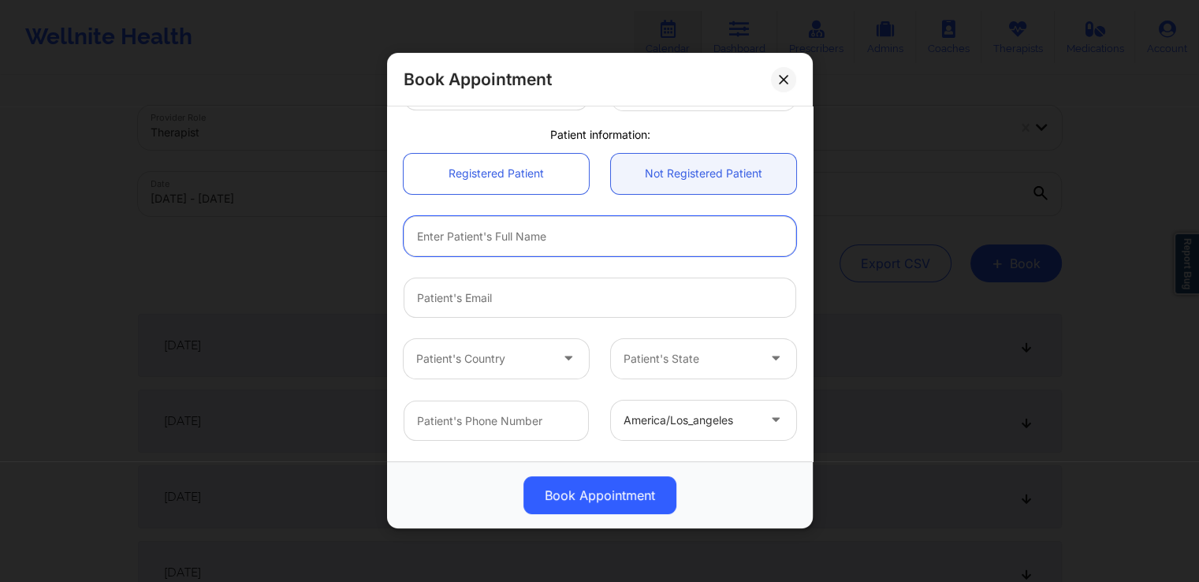
click at [611, 244] on input "text" at bounding box center [600, 236] width 393 height 40
drag, startPoint x: 531, startPoint y: 360, endPoint x: 480, endPoint y: 223, distance: 145.5
click at [480, 223] on input "dp oop" at bounding box center [600, 236] width 393 height 40
click at [467, 229] on input "dp oop" at bounding box center [600, 236] width 393 height 40
type input "d"
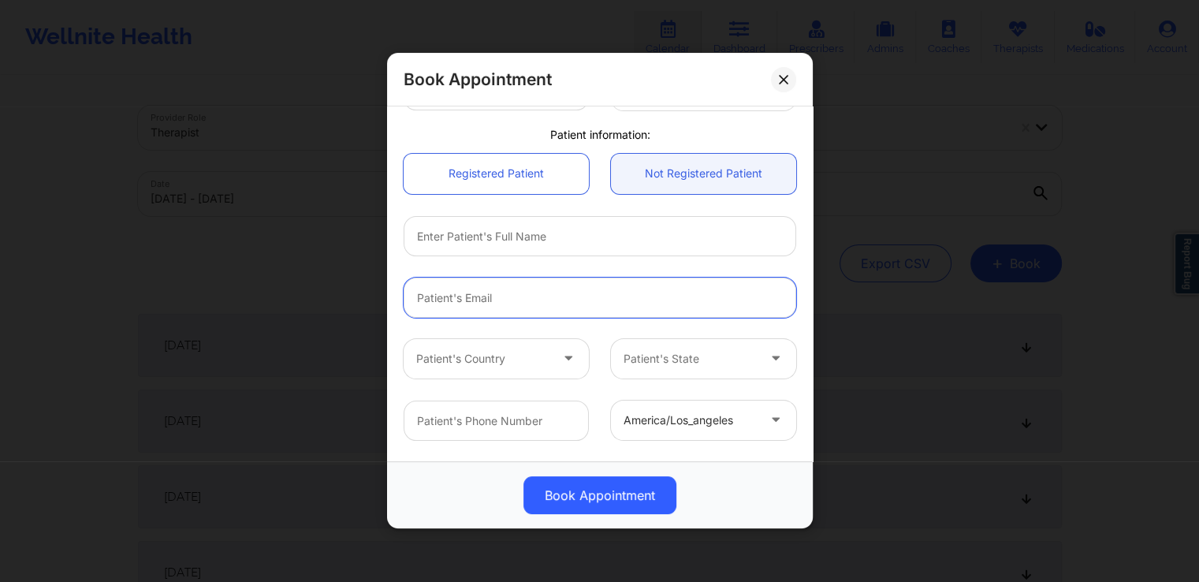
click at [502, 297] on input "email" at bounding box center [600, 298] width 393 height 40
paste input "[EMAIL_ADDRESS][DOMAIN_NAME]"
type input "[EMAIL_ADDRESS][DOMAIN_NAME]"
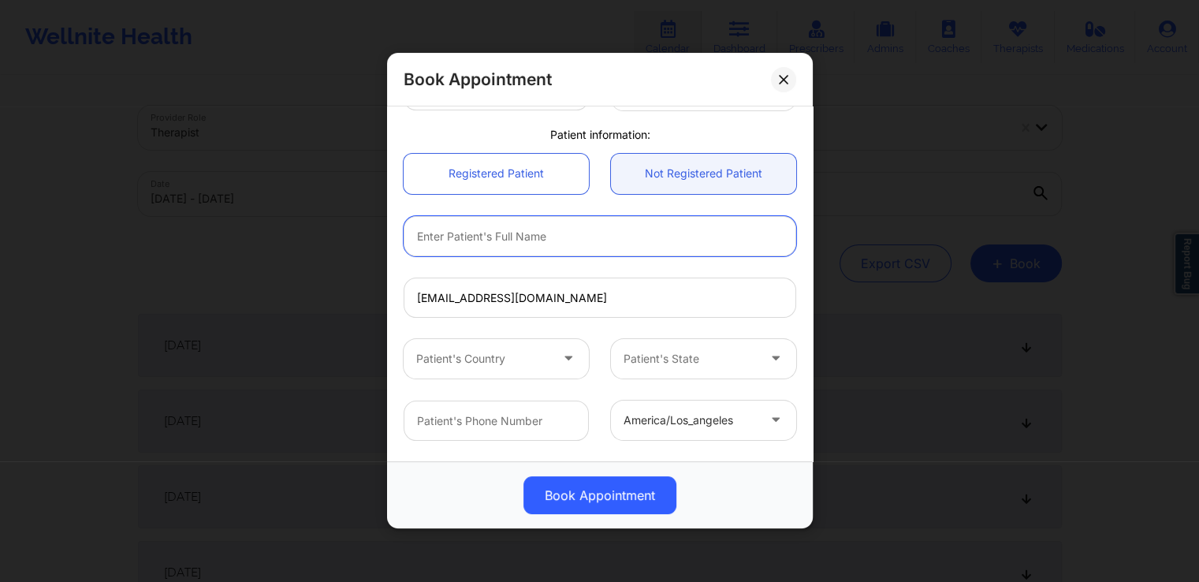
click at [563, 244] on input "text" at bounding box center [600, 236] width 393 height 40
paste input "[EMAIL_ADDRESS][DOMAIN_NAME]"
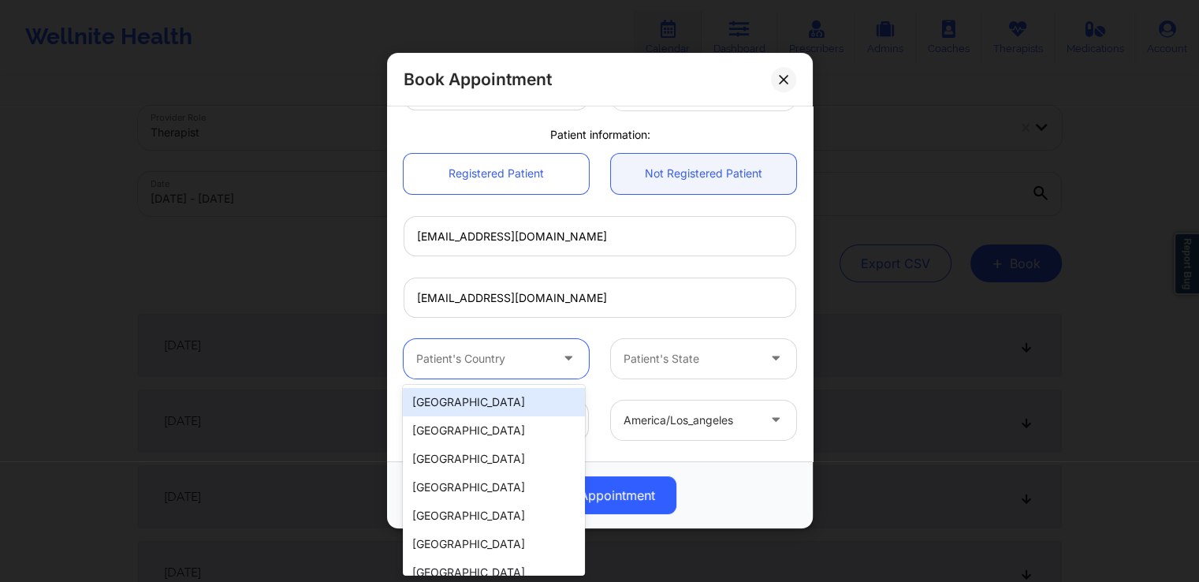
click at [519, 362] on div at bounding box center [482, 358] width 133 height 19
click at [492, 408] on div "[GEOGRAPHIC_DATA]" at bounding box center [493, 402] width 181 height 28
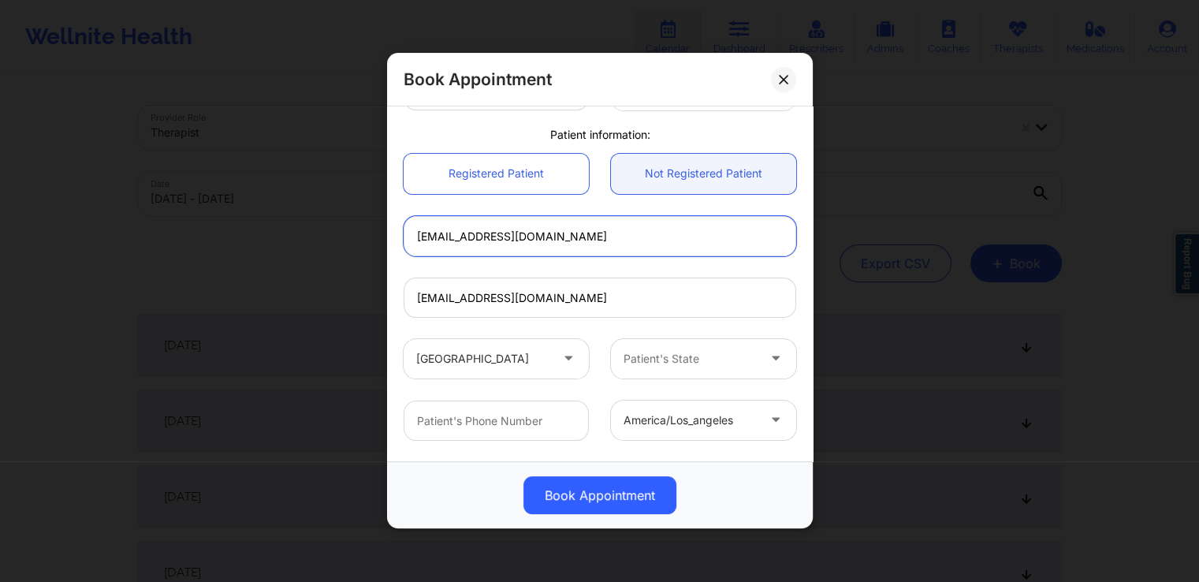
drag, startPoint x: 512, startPoint y: 237, endPoint x: 645, endPoint y: 261, distance: 135.5
click at [645, 261] on div "[EMAIL_ADDRESS][DOMAIN_NAME]" at bounding box center [600, 236] width 415 height 62
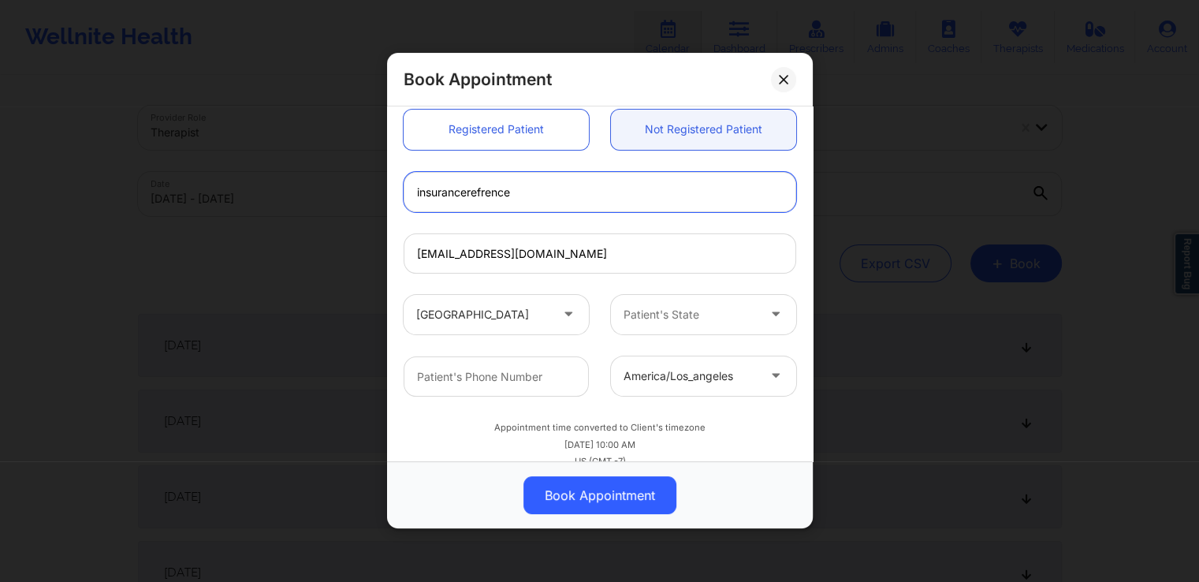
scroll to position [420, 0]
type input "insurancerefrence"
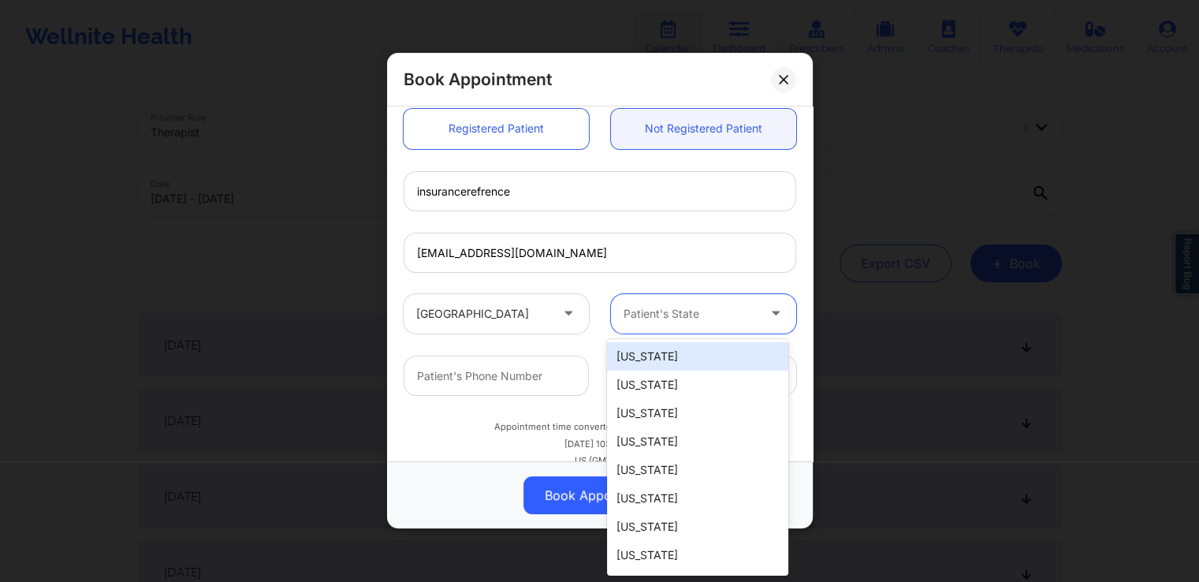
click at [684, 326] on div "Patient's State" at bounding box center [684, 313] width 147 height 39
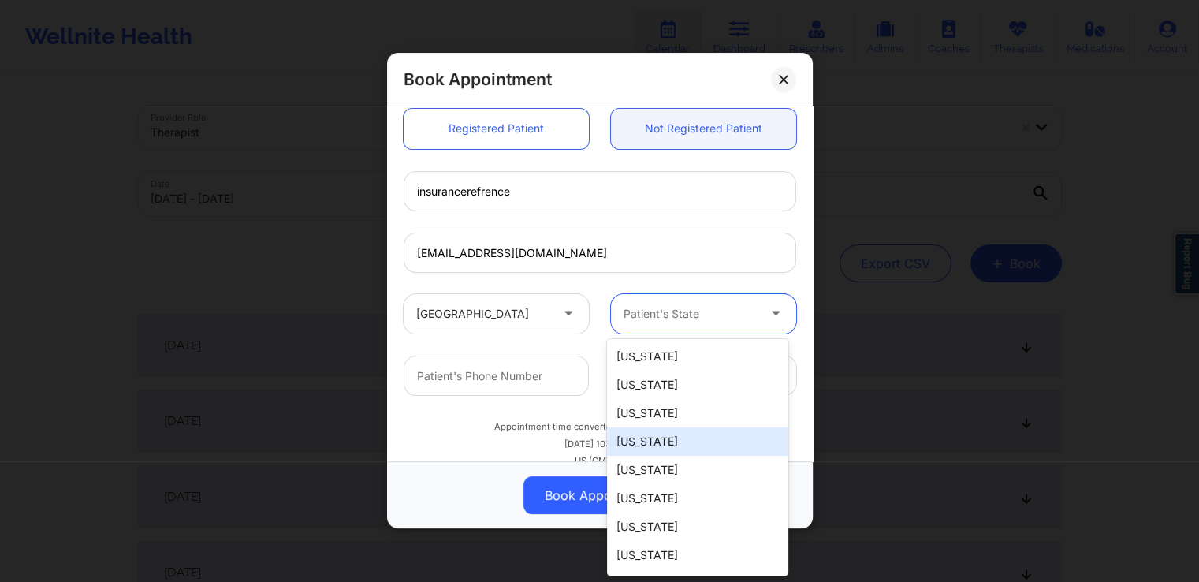
scroll to position [88, 0]
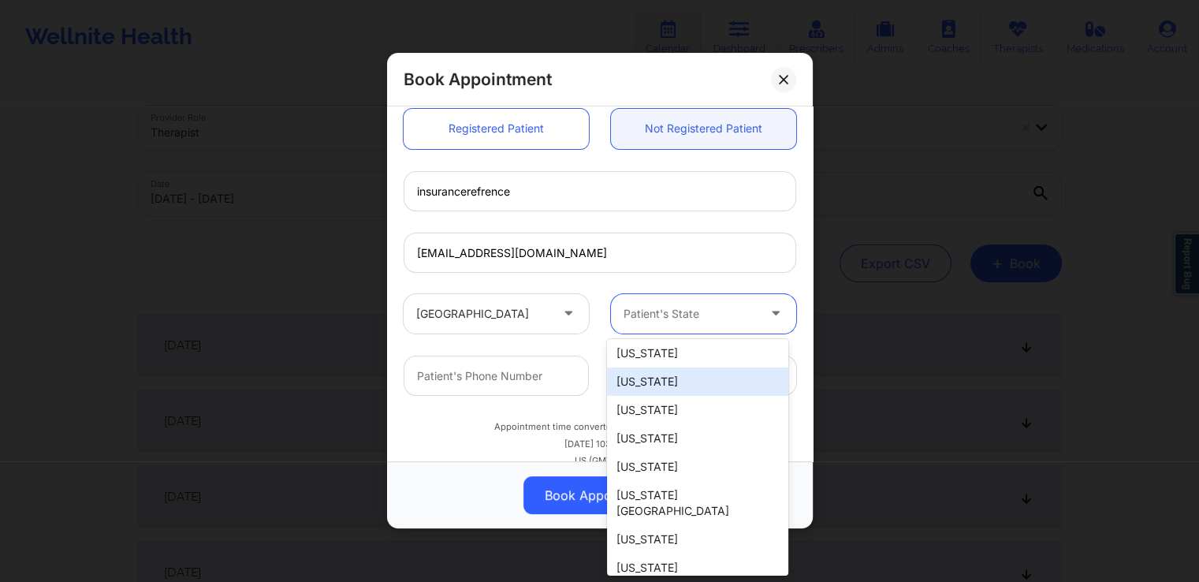
click at [692, 386] on div "[US_STATE]" at bounding box center [697, 381] width 181 height 28
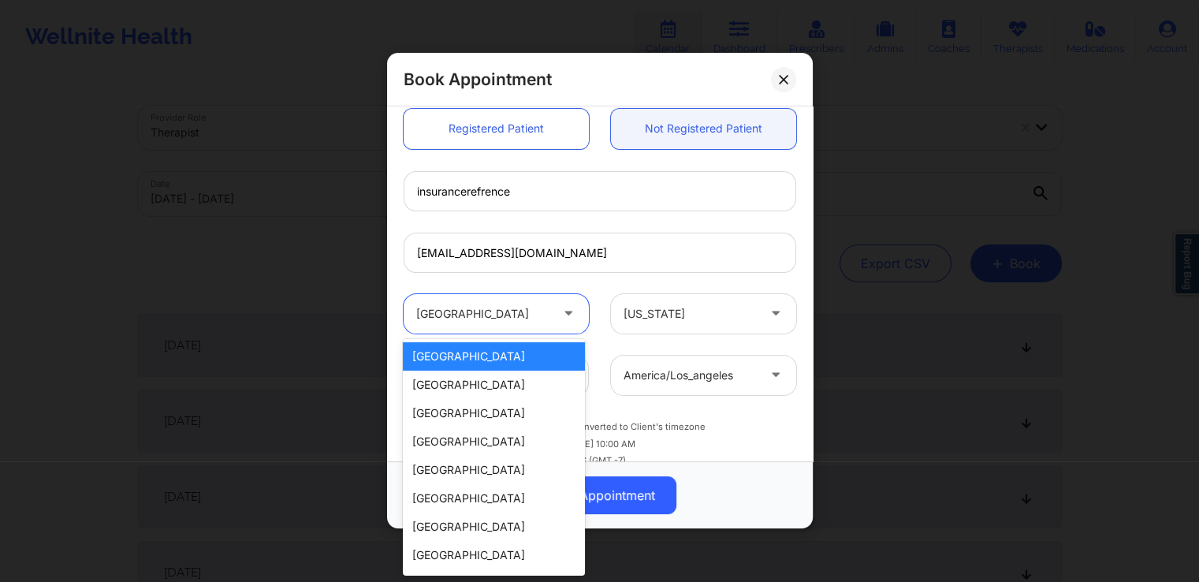
click at [524, 326] on div "[GEOGRAPHIC_DATA]" at bounding box center [482, 313] width 133 height 39
click at [498, 382] on div "[GEOGRAPHIC_DATA]" at bounding box center [493, 385] width 181 height 28
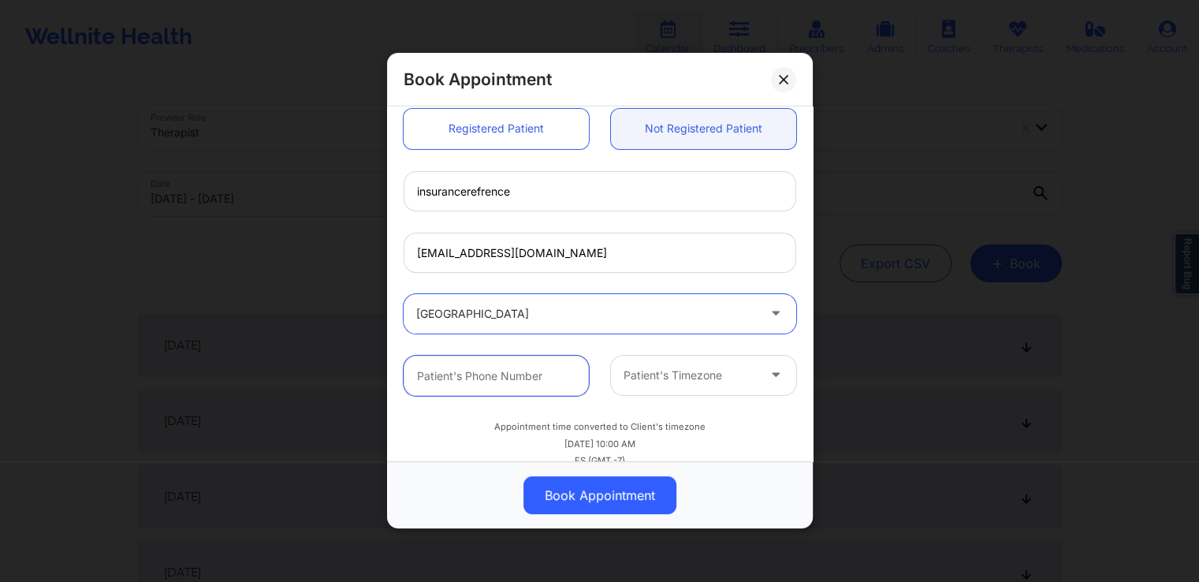
click at [528, 375] on input "text" at bounding box center [496, 376] width 185 height 40
type input "[PHONE_NUMBER]"
click at [546, 322] on div at bounding box center [586, 313] width 341 height 19
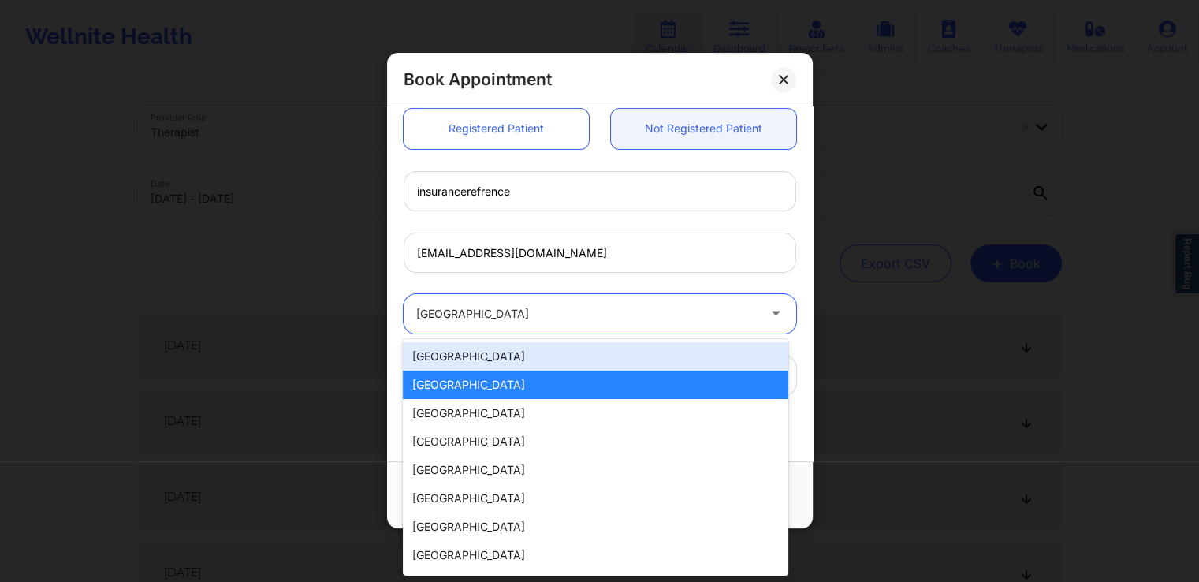
click at [486, 351] on div "[GEOGRAPHIC_DATA]" at bounding box center [595, 356] width 385 height 28
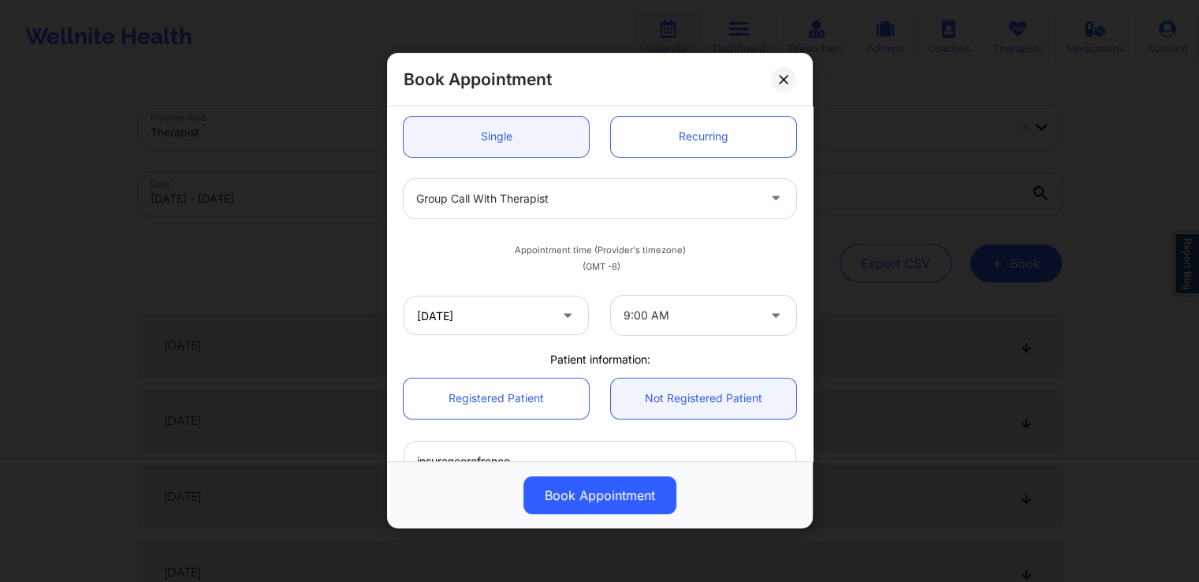
scroll to position [442, 0]
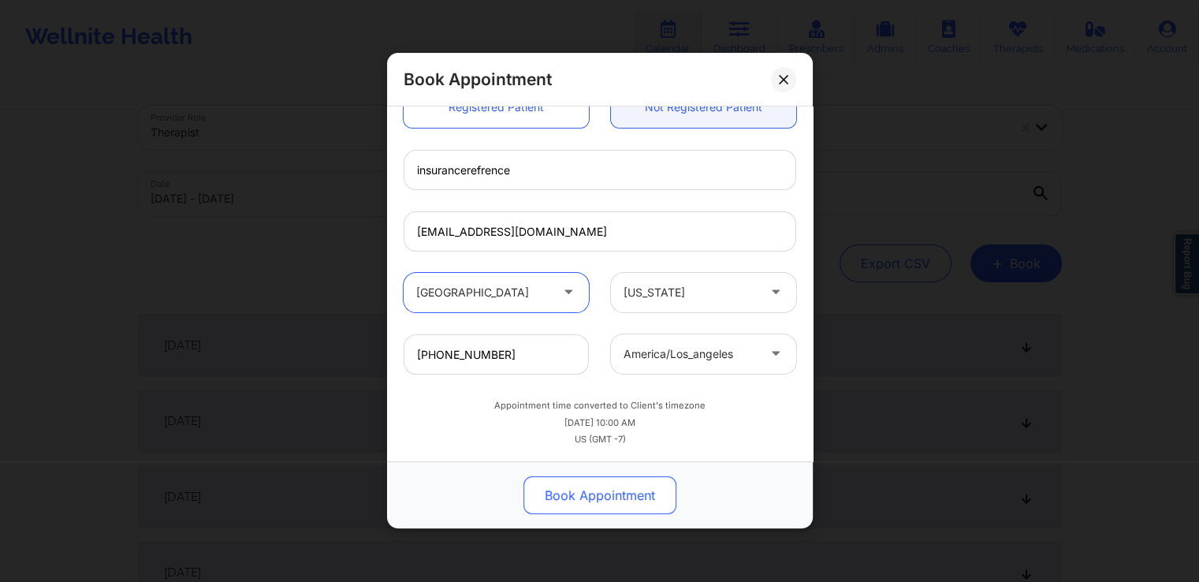
click at [593, 496] on button "Book Appointment" at bounding box center [600, 496] width 153 height 38
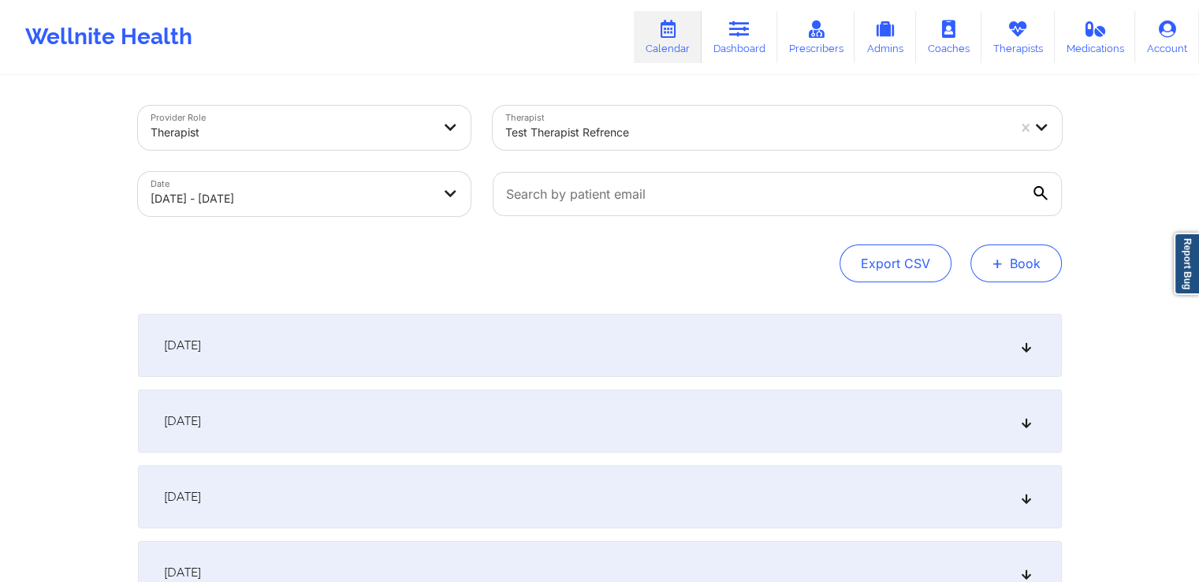
click at [1012, 263] on button "+ Book" at bounding box center [1016, 263] width 91 height 38
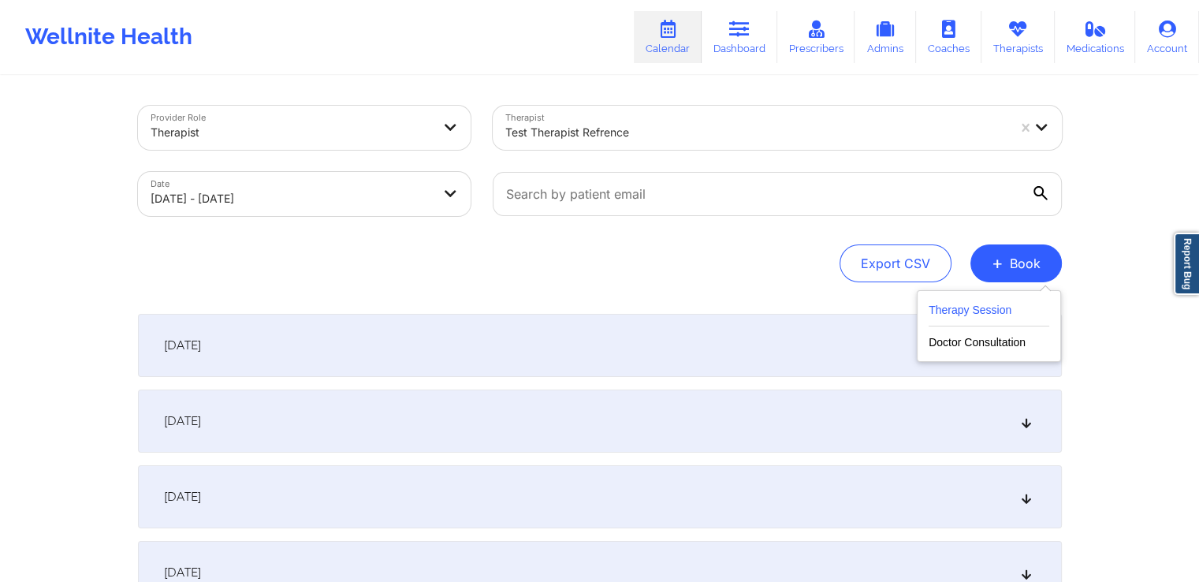
click at [962, 300] on button "Therapy Session" at bounding box center [989, 313] width 121 height 26
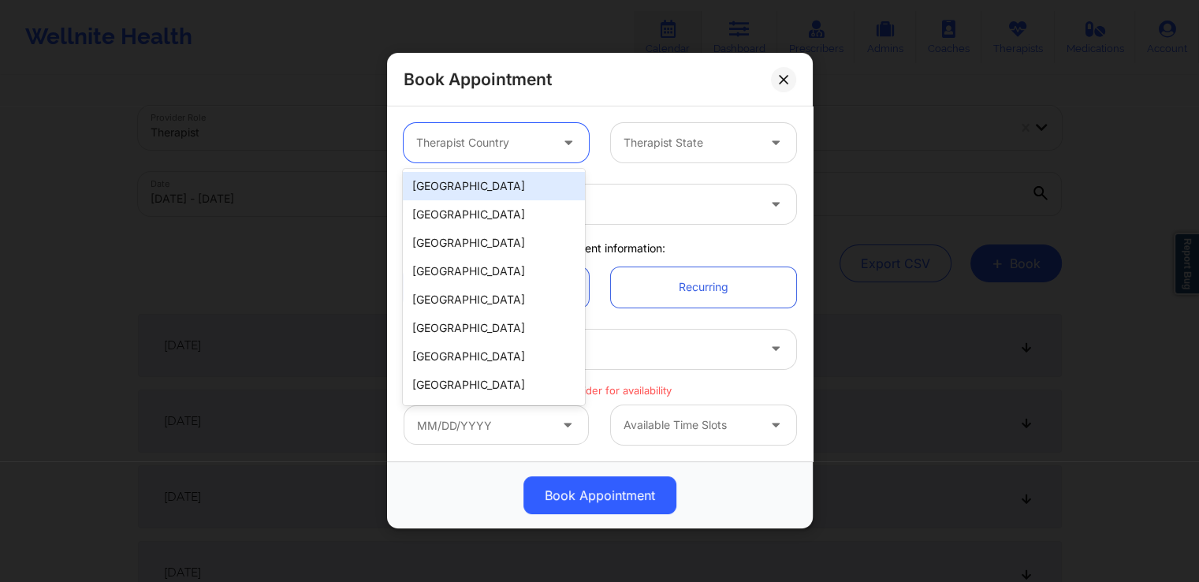
click at [534, 134] on div at bounding box center [482, 143] width 133 height 19
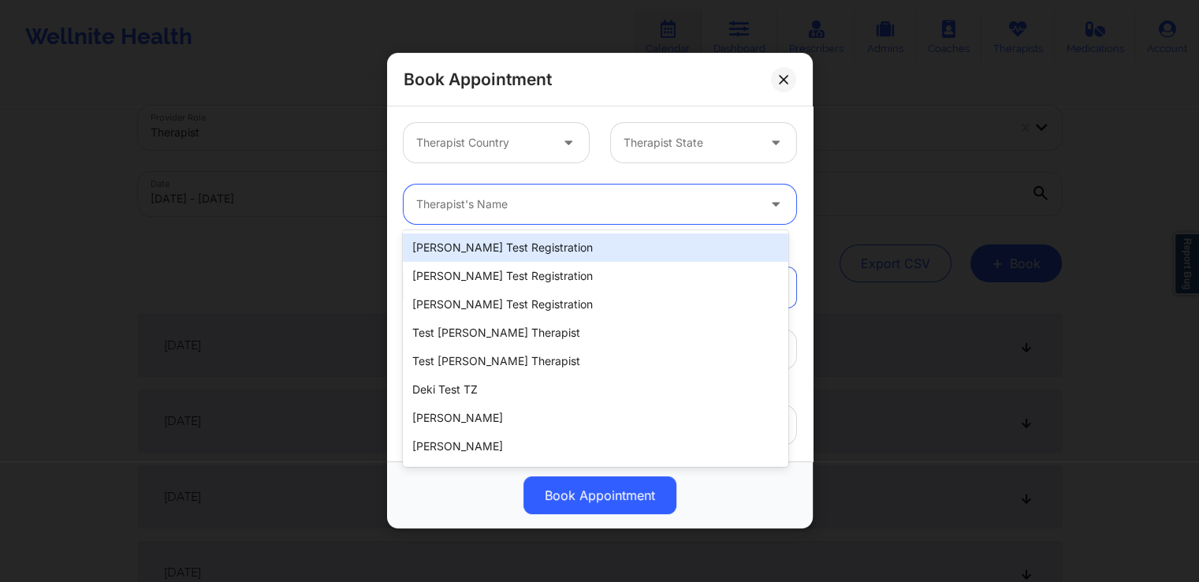
click at [638, 200] on div at bounding box center [586, 205] width 341 height 19
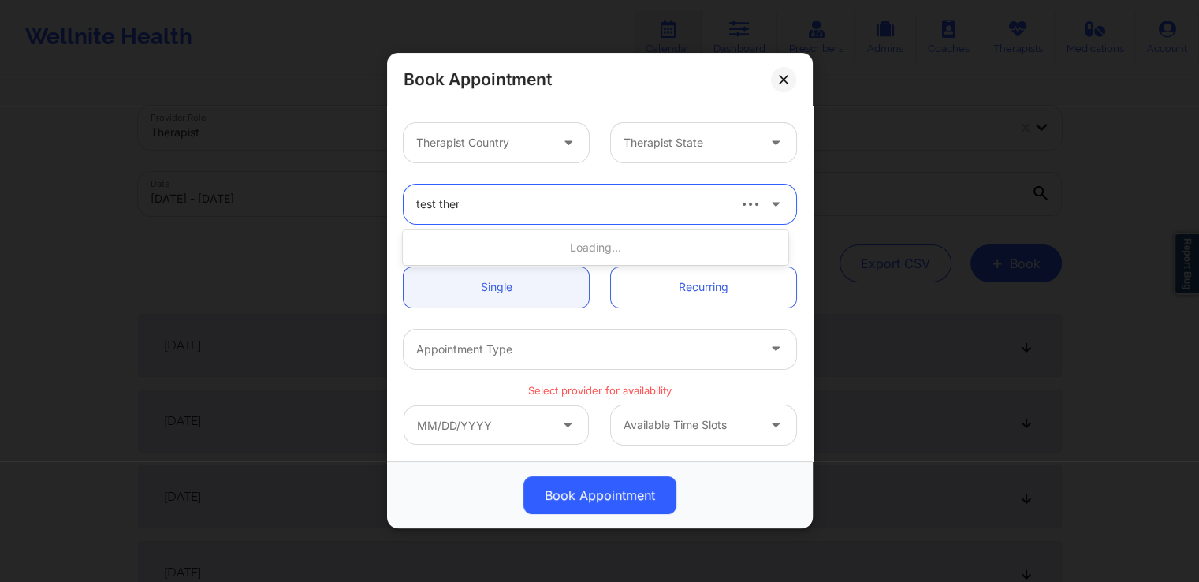
type input "test thera"
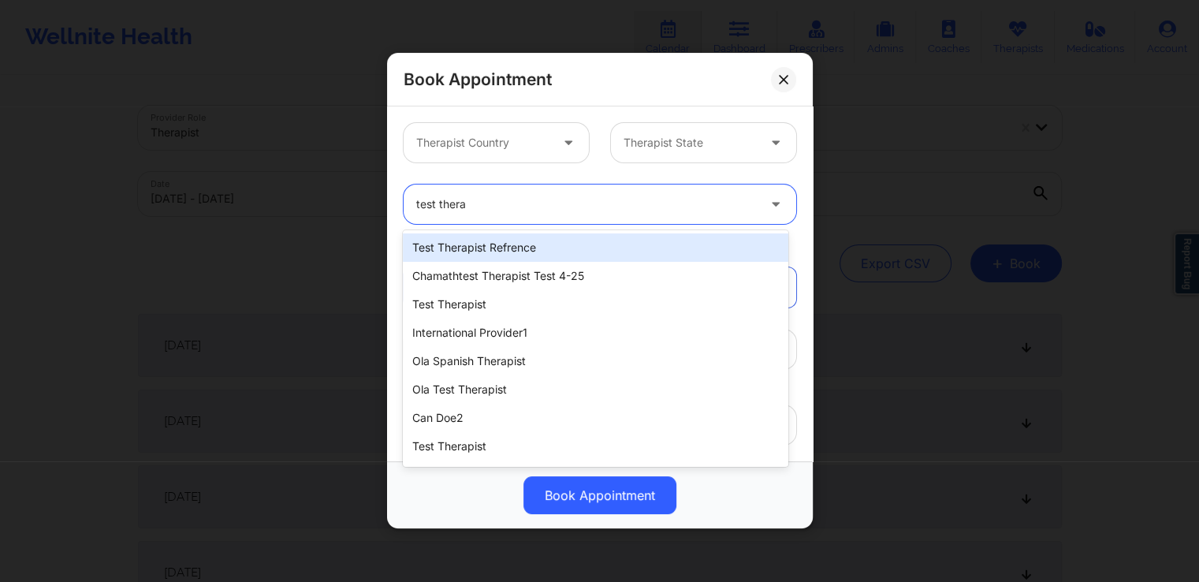
click at [520, 247] on div "test therapist refrence" at bounding box center [595, 247] width 385 height 28
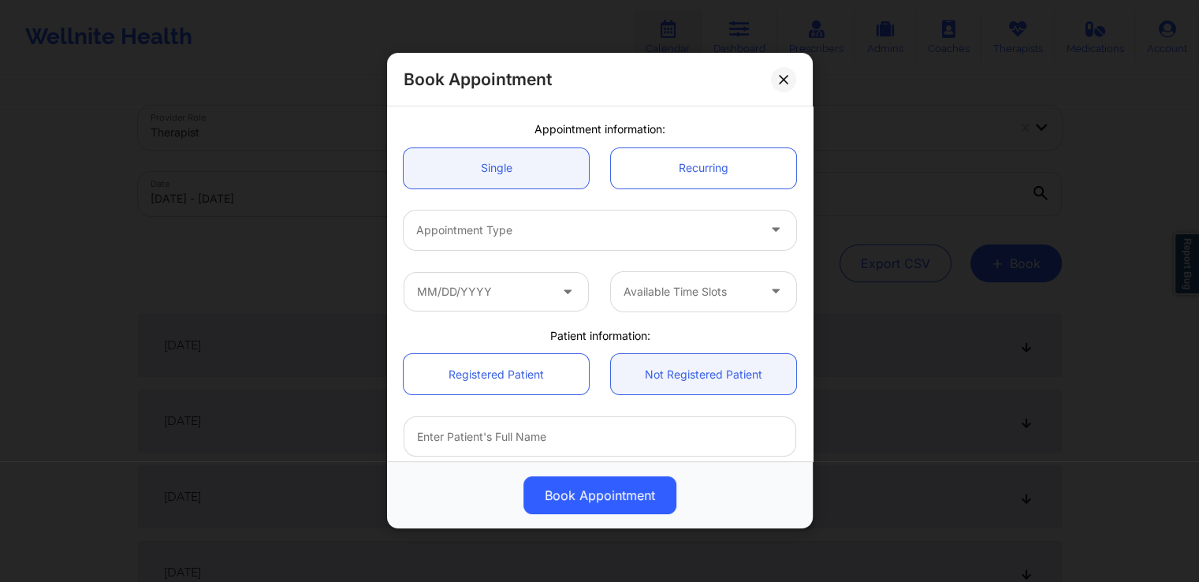
scroll to position [120, 0]
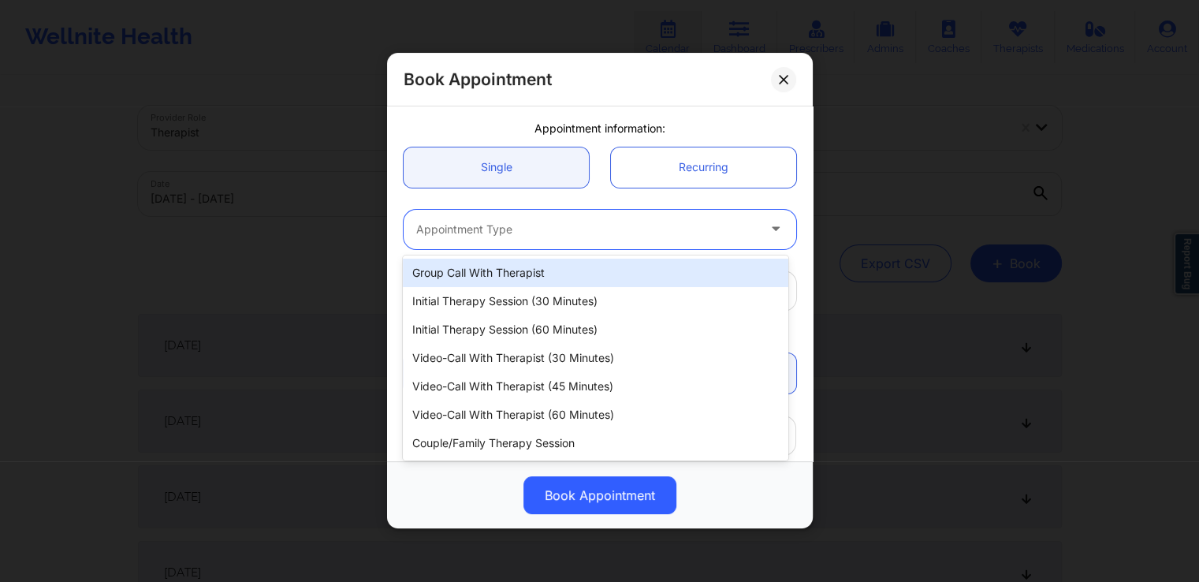
click at [558, 234] on div at bounding box center [586, 229] width 341 height 19
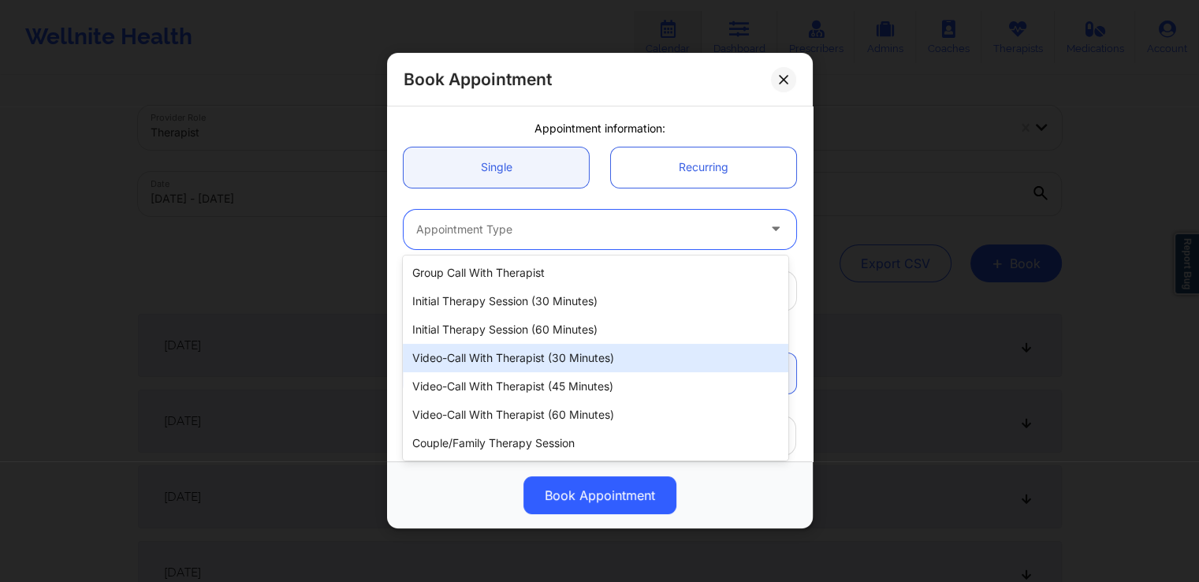
click at [545, 359] on div "Video-Call with Therapist (30 minutes)" at bounding box center [595, 358] width 385 height 28
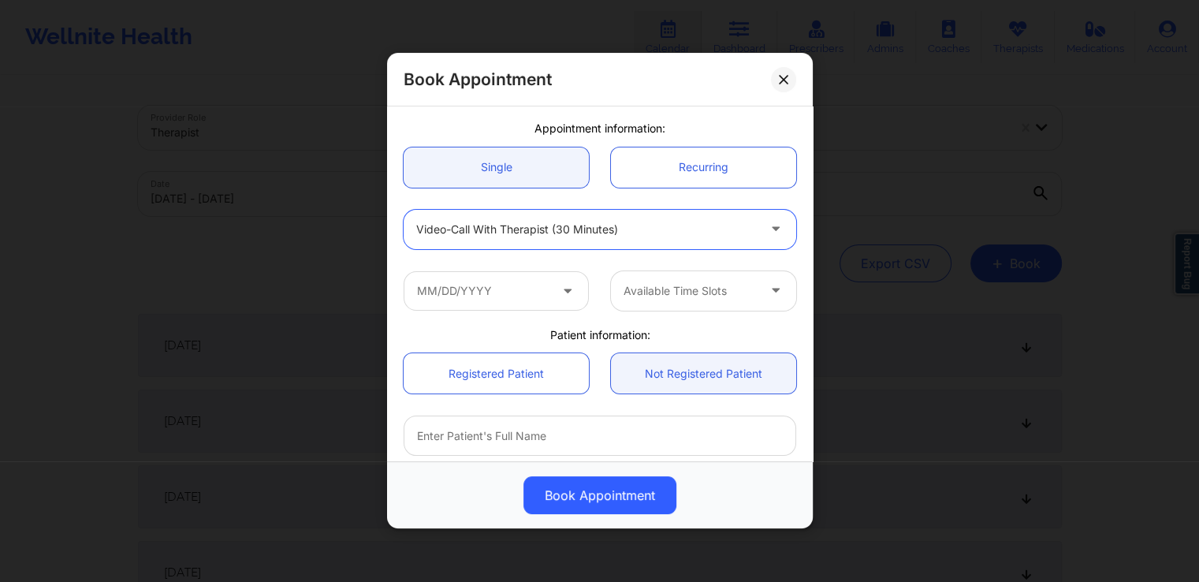
scroll to position [139, 0]
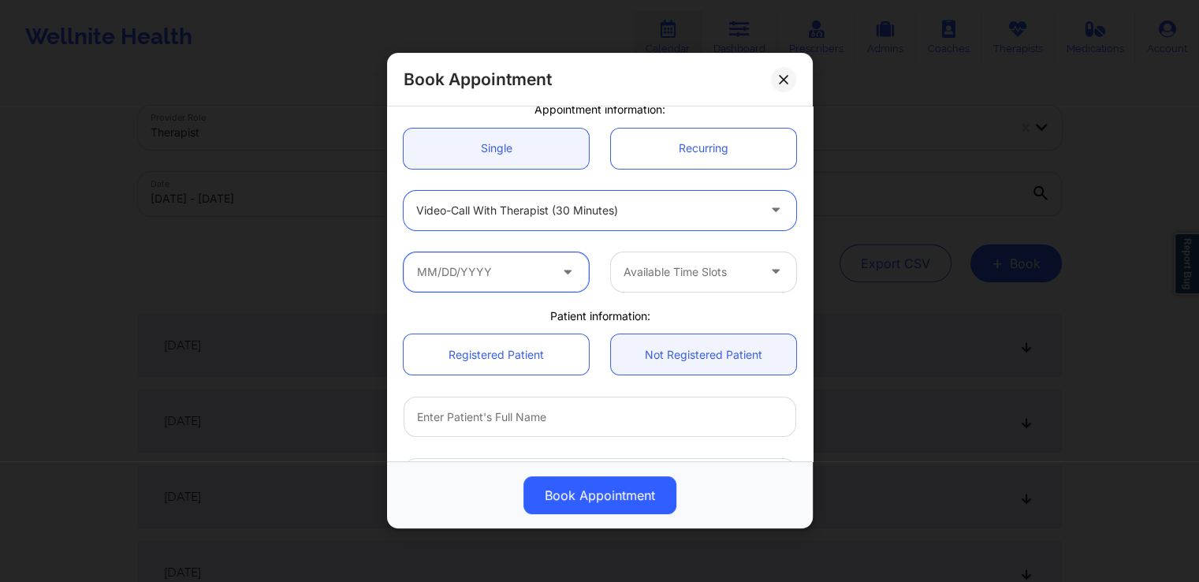
click at [549, 288] on input "text" at bounding box center [496, 271] width 185 height 39
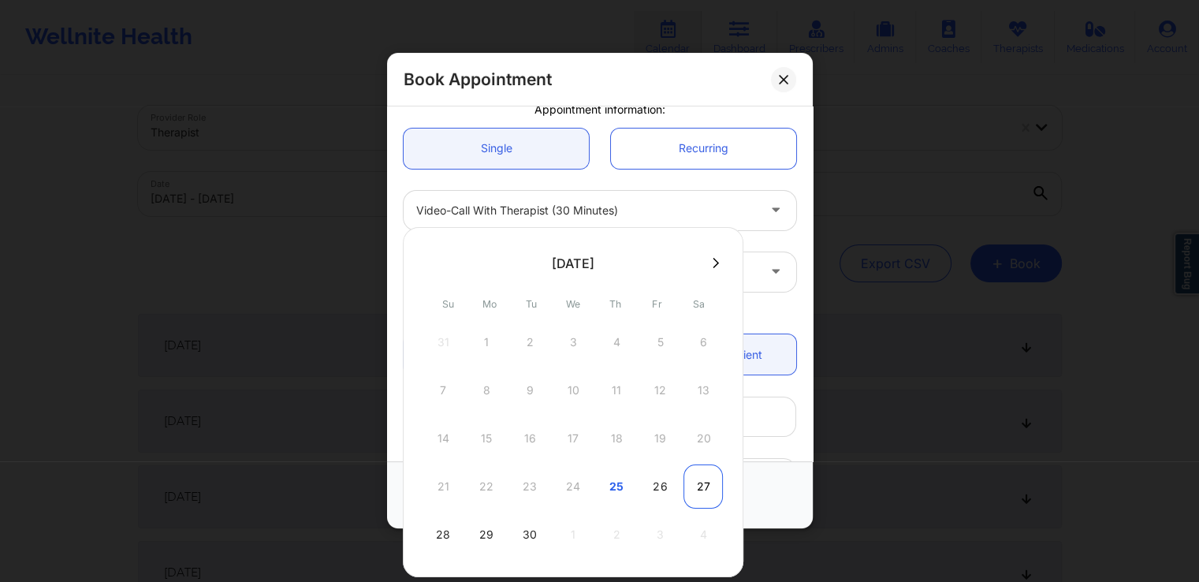
click at [702, 483] on div "27" at bounding box center [703, 486] width 39 height 44
type input "[DATE]"
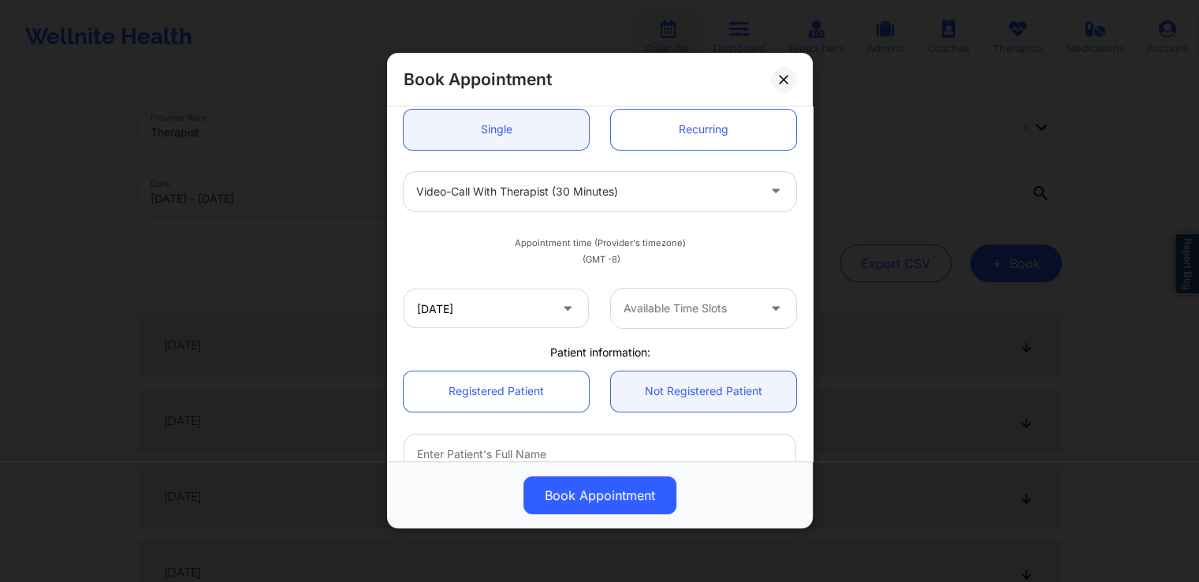
scroll to position [161, 0]
click at [729, 301] on div at bounding box center [690, 305] width 133 height 19
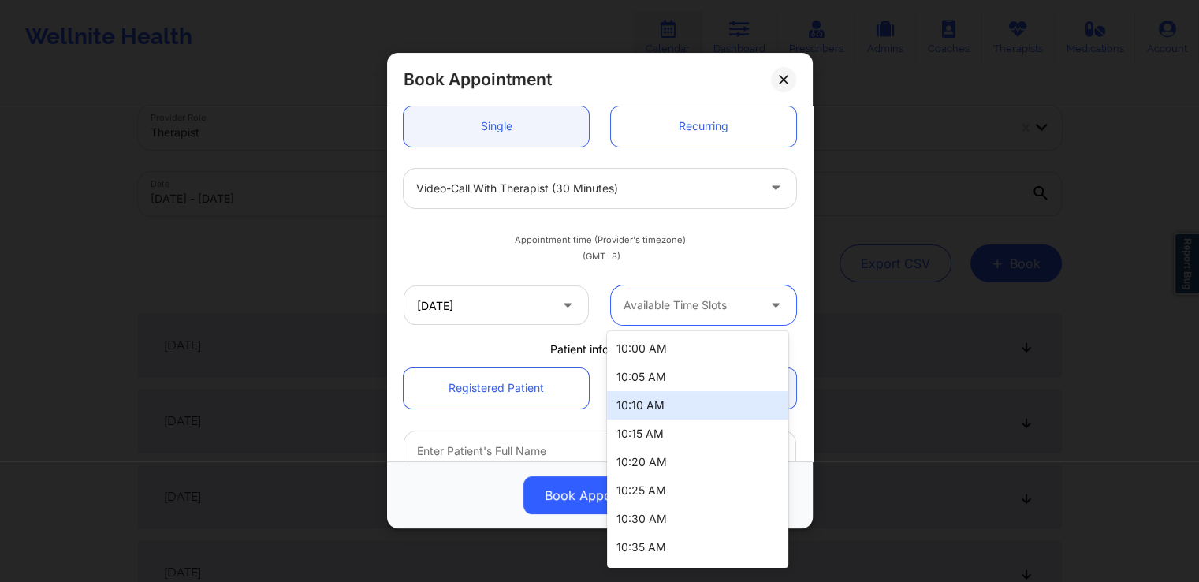
click at [707, 394] on div "10:10 AM" at bounding box center [697, 405] width 181 height 28
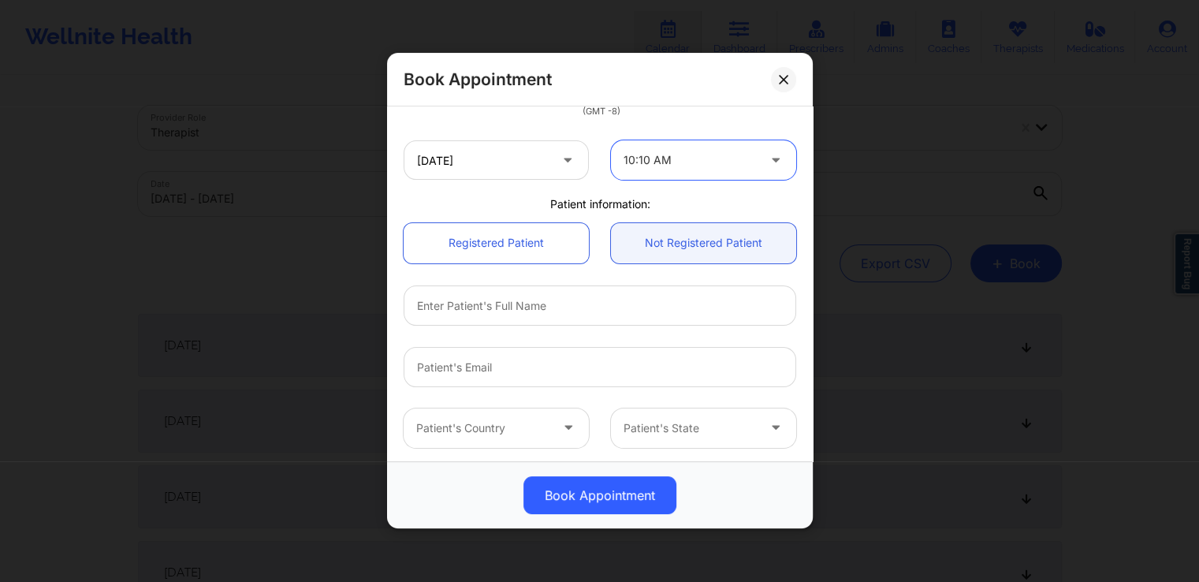
scroll to position [344, 0]
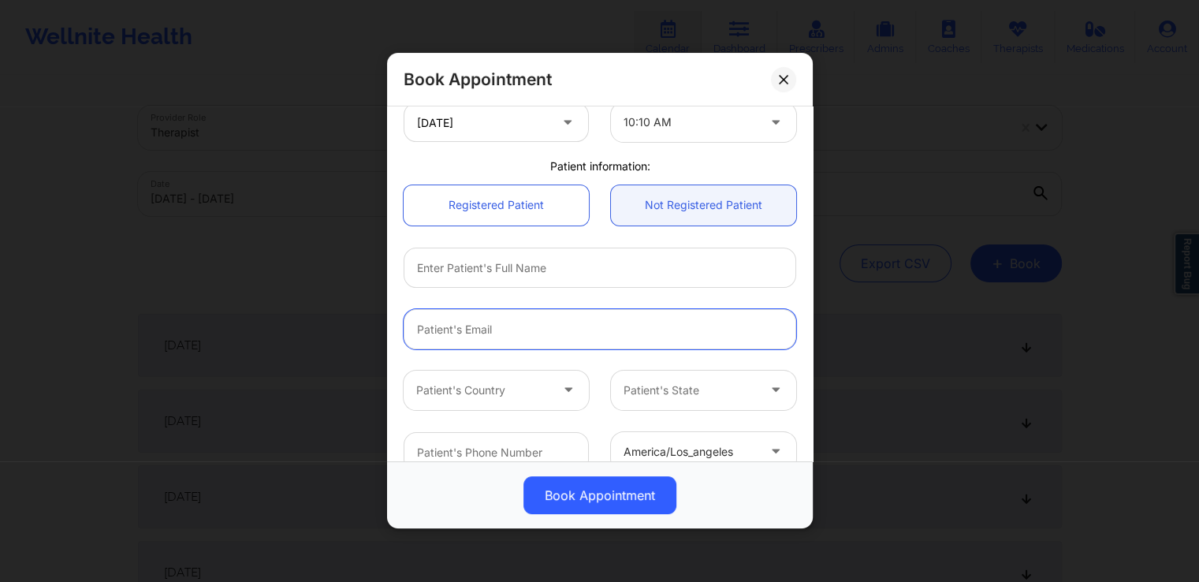
click at [533, 333] on input "email" at bounding box center [600, 329] width 393 height 40
paste input "[EMAIL_ADDRESS][DOMAIN_NAME]"
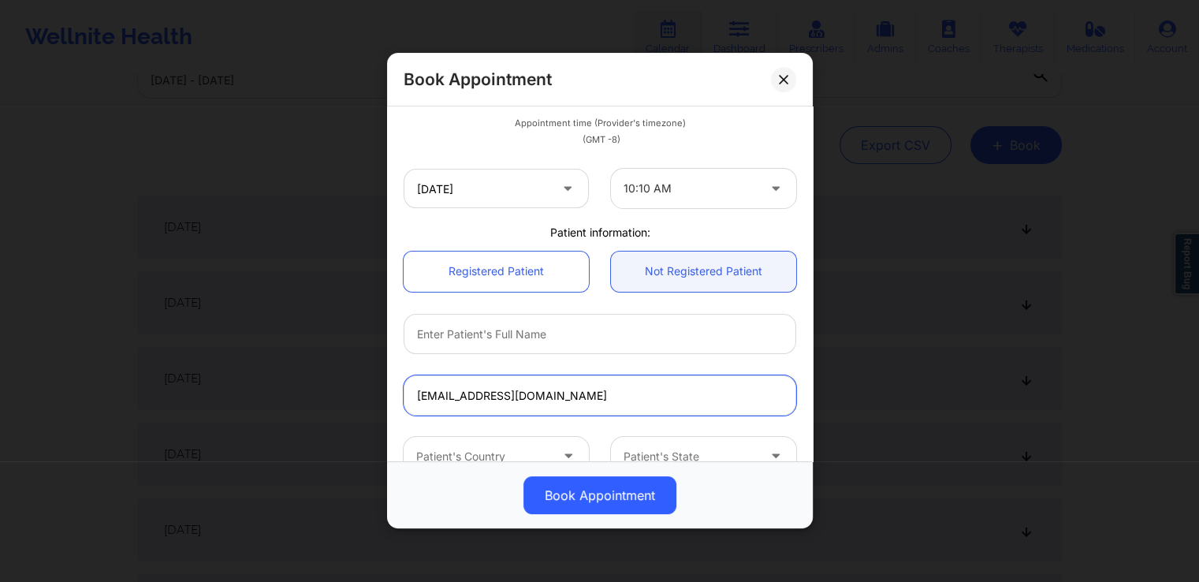
scroll to position [442, 0]
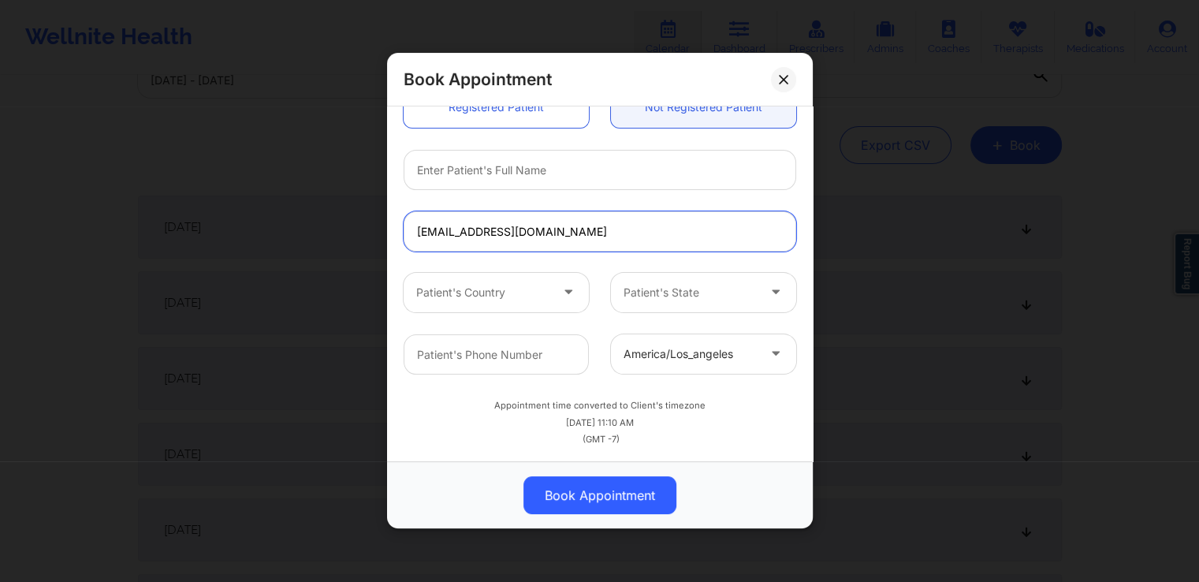
type input "[EMAIL_ADDRESS][DOMAIN_NAME]"
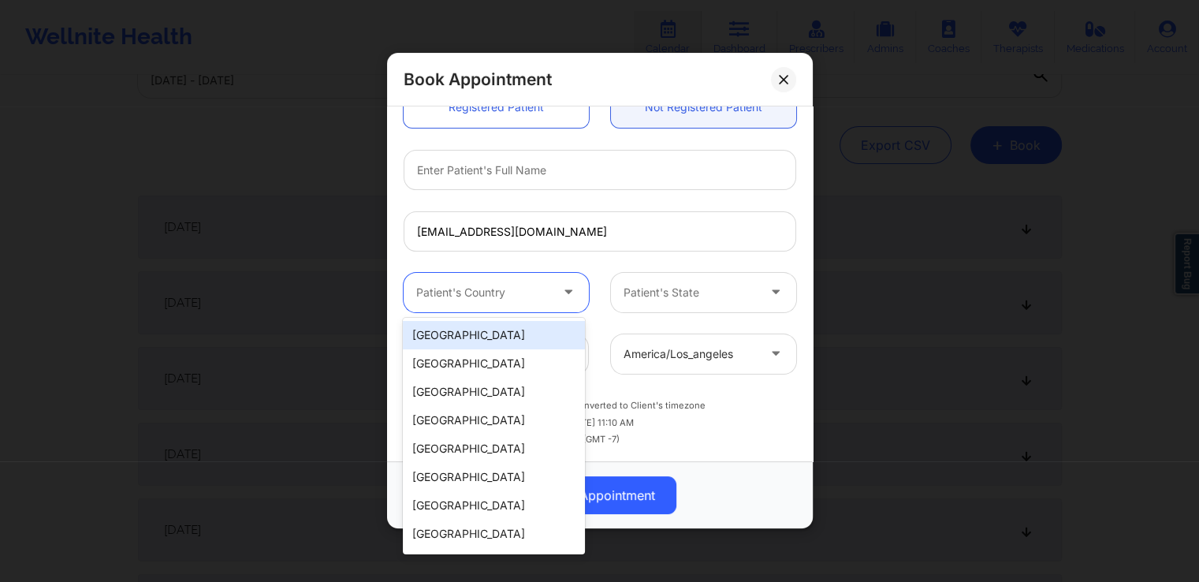
click at [509, 288] on div at bounding box center [482, 292] width 133 height 19
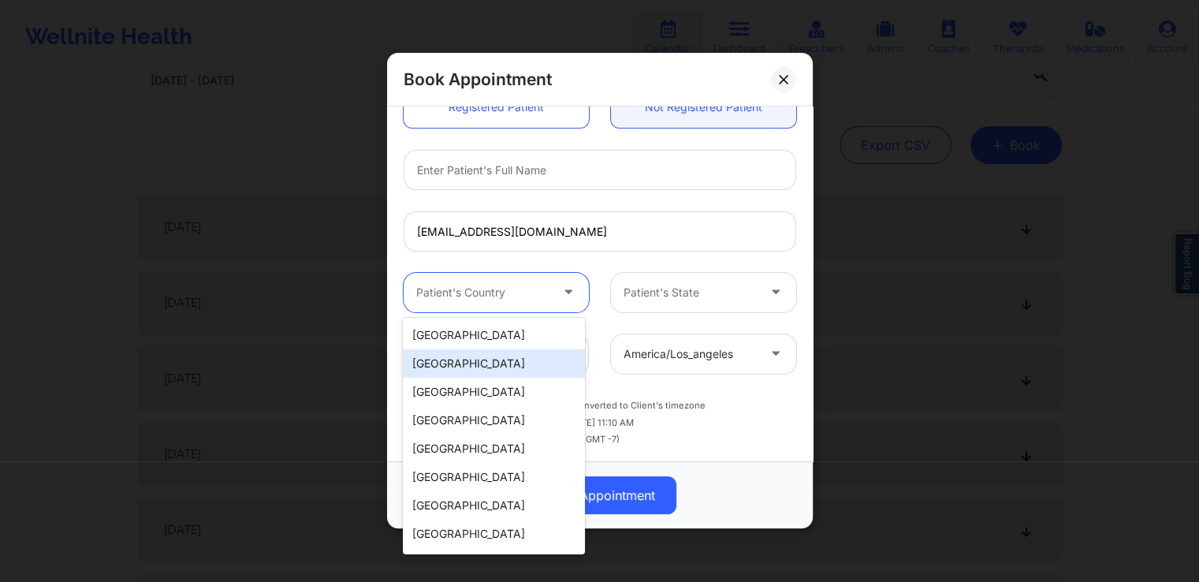
click at [457, 364] on div "[GEOGRAPHIC_DATA]" at bounding box center [493, 363] width 181 height 28
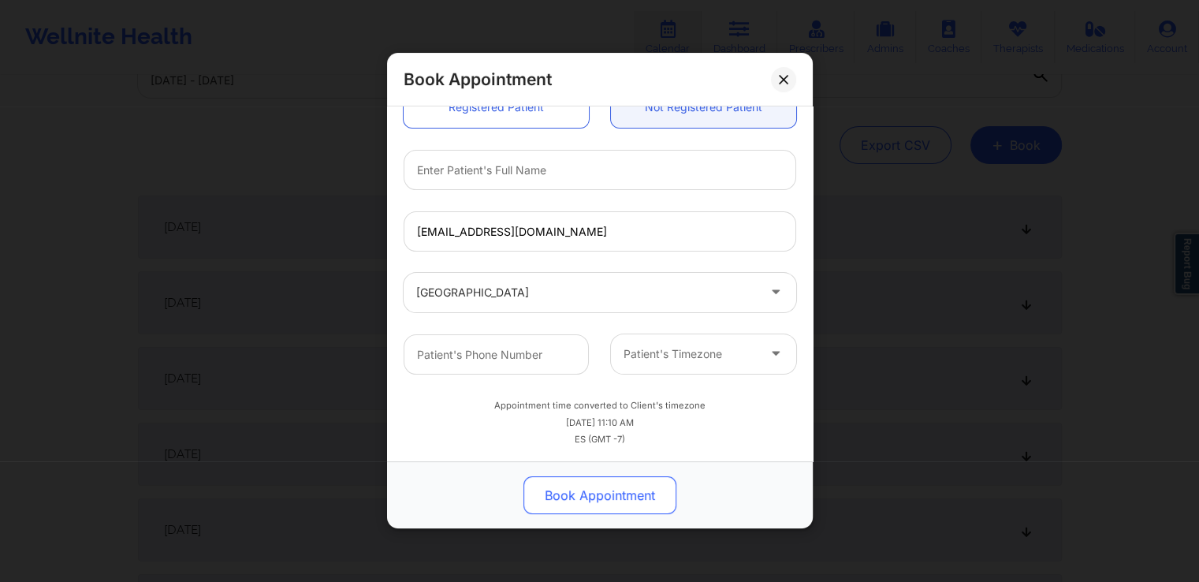
click at [598, 496] on button "Book Appointment" at bounding box center [600, 496] width 153 height 38
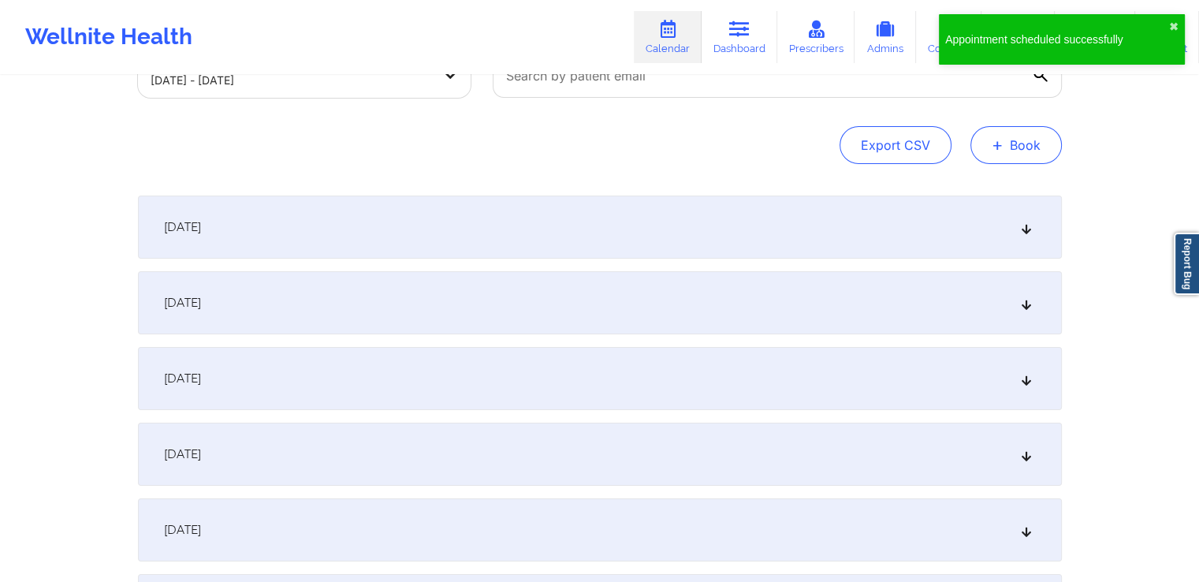
click at [1016, 151] on button "+ Book" at bounding box center [1016, 145] width 91 height 38
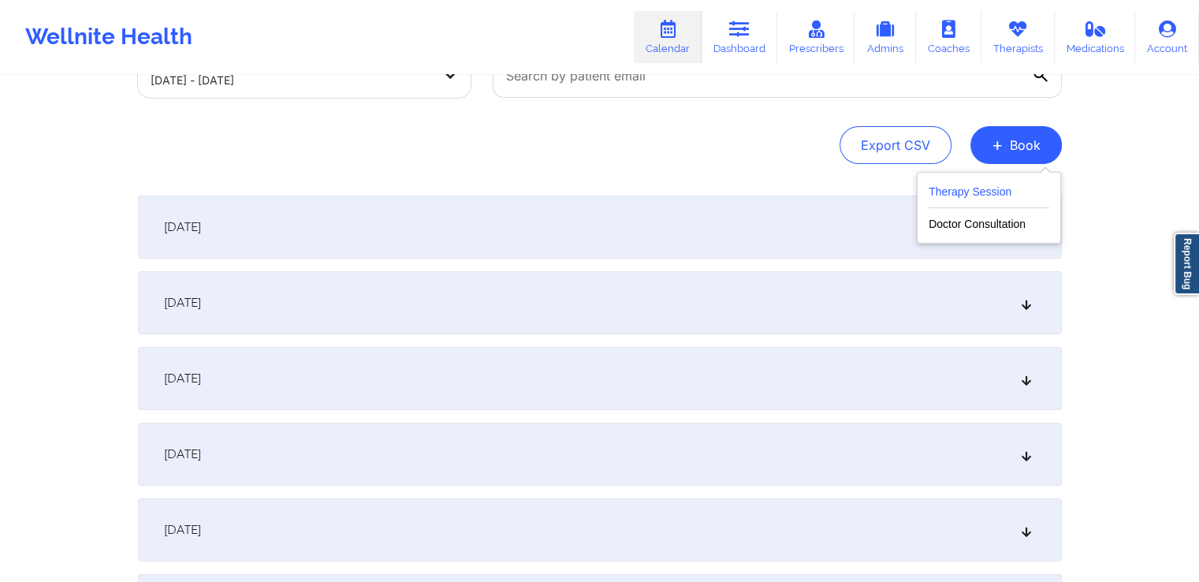
click at [997, 189] on button "Therapy Session" at bounding box center [989, 195] width 121 height 26
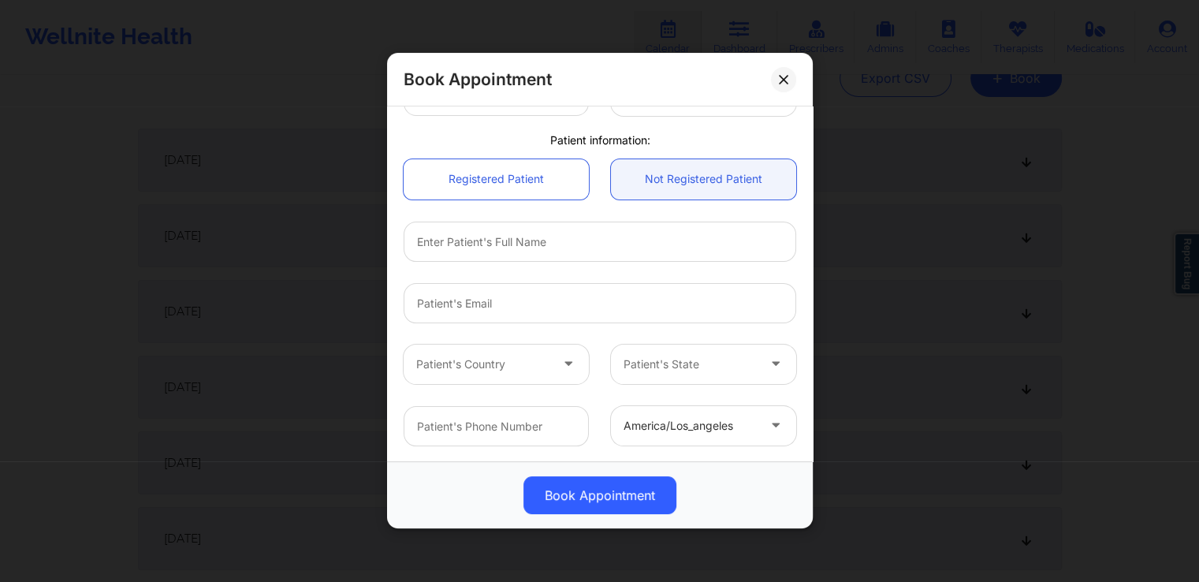
scroll to position [198, 0]
